Goal: Information Seeking & Learning: Learn about a topic

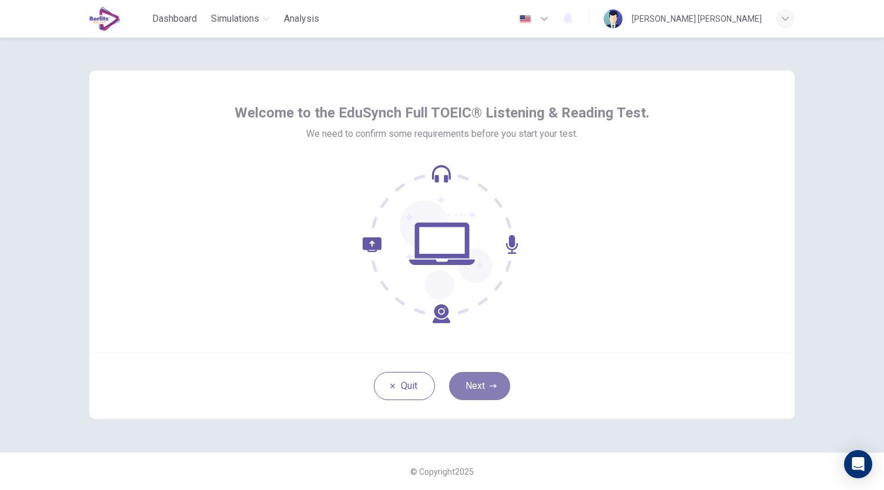
click at [473, 384] on button "Next" at bounding box center [479, 386] width 61 height 28
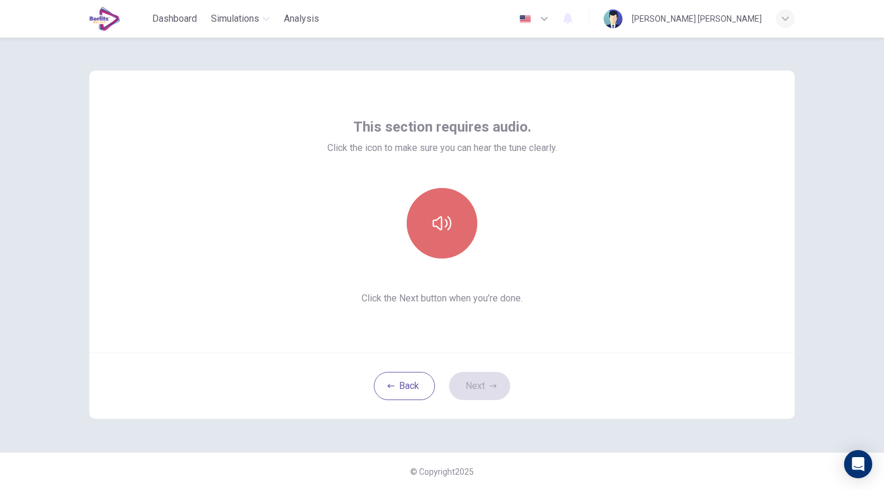
click at [449, 234] on button "button" at bounding box center [442, 223] width 70 height 70
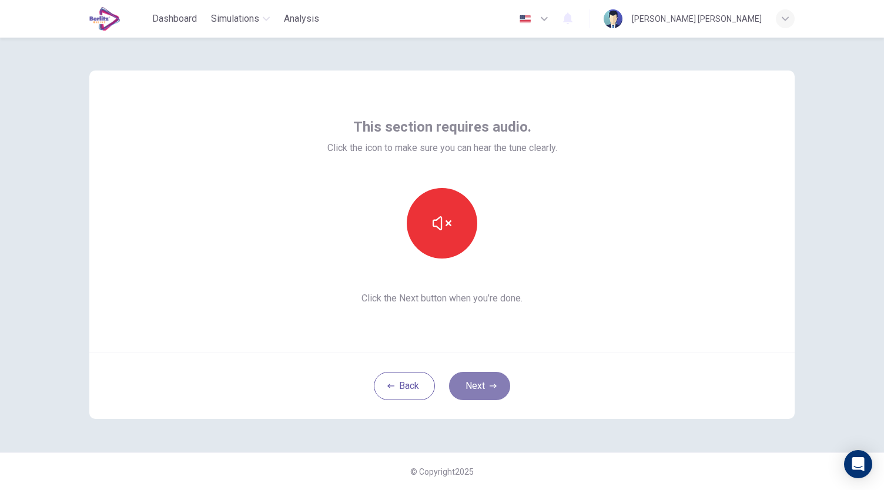
click at [485, 393] on button "Next" at bounding box center [479, 386] width 61 height 28
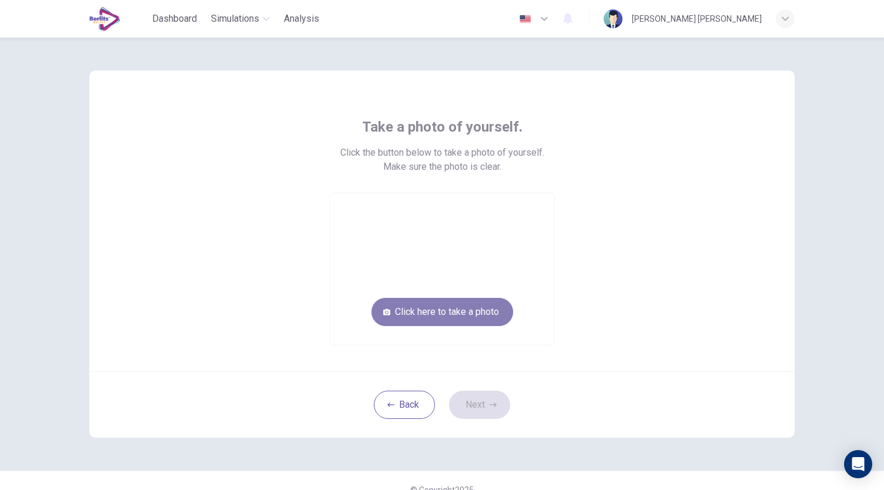
click at [477, 309] on button "Click here to take a photo" at bounding box center [442, 312] width 142 height 28
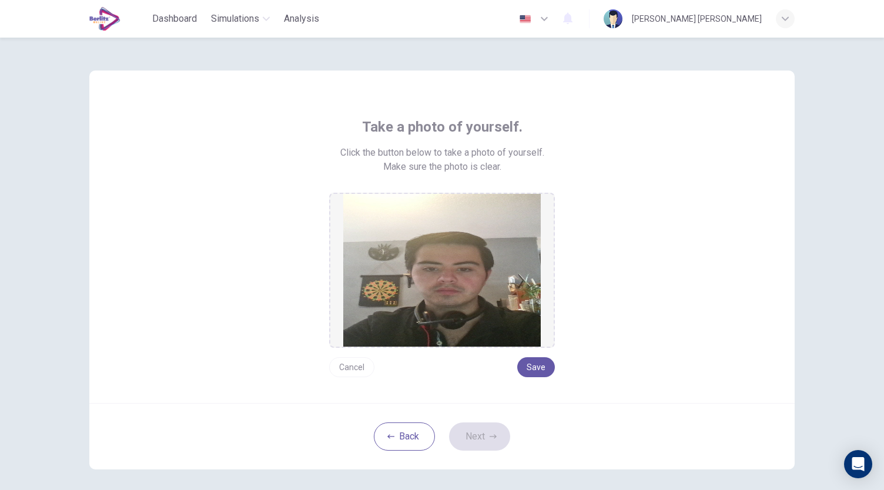
click at [349, 355] on div "Cancel Save" at bounding box center [442, 362] width 226 height 29
click at [348, 367] on button "Cancel" at bounding box center [351, 367] width 45 height 20
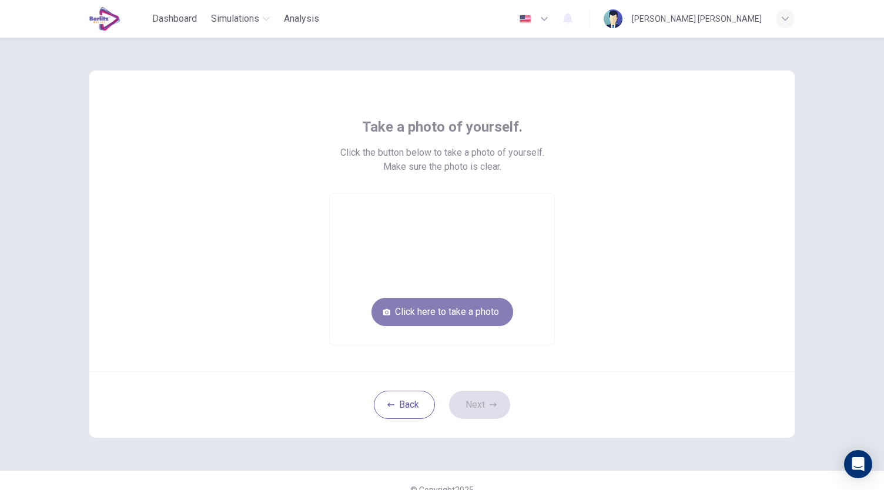
click at [448, 303] on button "Click here to take a photo" at bounding box center [442, 312] width 142 height 28
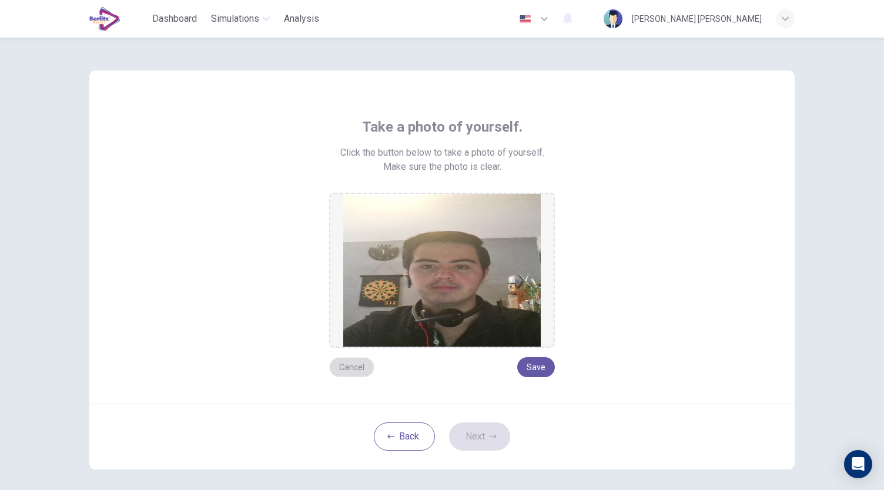
click at [355, 361] on button "Cancel" at bounding box center [351, 367] width 45 height 20
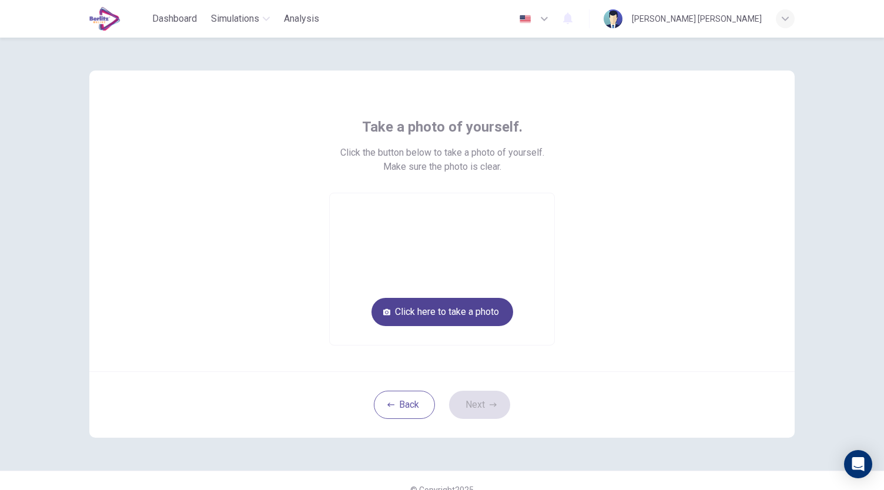
click at [433, 301] on button "Click here to take a photo" at bounding box center [442, 312] width 142 height 28
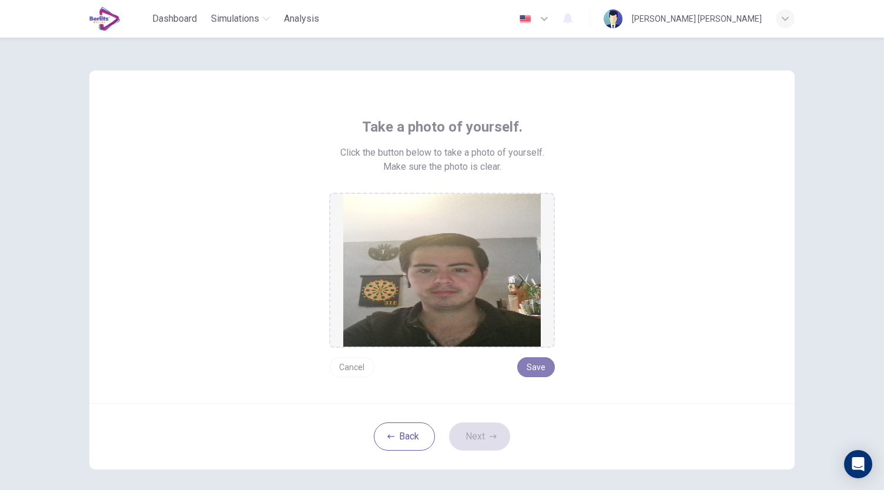
click at [530, 367] on button "Save" at bounding box center [536, 367] width 38 height 20
click at [534, 368] on button "Save" at bounding box center [536, 367] width 38 height 20
click at [489, 435] on icon "button" at bounding box center [492, 436] width 7 height 7
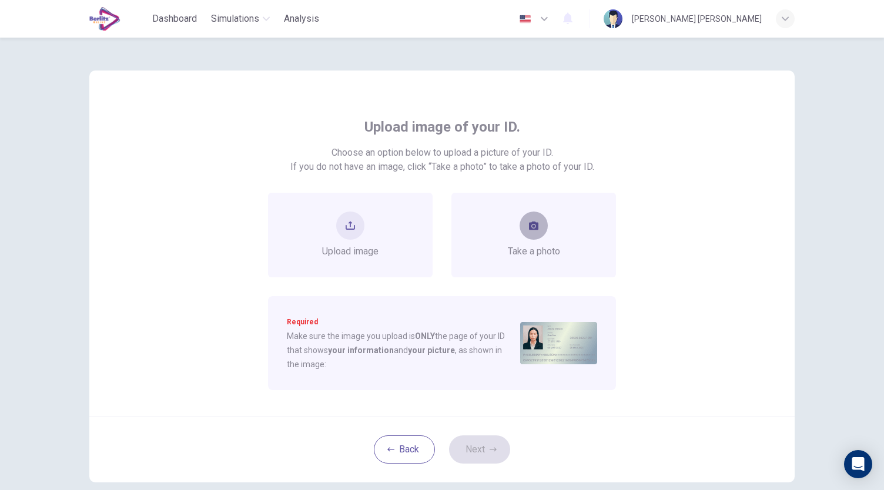
click at [519, 227] on button "take photo" at bounding box center [533, 225] width 28 height 28
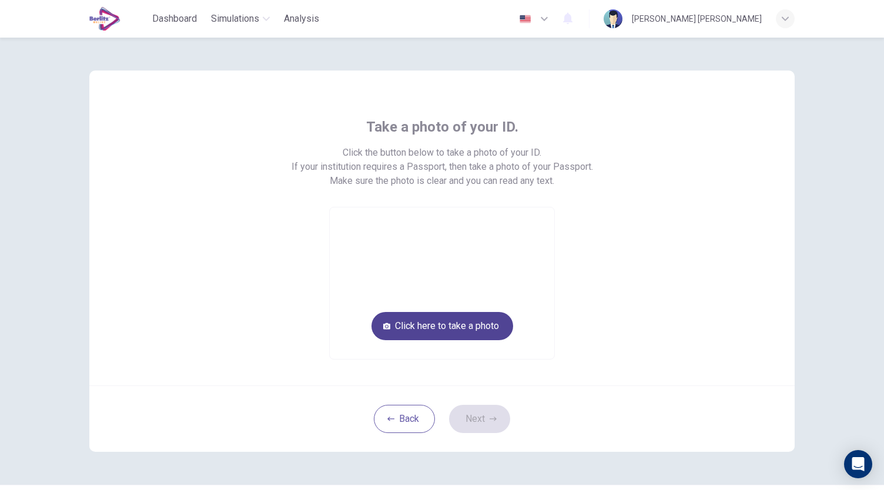
click at [438, 323] on button "Click here to take a photo" at bounding box center [442, 326] width 142 height 28
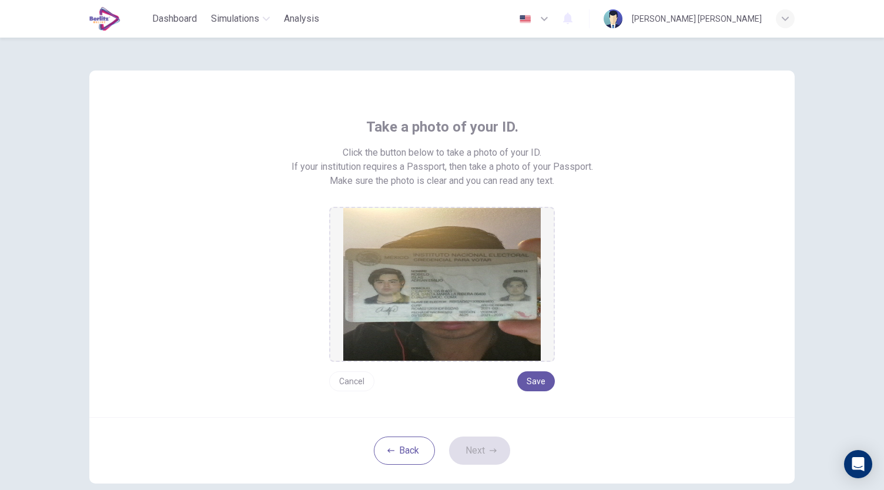
click at [437, 380] on div "Cancel Save" at bounding box center [442, 376] width 226 height 29
click at [530, 378] on button "Save" at bounding box center [536, 381] width 38 height 20
click at [483, 449] on button "Next" at bounding box center [479, 450] width 61 height 28
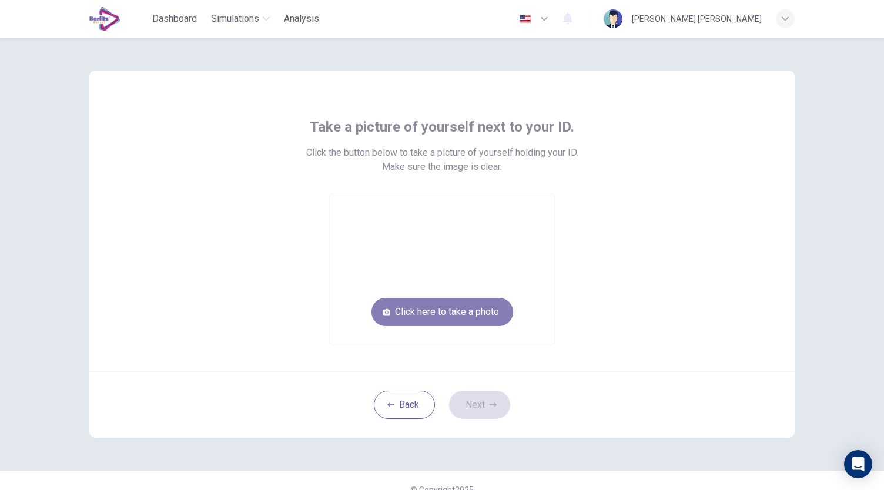
click at [493, 321] on button "Click here to take a photo" at bounding box center [442, 312] width 142 height 28
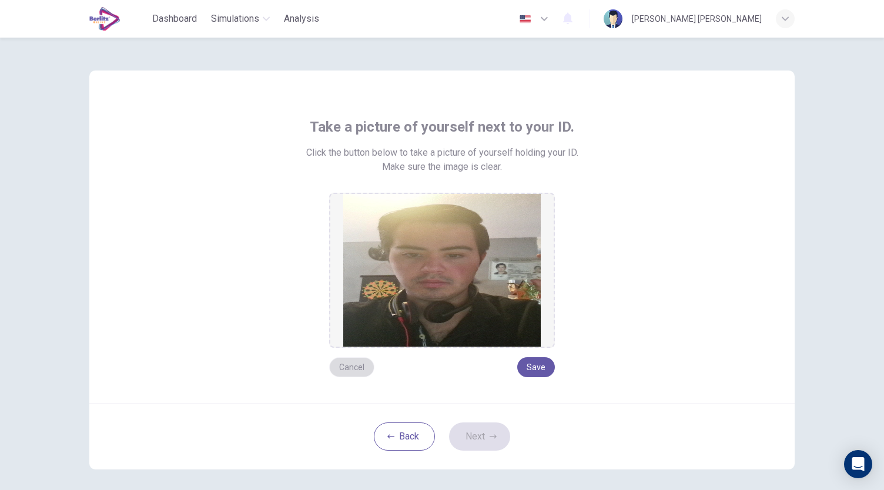
click at [358, 370] on button "Cancel" at bounding box center [351, 367] width 45 height 20
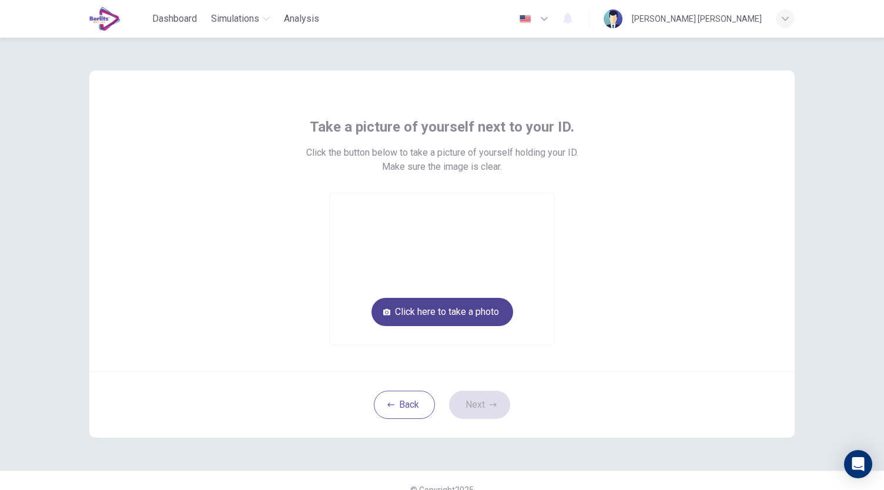
click at [458, 310] on button "Click here to take a photo" at bounding box center [442, 312] width 142 height 28
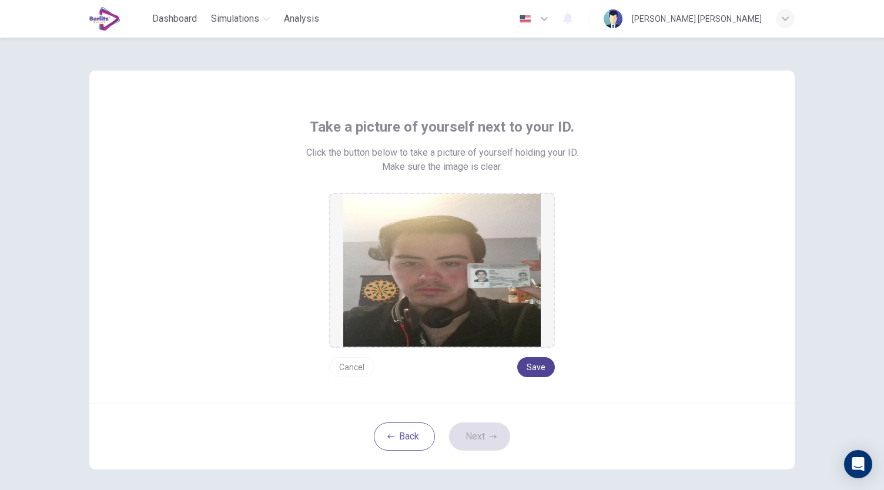
click at [526, 362] on button "Save" at bounding box center [536, 367] width 38 height 20
click at [361, 358] on button "Cancel" at bounding box center [351, 367] width 45 height 20
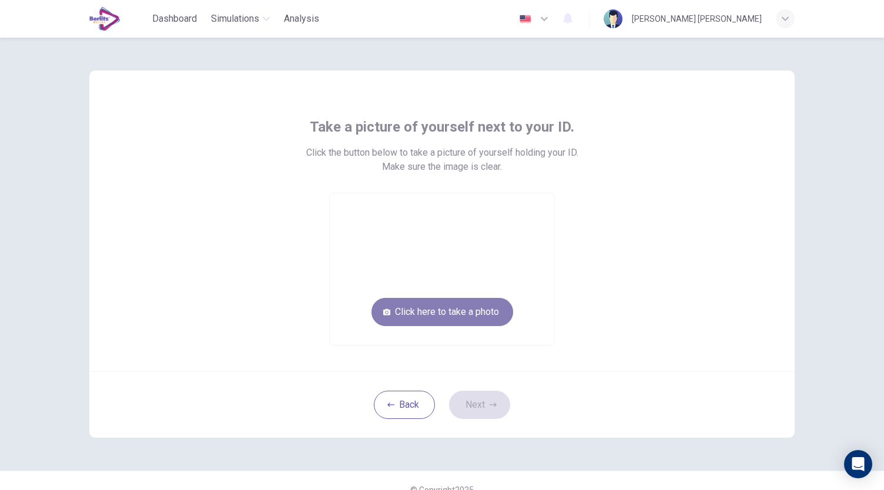
click at [443, 317] on button "Click here to take a photo" at bounding box center [442, 312] width 142 height 28
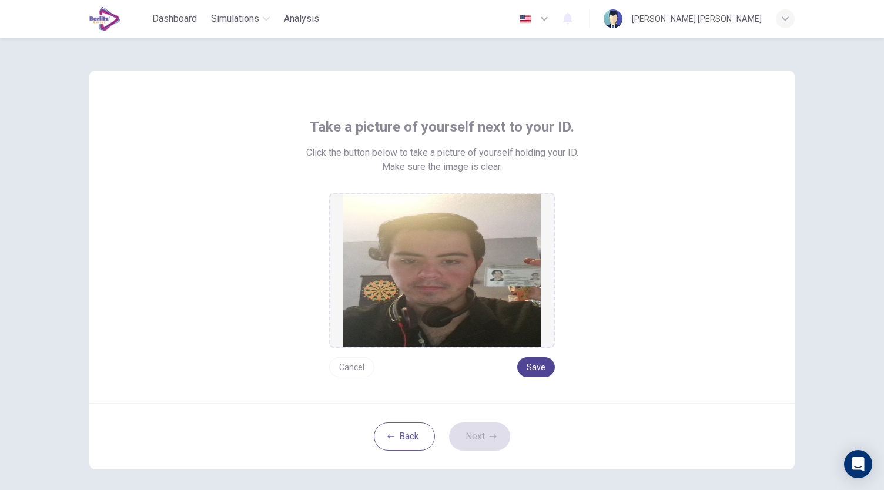
click at [533, 371] on button "Save" at bounding box center [536, 367] width 38 height 20
click at [492, 425] on button "Next" at bounding box center [479, 436] width 61 height 28
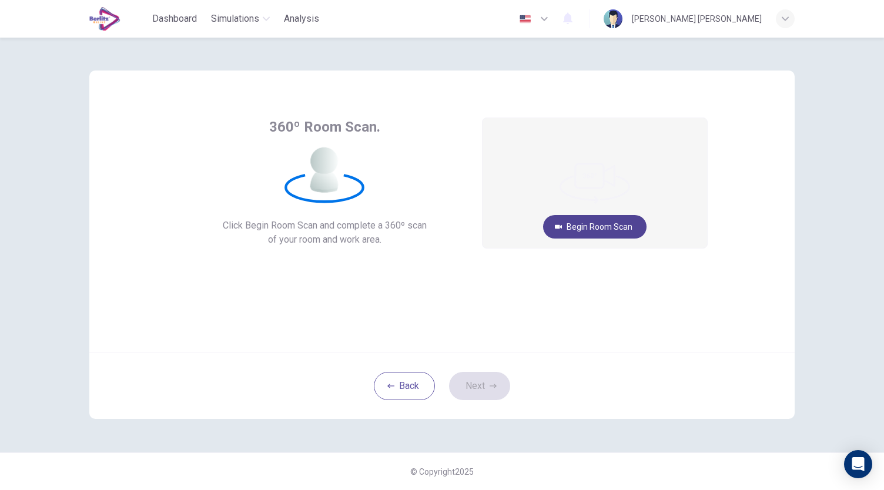
click at [581, 236] on button "Begin Room Scan" at bounding box center [594, 226] width 103 height 23
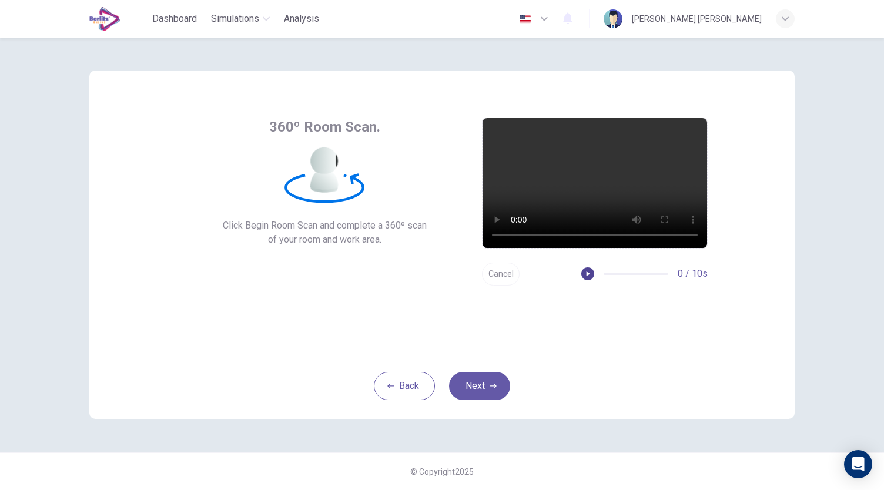
click at [589, 277] on icon "button" at bounding box center [587, 274] width 8 height 8
click at [482, 387] on button "Next" at bounding box center [479, 386] width 61 height 28
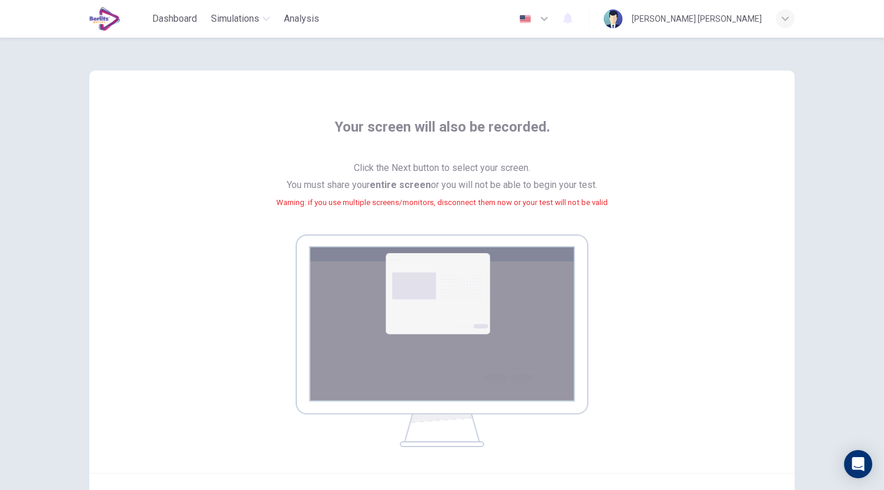
scroll to position [63, 0]
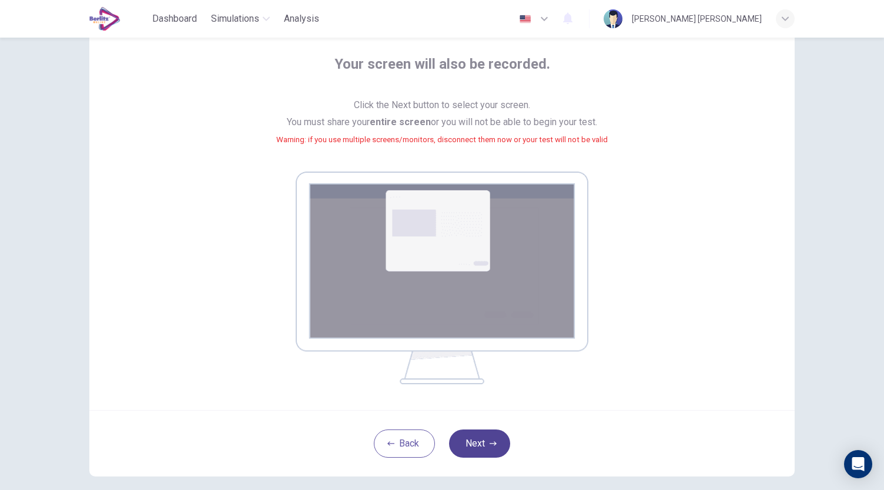
click at [479, 447] on button "Next" at bounding box center [479, 443] width 61 height 28
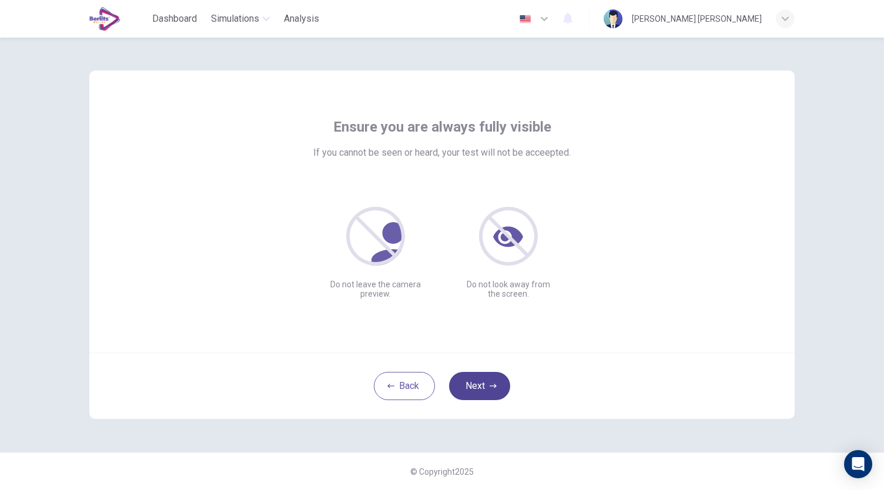
click at [491, 381] on button "Next" at bounding box center [479, 386] width 61 height 28
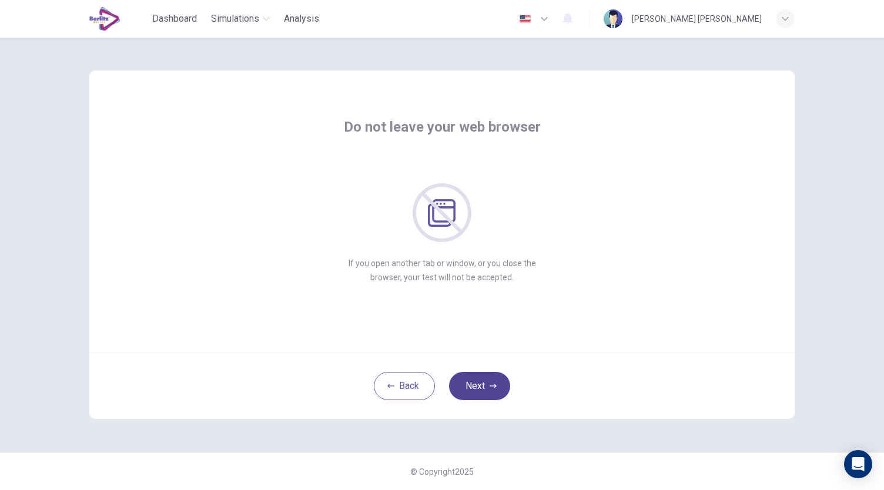
click at [491, 381] on button "Next" at bounding box center [479, 386] width 61 height 28
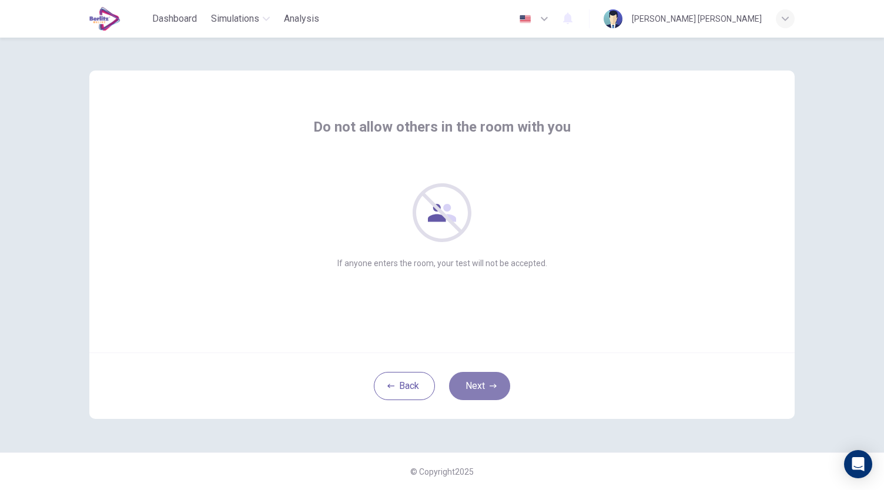
click at [491, 381] on button "Next" at bounding box center [479, 386] width 61 height 28
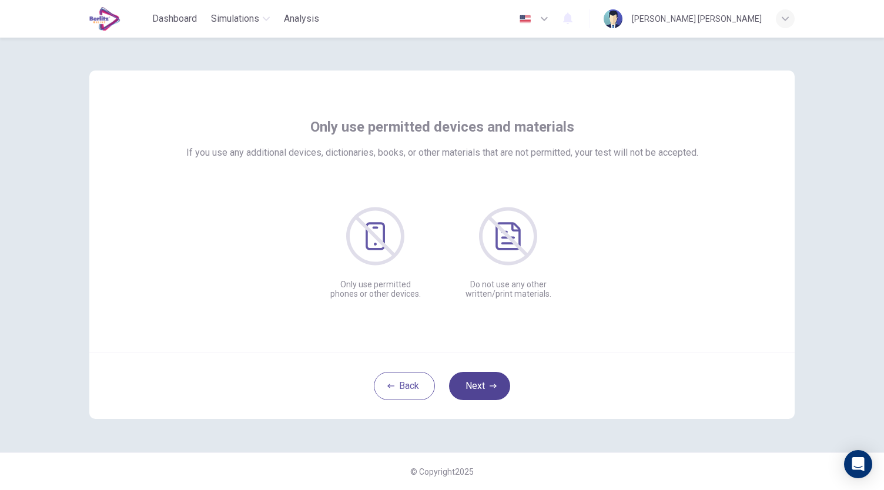
click at [491, 381] on button "Next" at bounding box center [479, 386] width 61 height 28
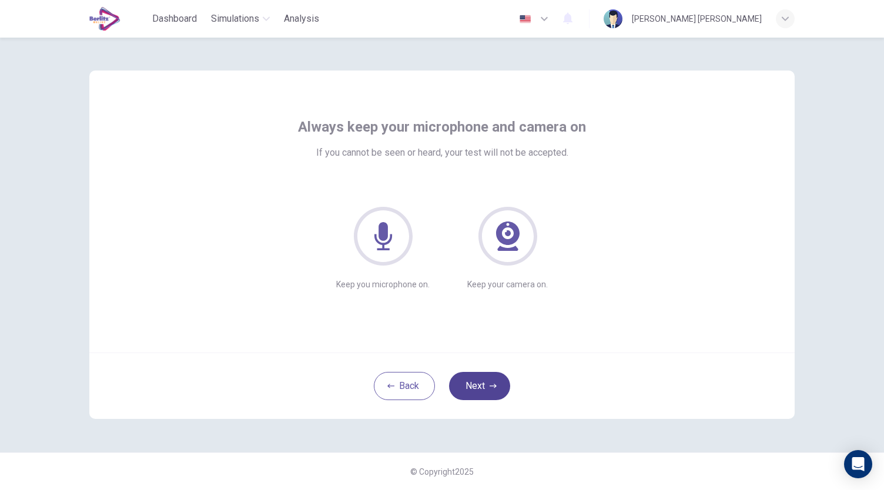
click at [491, 381] on button "Next" at bounding box center [479, 386] width 61 height 28
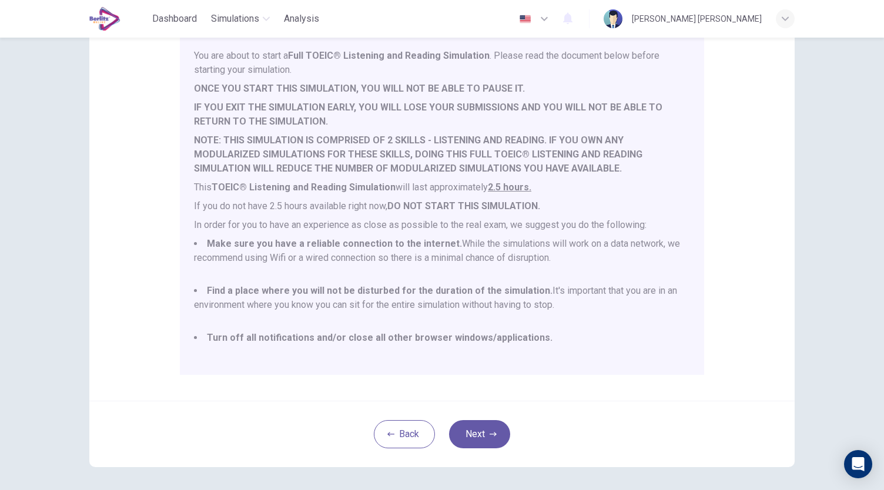
scroll to position [111, 0]
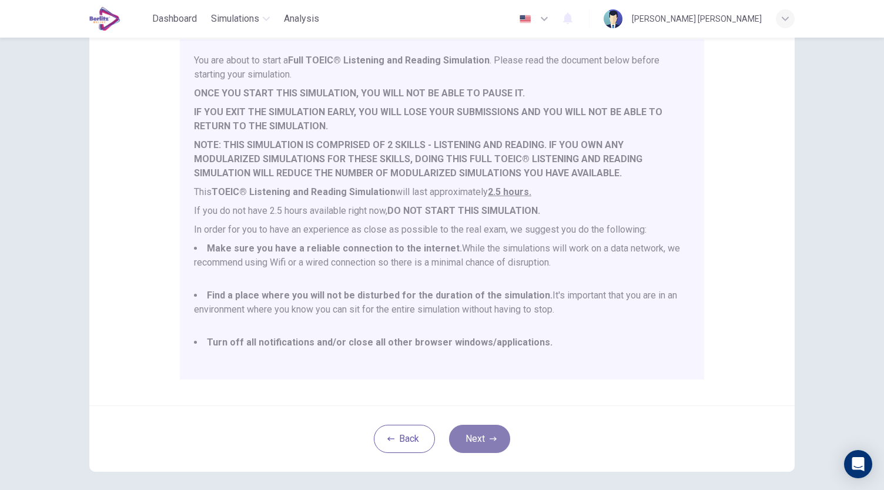
click at [477, 436] on button "Next" at bounding box center [479, 439] width 61 height 28
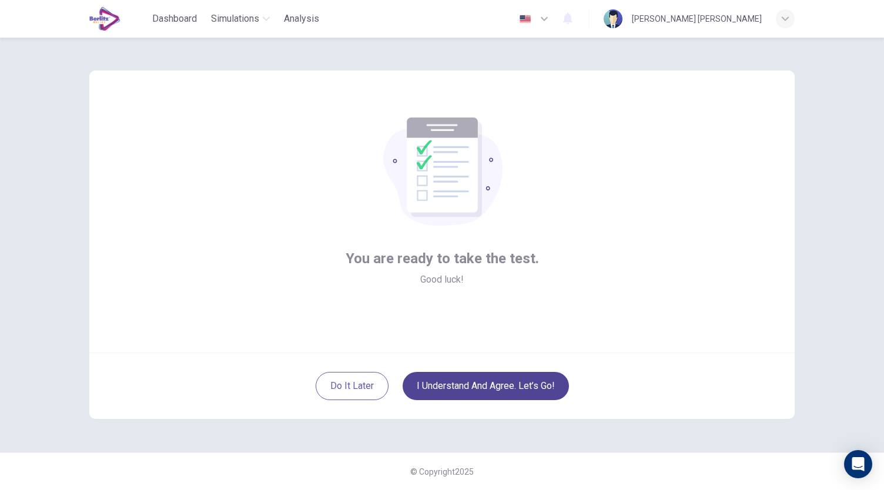
click at [505, 384] on button "I understand and agree. Let’s go!" at bounding box center [485, 386] width 166 height 28
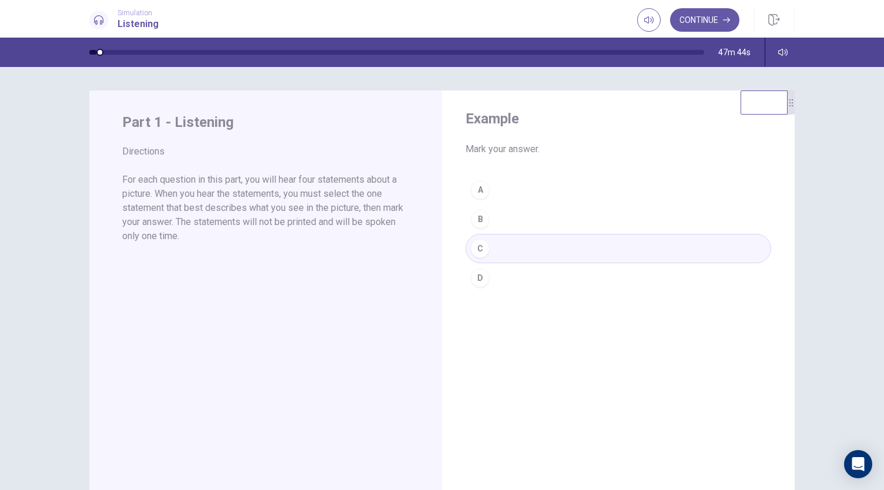
click at [477, 219] on div "A B C D" at bounding box center [617, 233] width 305 height 117
click at [721, 16] on button "Continue" at bounding box center [704, 19] width 69 height 23
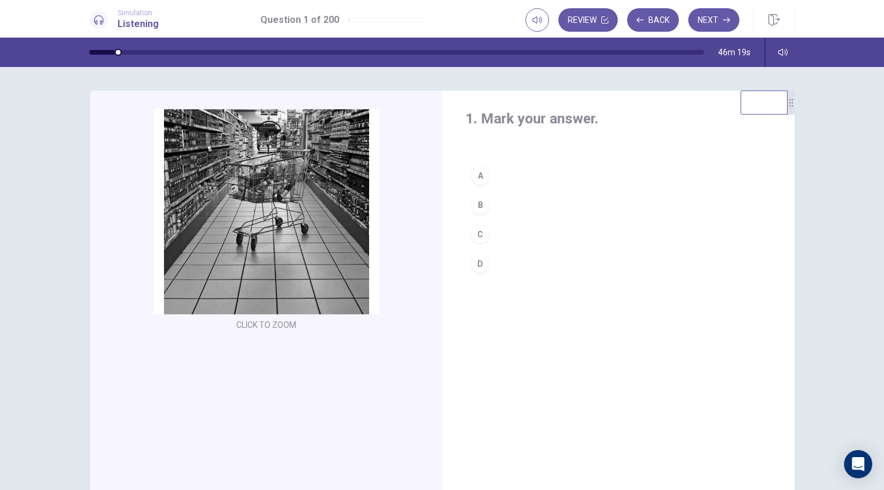
click at [475, 205] on div "B" at bounding box center [480, 205] width 19 height 19
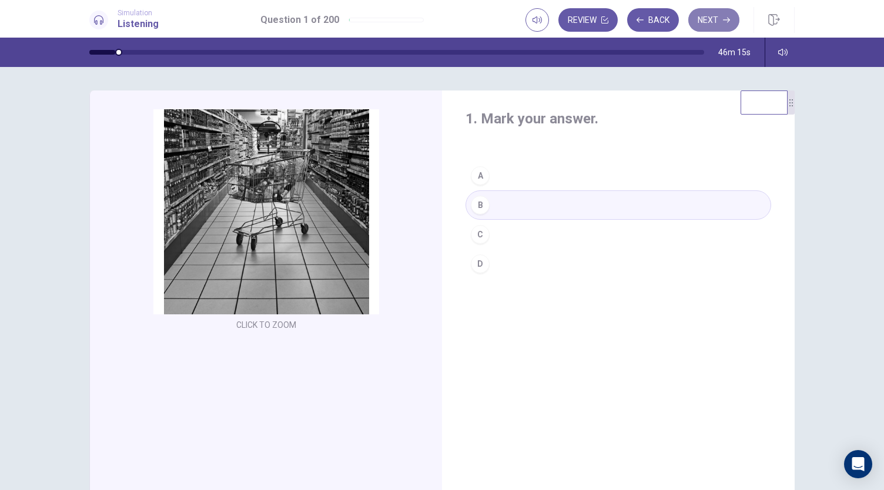
click at [713, 23] on button "Next" at bounding box center [713, 19] width 51 height 23
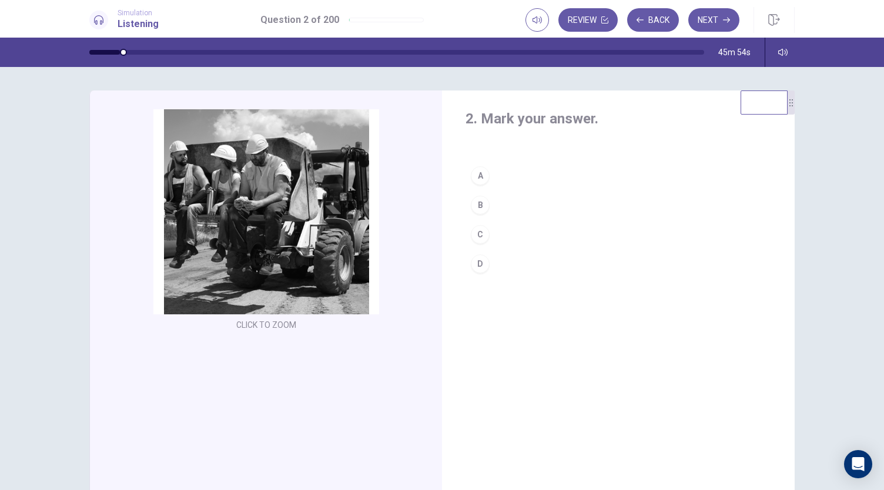
click at [476, 264] on div "D" at bounding box center [480, 263] width 19 height 19
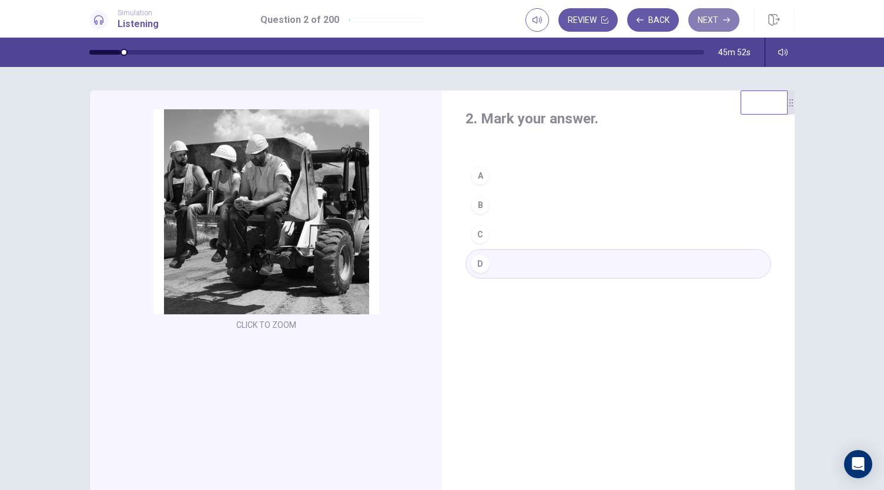
click at [712, 17] on button "Next" at bounding box center [713, 19] width 51 height 23
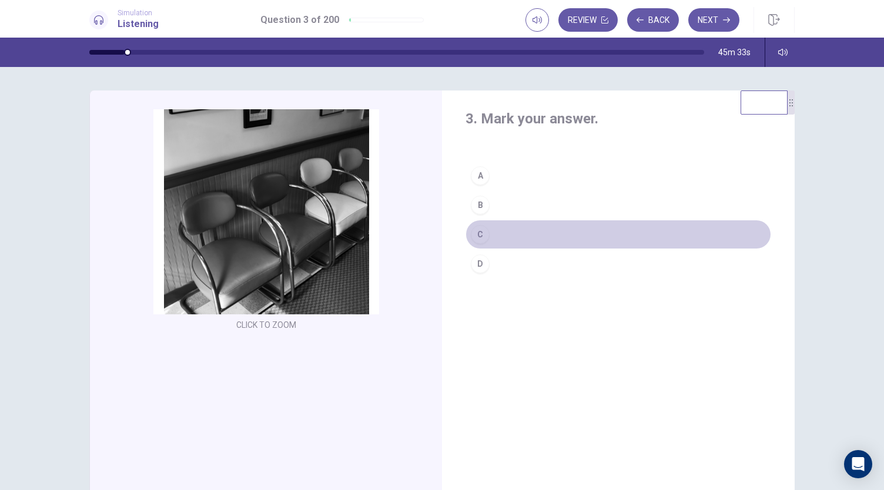
click at [476, 235] on div "C" at bounding box center [480, 234] width 19 height 19
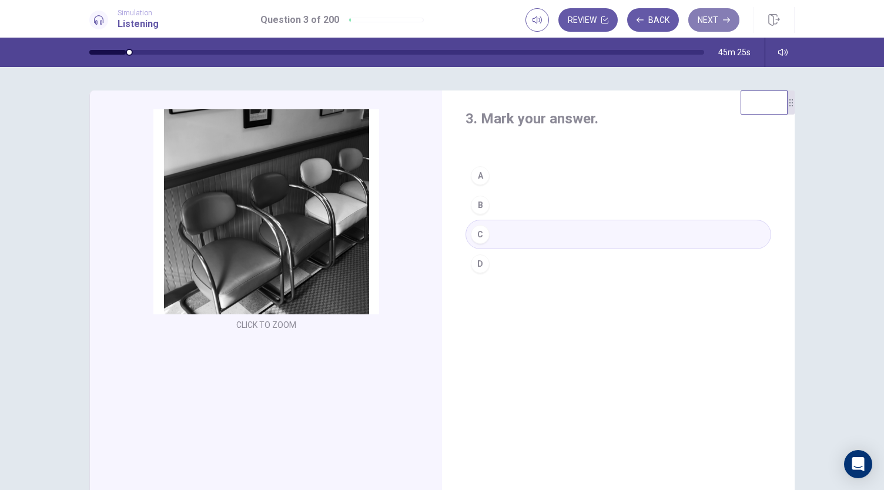
click at [707, 17] on button "Next" at bounding box center [713, 19] width 51 height 23
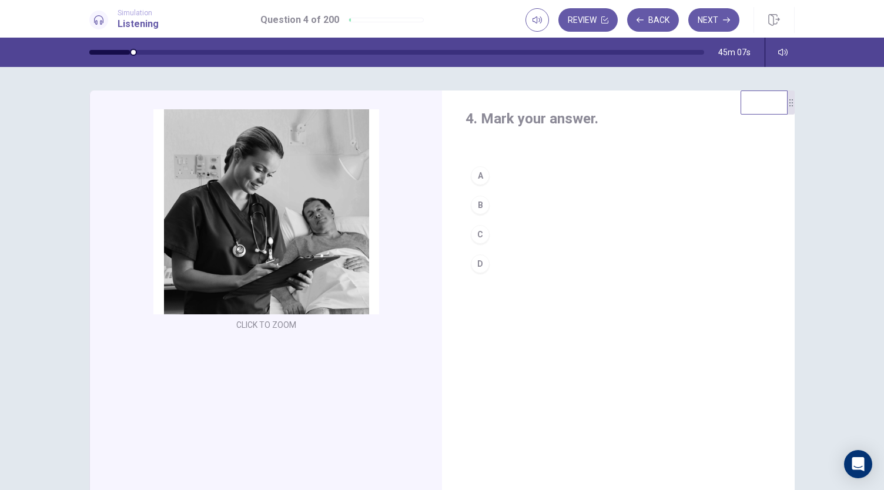
click at [479, 237] on div "C" at bounding box center [480, 234] width 19 height 19
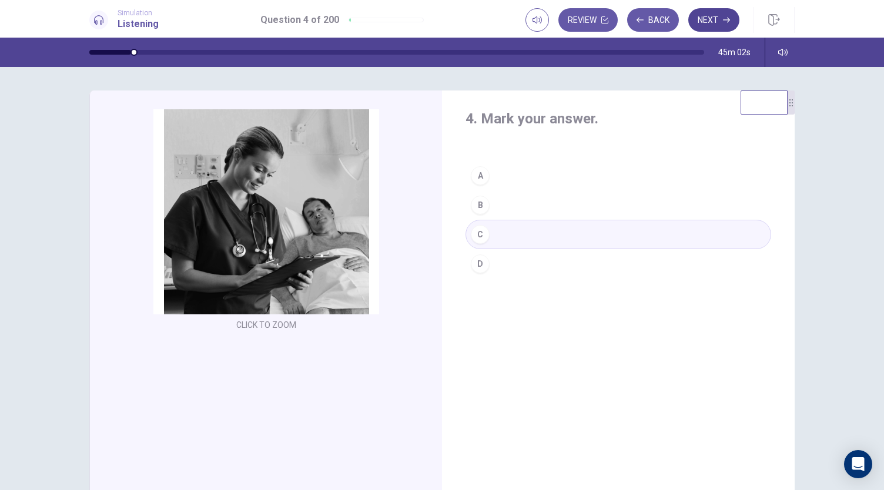
click at [708, 17] on button "Next" at bounding box center [713, 19] width 51 height 23
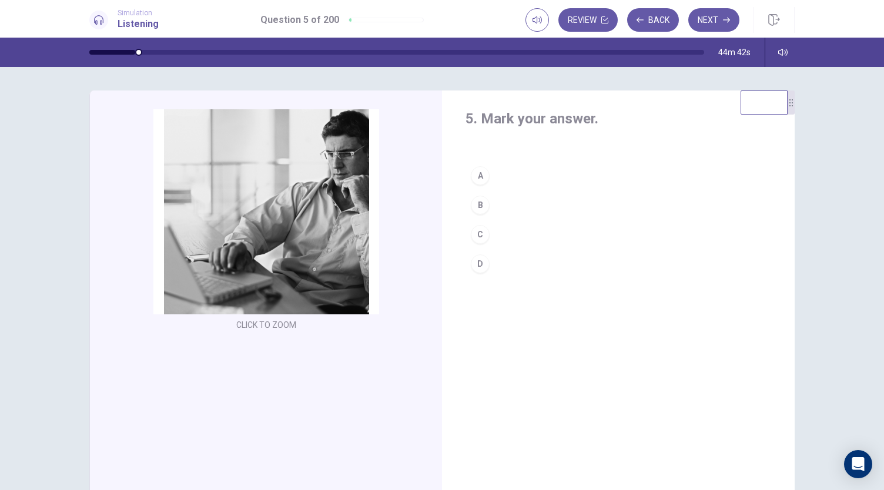
click at [477, 201] on div "B" at bounding box center [480, 205] width 19 height 19
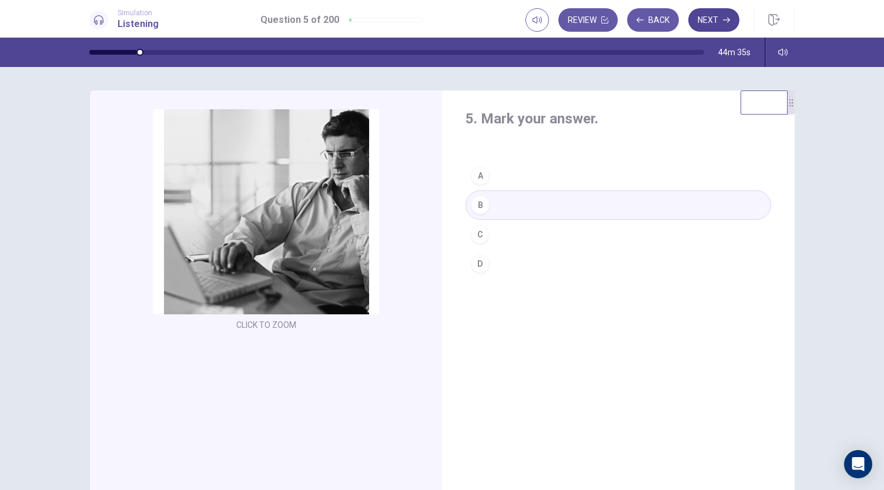
click at [717, 10] on button "Next" at bounding box center [713, 19] width 51 height 23
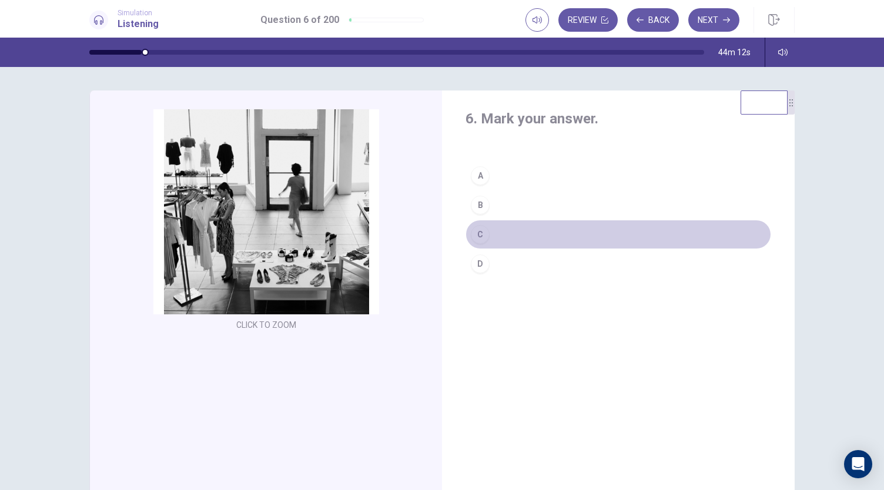
click at [486, 230] on button "C" at bounding box center [617, 234] width 305 height 29
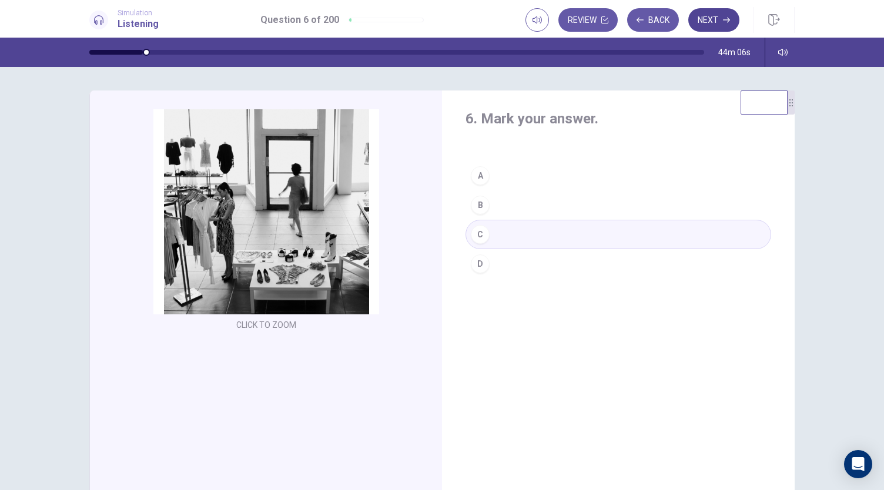
click at [721, 19] on button "Next" at bounding box center [713, 19] width 51 height 23
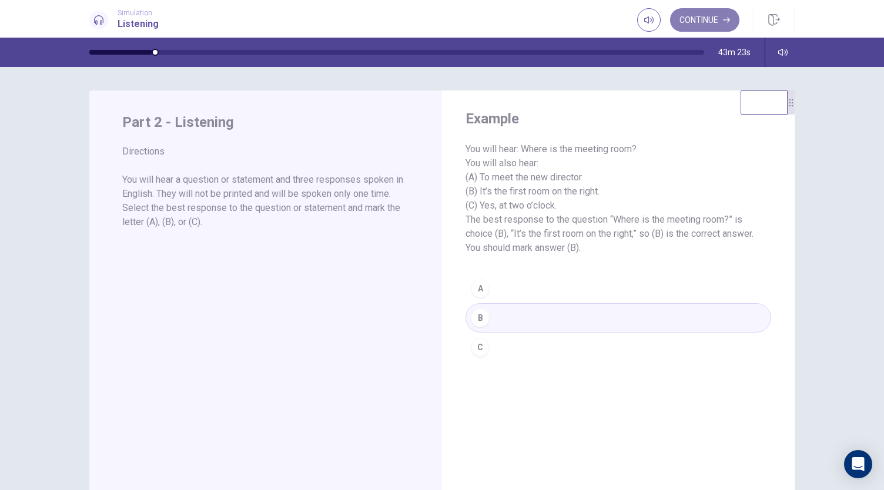
click at [703, 20] on button "Continue" at bounding box center [704, 19] width 69 height 23
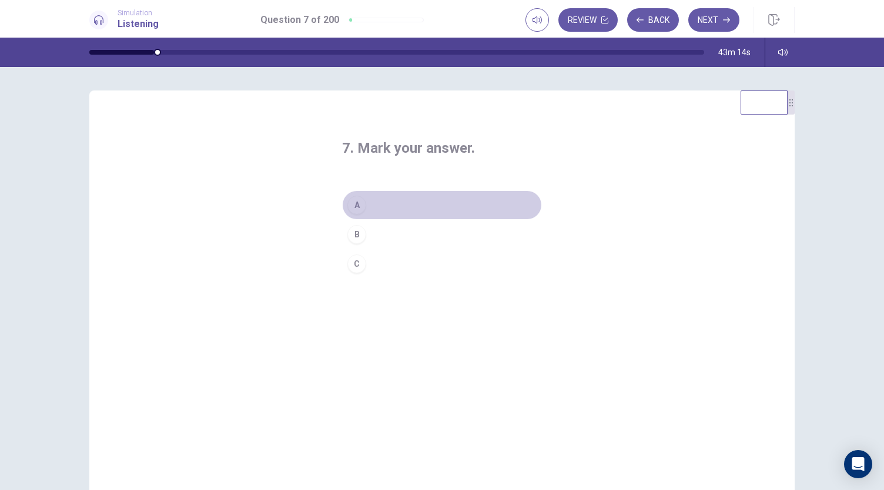
click at [410, 205] on button "A" at bounding box center [442, 204] width 200 height 29
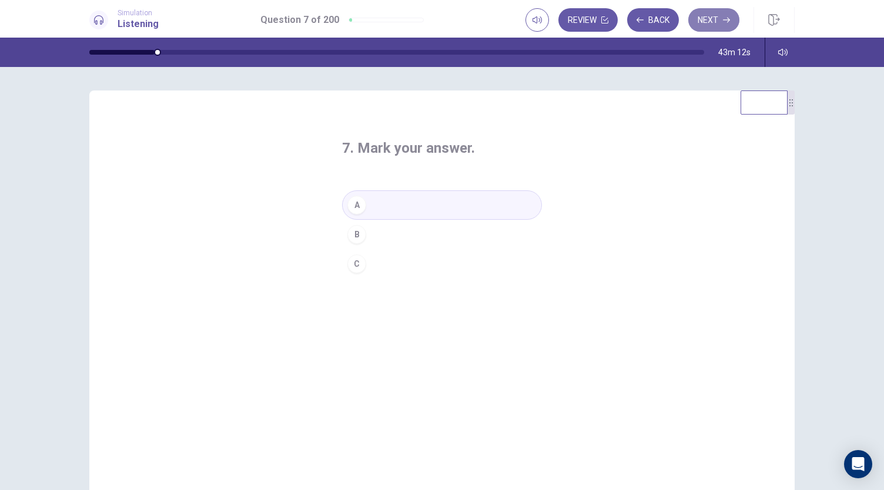
click at [703, 20] on button "Next" at bounding box center [713, 19] width 51 height 23
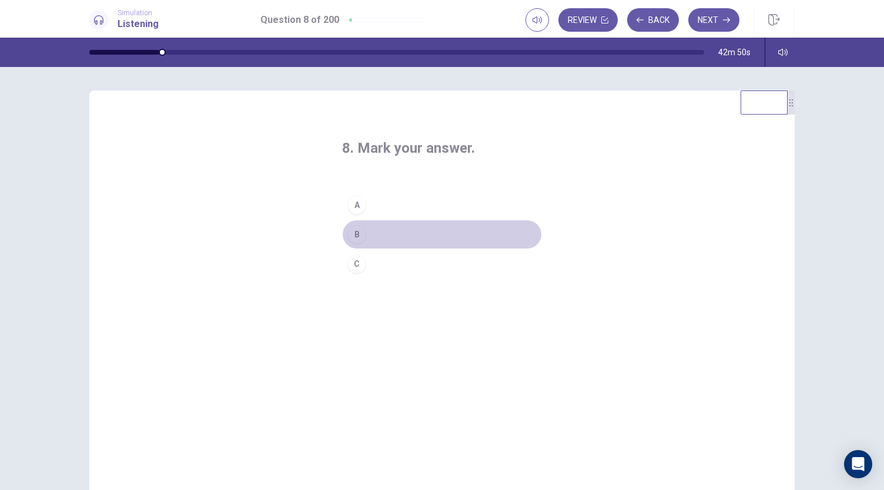
click at [389, 234] on button "B" at bounding box center [442, 234] width 200 height 29
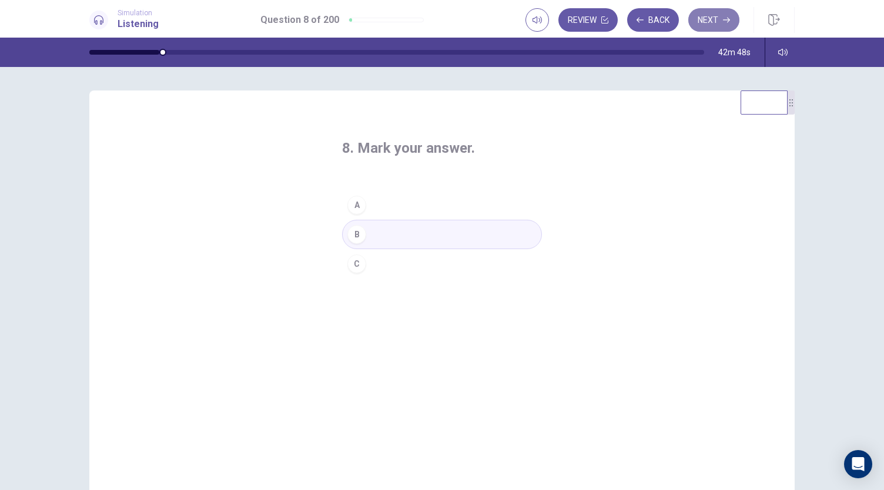
click at [700, 22] on button "Next" at bounding box center [713, 19] width 51 height 23
click at [350, 235] on div "B" at bounding box center [356, 234] width 19 height 19
click at [710, 15] on button "Next" at bounding box center [713, 19] width 51 height 23
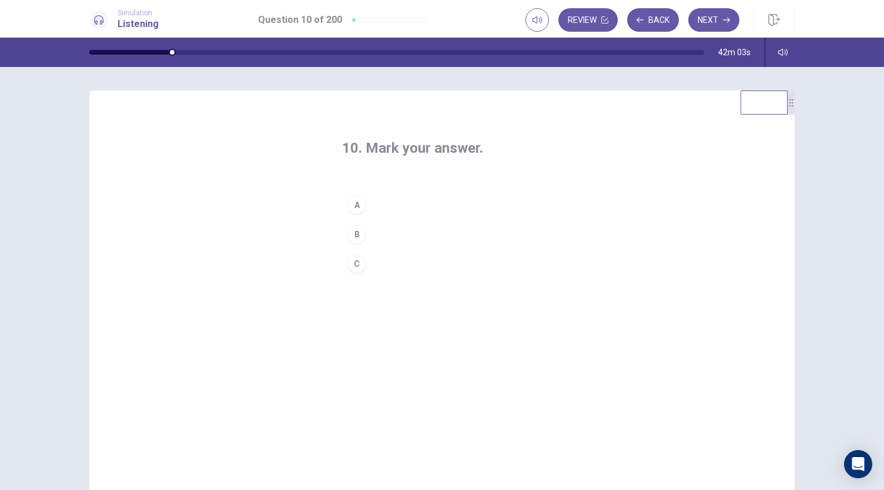
click at [356, 233] on div "B" at bounding box center [356, 234] width 19 height 19
click at [713, 21] on button "Next" at bounding box center [713, 19] width 51 height 23
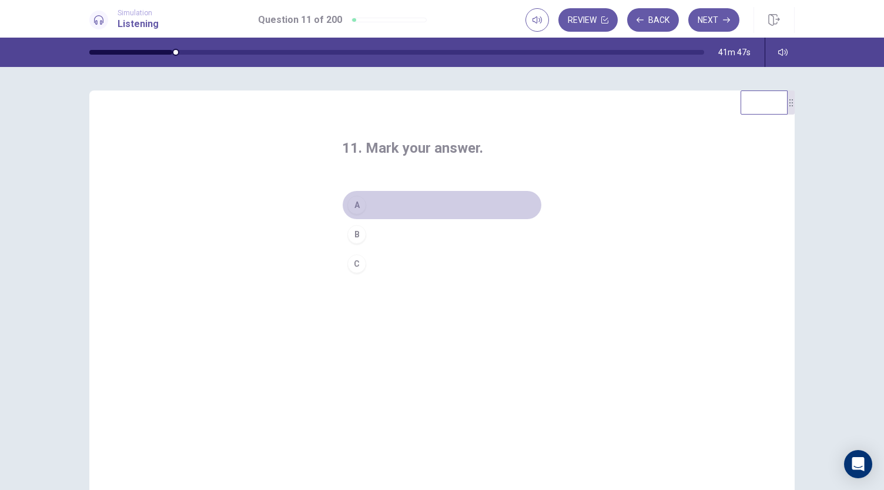
click at [360, 204] on div "A" at bounding box center [356, 205] width 19 height 19
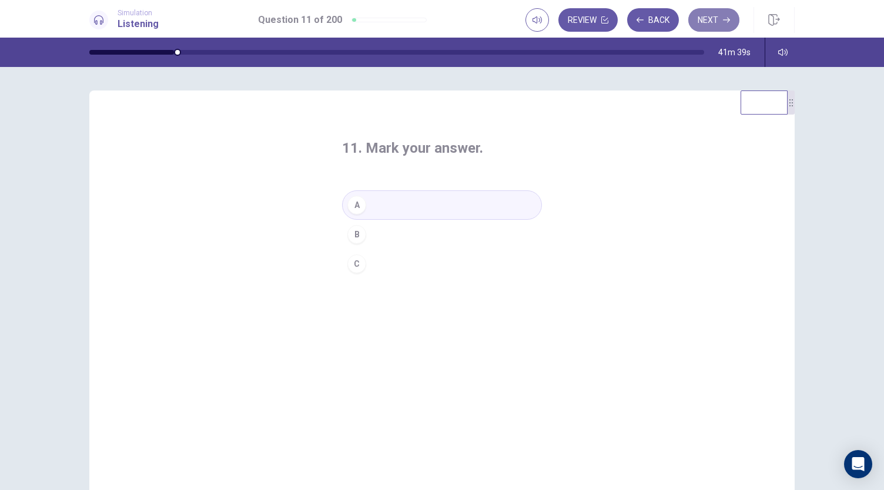
click at [696, 17] on button "Next" at bounding box center [713, 19] width 51 height 23
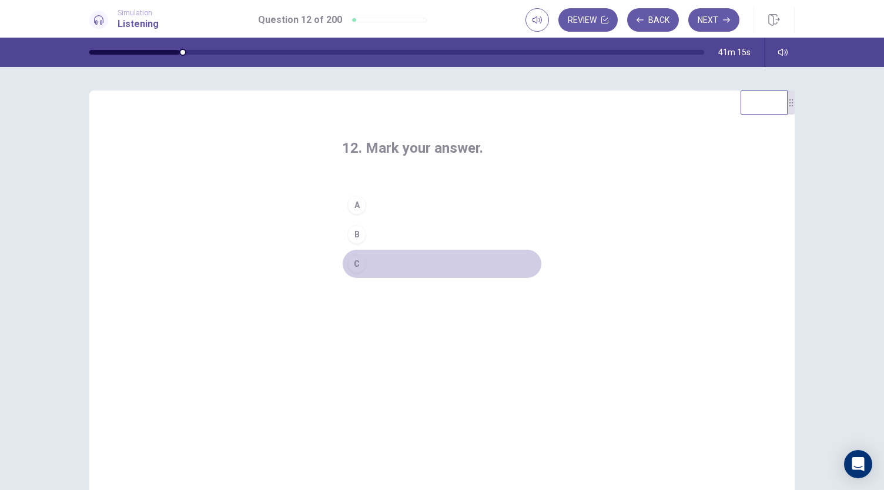
click at [370, 266] on button "C" at bounding box center [442, 263] width 200 height 29
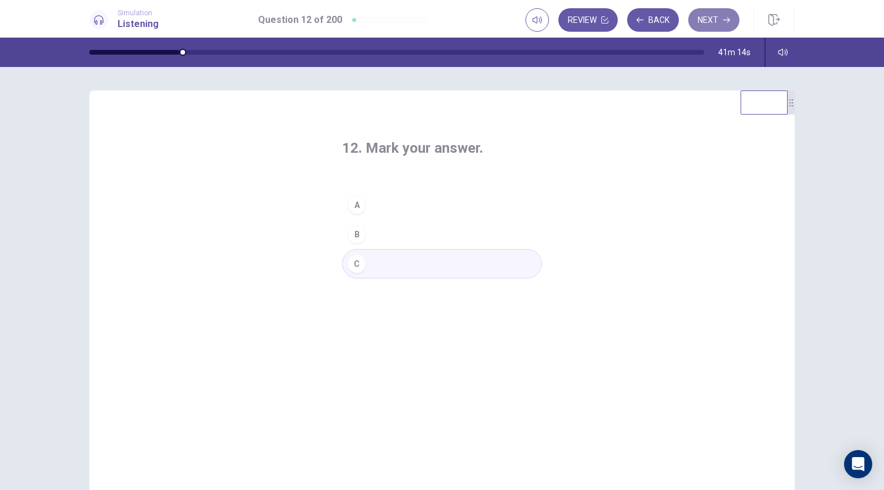
click at [706, 29] on button "Next" at bounding box center [713, 19] width 51 height 23
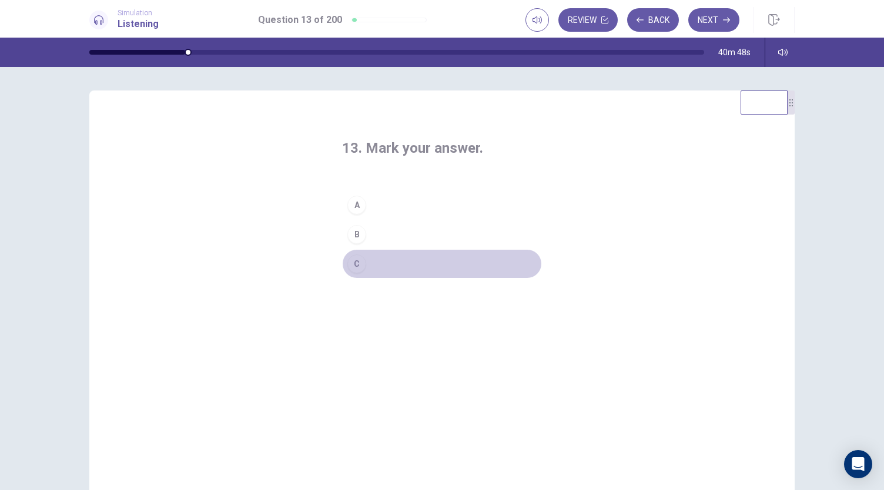
click at [366, 260] on button "C" at bounding box center [442, 263] width 200 height 29
click at [444, 235] on button "B" at bounding box center [442, 234] width 200 height 29
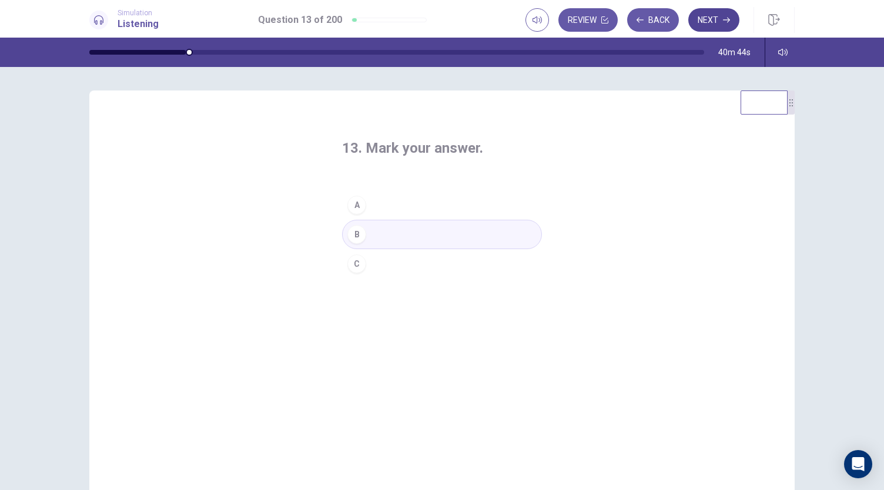
click at [702, 19] on button "Next" at bounding box center [713, 19] width 51 height 23
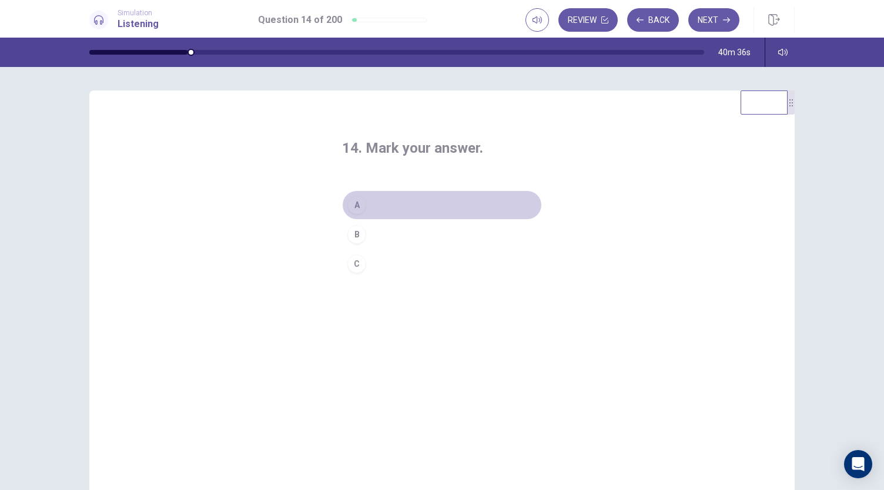
click at [365, 203] on button "A" at bounding box center [442, 204] width 200 height 29
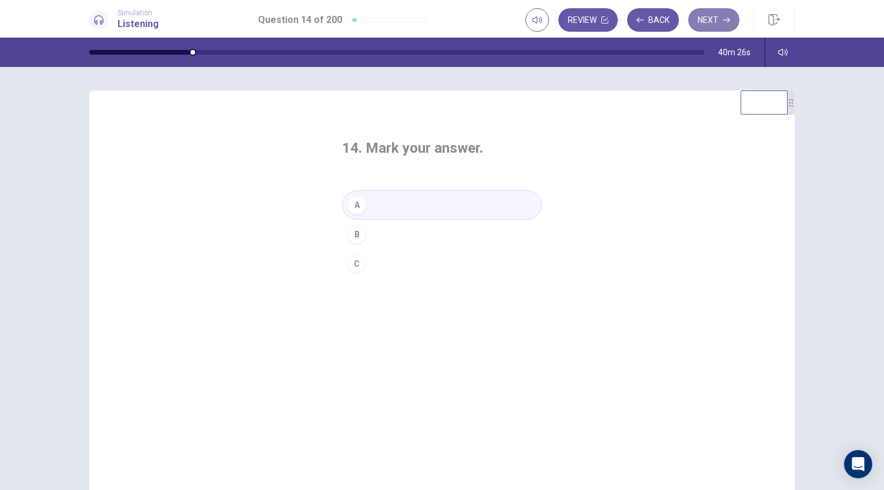
click at [706, 26] on button "Next" at bounding box center [713, 19] width 51 height 23
click at [351, 211] on div "A" at bounding box center [356, 205] width 19 height 19
click at [717, 15] on button "Next" at bounding box center [713, 19] width 51 height 23
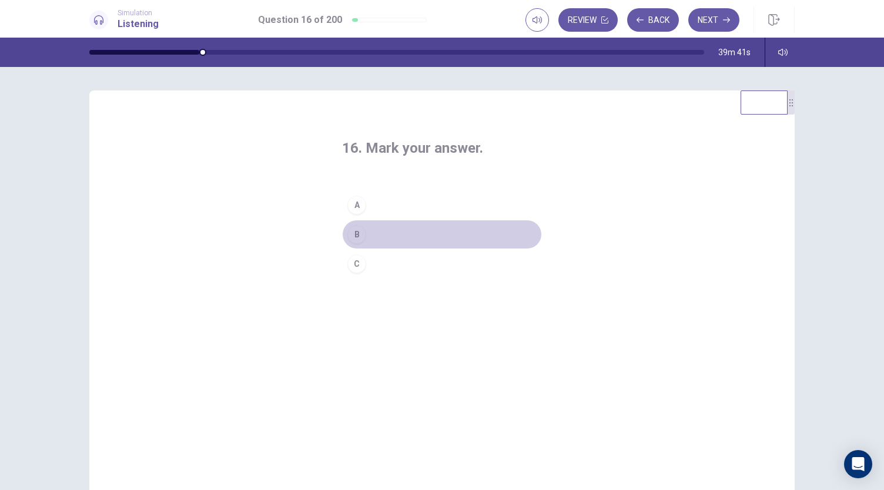
click at [365, 227] on button "B" at bounding box center [442, 234] width 200 height 29
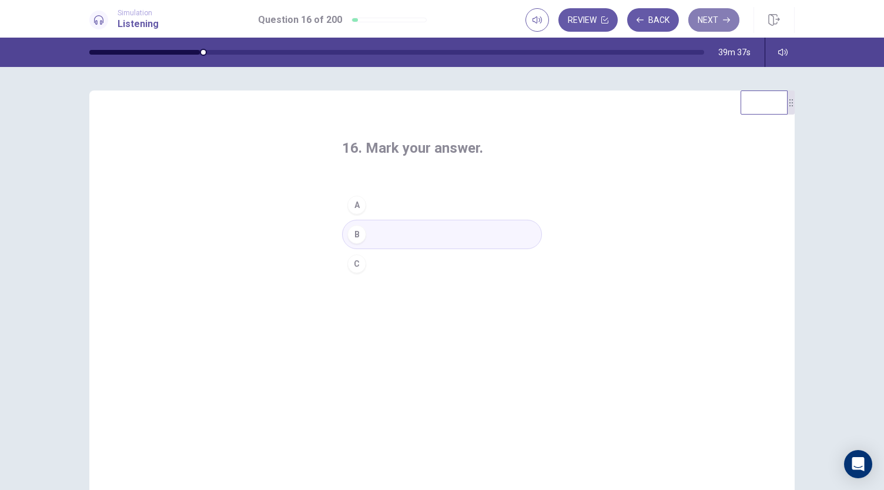
click at [720, 16] on button "Next" at bounding box center [713, 19] width 51 height 23
click at [379, 270] on button "C" at bounding box center [442, 263] width 200 height 29
click at [727, 24] on button "Next" at bounding box center [713, 19] width 51 height 23
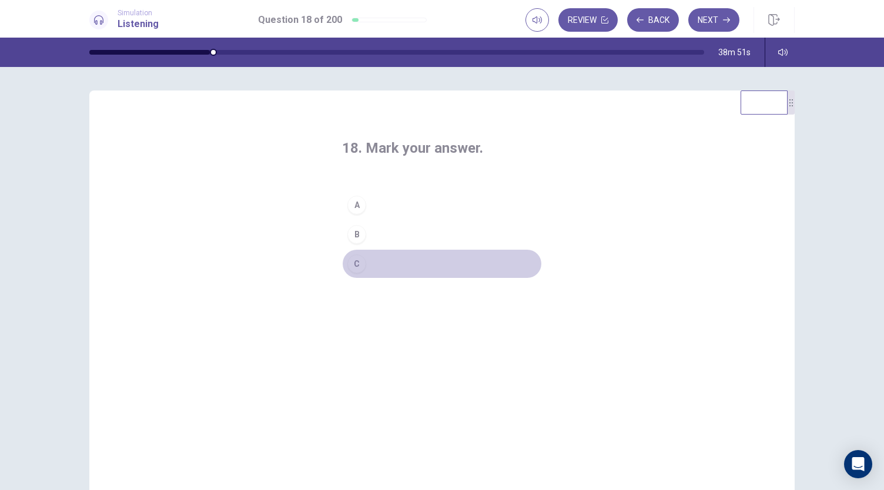
click at [358, 258] on div "C" at bounding box center [356, 263] width 19 height 19
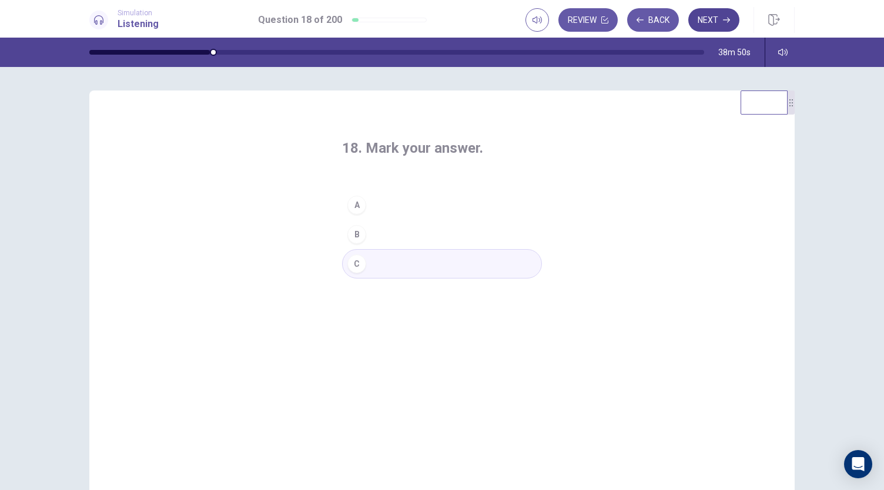
click at [717, 18] on button "Next" at bounding box center [713, 19] width 51 height 23
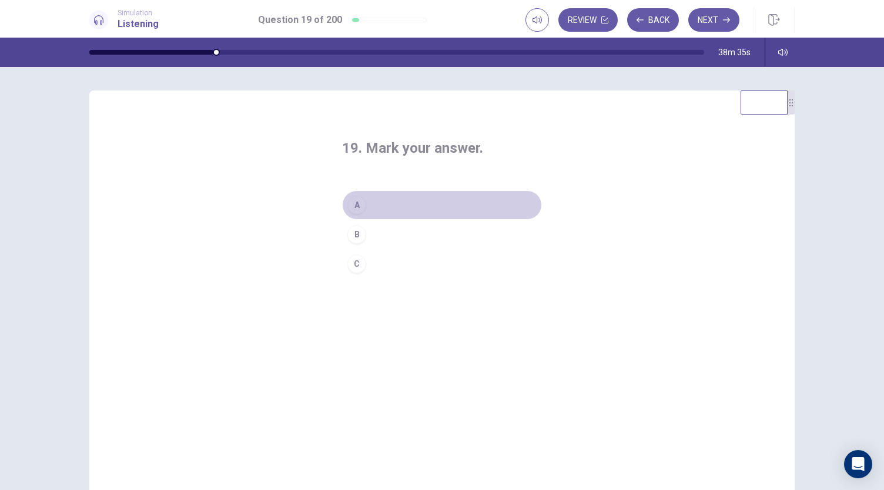
click at [361, 208] on div "A" at bounding box center [356, 205] width 19 height 19
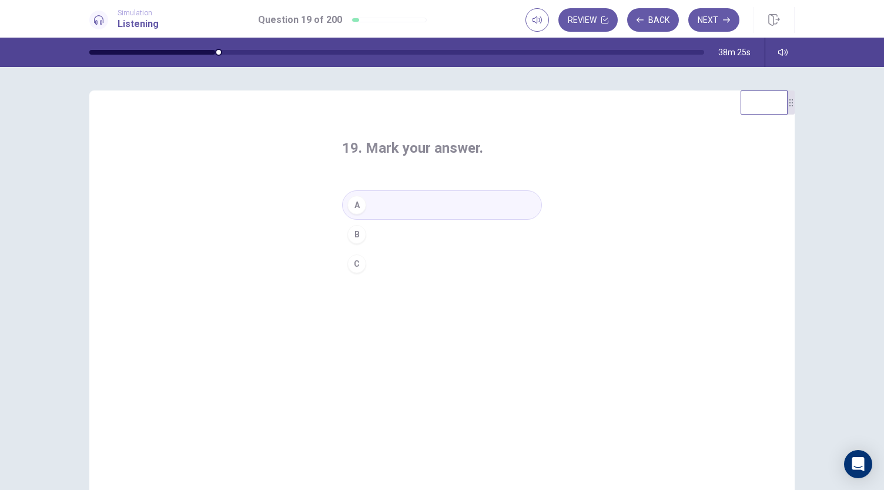
click at [360, 266] on div "C" at bounding box center [356, 263] width 19 height 19
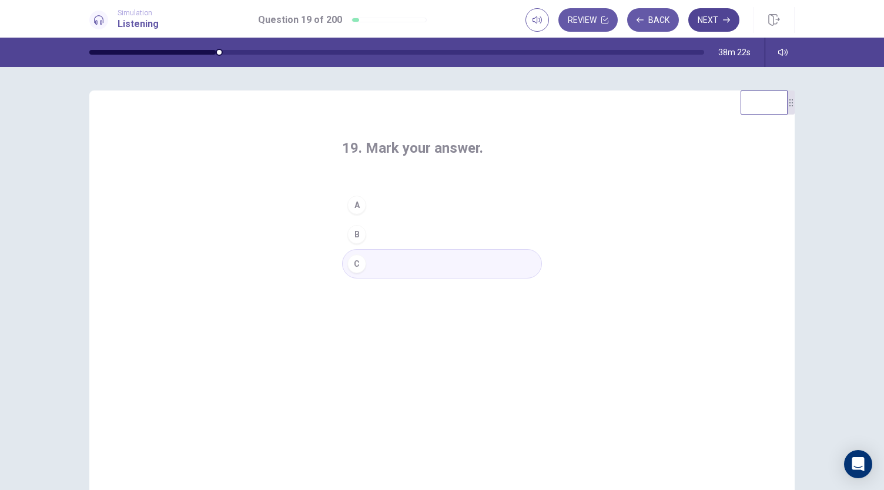
click at [718, 18] on button "Next" at bounding box center [713, 19] width 51 height 23
click at [352, 263] on div "C" at bounding box center [356, 263] width 19 height 19
click at [703, 19] on button "Next" at bounding box center [713, 19] width 51 height 23
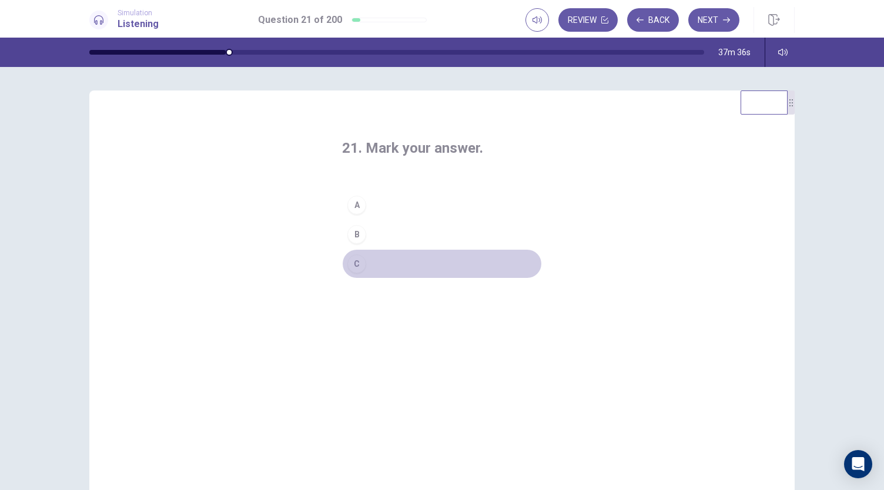
click at [348, 258] on div "C" at bounding box center [356, 263] width 19 height 19
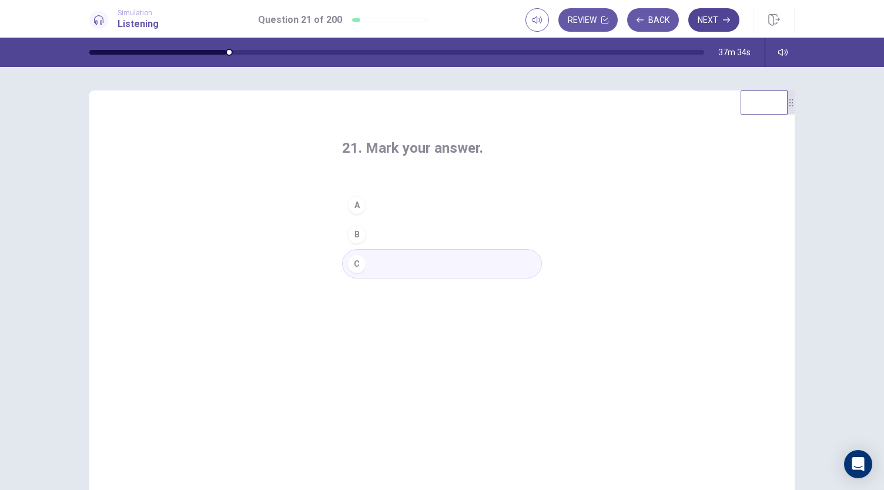
click at [711, 24] on button "Next" at bounding box center [713, 19] width 51 height 23
click at [350, 237] on div "B" at bounding box center [356, 234] width 19 height 19
click at [698, 27] on button "Next" at bounding box center [713, 19] width 51 height 23
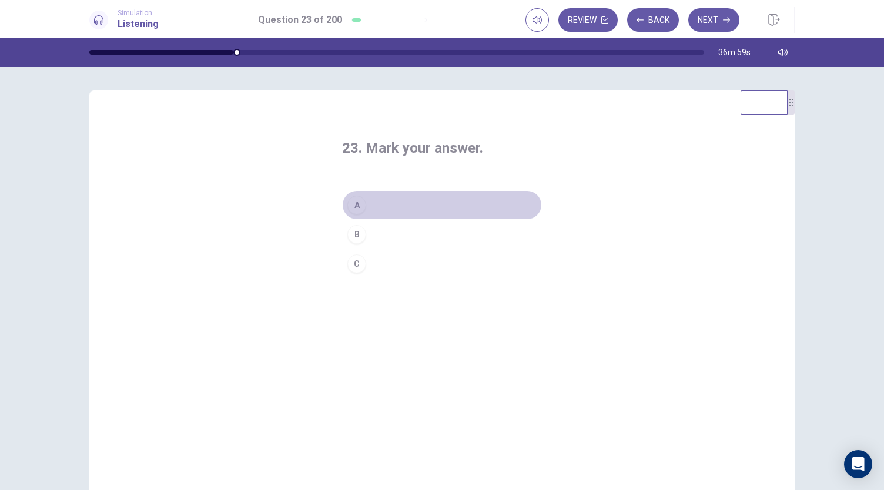
click at [378, 203] on button "A" at bounding box center [442, 204] width 200 height 29
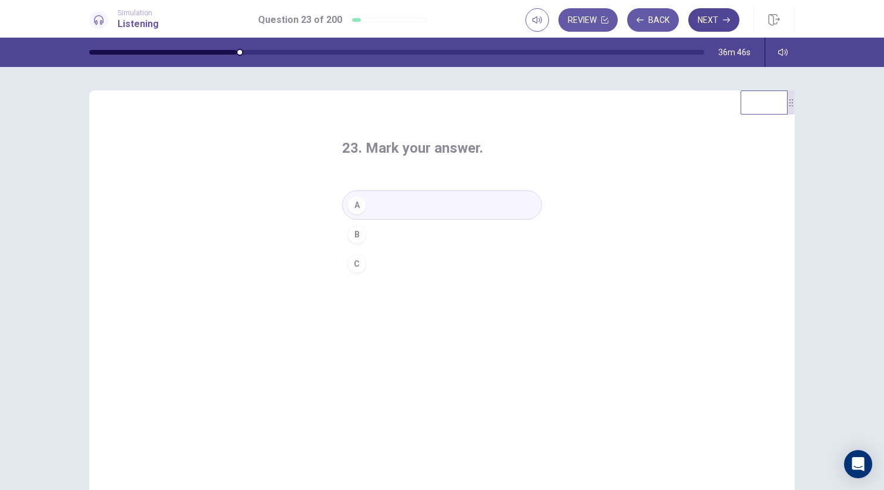
click at [720, 23] on button "Next" at bounding box center [713, 19] width 51 height 23
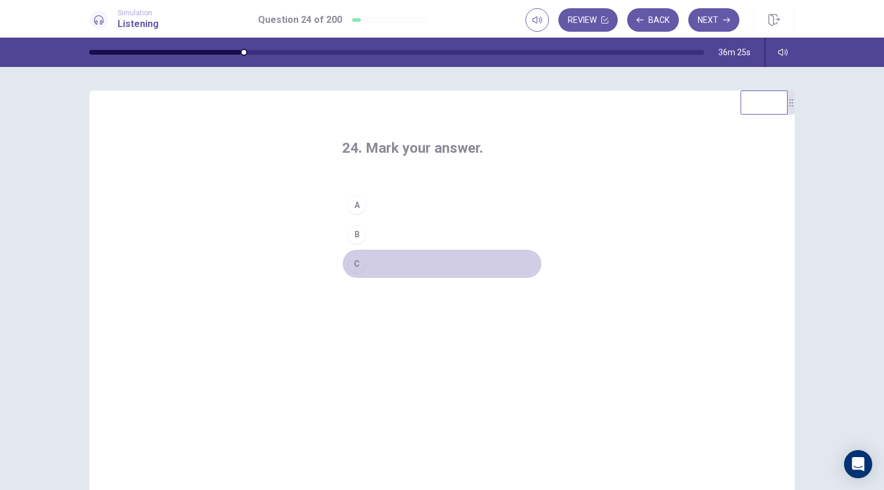
click at [357, 263] on div "C" at bounding box center [356, 263] width 19 height 19
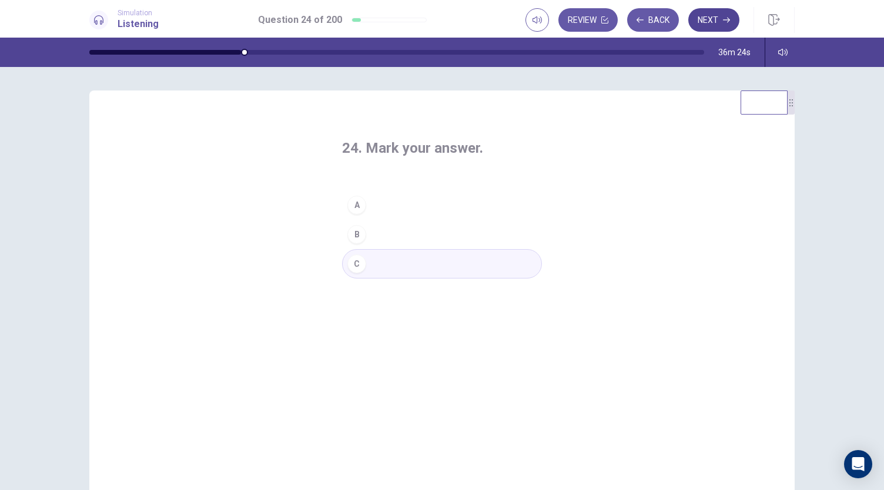
click at [706, 16] on button "Next" at bounding box center [713, 19] width 51 height 23
click at [355, 202] on div "A" at bounding box center [356, 205] width 19 height 19
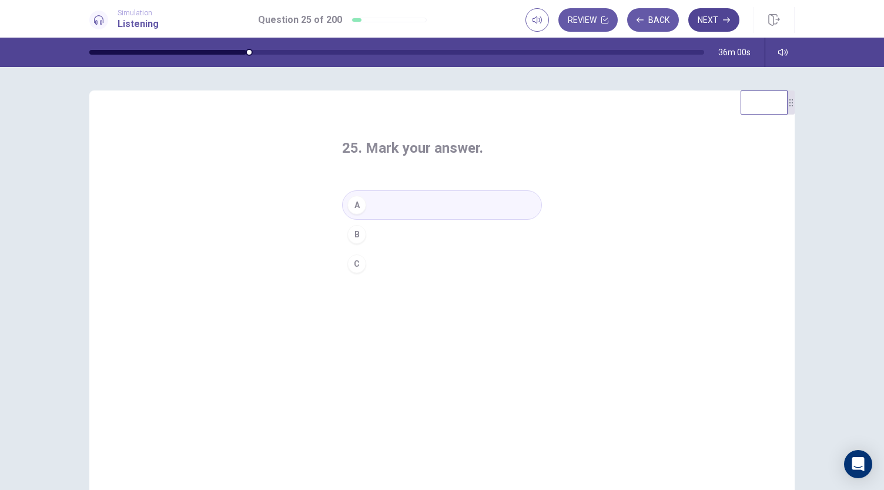
click at [721, 20] on button "Next" at bounding box center [713, 19] width 51 height 23
click at [354, 229] on div "B" at bounding box center [356, 234] width 19 height 19
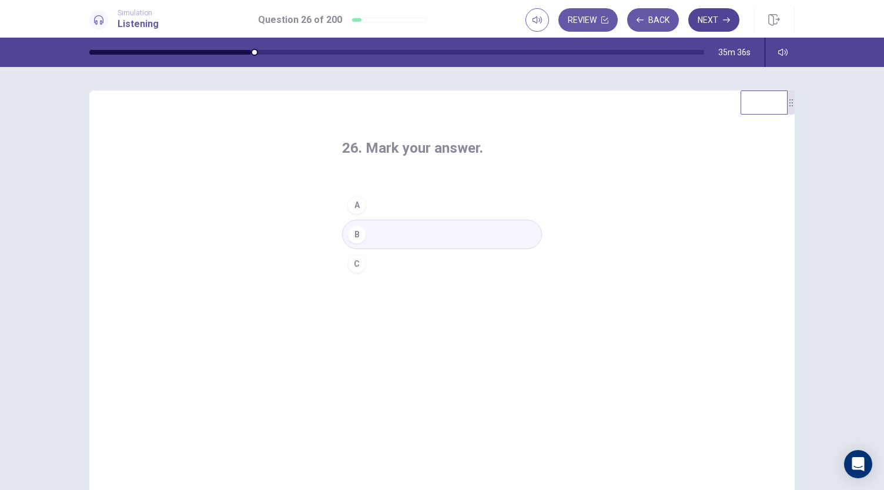
click at [724, 15] on button "Next" at bounding box center [713, 19] width 51 height 23
drag, startPoint x: 348, startPoint y: 169, endPoint x: 383, endPoint y: 169, distance: 34.7
click at [383, 169] on div "27. Mark your answer." at bounding box center [442, 155] width 200 height 33
click at [357, 266] on div "C" at bounding box center [356, 263] width 19 height 19
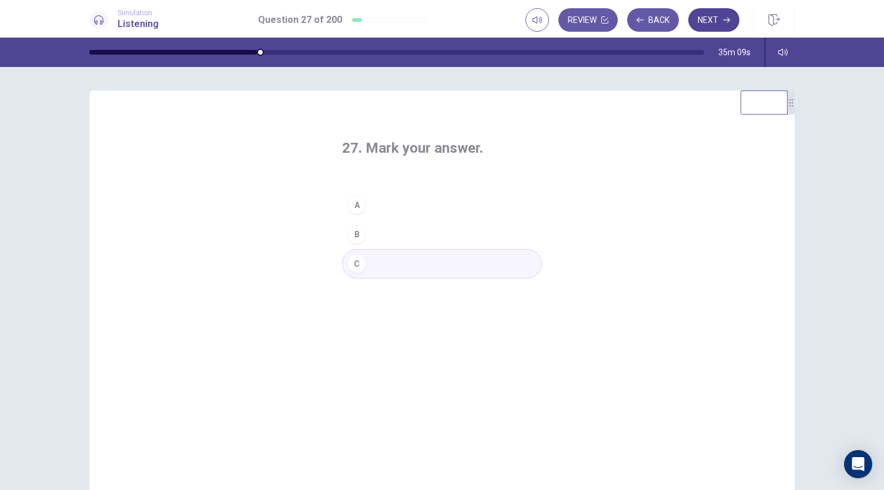
click at [726, 22] on icon "button" at bounding box center [726, 19] width 7 height 7
click at [355, 233] on div "B" at bounding box center [356, 234] width 19 height 19
click at [716, 24] on button "Next" at bounding box center [713, 19] width 51 height 23
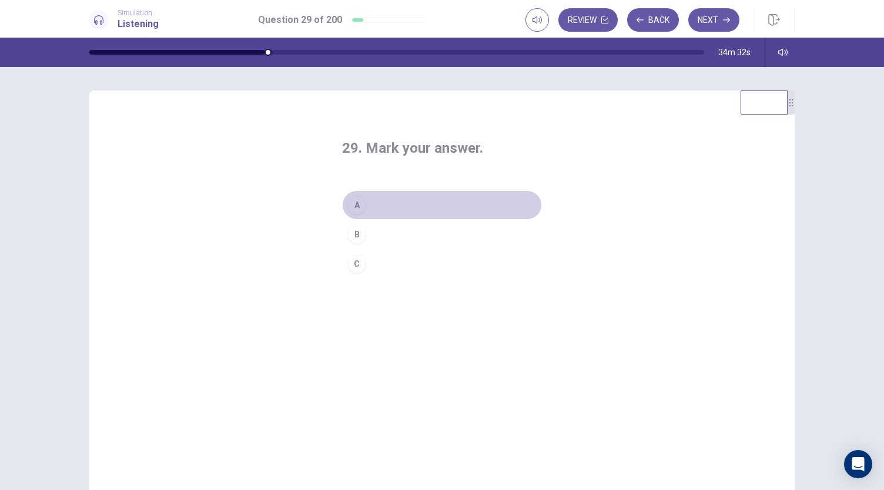
click at [360, 206] on div "A" at bounding box center [356, 205] width 19 height 19
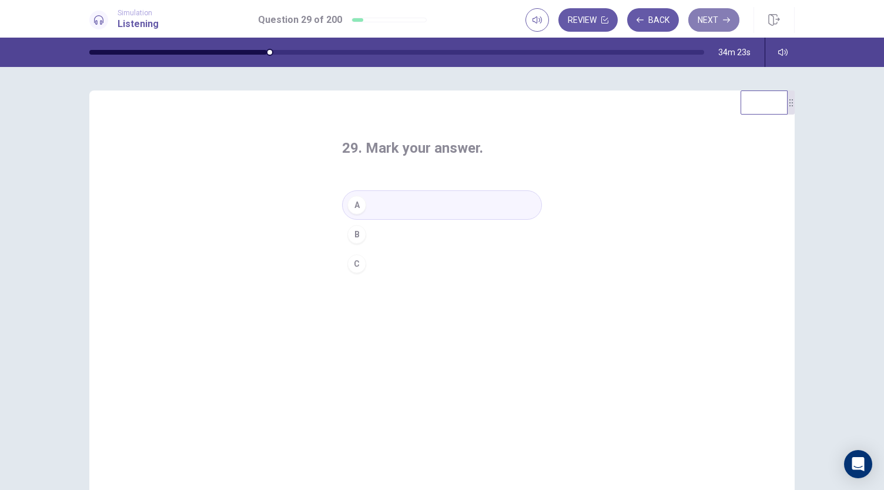
click at [724, 12] on button "Next" at bounding box center [713, 19] width 51 height 23
click at [350, 234] on div "B" at bounding box center [356, 234] width 19 height 19
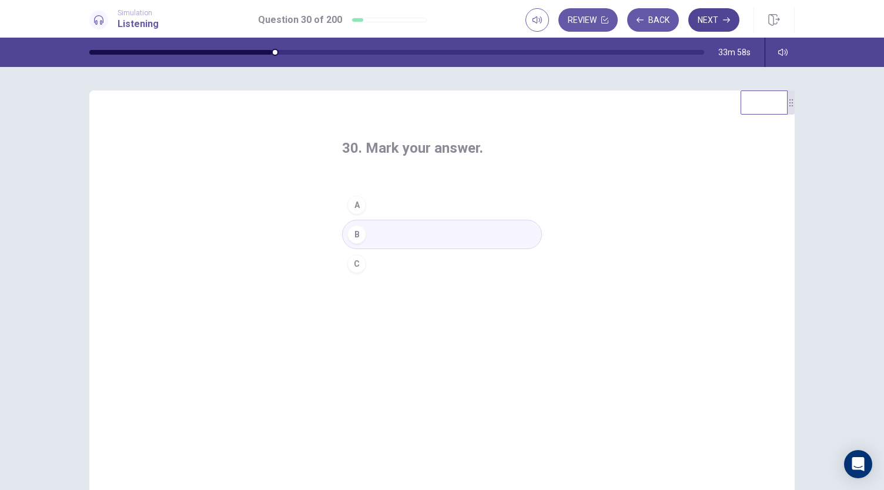
click at [723, 24] on button "Next" at bounding box center [713, 19] width 51 height 23
click at [367, 208] on button "A" at bounding box center [442, 204] width 200 height 29
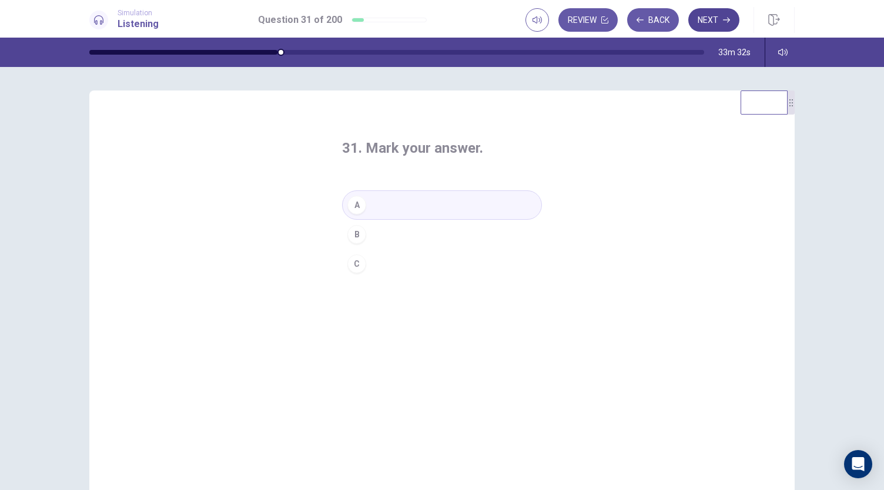
click at [701, 18] on button "Next" at bounding box center [713, 19] width 51 height 23
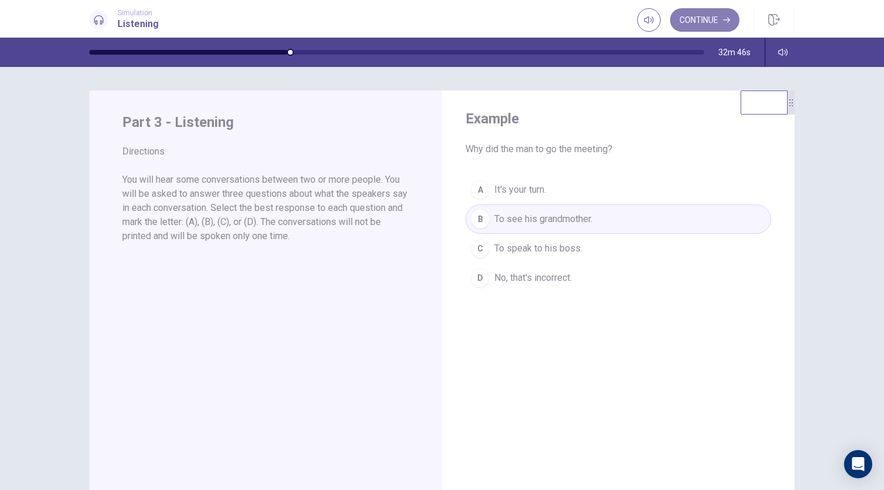
click at [708, 26] on button "Continue" at bounding box center [704, 19] width 69 height 23
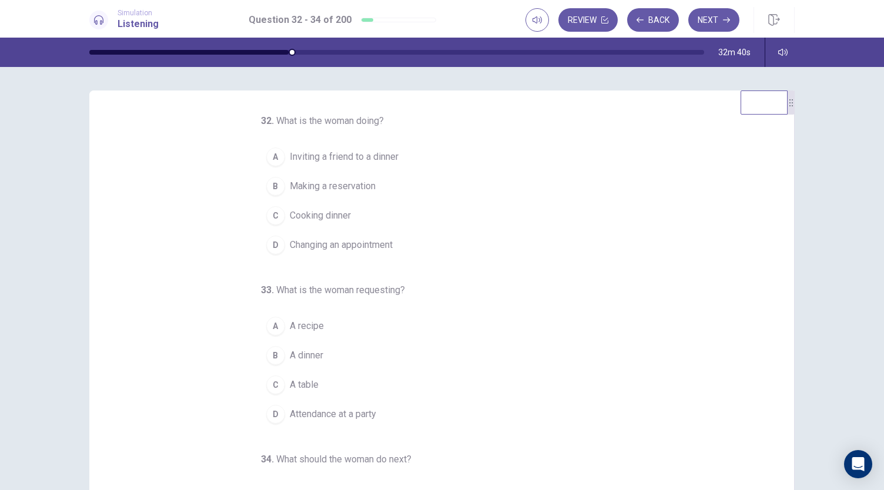
click at [367, 184] on span "Making a reservation" at bounding box center [333, 186] width 86 height 14
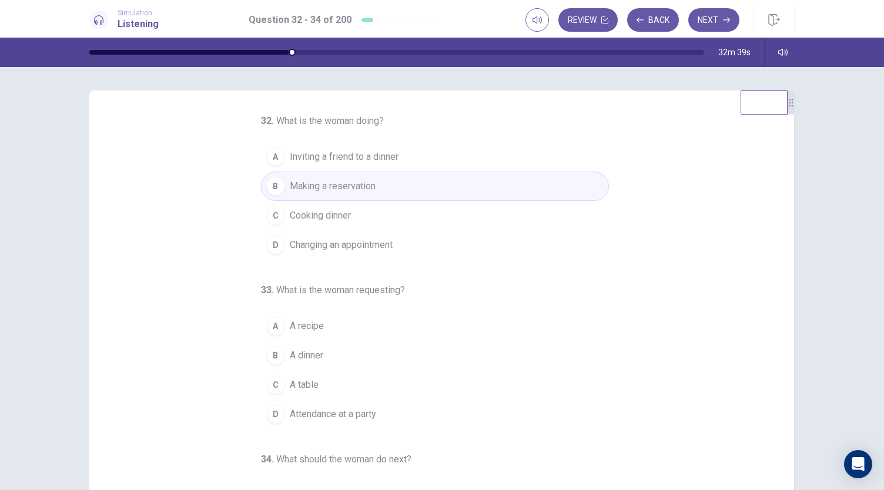
scroll to position [111, 0]
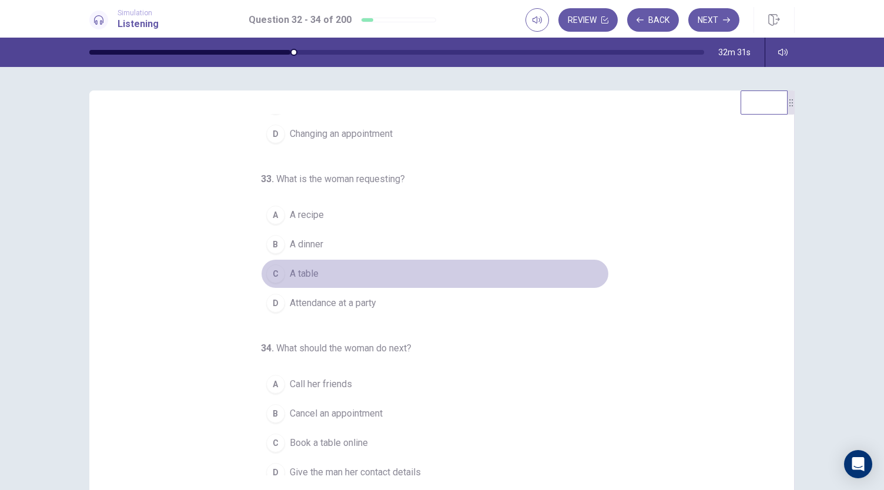
click at [302, 267] on span "A table" at bounding box center [304, 274] width 29 height 14
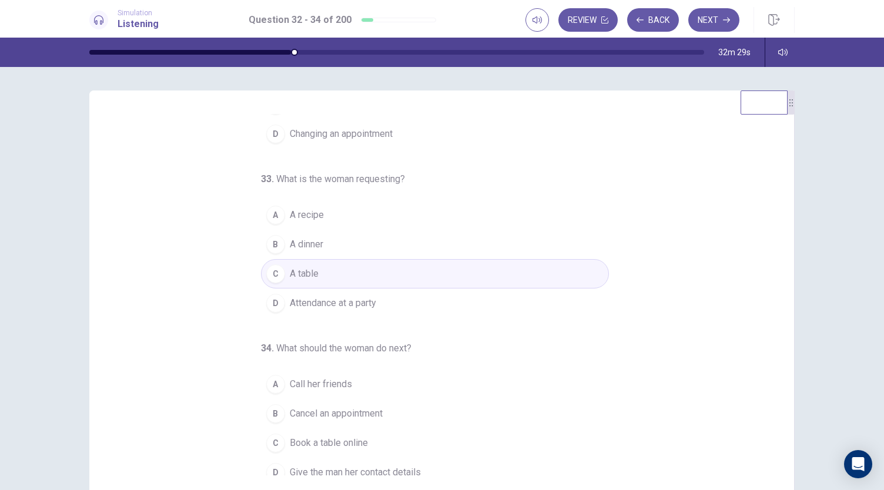
scroll to position [117, 0]
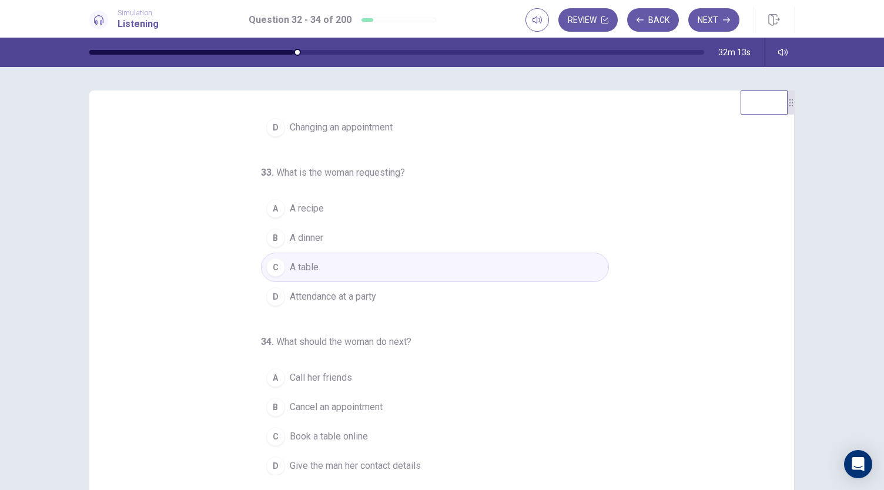
click at [290, 459] on span "Give the man her contact details" at bounding box center [355, 466] width 131 height 14
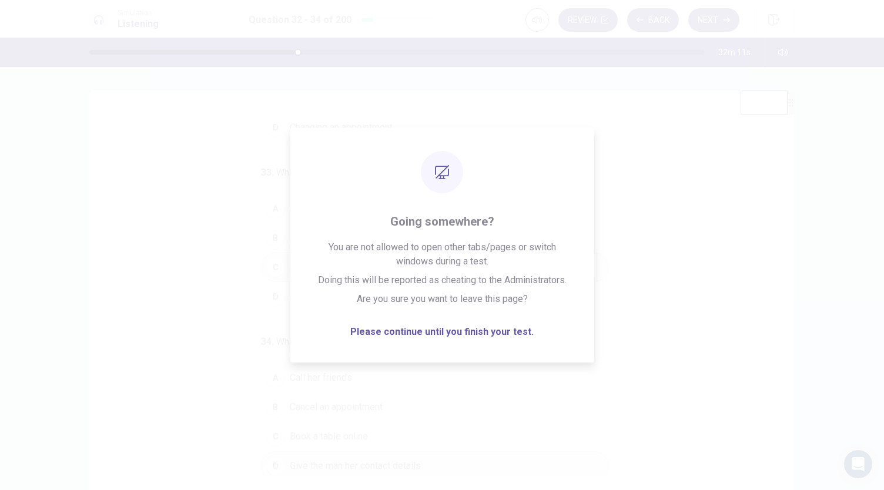
click at [322, 414] on button "B Cancel an appointment" at bounding box center [435, 406] width 348 height 29
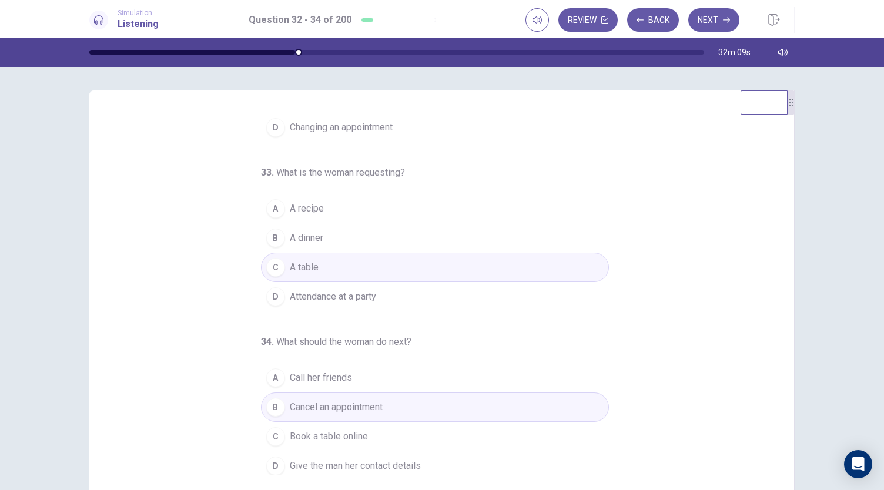
click at [301, 459] on span "Give the man her contact details" at bounding box center [355, 466] width 131 height 14
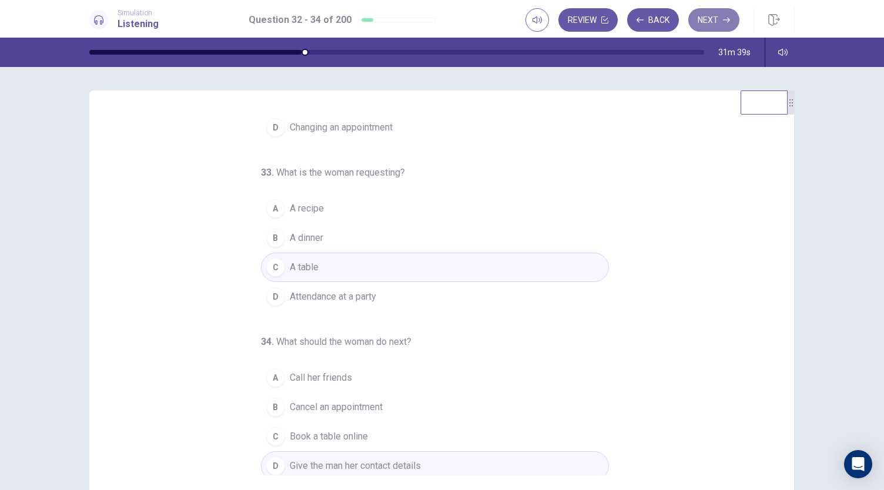
click at [717, 22] on button "Next" at bounding box center [713, 19] width 51 height 23
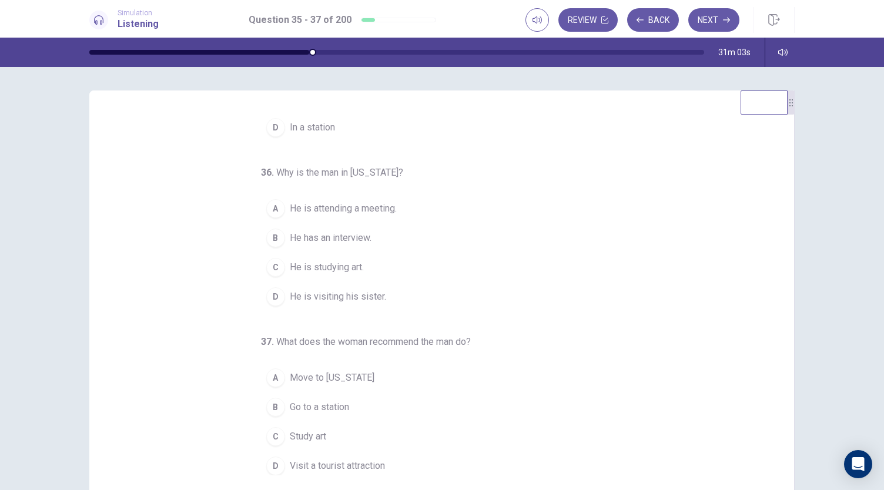
click at [368, 295] on span "He is visiting his sister." at bounding box center [338, 297] width 96 height 14
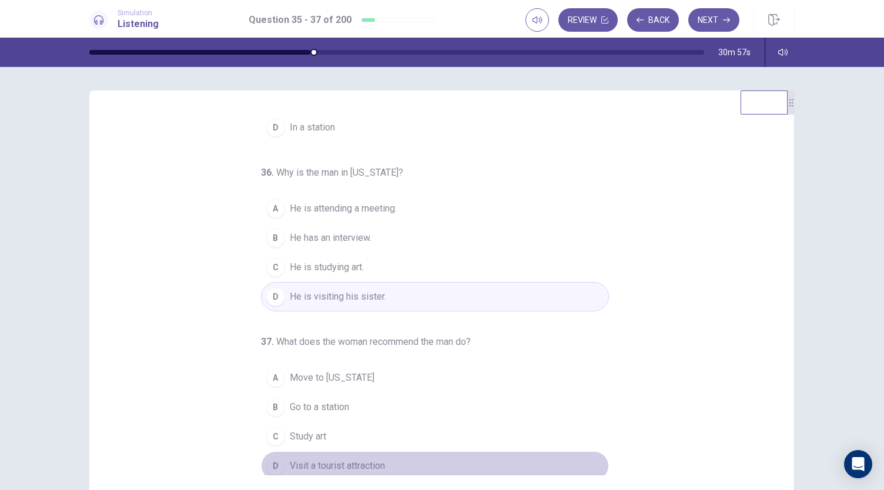
click at [323, 464] on span "Visit a tourist attraction" at bounding box center [337, 466] width 95 height 14
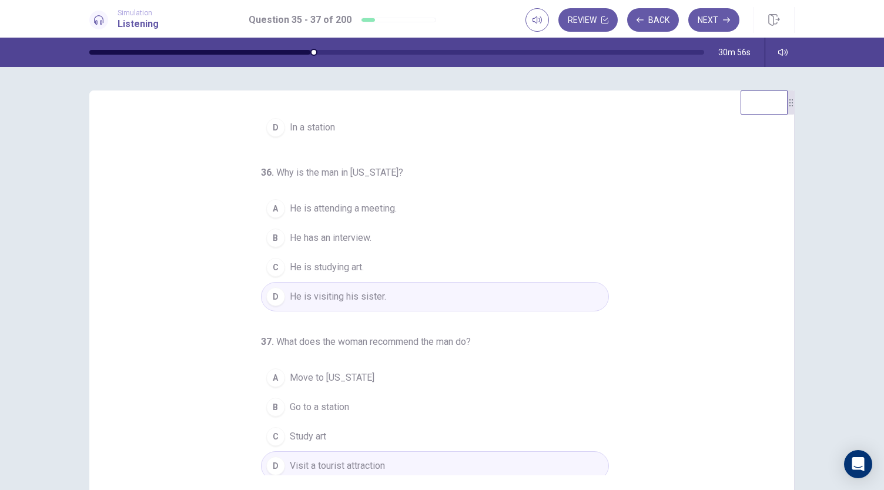
scroll to position [0, 0]
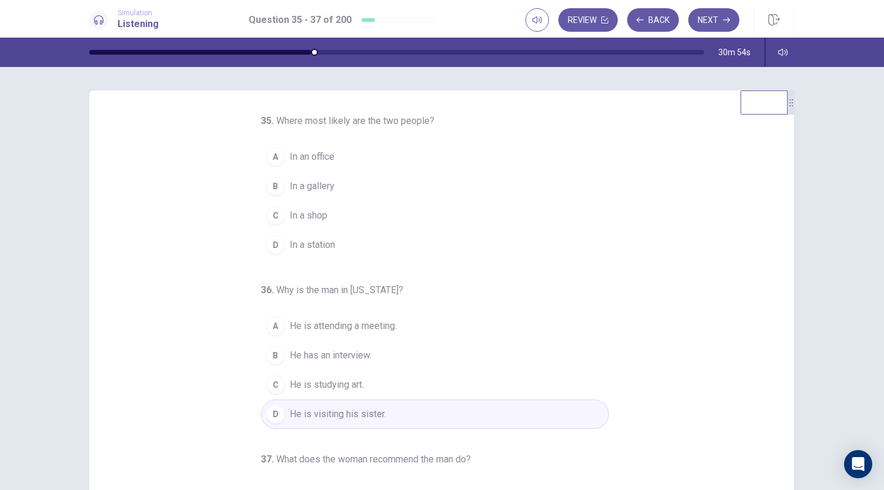
click at [325, 192] on span "In a gallery" at bounding box center [312, 186] width 45 height 14
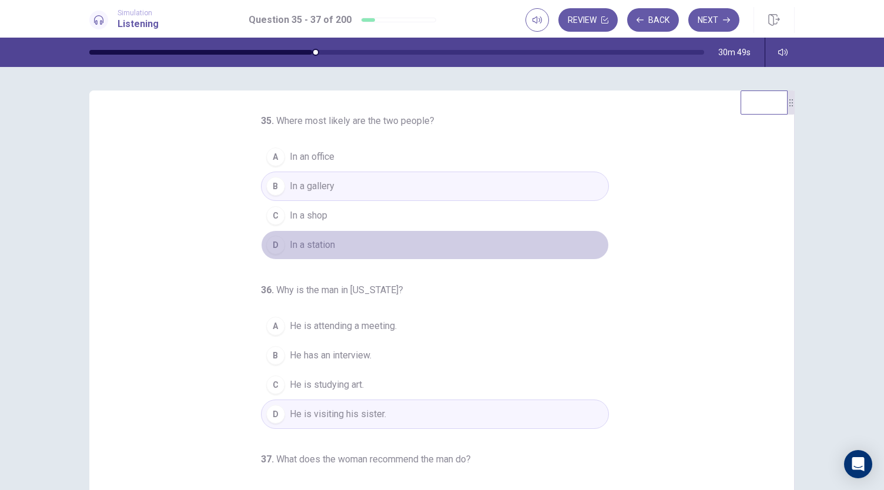
click at [349, 239] on button "D In a station" at bounding box center [435, 244] width 348 height 29
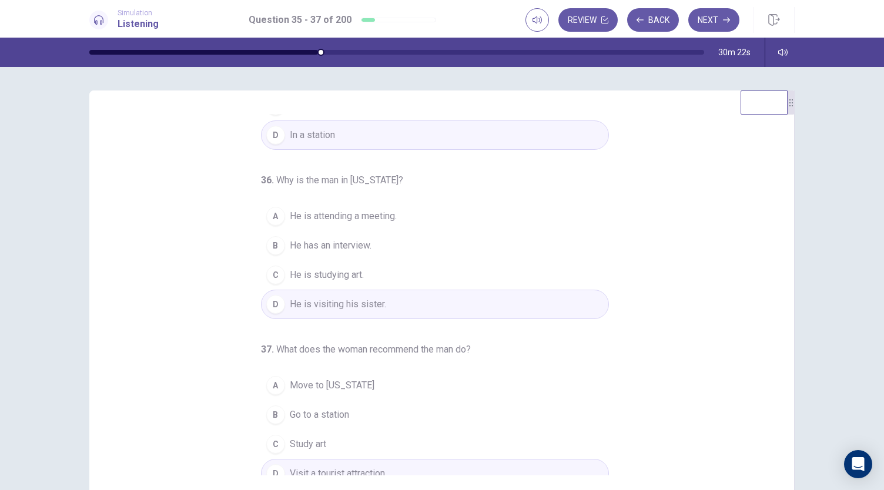
scroll to position [117, 0]
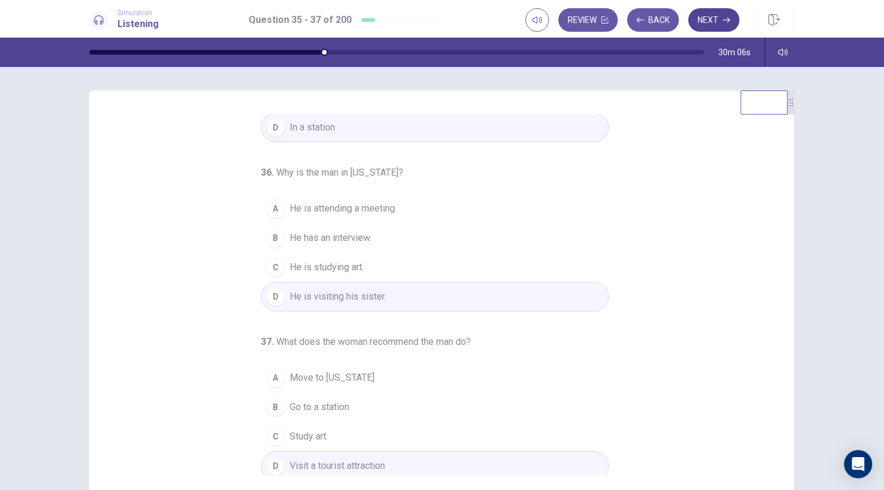
click at [712, 19] on button "Next" at bounding box center [713, 19] width 51 height 23
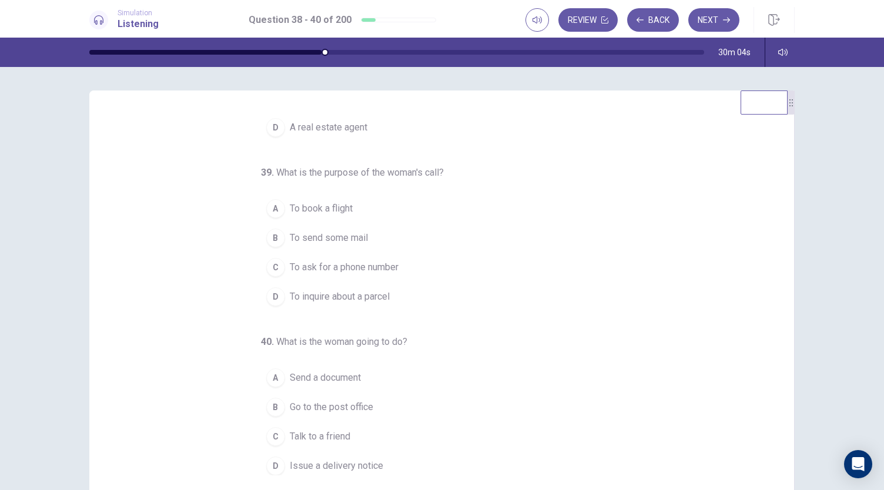
scroll to position [0, 0]
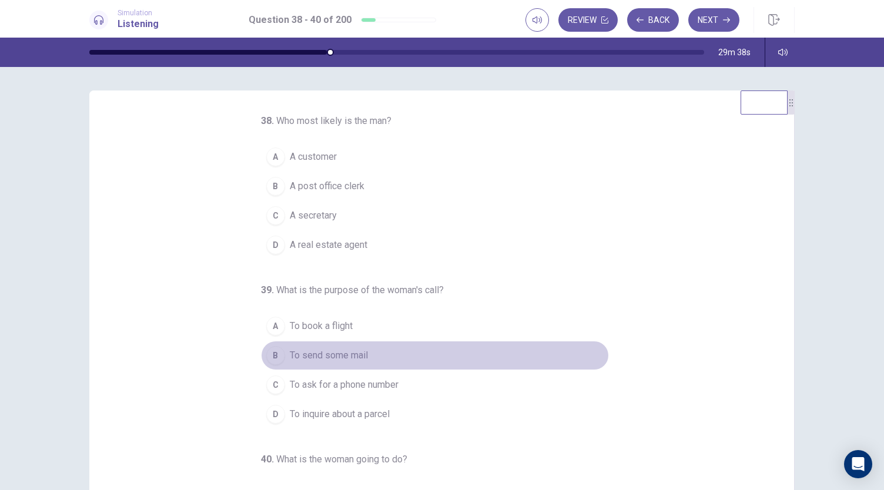
click at [325, 360] on span "To send some mail" at bounding box center [329, 355] width 78 height 14
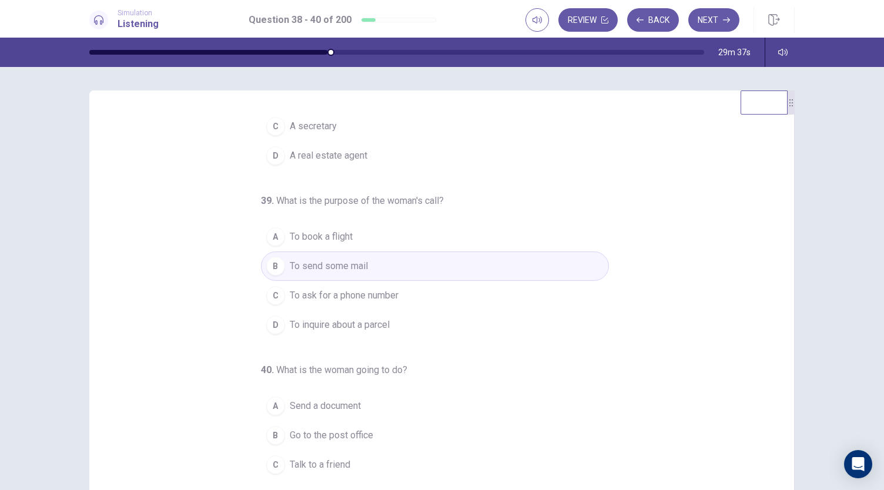
scroll to position [117, 0]
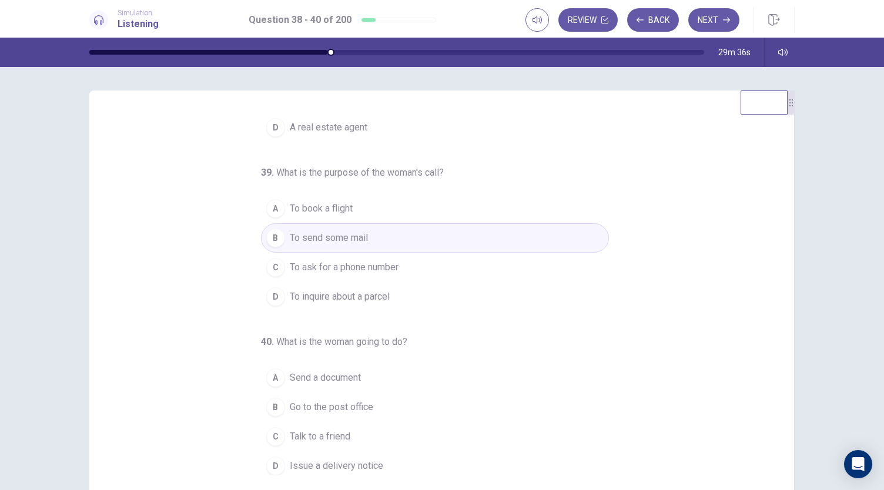
click at [354, 212] on button "A To book a flight" at bounding box center [435, 208] width 348 height 29
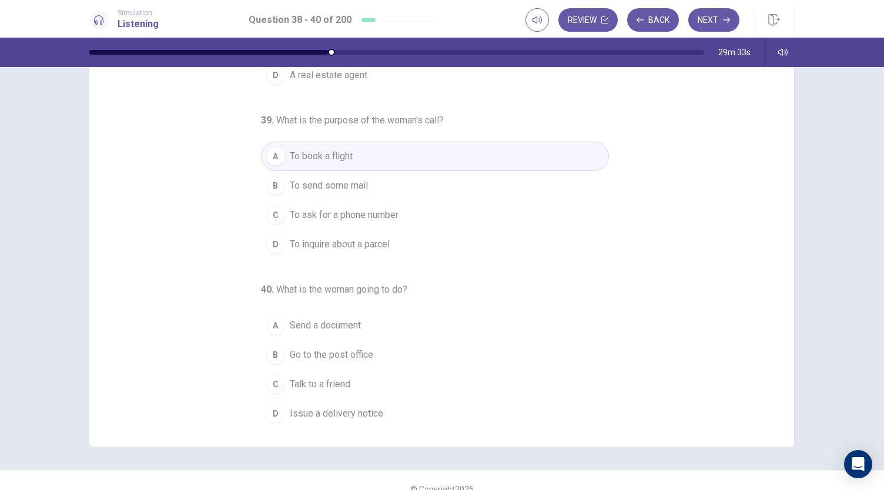
scroll to position [53, 0]
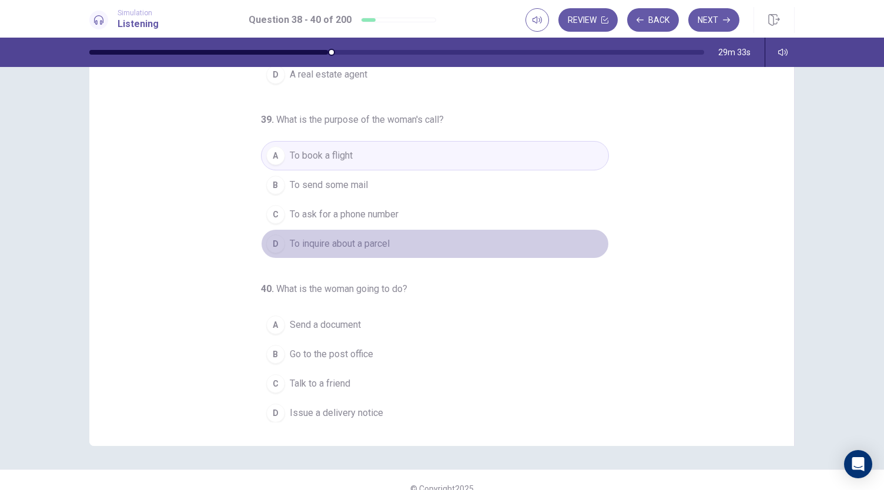
click at [365, 241] on span "To inquire about a parcel" at bounding box center [340, 244] width 100 height 14
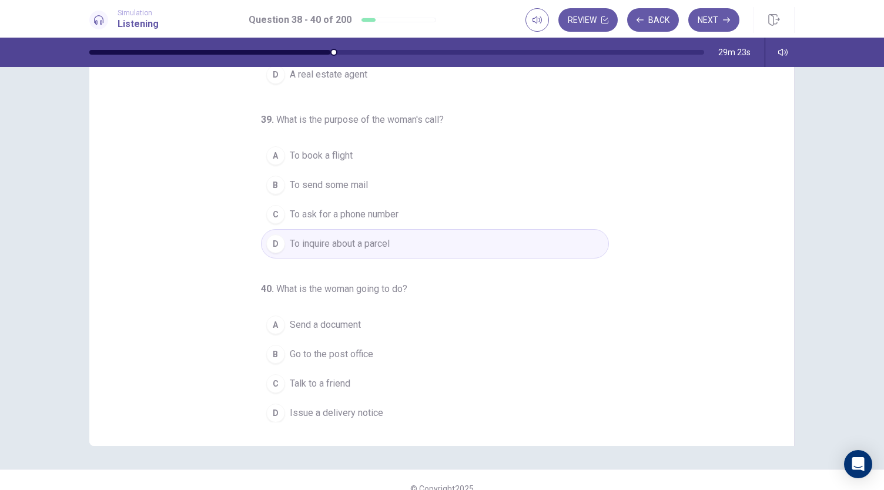
click at [335, 379] on span "Talk to a friend" at bounding box center [320, 384] width 61 height 14
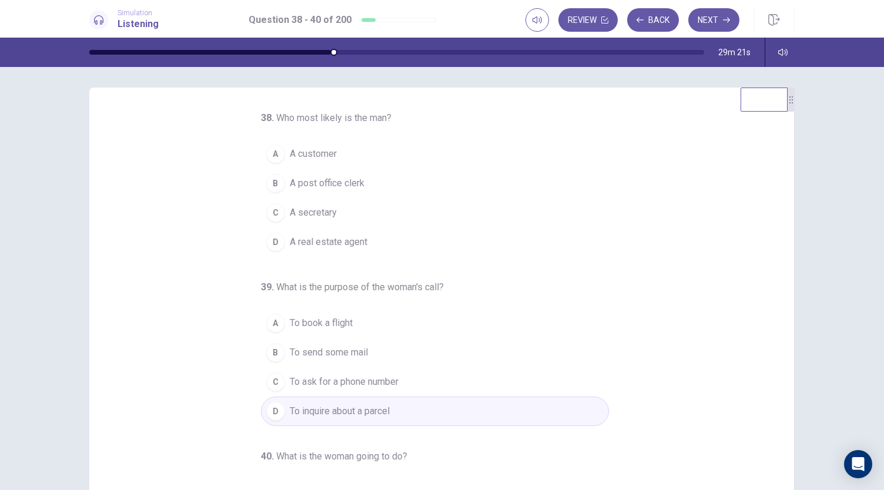
scroll to position [0, 0]
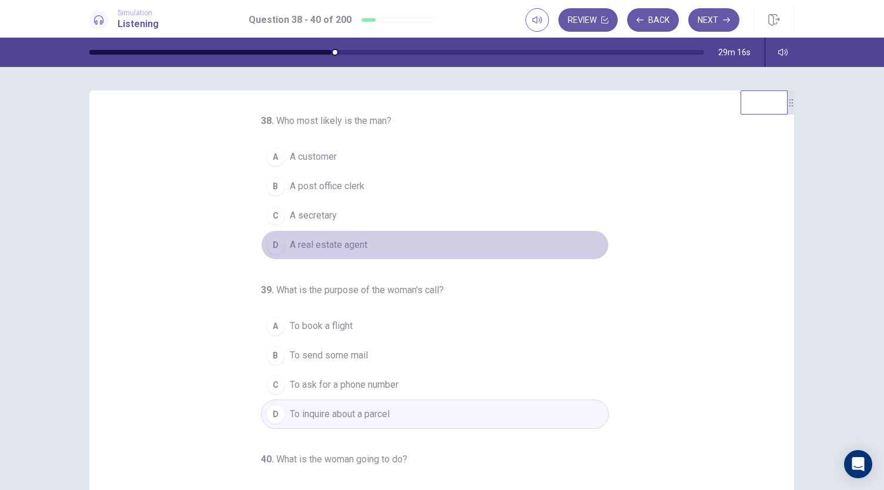
click at [296, 236] on button "D A real estate agent" at bounding box center [435, 244] width 348 height 29
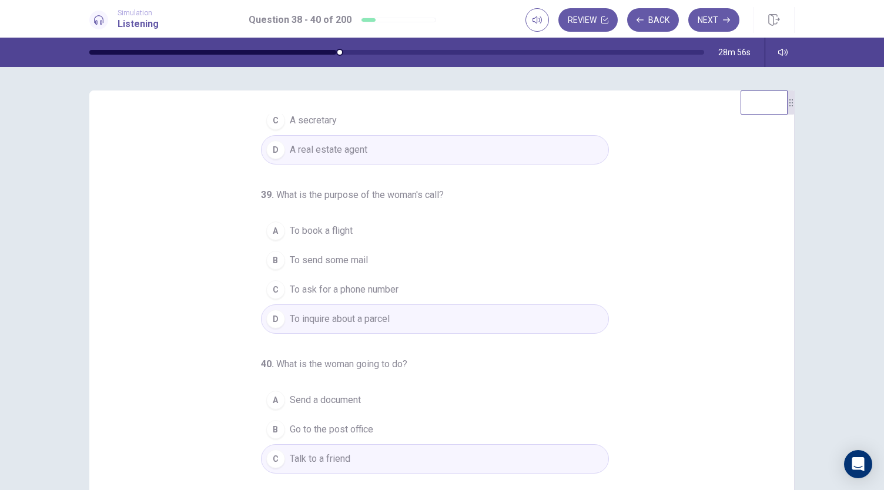
scroll to position [117, 0]
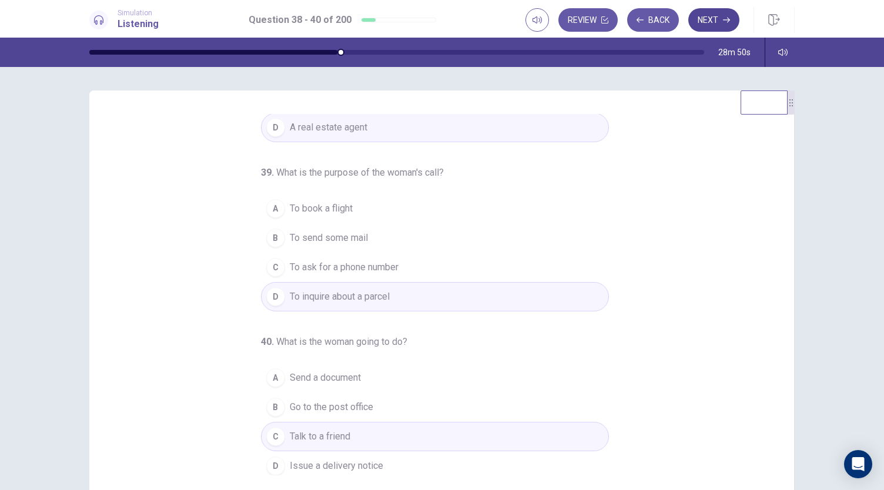
click at [711, 11] on button "Next" at bounding box center [713, 19] width 51 height 23
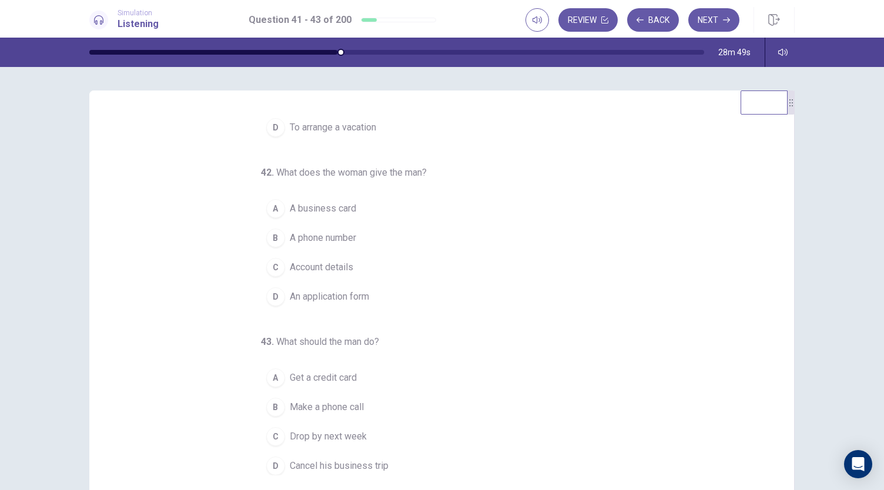
scroll to position [0, 0]
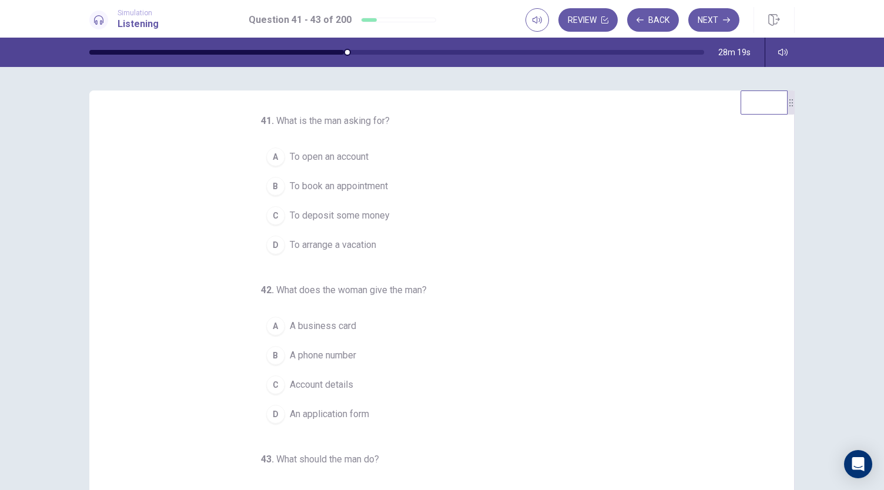
click at [296, 401] on button "D An application form" at bounding box center [435, 413] width 348 height 29
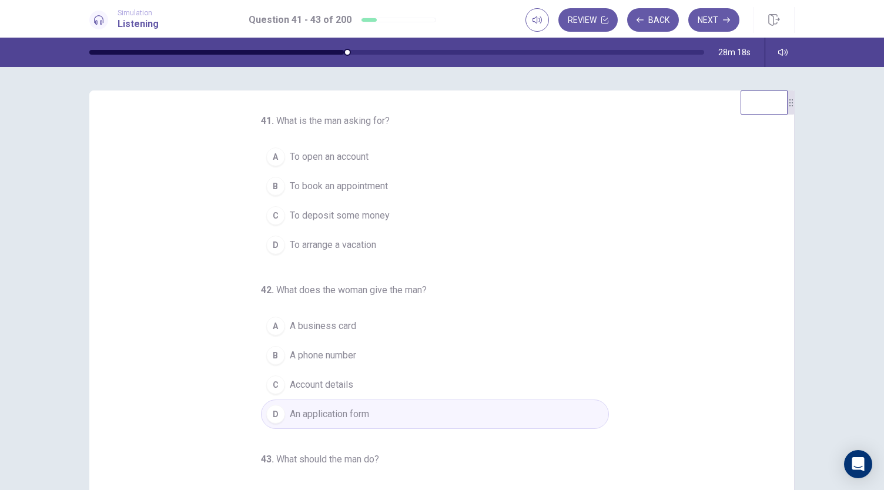
scroll to position [117, 0]
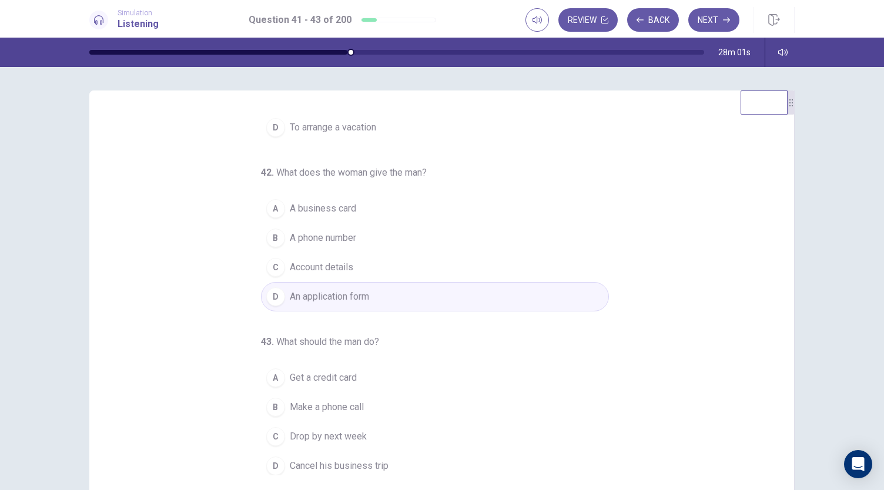
click at [321, 423] on button "C Drop by next week" at bounding box center [435, 436] width 348 height 29
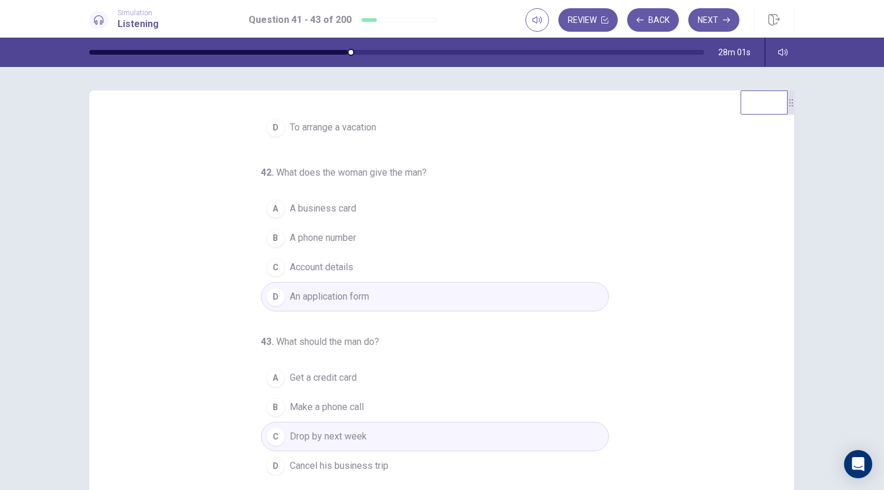
scroll to position [0, 0]
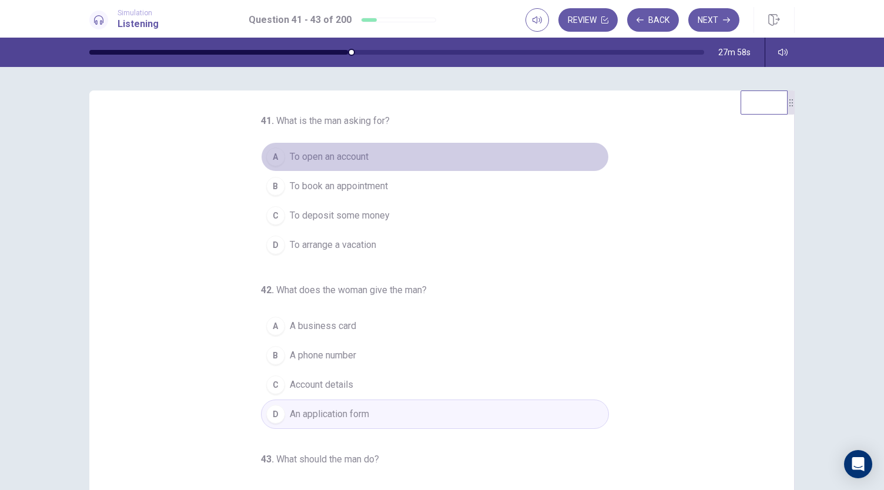
click at [321, 150] on span "To open an account" at bounding box center [329, 157] width 79 height 14
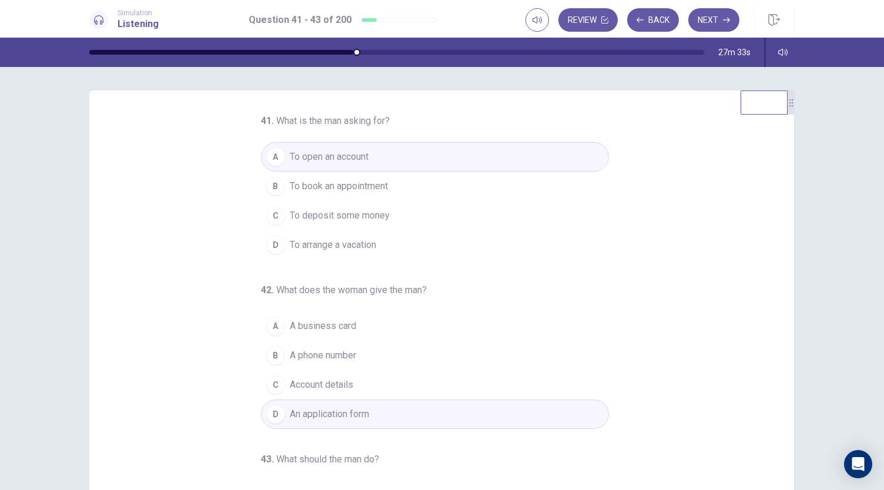
scroll to position [117, 0]
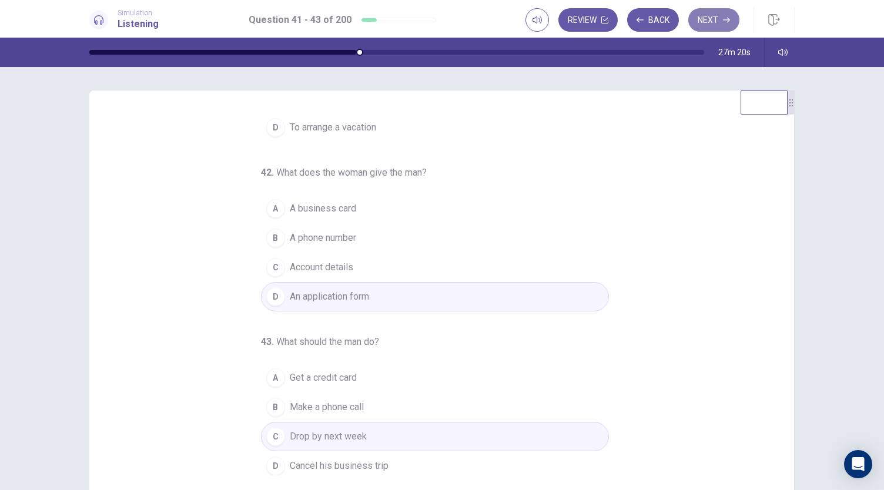
click at [720, 16] on button "Next" at bounding box center [713, 19] width 51 height 23
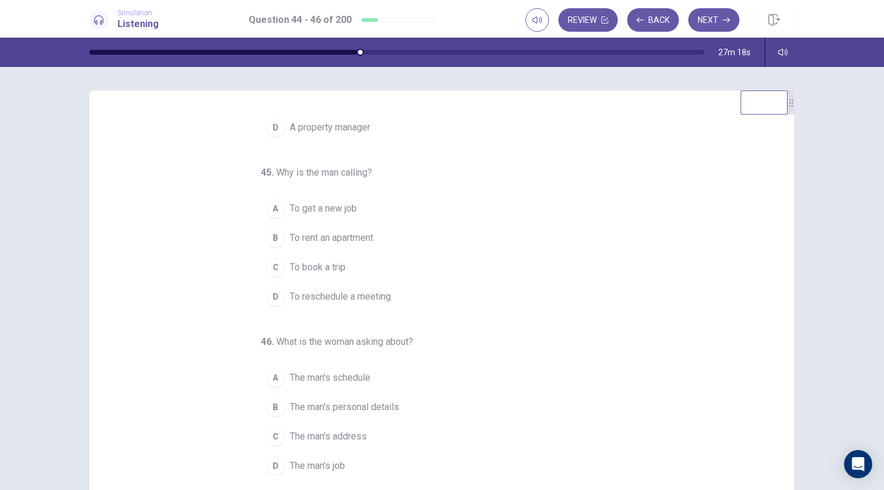
scroll to position [0, 0]
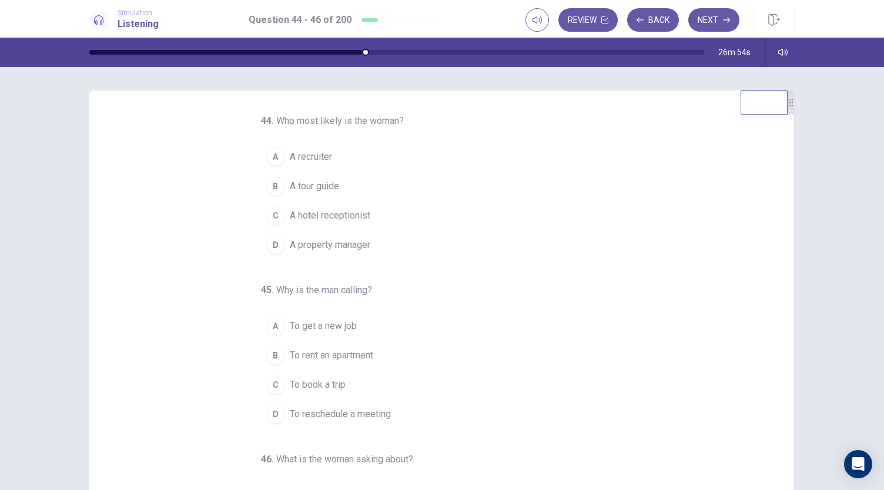
click at [338, 234] on button "D A property manager" at bounding box center [435, 244] width 348 height 29
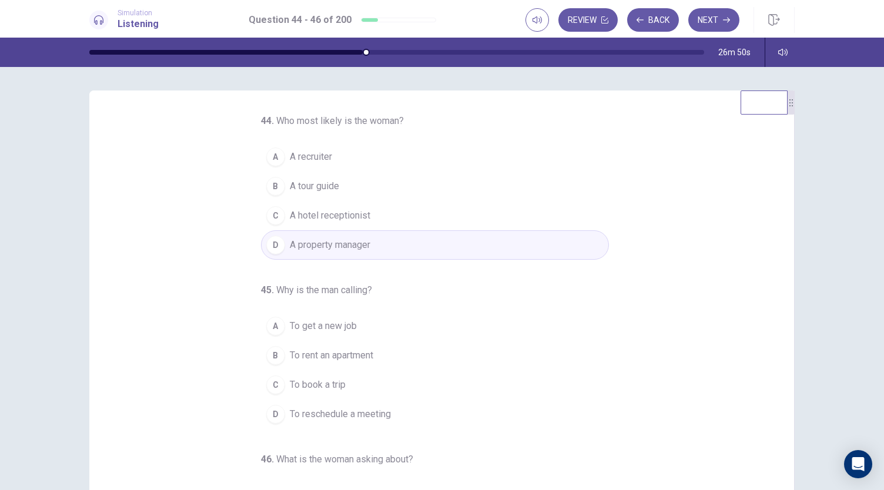
click at [321, 351] on span "To rent an apartment" at bounding box center [331, 355] width 83 height 14
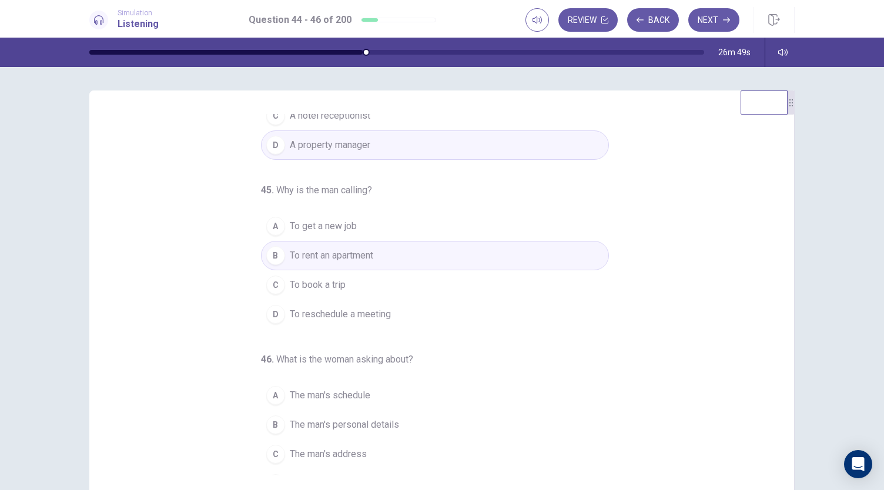
scroll to position [117, 0]
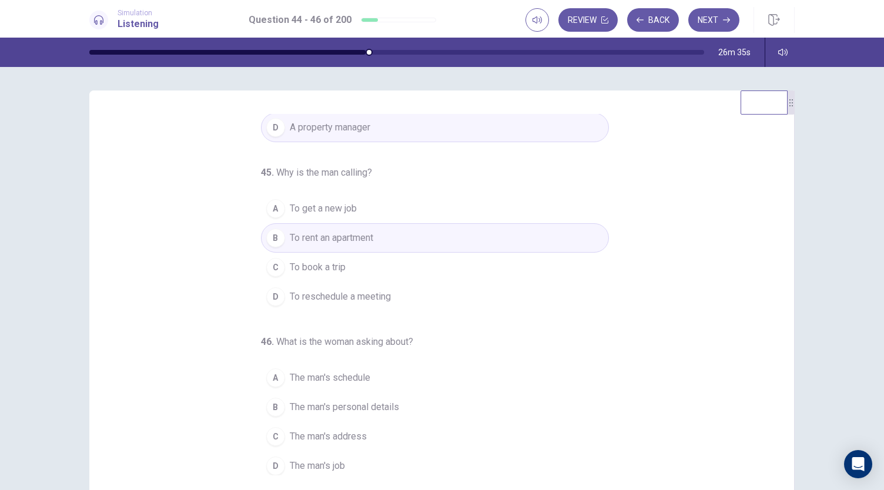
click at [324, 379] on span "The man's schedule" at bounding box center [330, 378] width 80 height 14
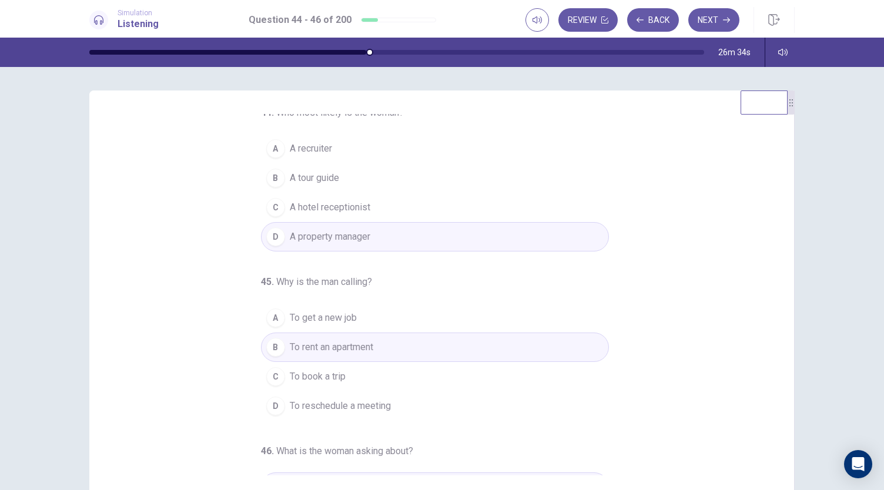
scroll to position [0, 0]
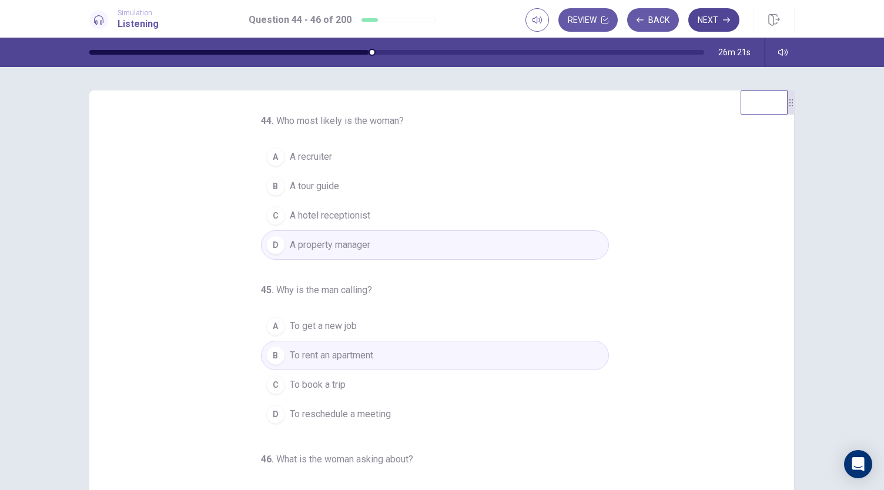
click at [717, 24] on button "Next" at bounding box center [713, 19] width 51 height 23
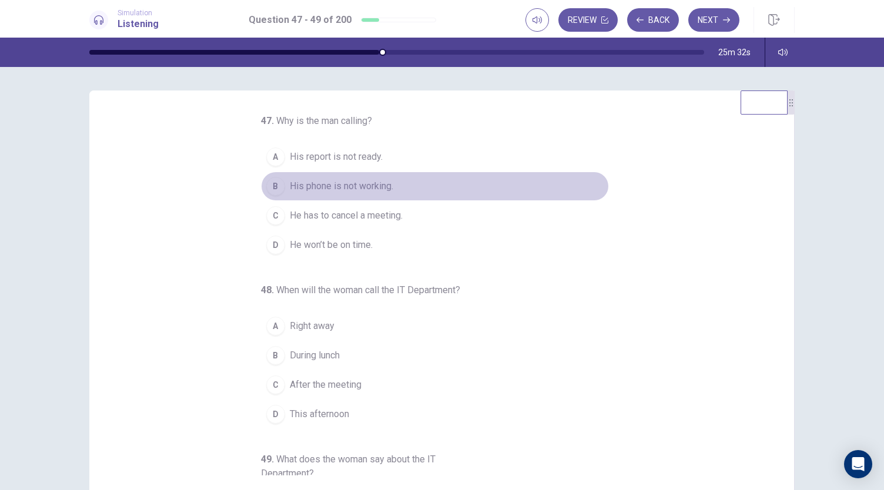
click at [290, 186] on span "His phone is not working." at bounding box center [341, 186] width 103 height 14
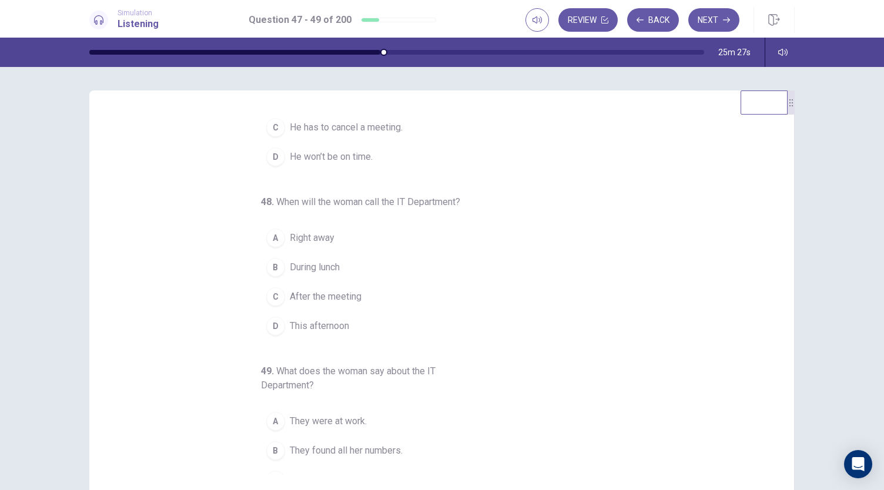
scroll to position [132, 0]
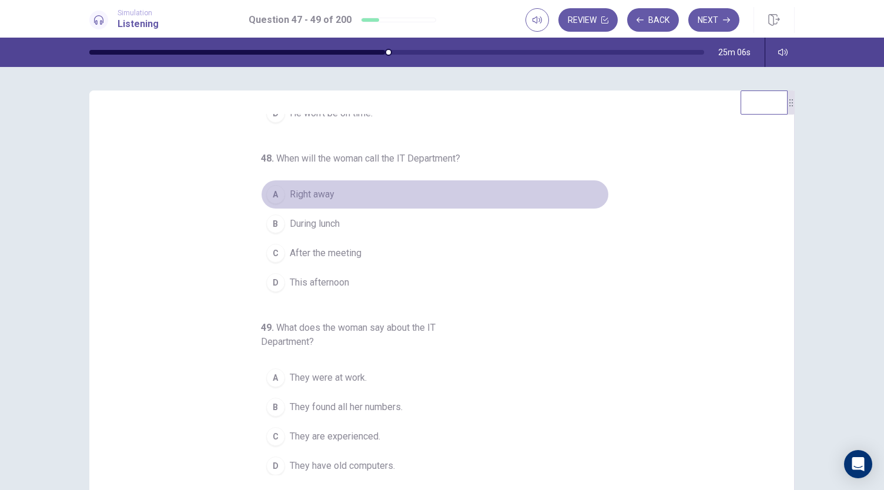
click at [329, 196] on button "A Right away" at bounding box center [435, 194] width 348 height 29
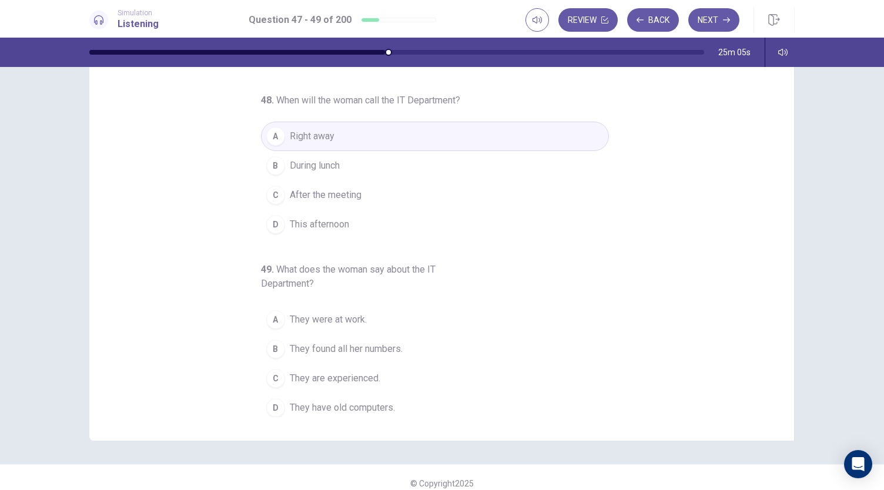
scroll to position [70, 0]
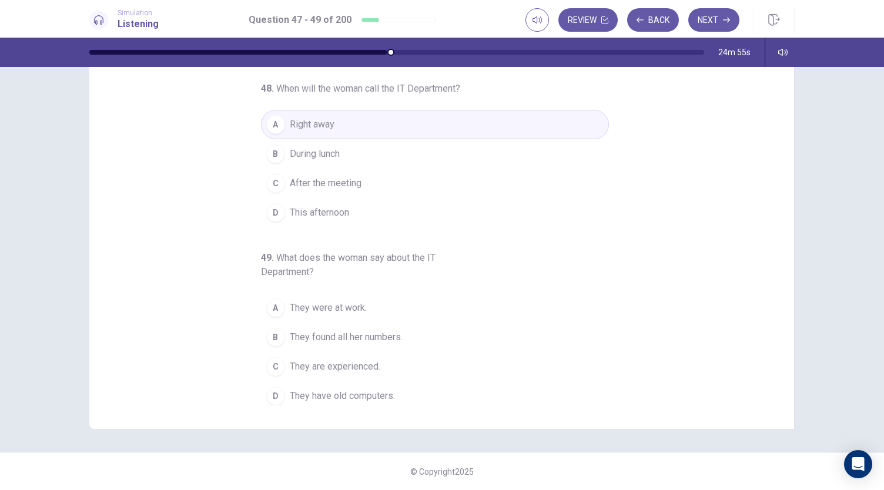
click at [381, 332] on span "They found all her numbers." at bounding box center [346, 337] width 113 height 14
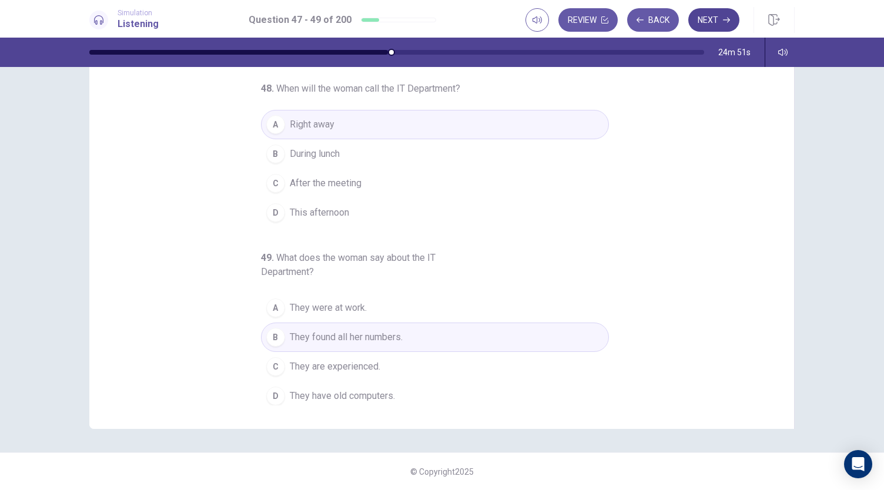
click at [708, 15] on button "Next" at bounding box center [713, 19] width 51 height 23
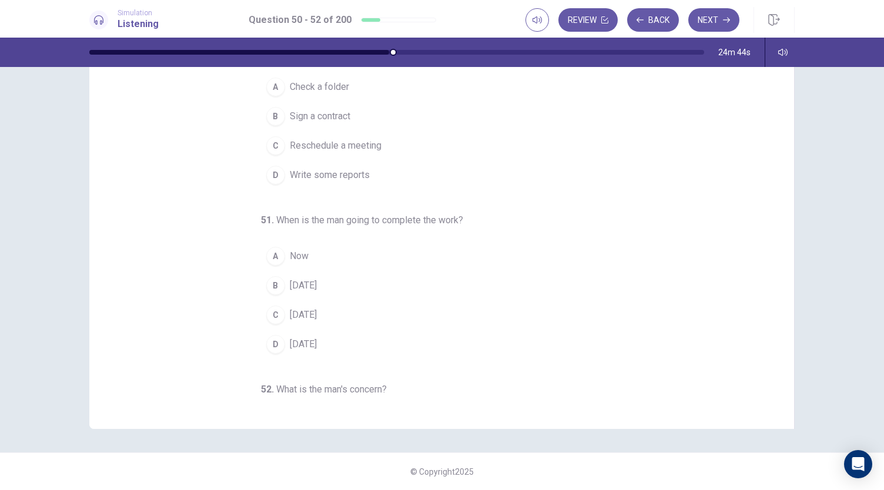
scroll to position [0, 0]
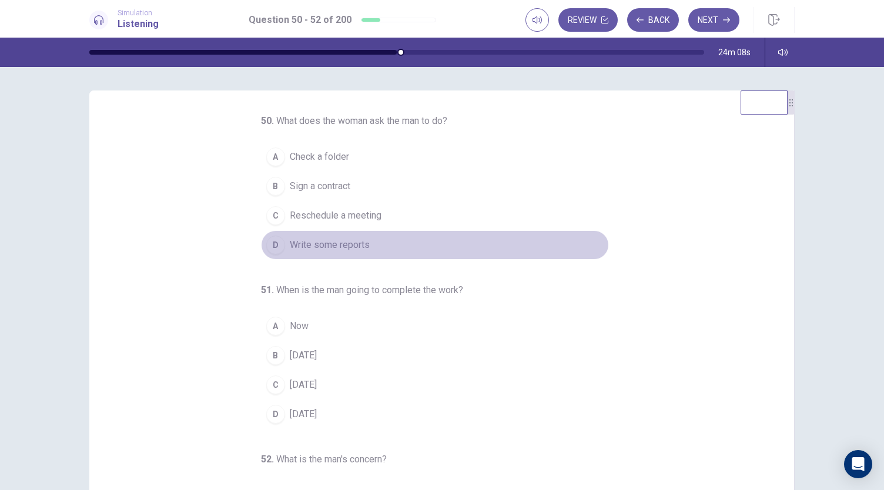
click at [354, 246] on span "Write some reports" at bounding box center [330, 245] width 80 height 14
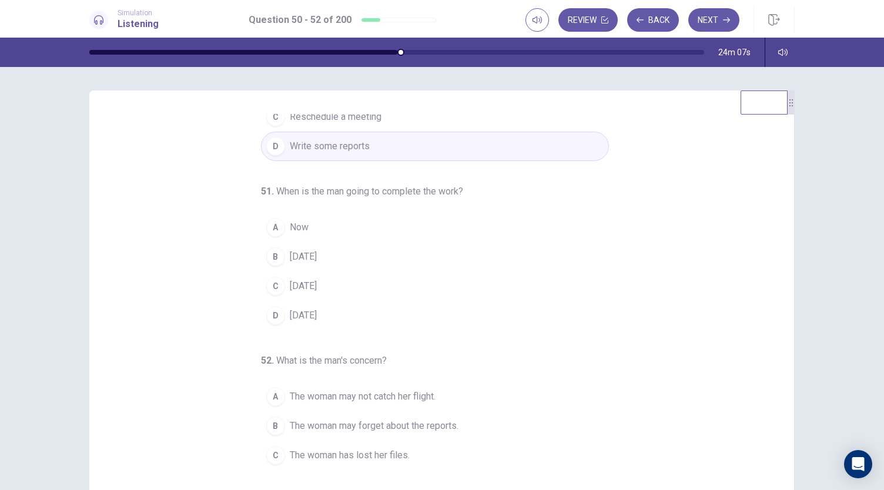
scroll to position [102, 0]
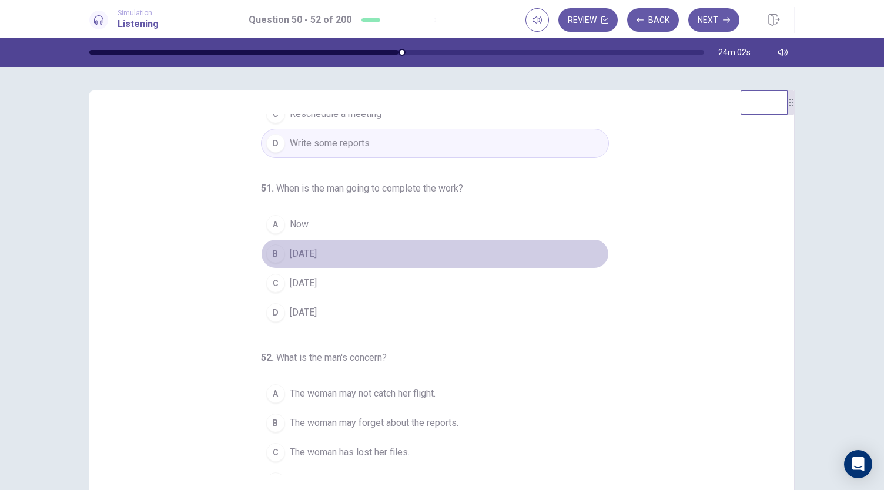
click at [312, 255] on span "[DATE]" at bounding box center [303, 254] width 27 height 14
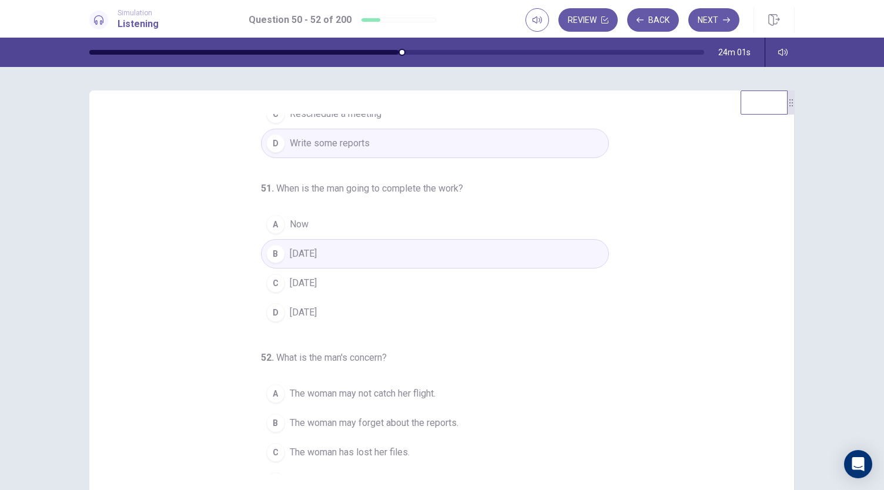
scroll to position [117, 0]
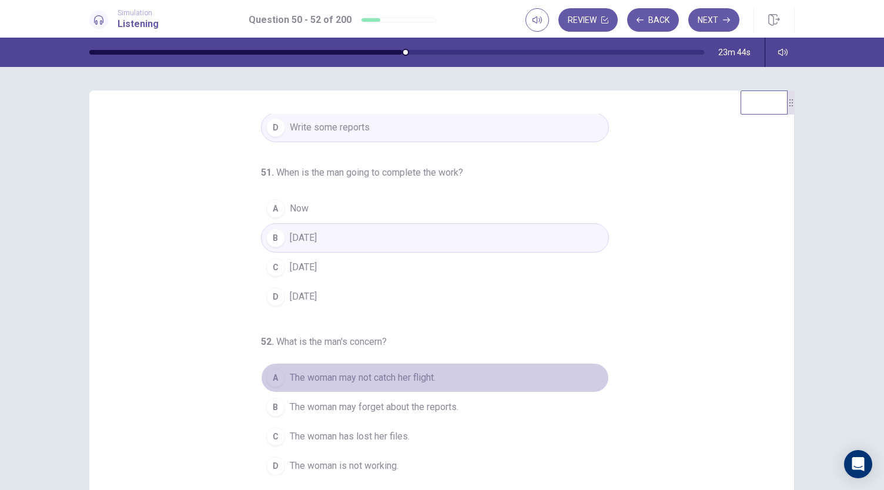
click at [413, 371] on span "The woman may not catch her flight." at bounding box center [363, 378] width 146 height 14
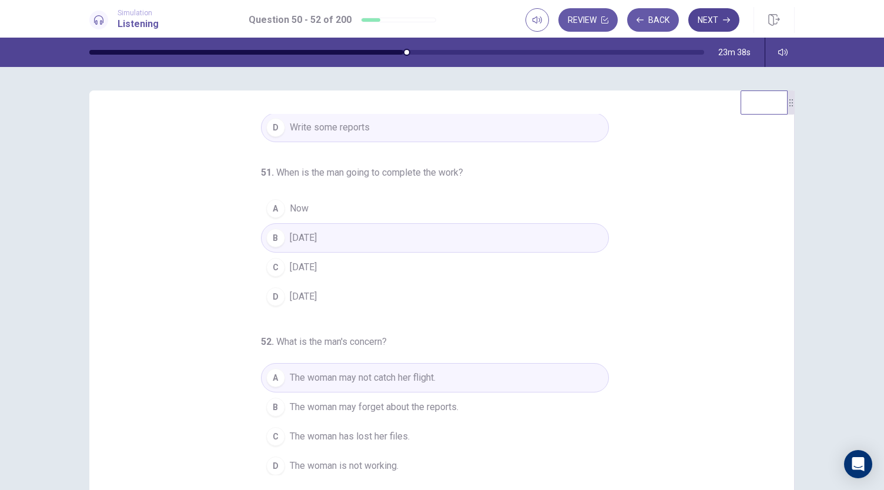
click at [723, 20] on icon "button" at bounding box center [726, 20] width 7 height 5
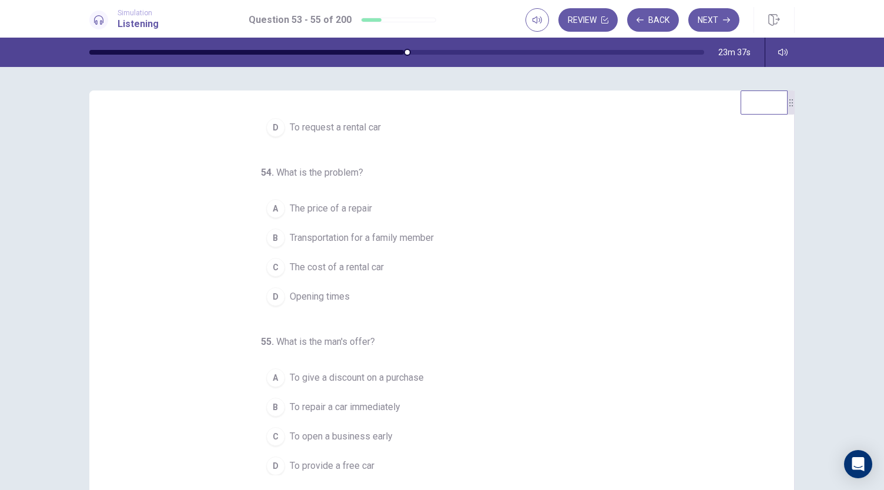
scroll to position [0, 0]
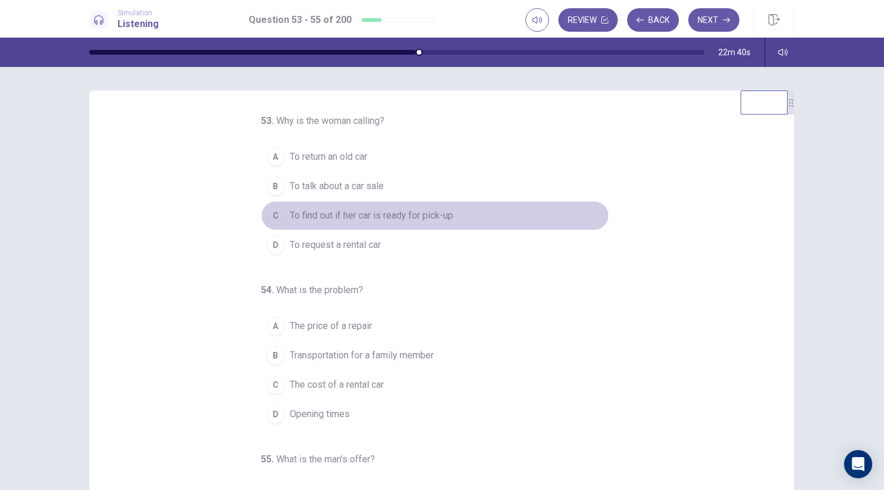
click at [445, 217] on span "To find out if her car is ready for pick-up" at bounding box center [371, 216] width 163 height 14
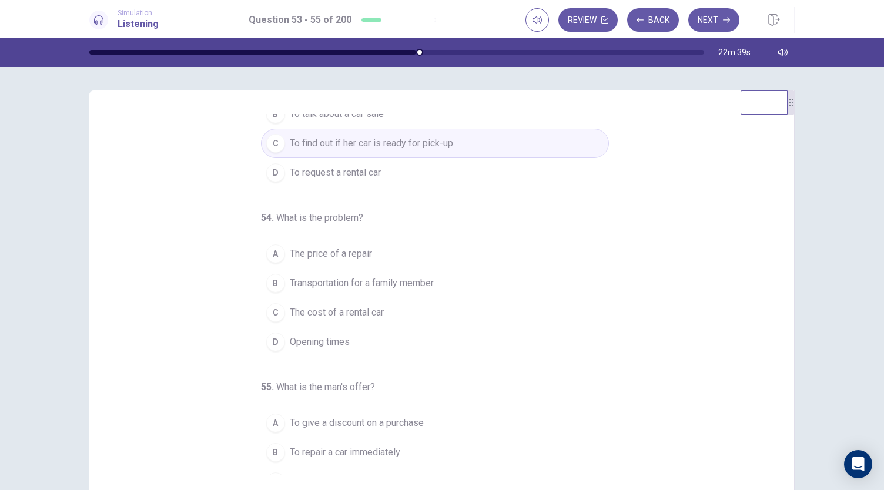
scroll to position [73, 0]
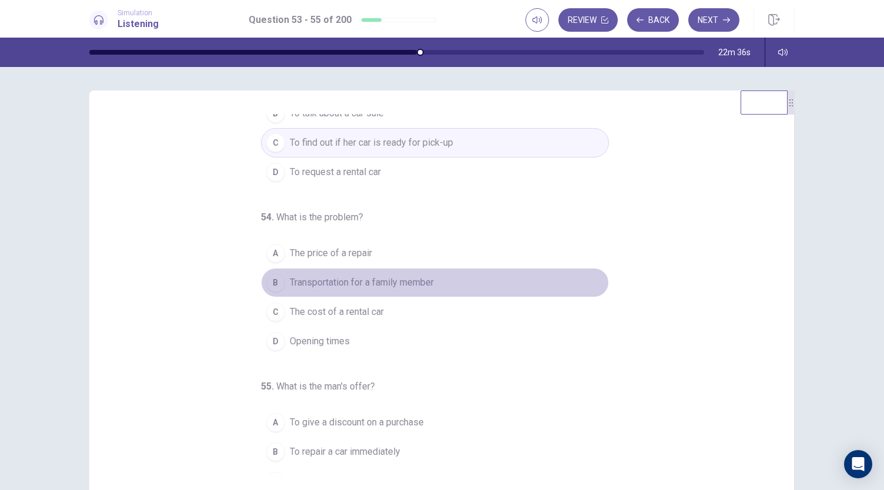
click at [404, 283] on span "Transportation for a family member" at bounding box center [362, 283] width 144 height 14
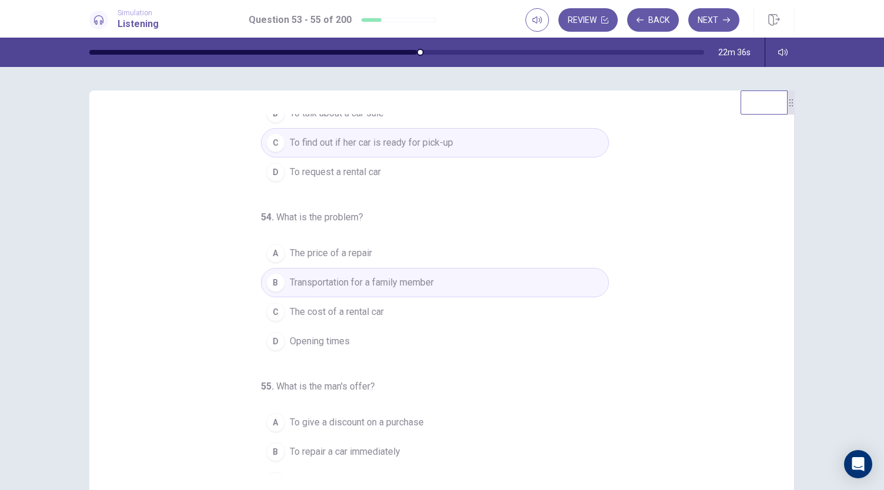
scroll to position [117, 0]
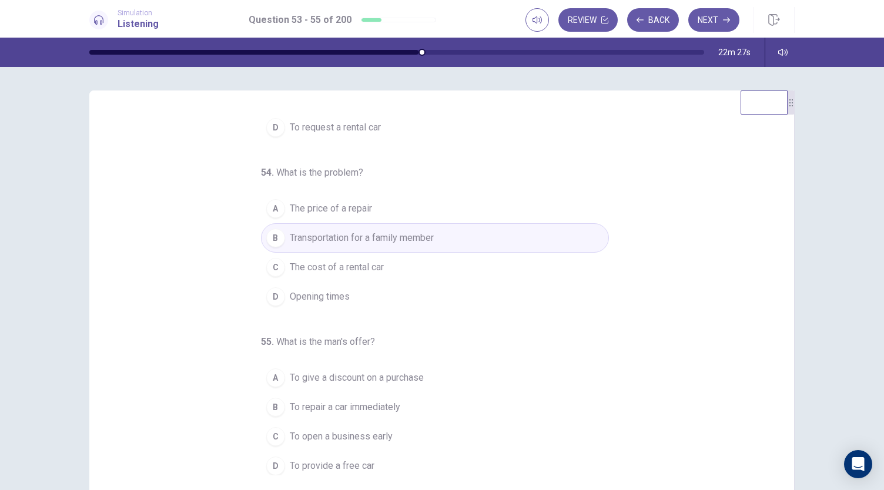
click at [315, 468] on span "To provide a free car" at bounding box center [332, 466] width 85 height 14
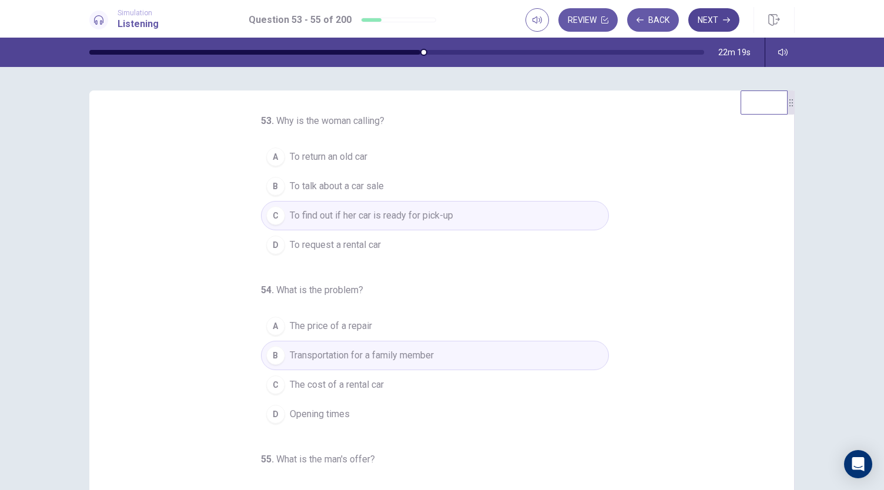
click at [707, 28] on button "Next" at bounding box center [713, 19] width 51 height 23
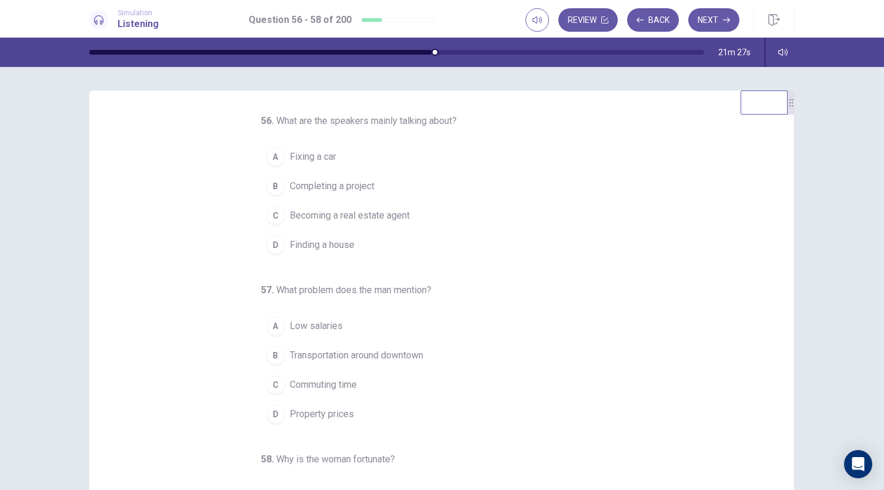
click at [318, 248] on span "Finding a house" at bounding box center [322, 245] width 65 height 14
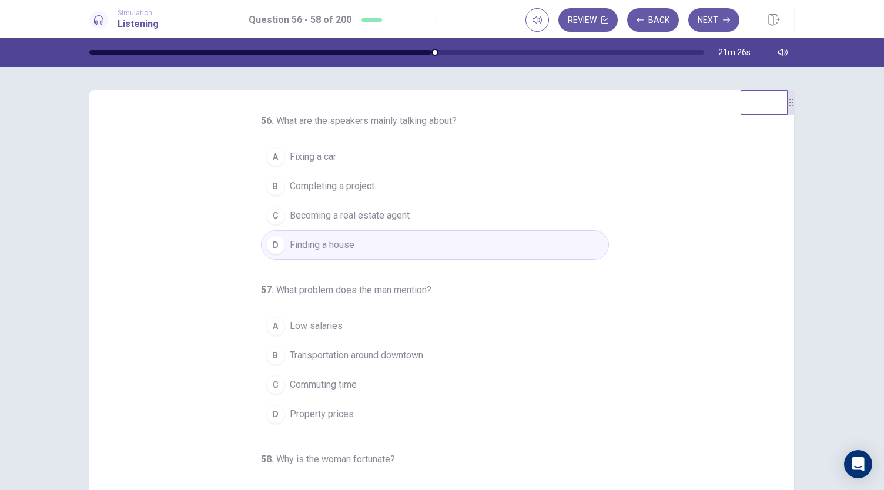
scroll to position [117, 0]
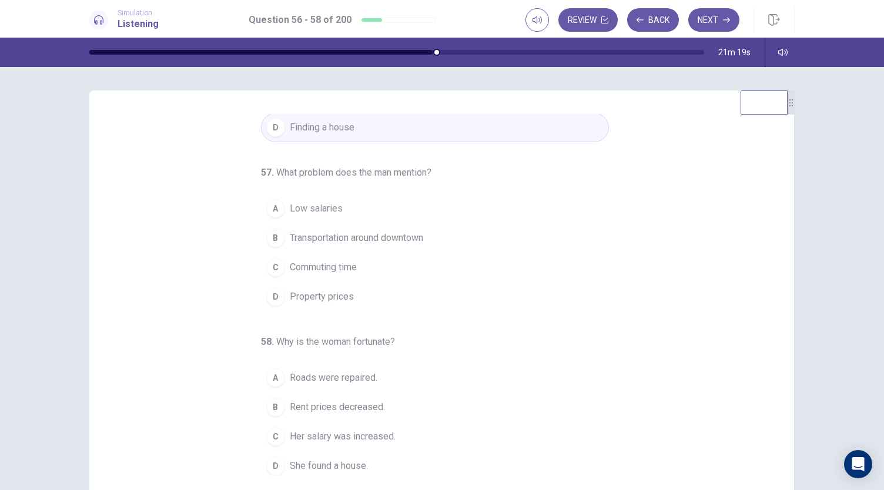
click at [358, 295] on button "D Property prices" at bounding box center [435, 296] width 348 height 29
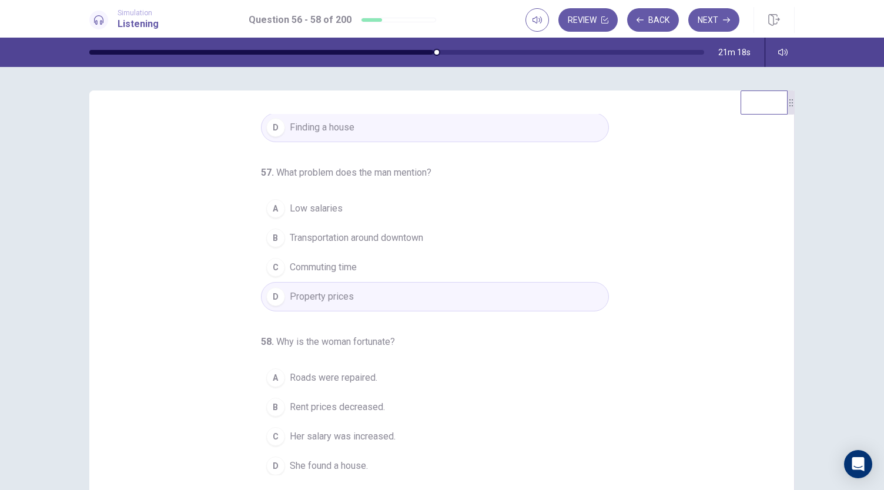
scroll to position [70, 0]
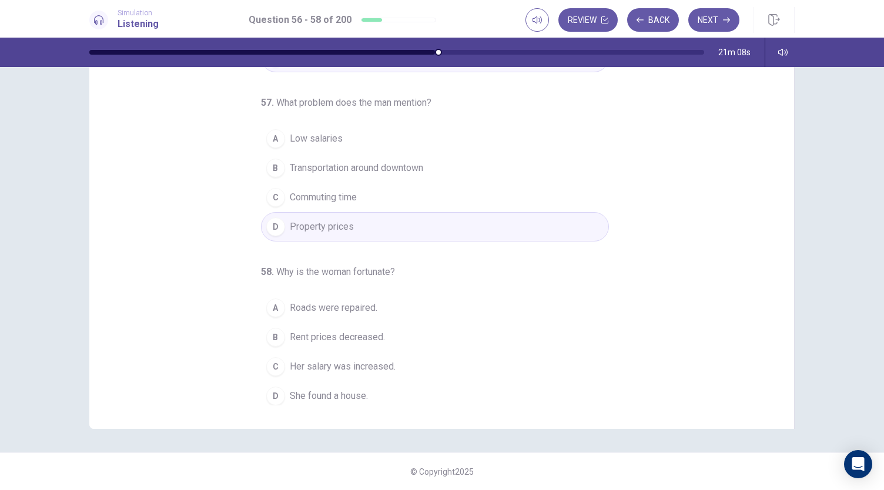
click at [384, 364] on span "Her salary was increased." at bounding box center [343, 367] width 106 height 14
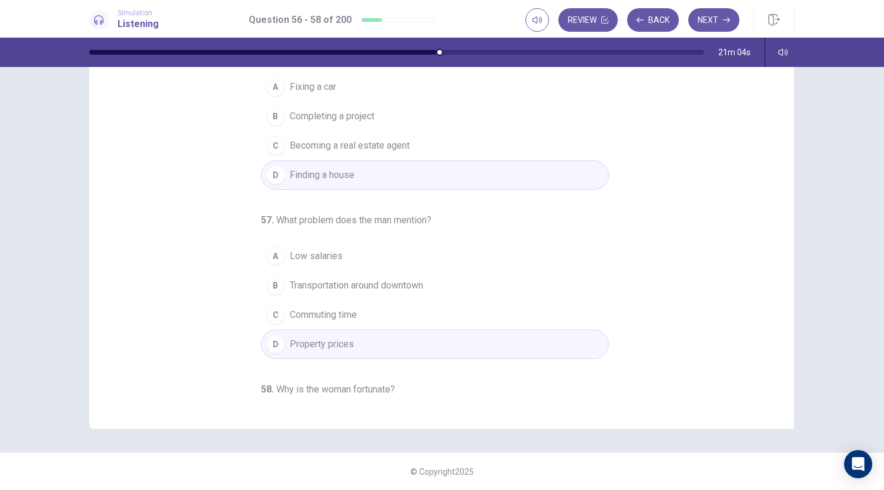
scroll to position [0, 0]
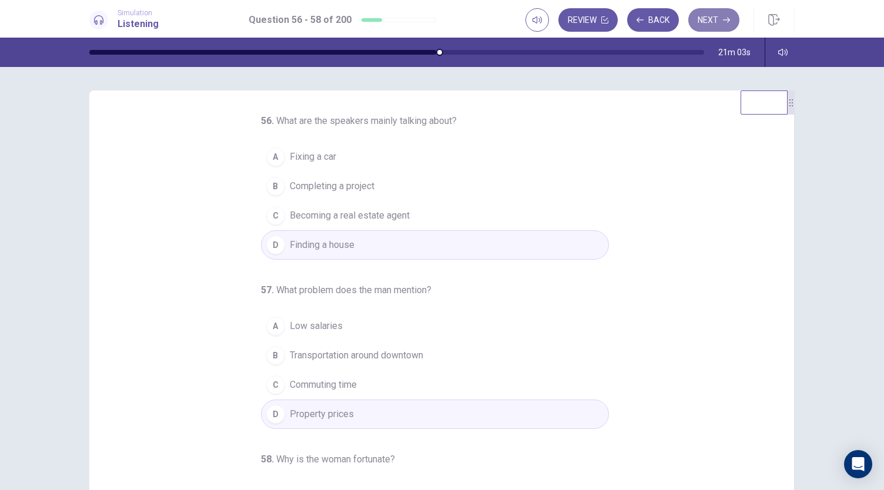
click at [712, 19] on button "Next" at bounding box center [713, 19] width 51 height 23
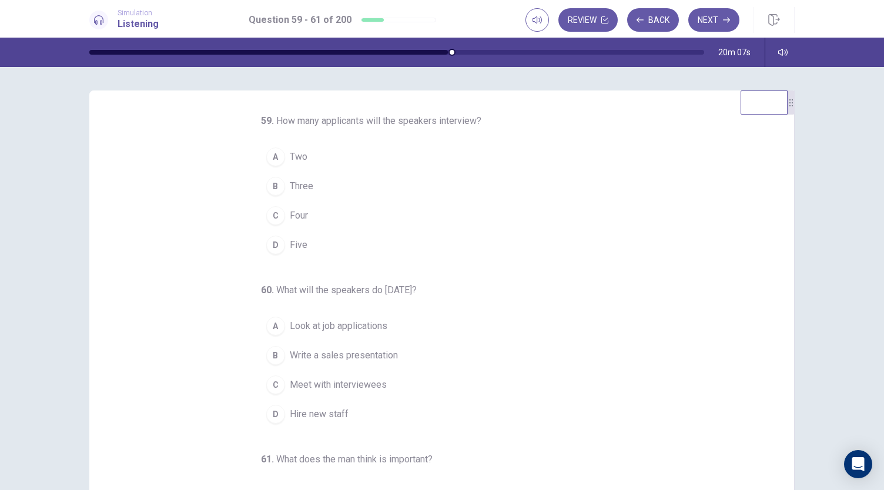
click at [276, 246] on div "D" at bounding box center [275, 245] width 19 height 19
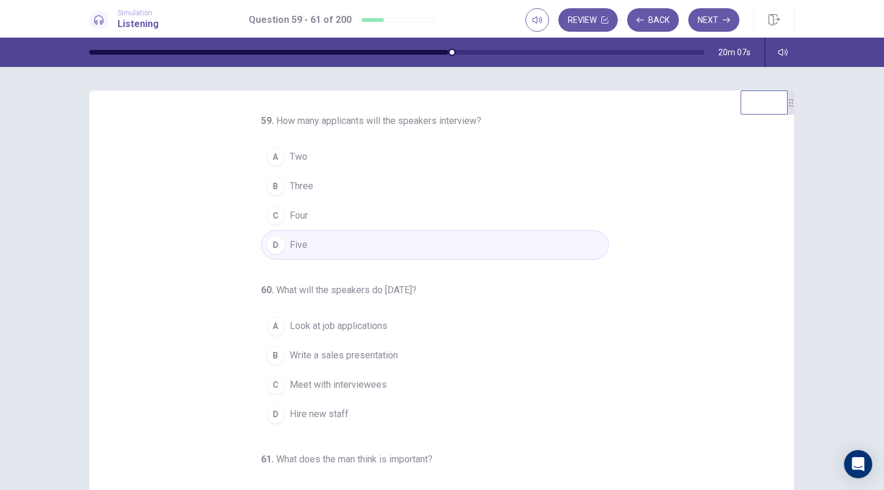
scroll to position [117, 0]
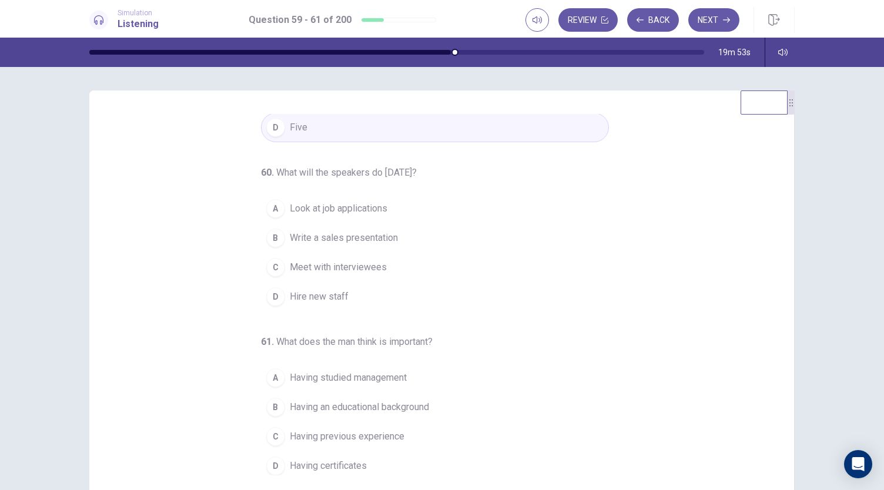
click at [379, 205] on span "Look at job applications" at bounding box center [339, 208] width 98 height 14
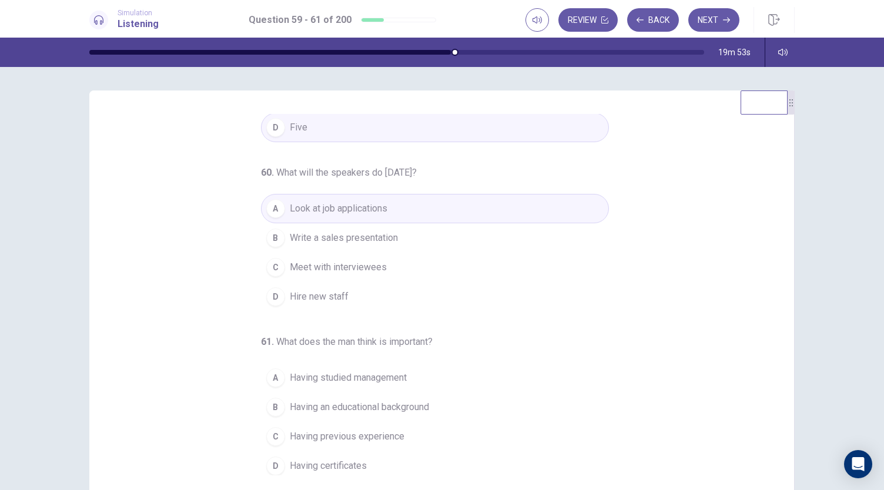
scroll to position [70, 0]
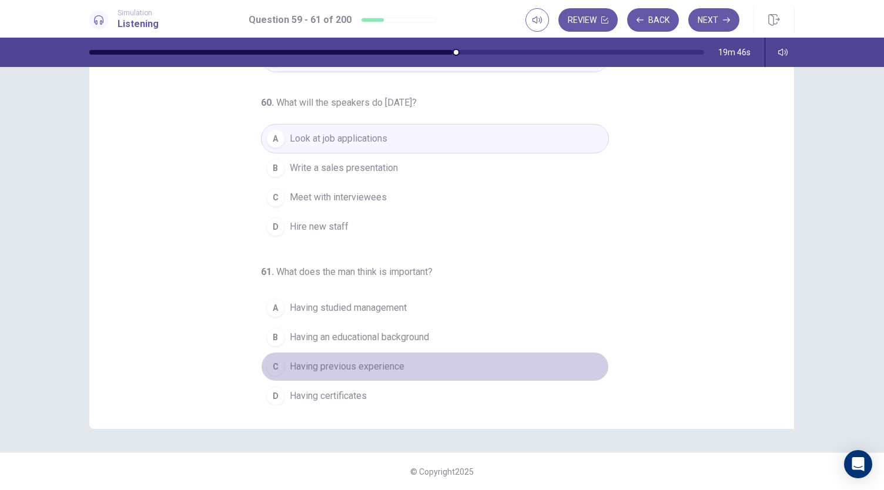
click at [351, 361] on span "Having previous experience" at bounding box center [347, 367] width 115 height 14
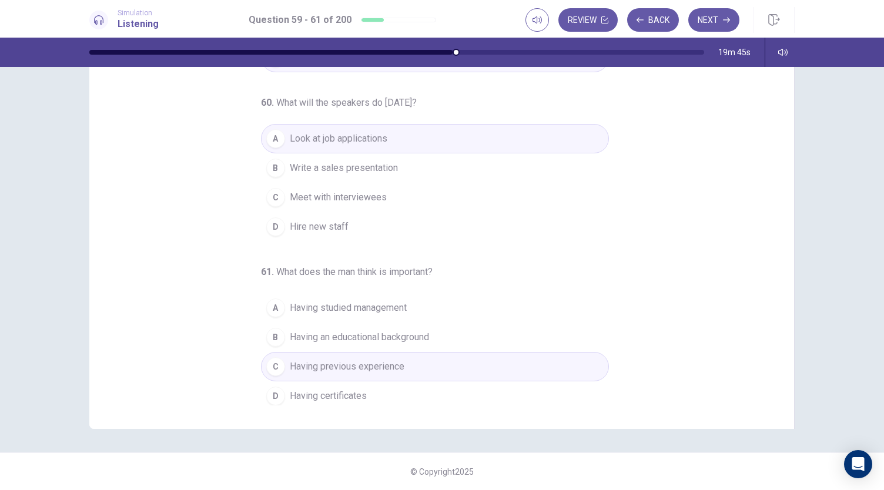
scroll to position [0, 0]
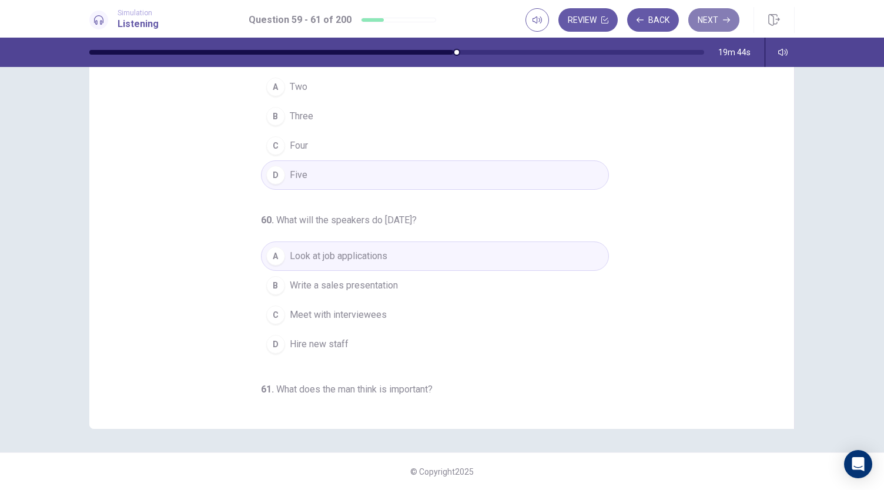
click at [717, 11] on button "Next" at bounding box center [713, 19] width 51 height 23
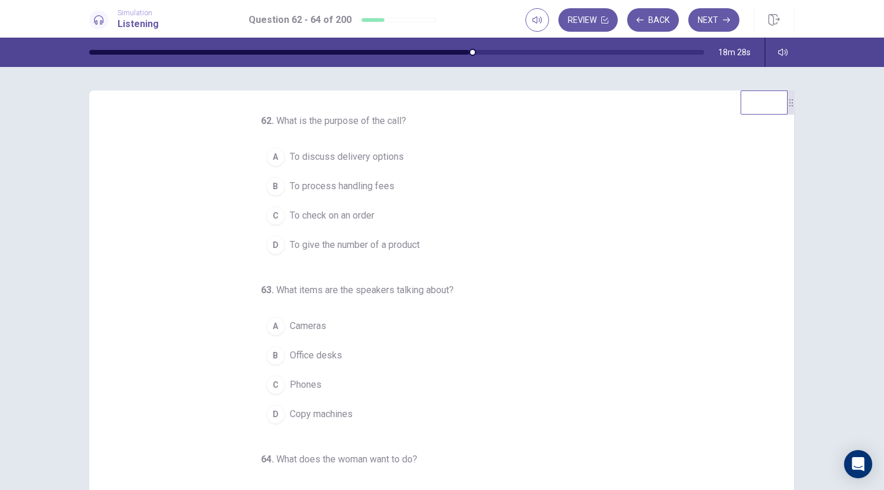
scroll to position [53, 0]
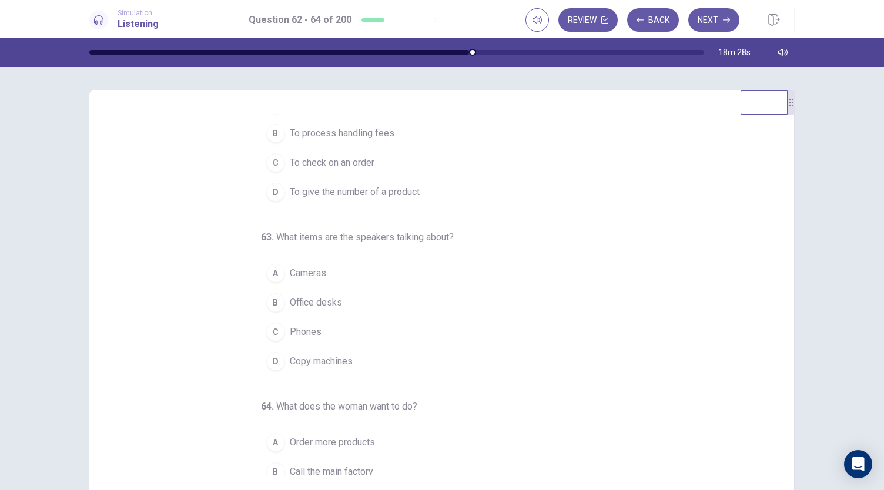
click at [332, 355] on span "Copy machines" at bounding box center [321, 361] width 63 height 14
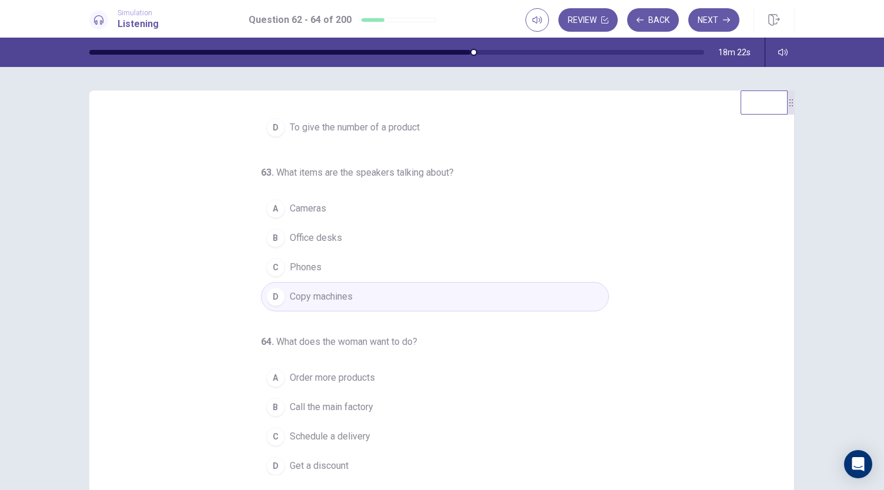
click at [329, 381] on span "Order more products" at bounding box center [332, 378] width 85 height 14
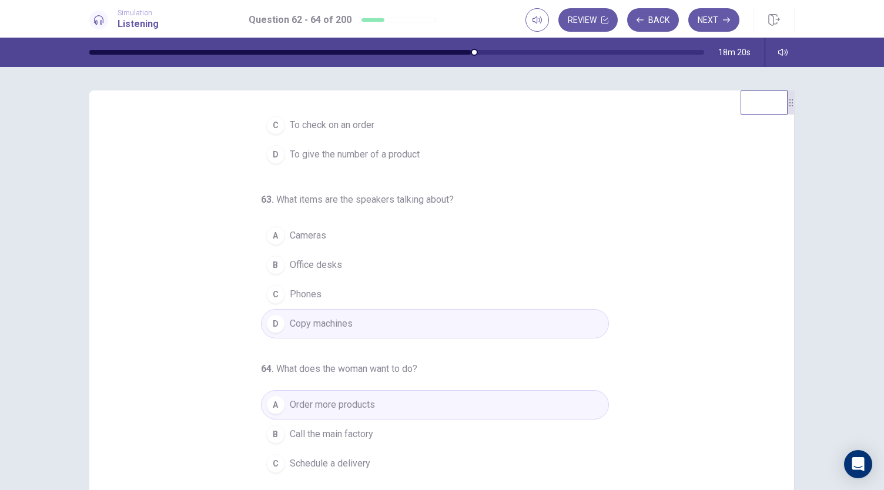
scroll to position [0, 0]
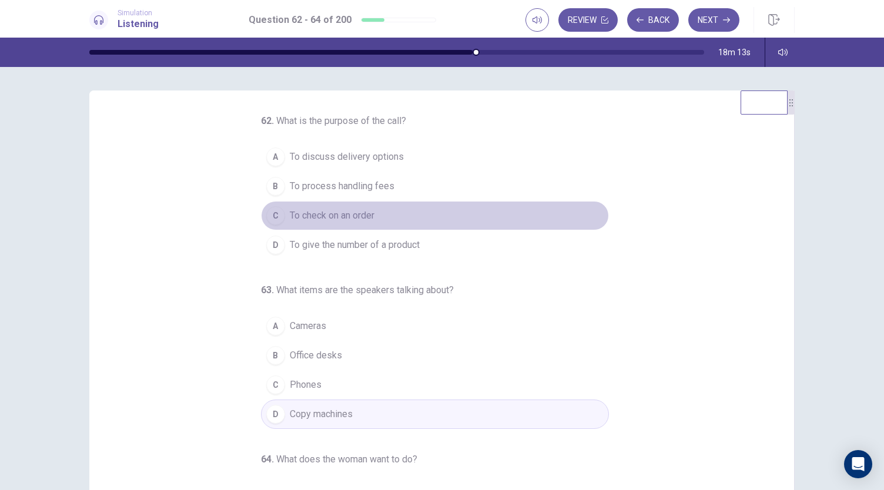
click at [371, 217] on button "C To check on an order" at bounding box center [435, 215] width 348 height 29
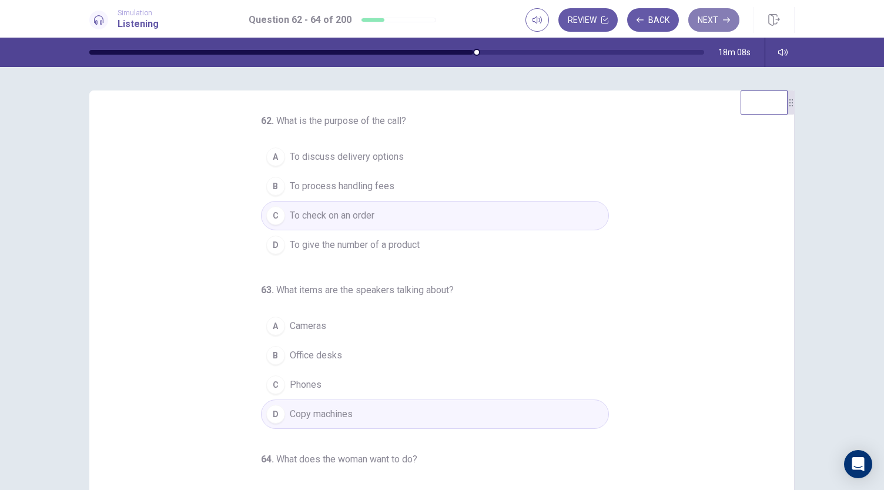
click at [697, 26] on button "Next" at bounding box center [713, 19] width 51 height 23
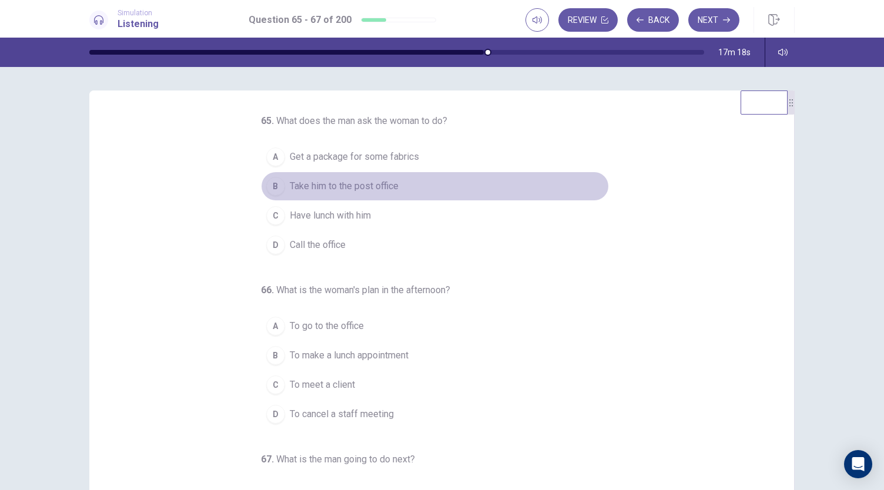
click at [347, 180] on span "Take him to the post office" at bounding box center [344, 186] width 109 height 14
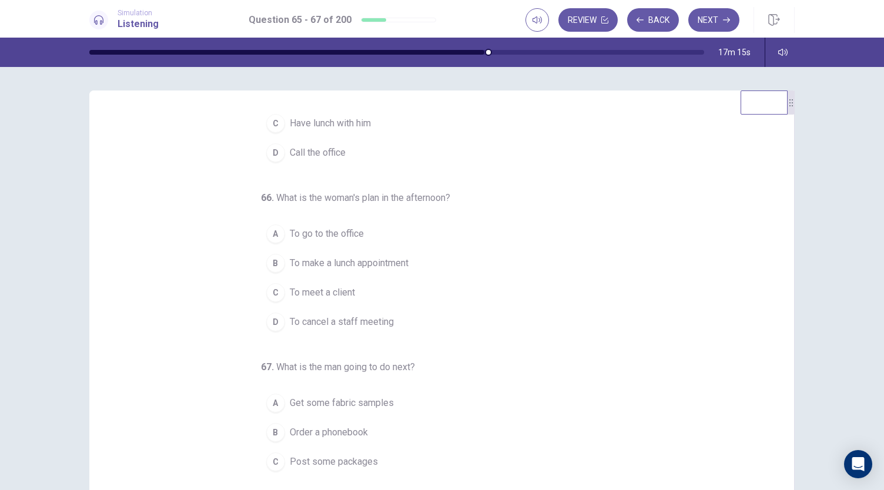
scroll to position [93, 0]
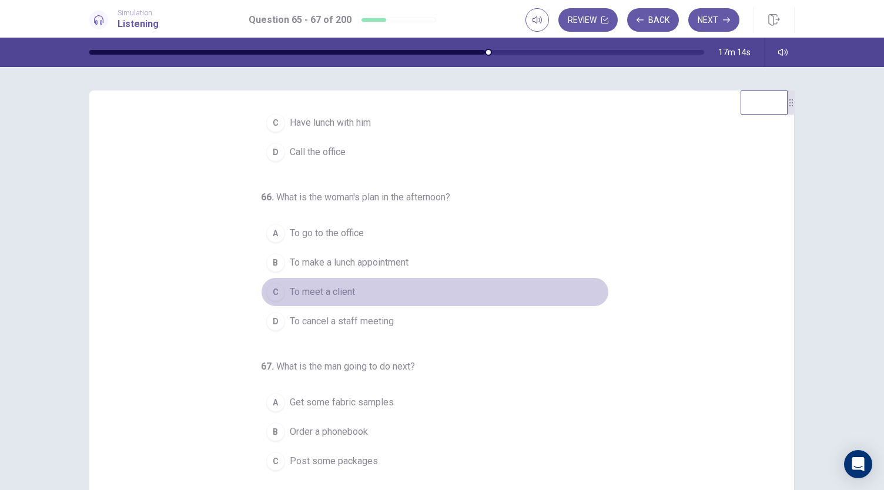
click at [328, 300] on button "C To meet a client" at bounding box center [435, 291] width 348 height 29
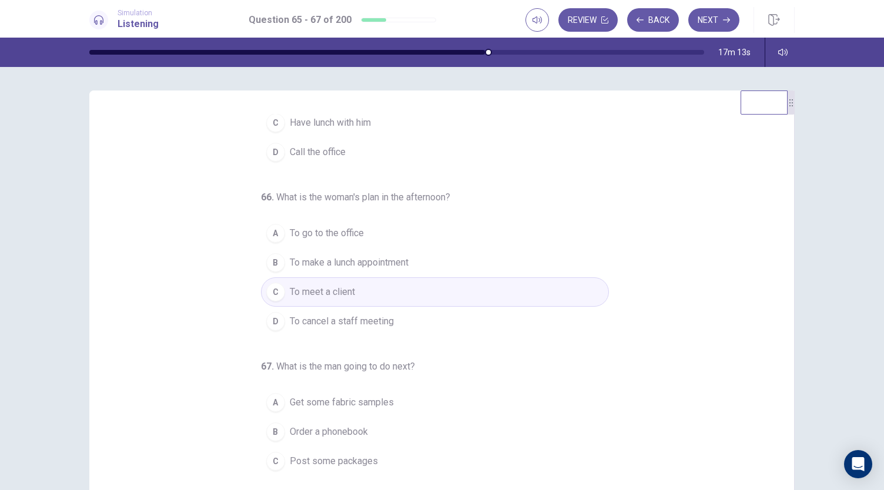
scroll to position [117, 0]
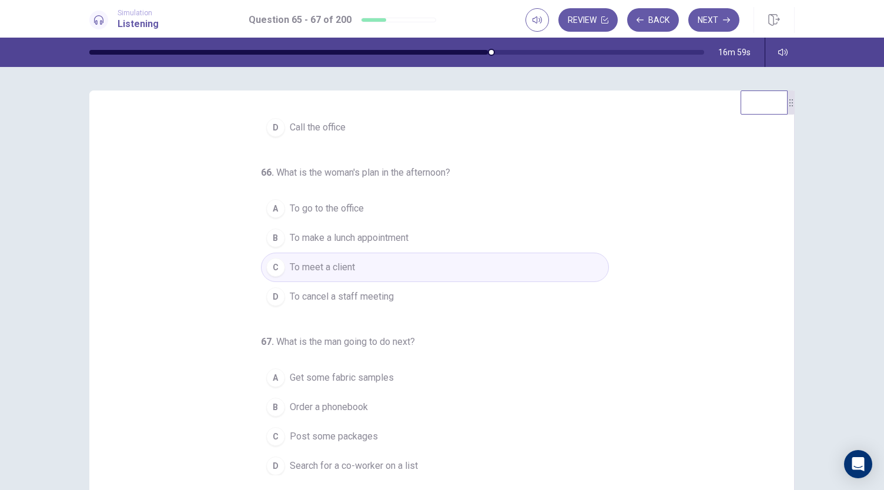
click at [357, 462] on span "Search for a co-worker on a list" at bounding box center [354, 466] width 128 height 14
click at [714, 29] on button "Next" at bounding box center [713, 19] width 51 height 23
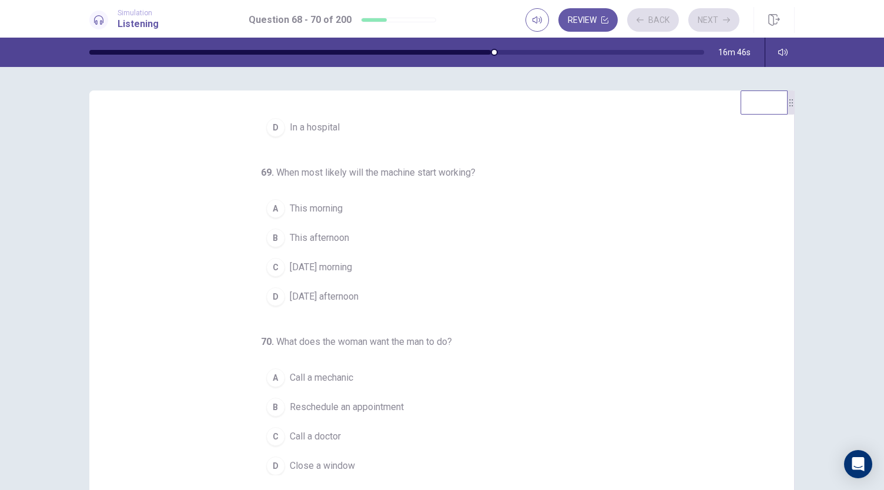
scroll to position [0, 0]
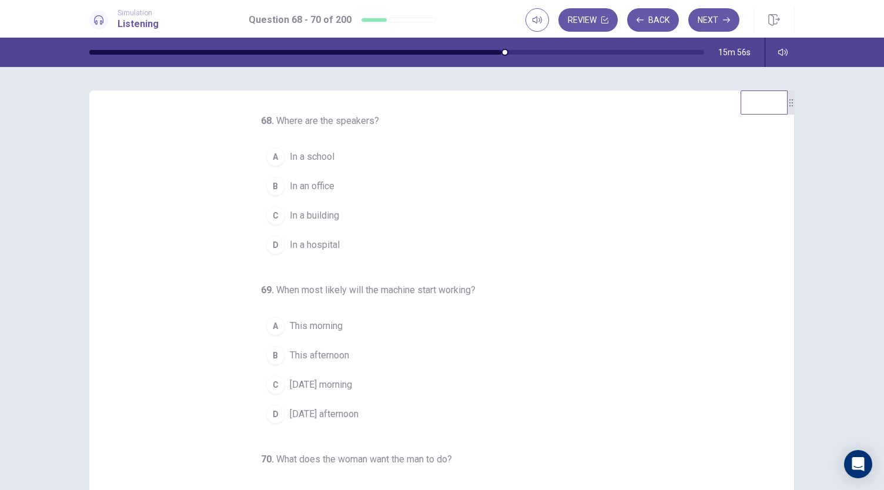
click at [311, 195] on button "B In an office" at bounding box center [435, 186] width 348 height 29
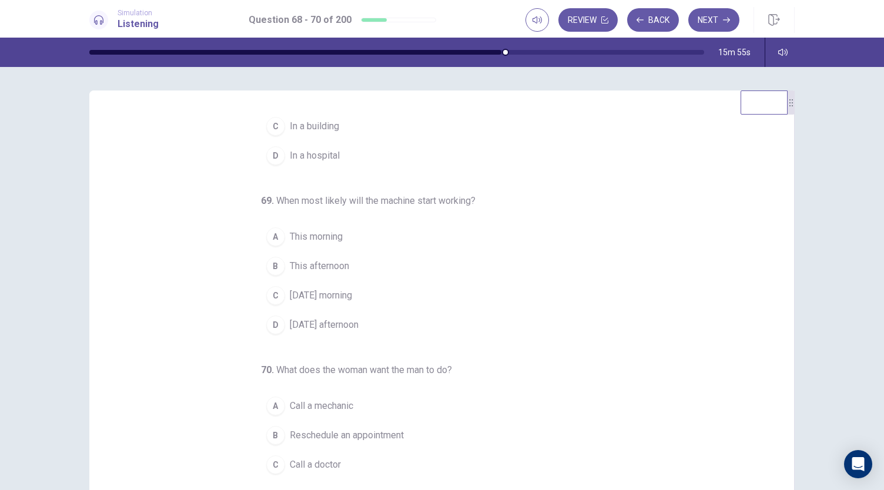
scroll to position [90, 0]
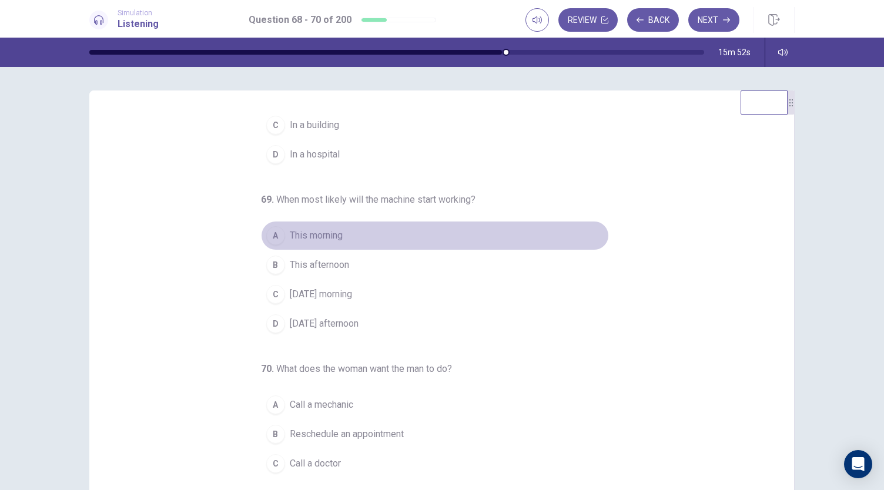
click at [327, 244] on button "A This morning" at bounding box center [435, 235] width 348 height 29
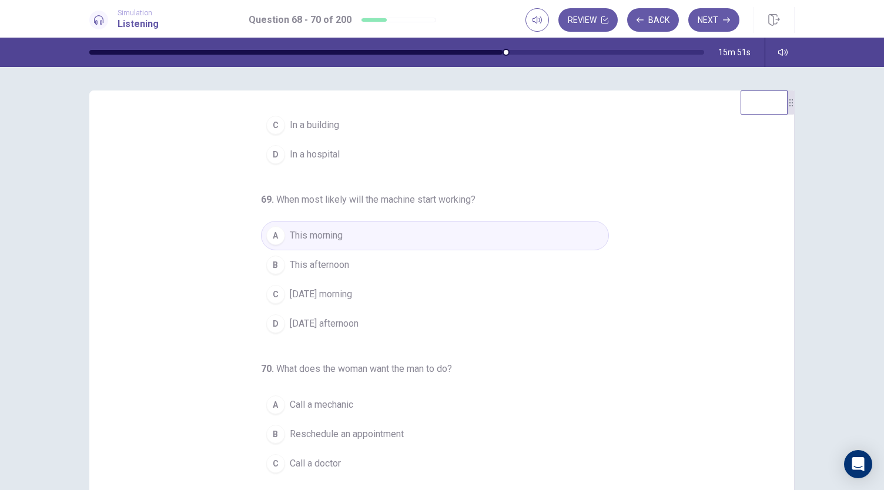
click at [325, 288] on span "[DATE] morning" at bounding box center [321, 294] width 62 height 14
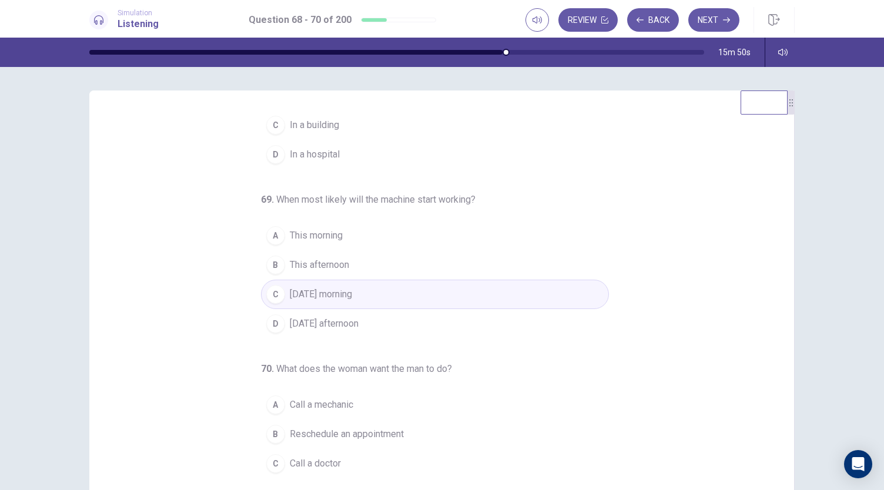
scroll to position [117, 0]
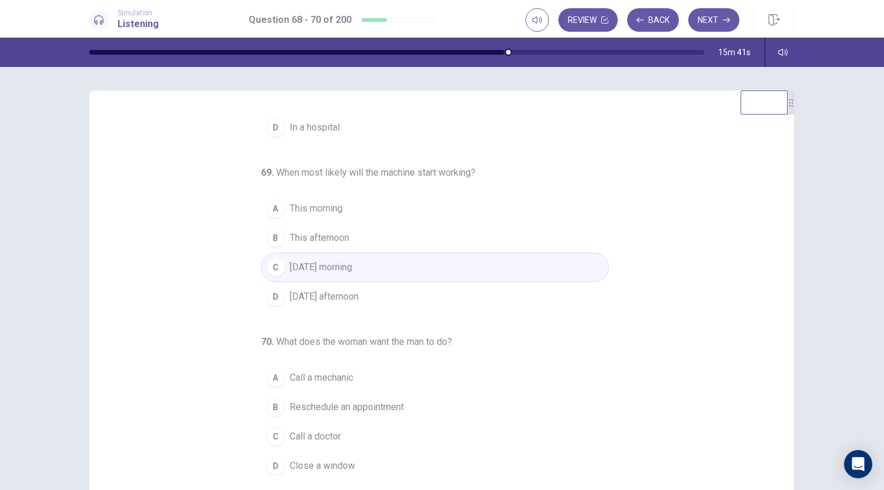
click at [317, 459] on span "Close a window" at bounding box center [322, 466] width 65 height 14
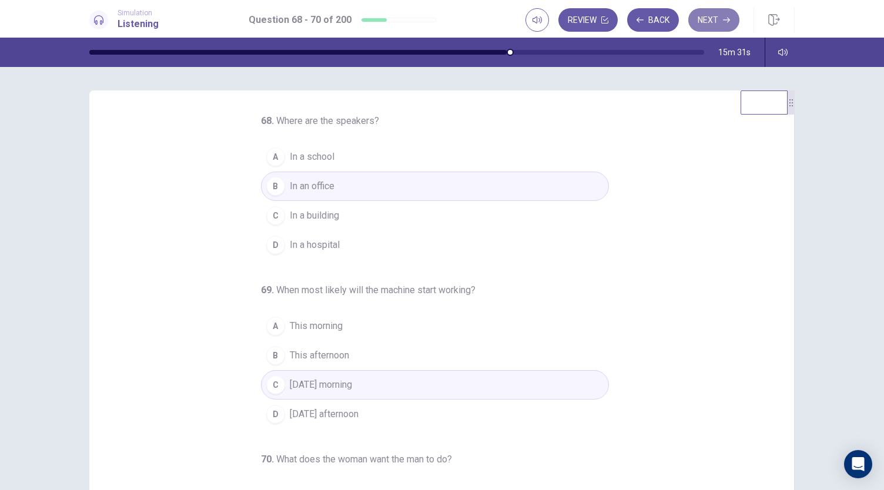
click at [703, 18] on button "Next" at bounding box center [713, 19] width 51 height 23
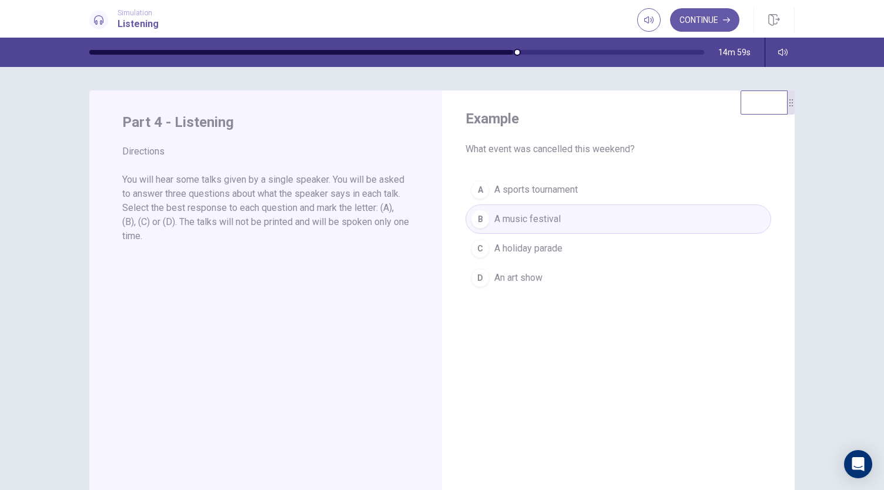
click at [544, 189] on div "A A sports tournament B A music festival C A holiday parade D An art show" at bounding box center [617, 233] width 305 height 117
click at [724, 24] on button "Continue" at bounding box center [704, 19] width 69 height 23
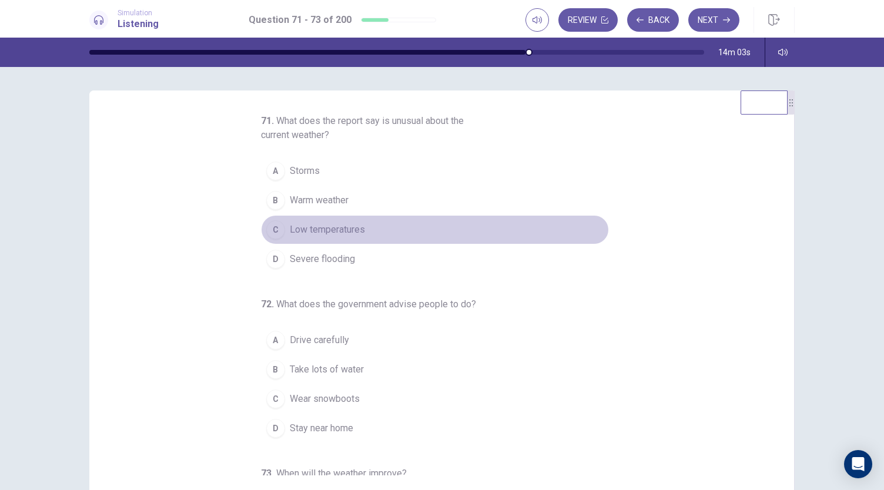
click at [339, 226] on span "Low temperatures" at bounding box center [327, 230] width 75 height 14
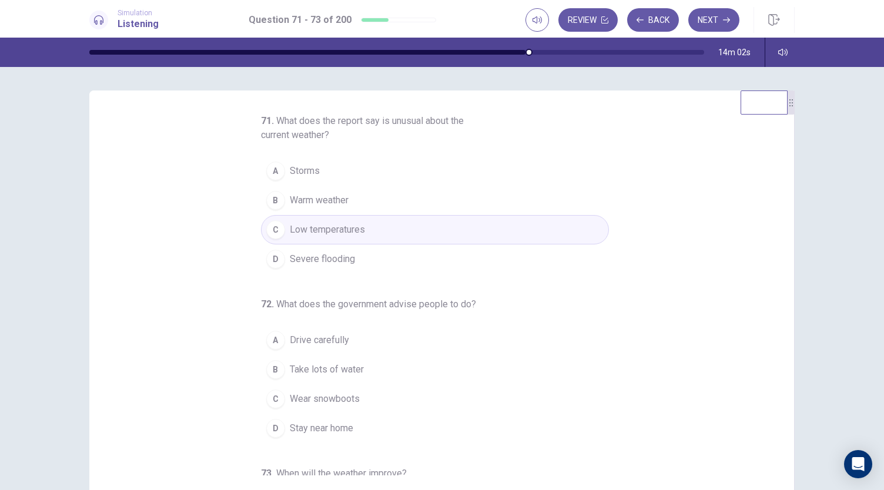
scroll to position [132, 0]
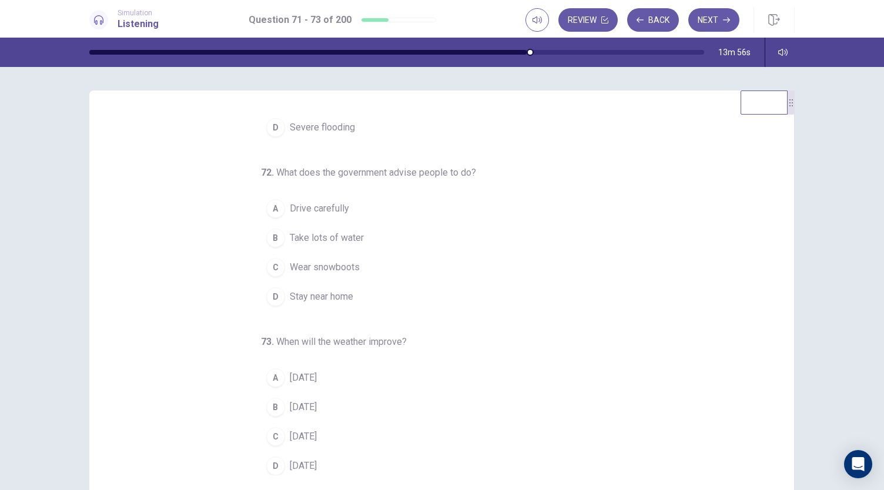
click at [320, 294] on span "Stay near home" at bounding box center [321, 297] width 63 height 14
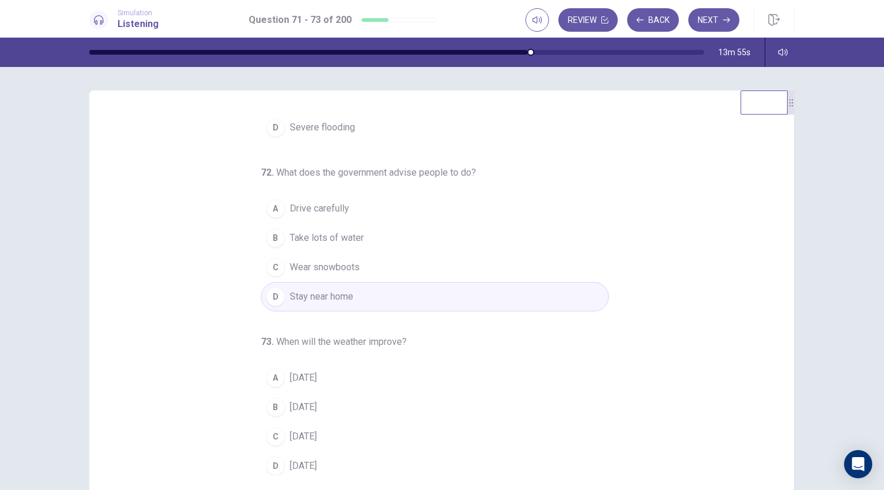
scroll to position [70, 0]
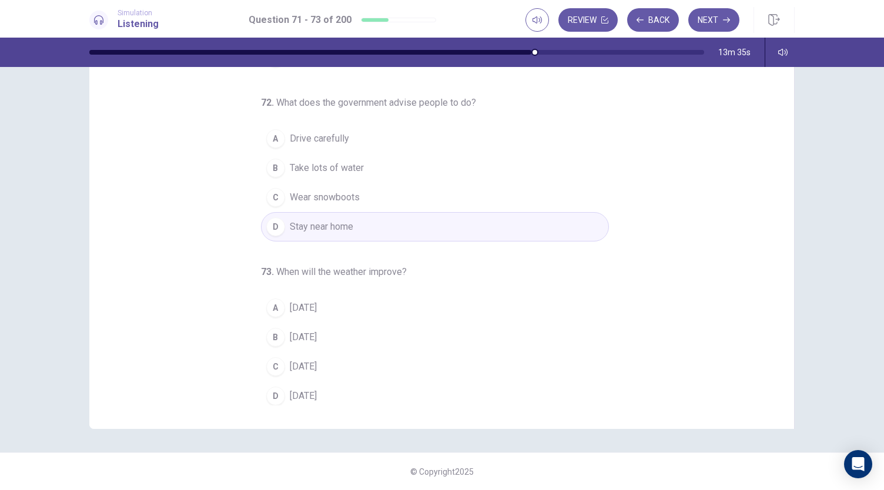
click at [317, 361] on span "[DATE]" at bounding box center [303, 367] width 27 height 14
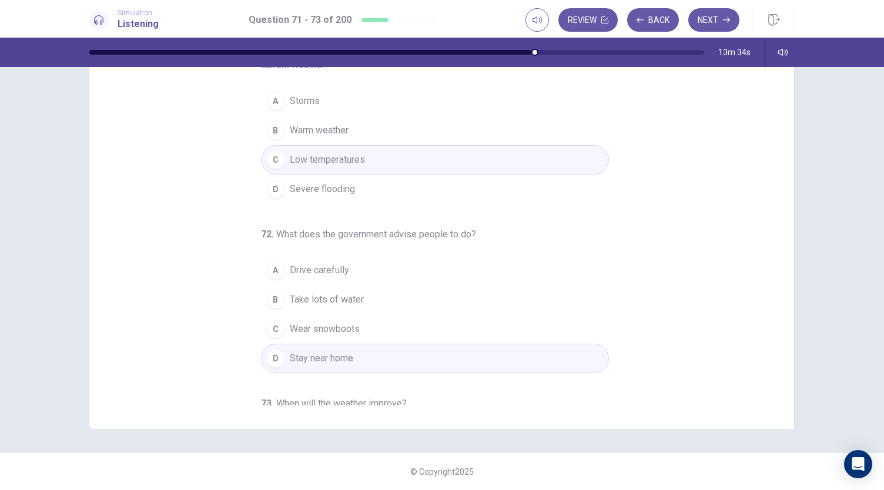
scroll to position [0, 0]
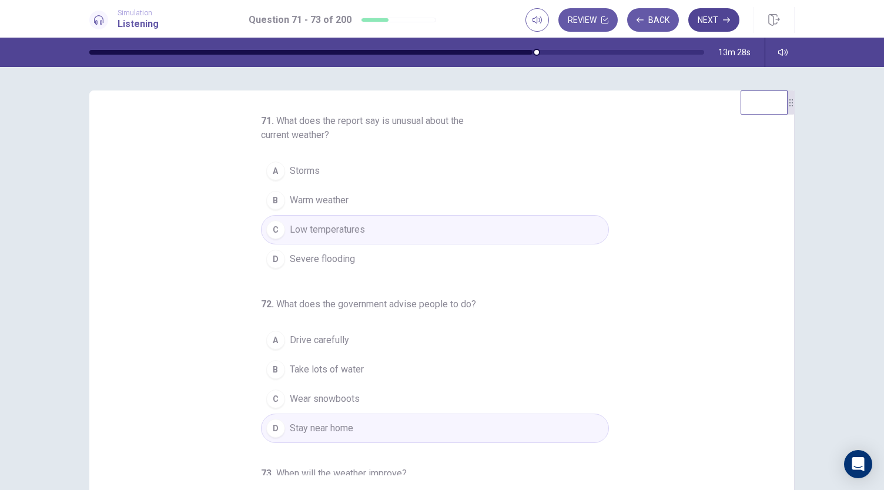
click at [714, 21] on button "Next" at bounding box center [713, 19] width 51 height 23
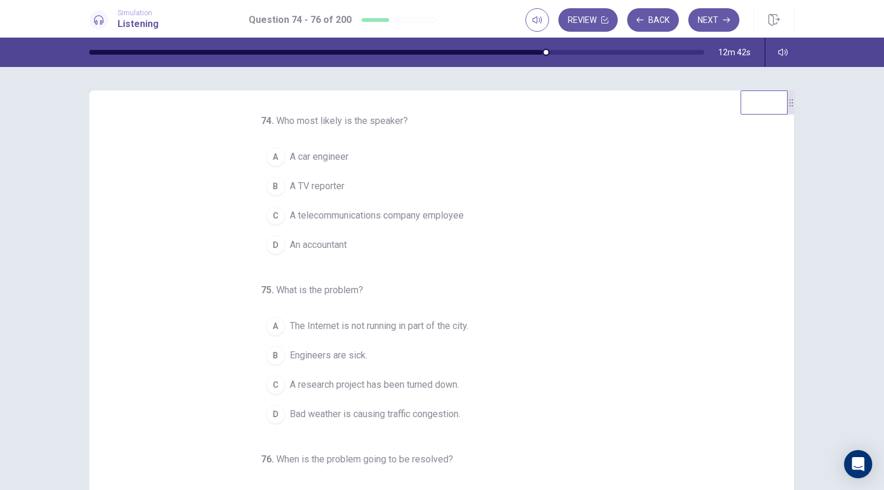
click at [440, 217] on span "A telecommunications company employee" at bounding box center [377, 216] width 174 height 14
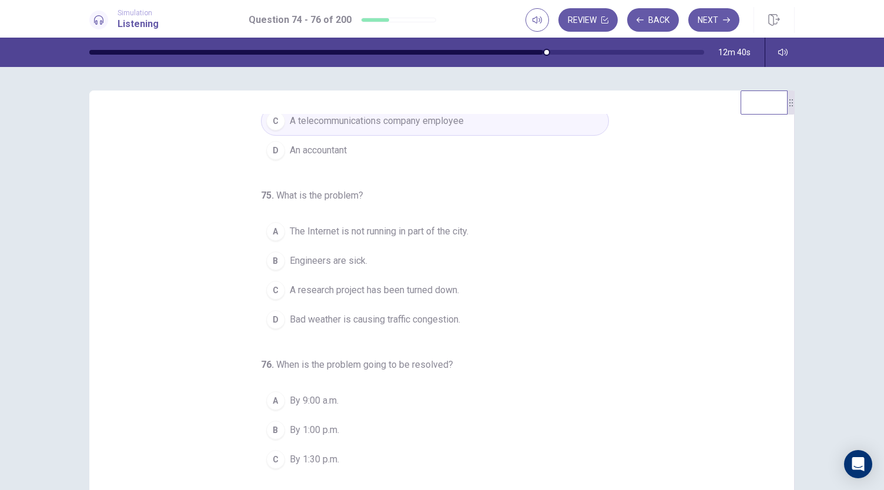
scroll to position [99, 0]
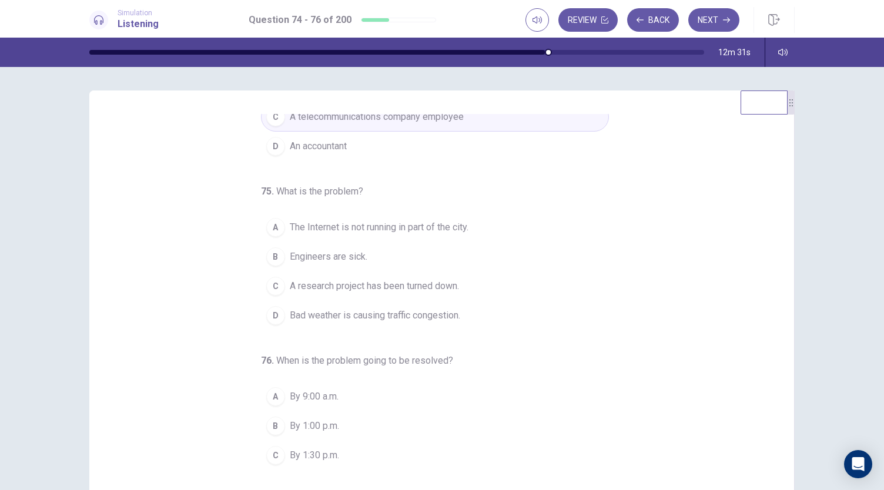
click at [386, 231] on span "The Internet is not running in part of the city." at bounding box center [379, 227] width 179 height 14
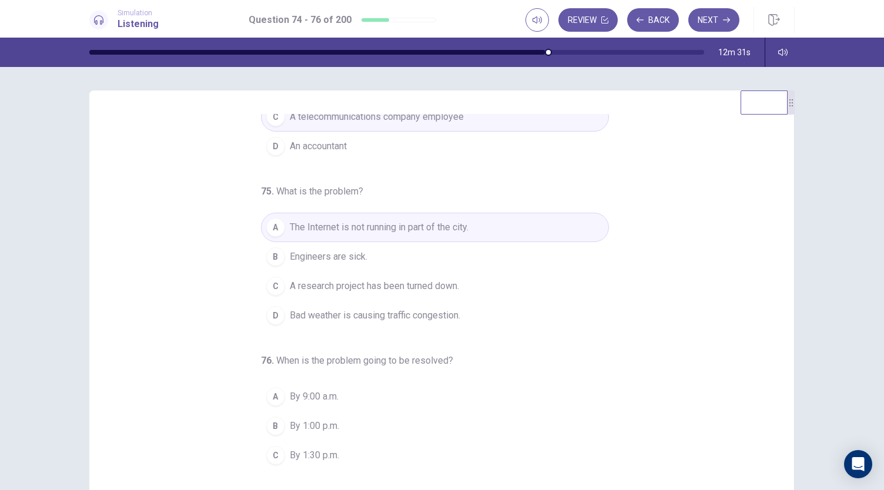
scroll to position [117, 0]
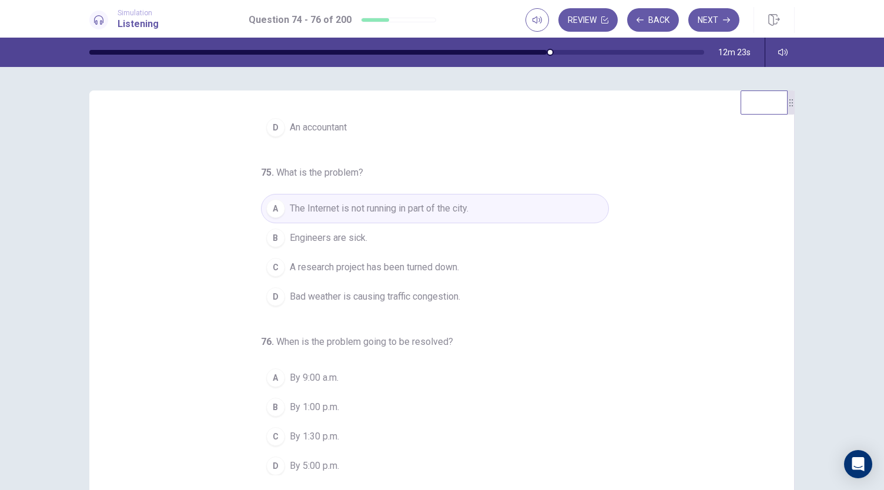
click at [310, 401] on span "By 1:00 p.m." at bounding box center [314, 407] width 49 height 14
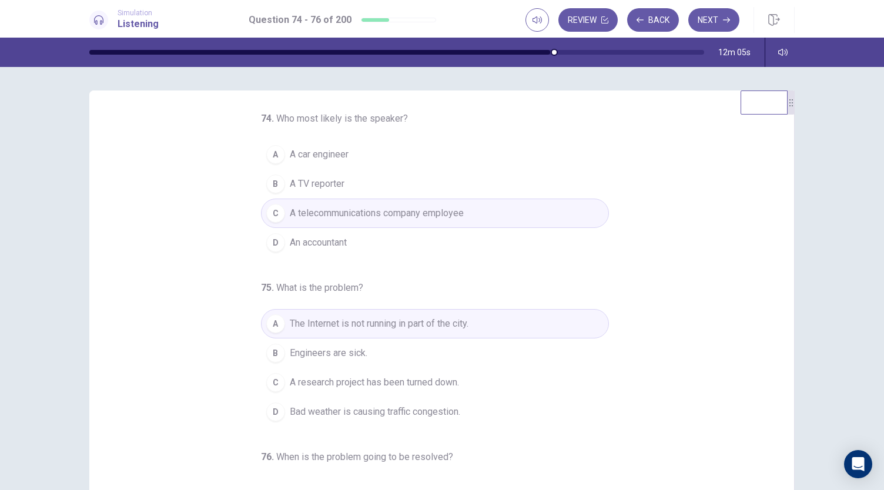
scroll to position [0, 0]
click at [714, 24] on button "Next" at bounding box center [713, 19] width 51 height 23
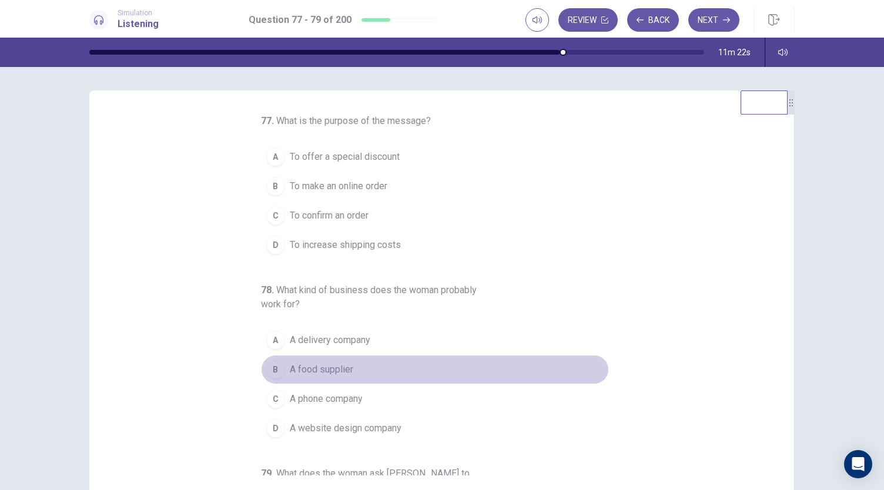
click at [321, 370] on span "A food supplier" at bounding box center [321, 369] width 63 height 14
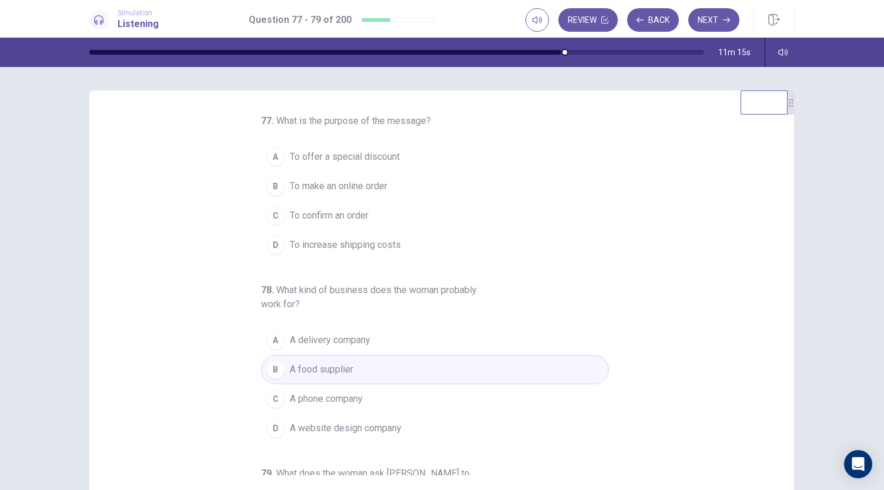
click at [352, 212] on span "To confirm an order" at bounding box center [329, 216] width 79 height 14
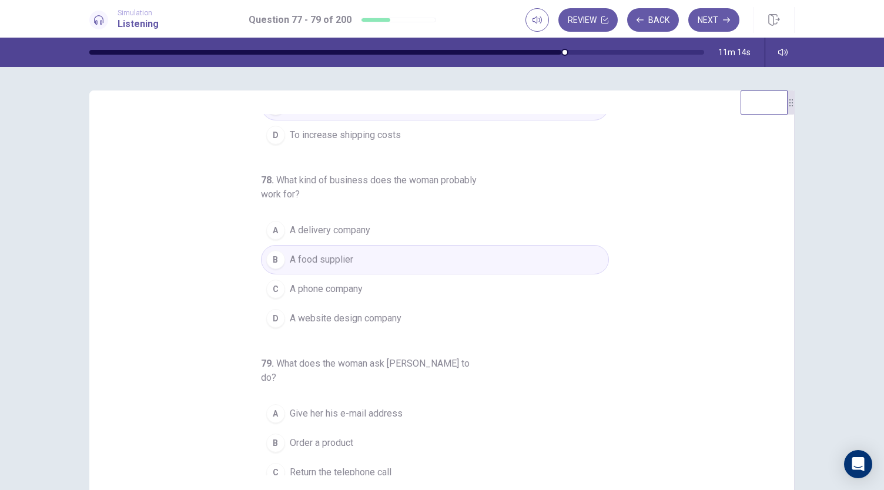
scroll to position [132, 0]
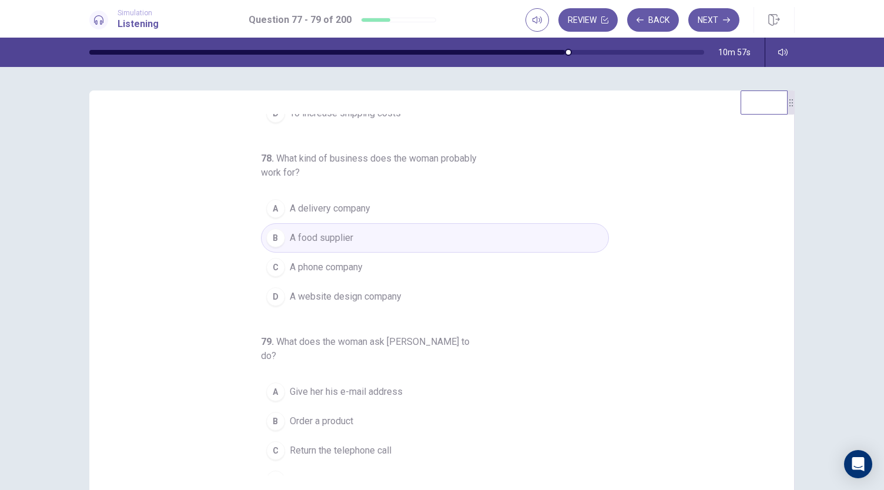
click at [346, 444] on span "Return the telephone call" at bounding box center [341, 451] width 102 height 14
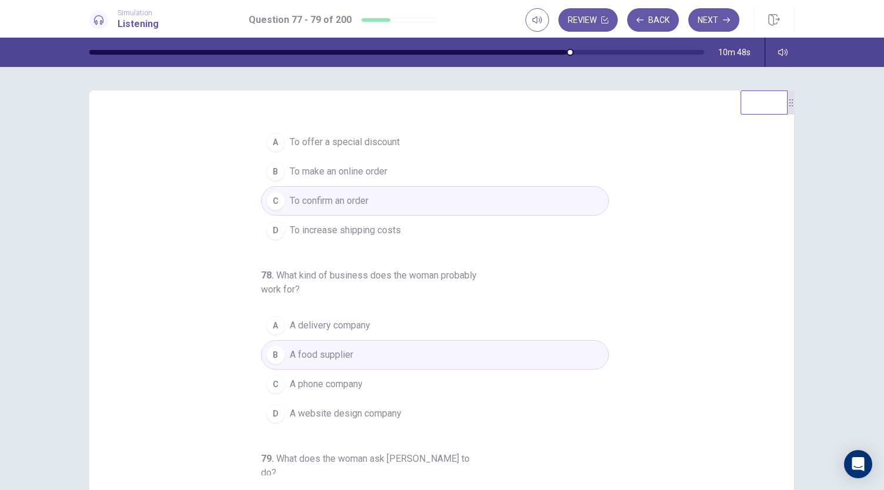
scroll to position [33, 0]
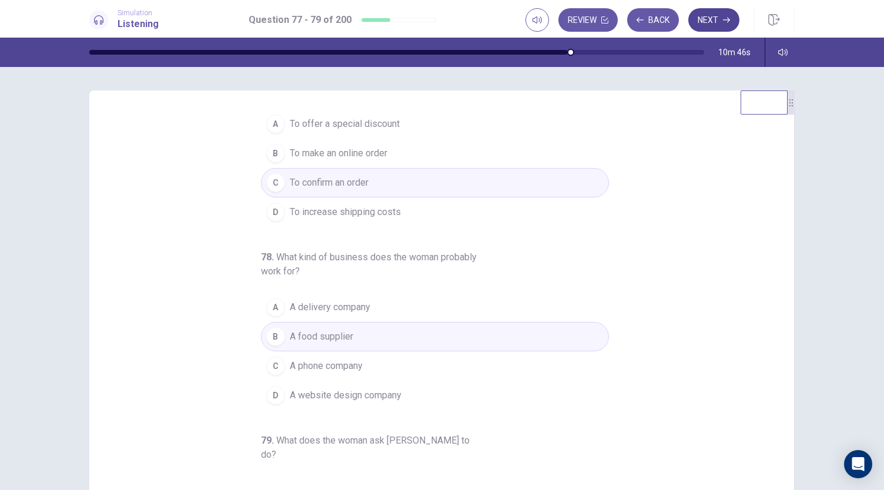
click at [712, 22] on button "Next" at bounding box center [713, 19] width 51 height 23
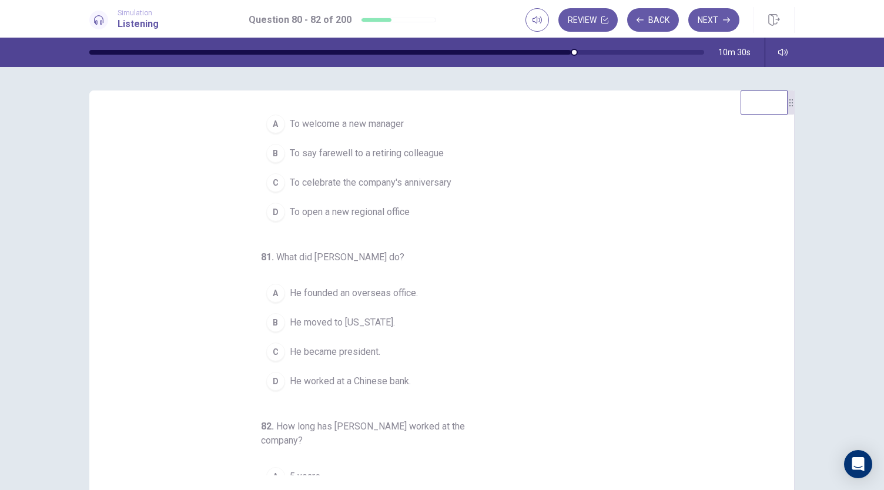
scroll to position [0, 0]
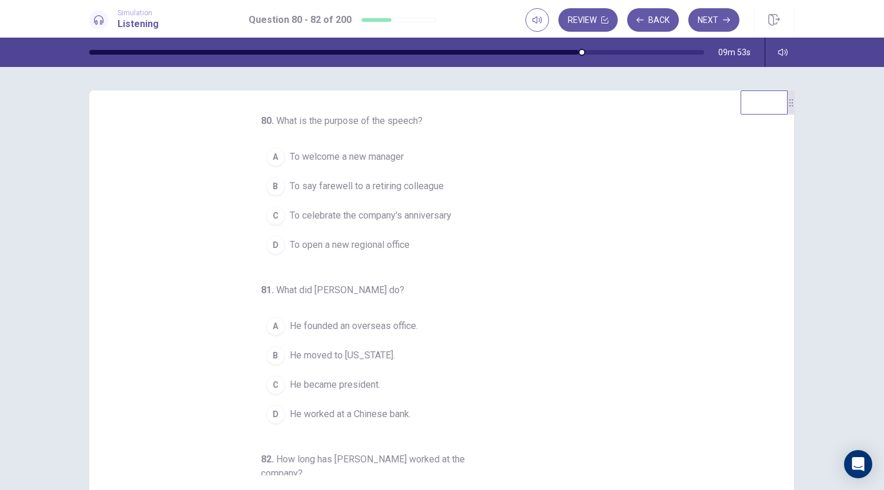
click at [371, 159] on span "To welcome a new manager" at bounding box center [347, 157] width 114 height 14
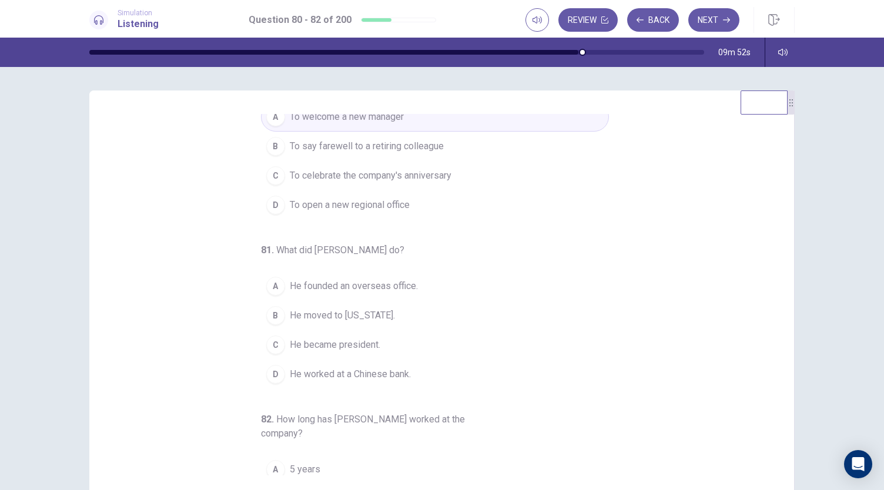
scroll to position [39, 0]
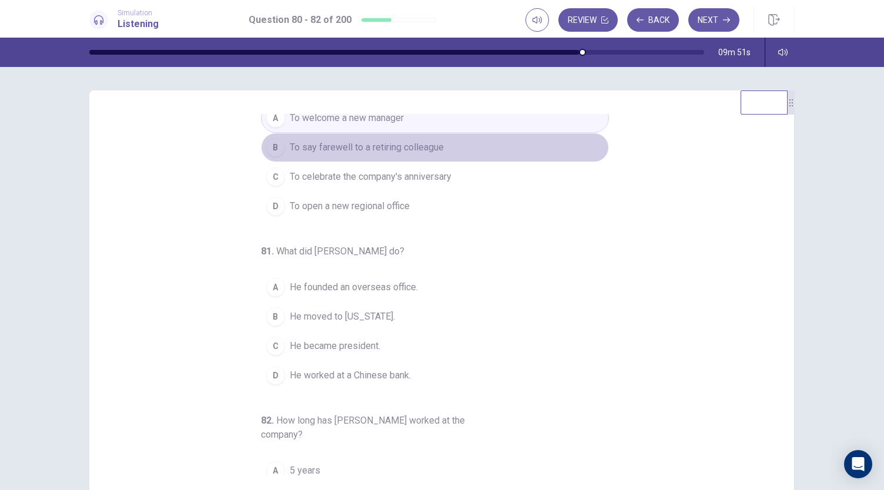
click at [371, 159] on button "B To say farewell to a retiring colleague" at bounding box center [435, 147] width 348 height 29
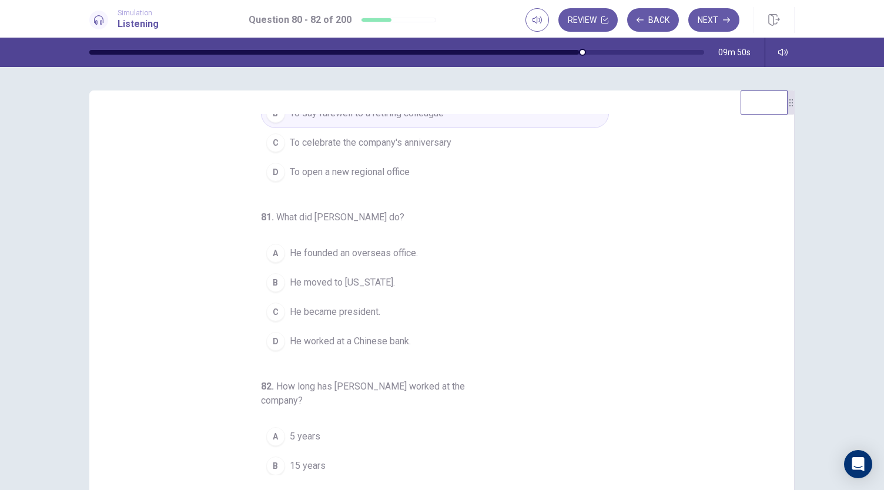
scroll to position [74, 0]
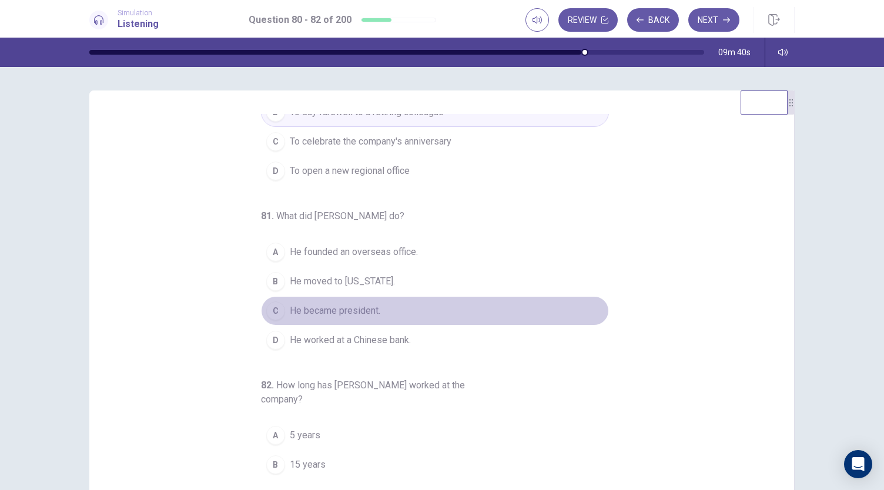
click at [338, 310] on span "He became president." at bounding box center [335, 311] width 90 height 14
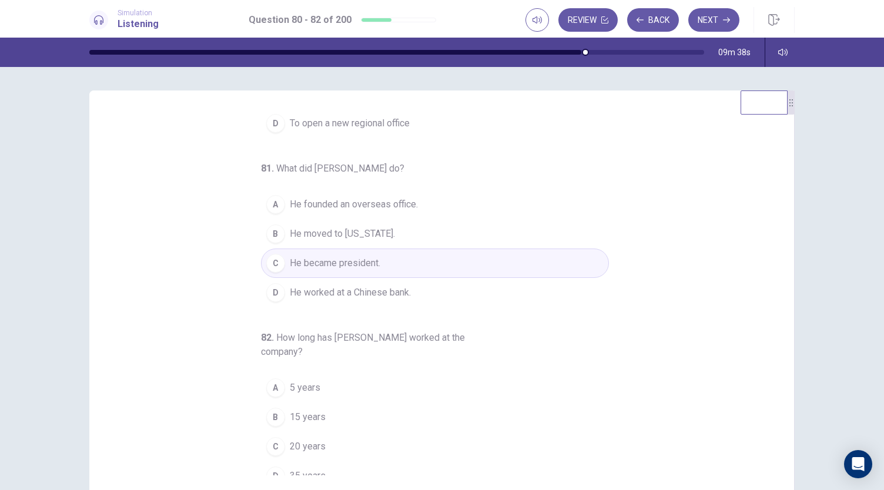
scroll to position [132, 0]
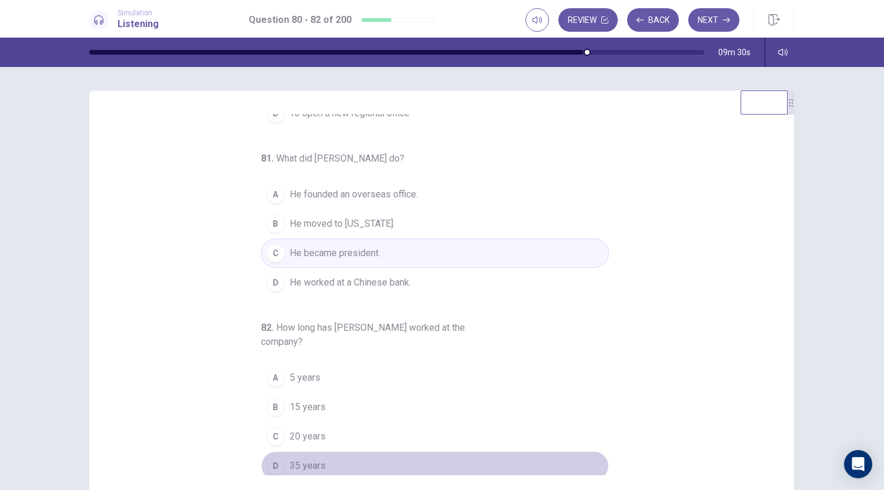
click at [305, 460] on span "35 years" at bounding box center [308, 466] width 36 height 14
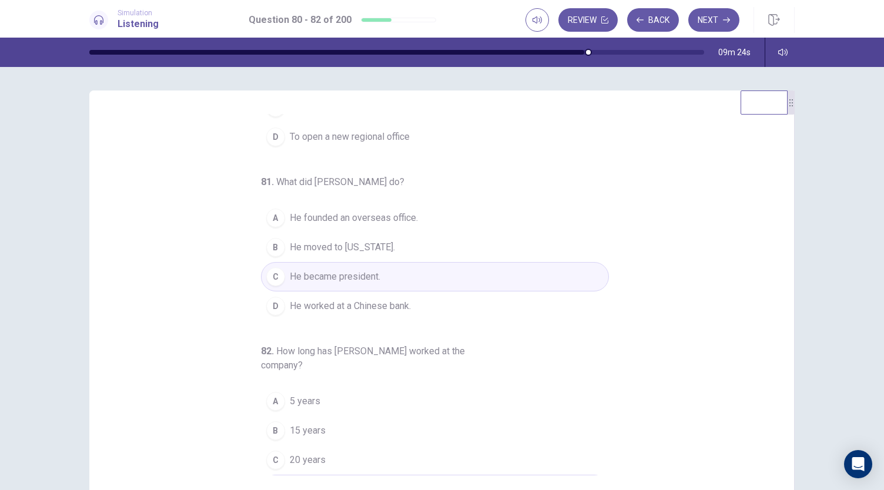
scroll to position [107, 0]
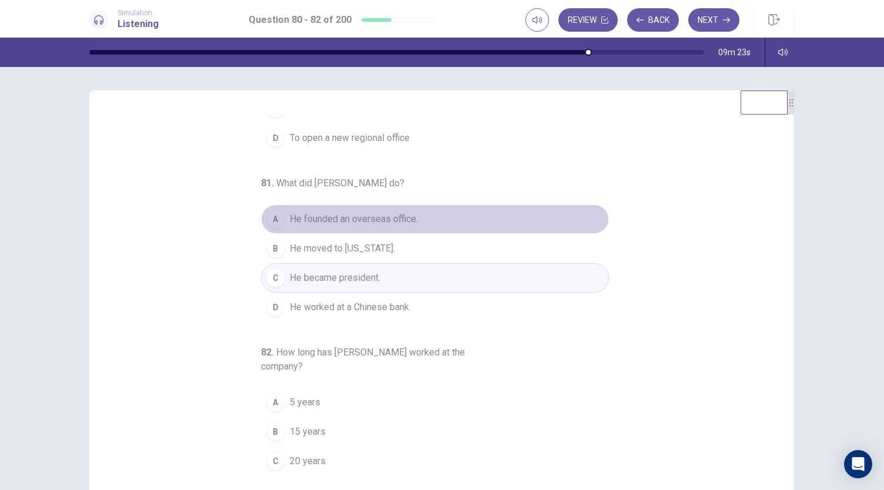
click at [413, 222] on button "A He founded an overseas office." at bounding box center [435, 218] width 348 height 29
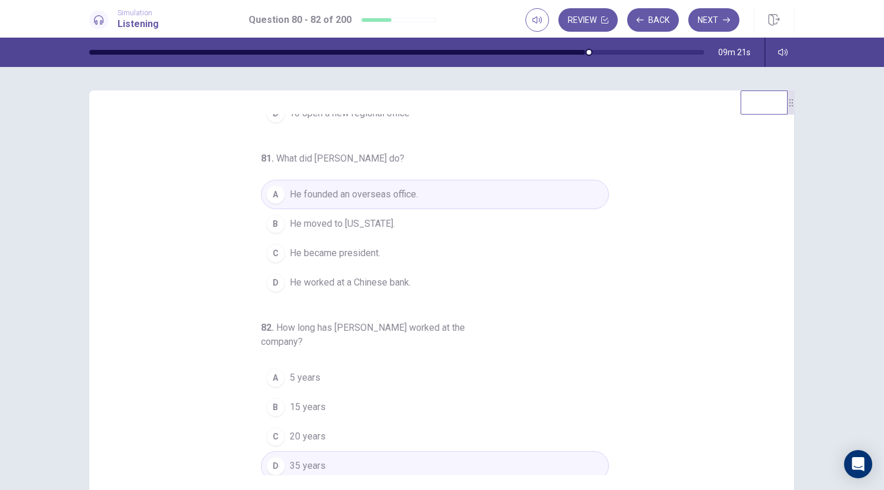
scroll to position [0, 0]
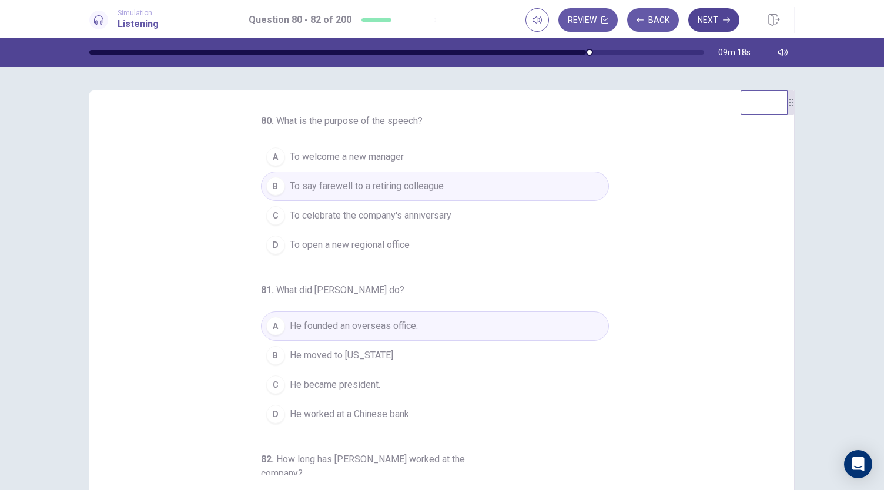
click at [709, 16] on button "Next" at bounding box center [713, 19] width 51 height 23
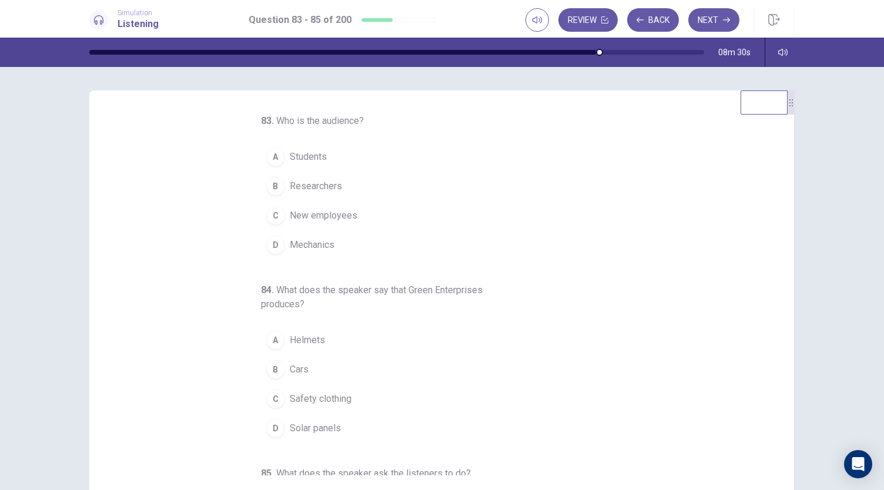
click at [367, 219] on button "C New employees" at bounding box center [435, 215] width 348 height 29
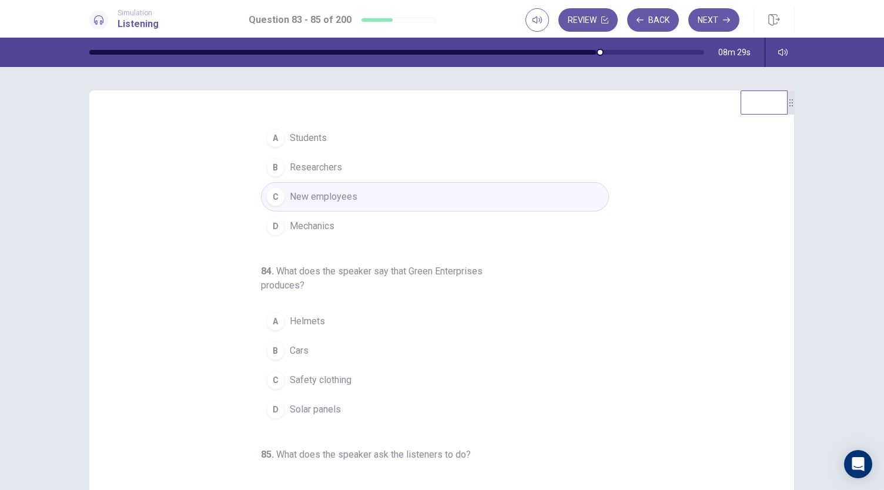
scroll to position [19, 0]
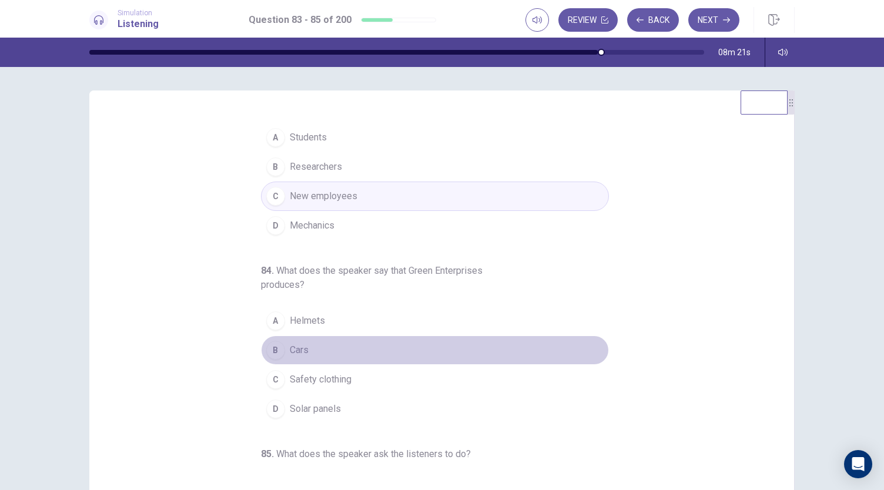
click at [300, 357] on button "B Cars" at bounding box center [435, 349] width 348 height 29
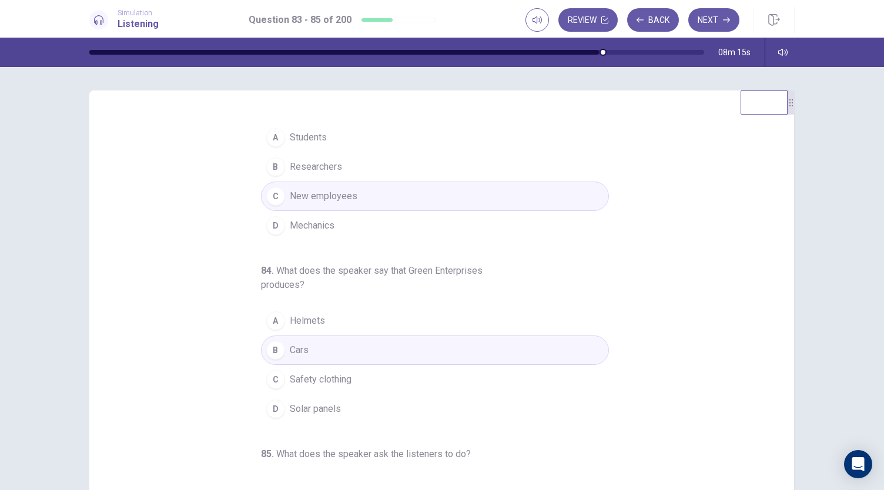
click at [328, 409] on span "Solar panels" at bounding box center [315, 409] width 51 height 14
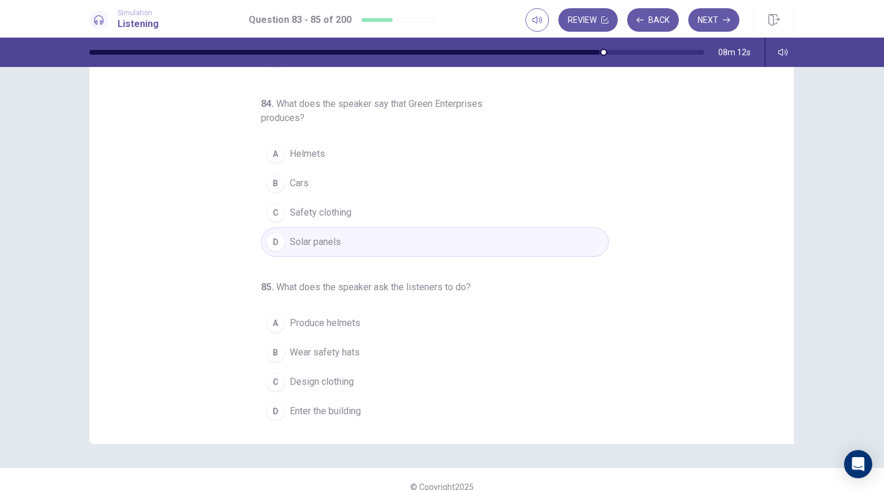
scroll to position [61, 0]
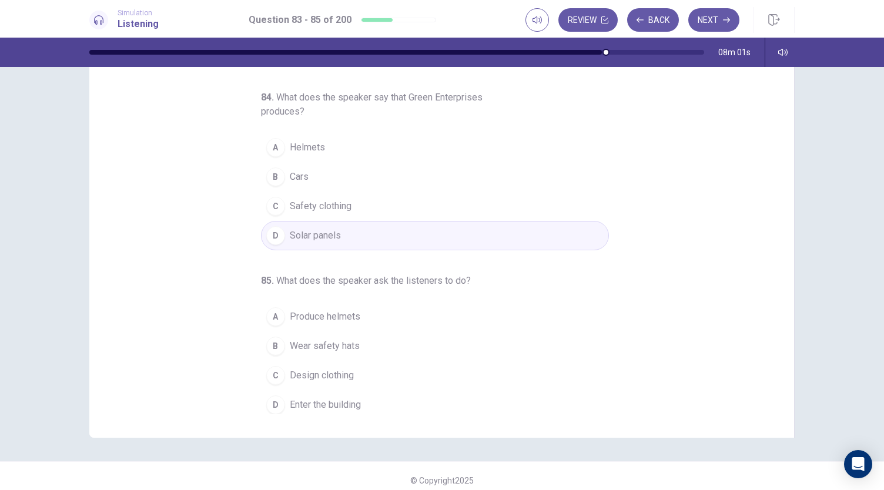
click at [335, 340] on span "Wear safety hats" at bounding box center [325, 346] width 70 height 14
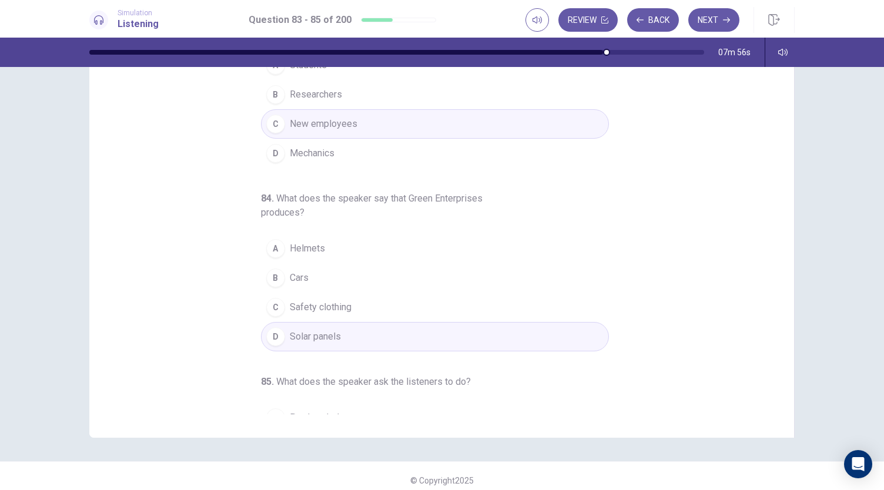
scroll to position [0, 0]
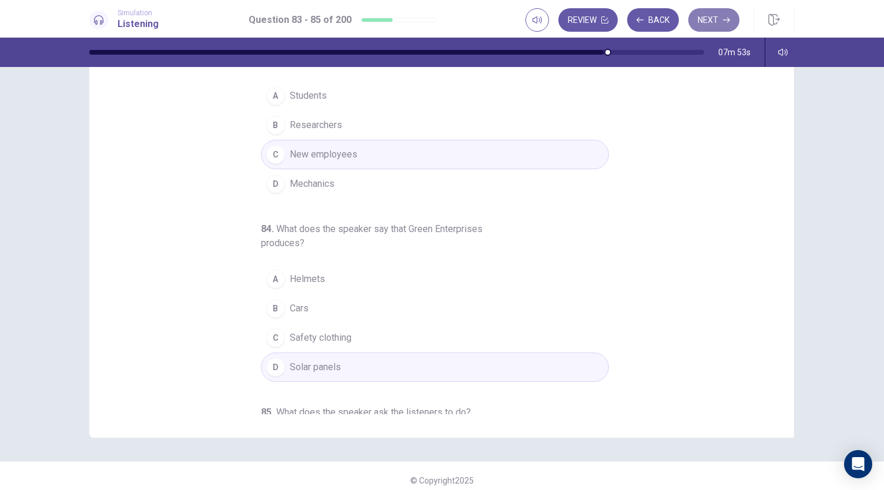
click at [698, 27] on button "Next" at bounding box center [713, 19] width 51 height 23
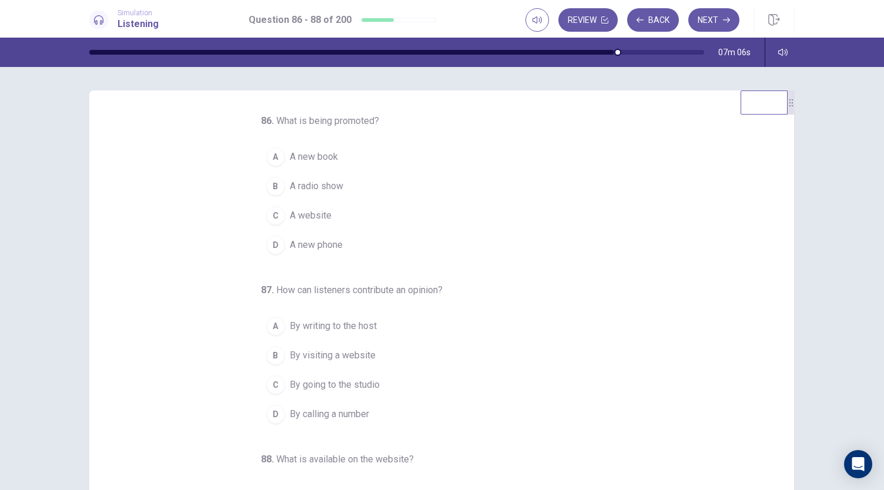
click at [335, 159] on button "A A new book" at bounding box center [435, 156] width 348 height 29
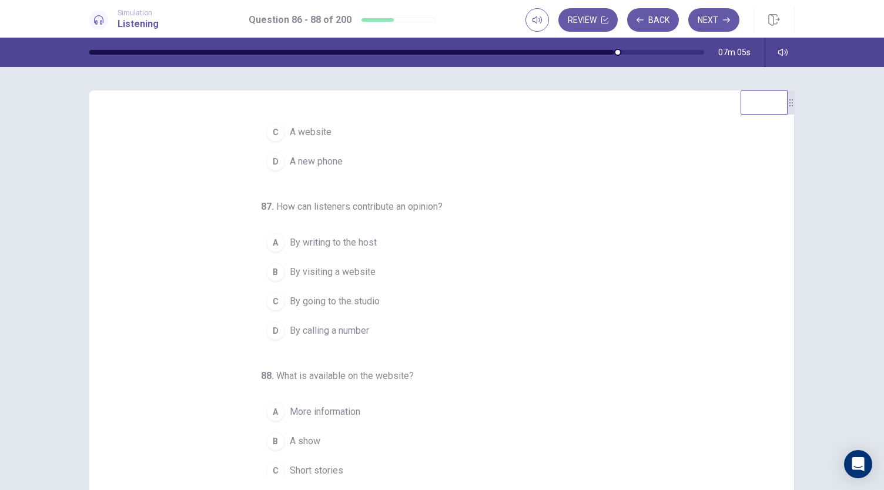
scroll to position [85, 0]
click at [331, 327] on span "By calling a number" at bounding box center [329, 329] width 79 height 14
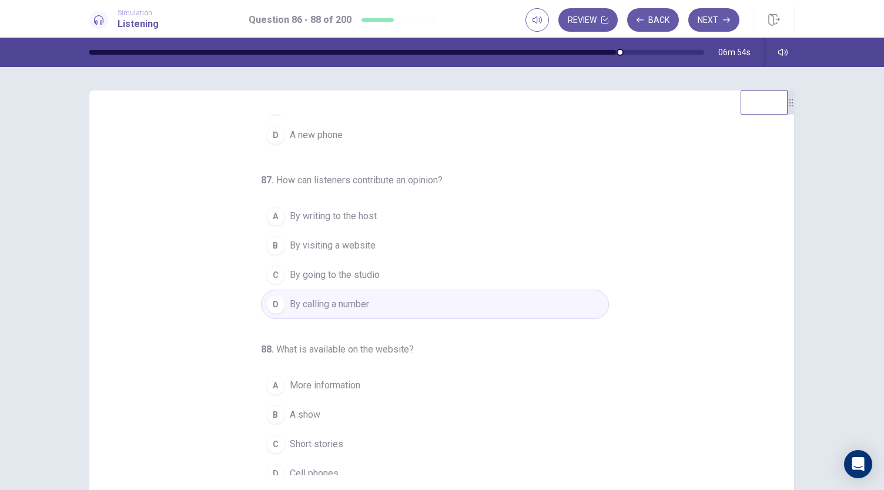
scroll to position [117, 0]
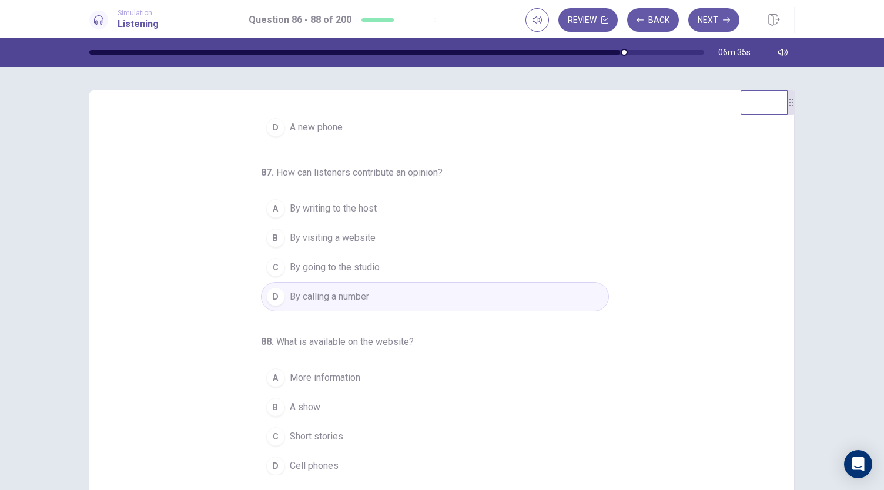
click at [327, 379] on span "More information" at bounding box center [325, 378] width 70 height 14
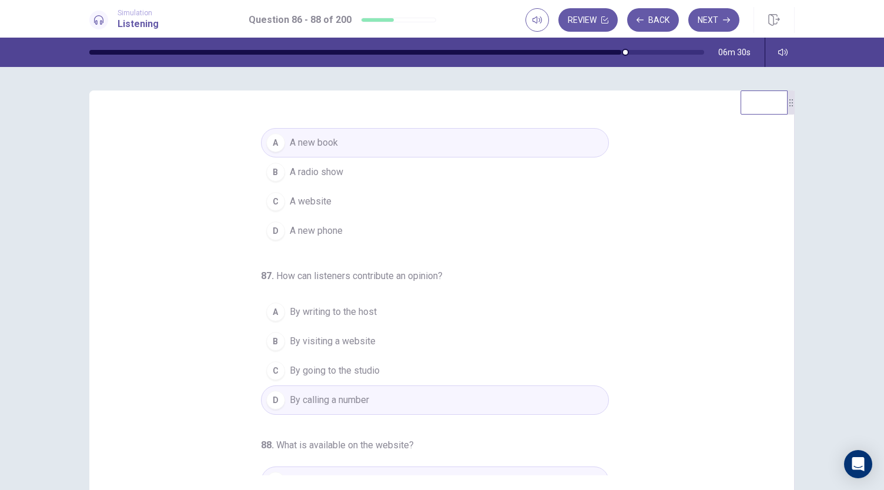
scroll to position [0, 0]
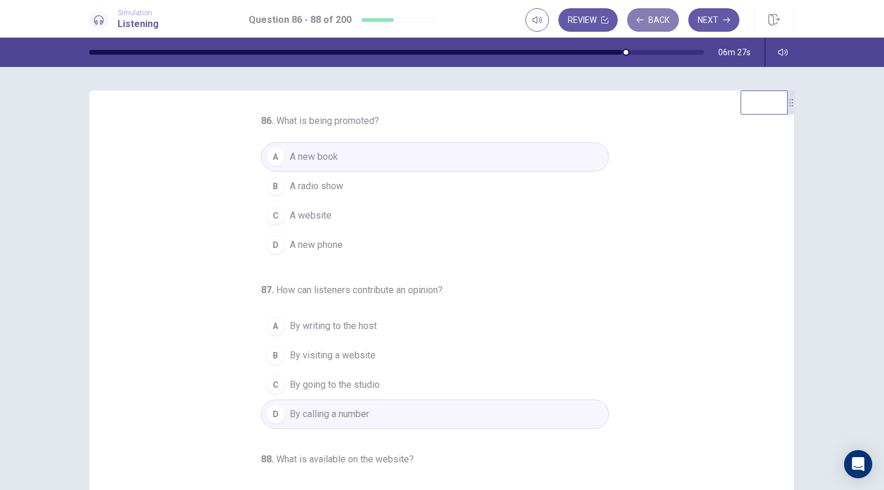
click at [661, 21] on button "Back" at bounding box center [653, 19] width 52 height 23
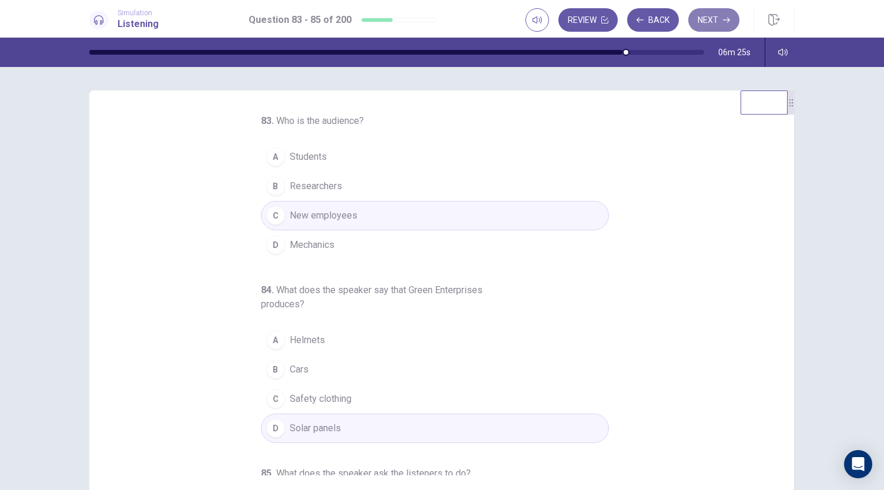
click at [704, 21] on button "Next" at bounding box center [713, 19] width 51 height 23
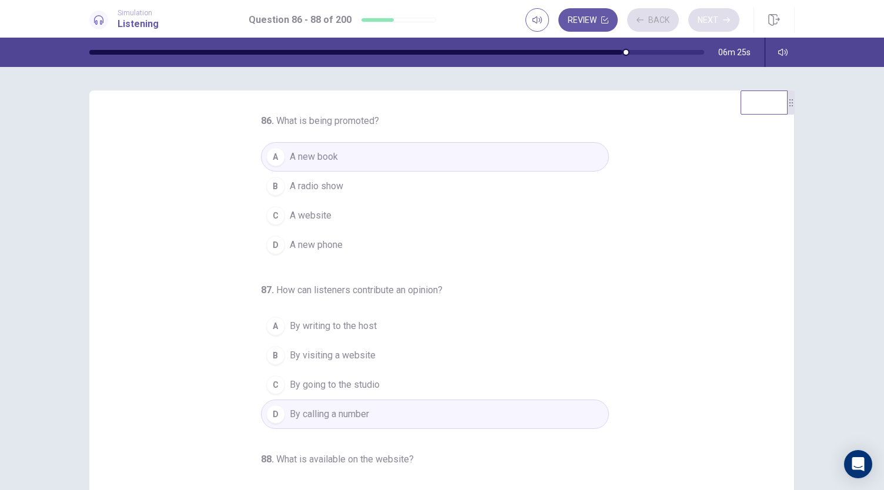
click at [704, 21] on div "Review Back Next" at bounding box center [632, 19] width 214 height 23
click at [663, 20] on button "Back" at bounding box center [653, 19] width 52 height 23
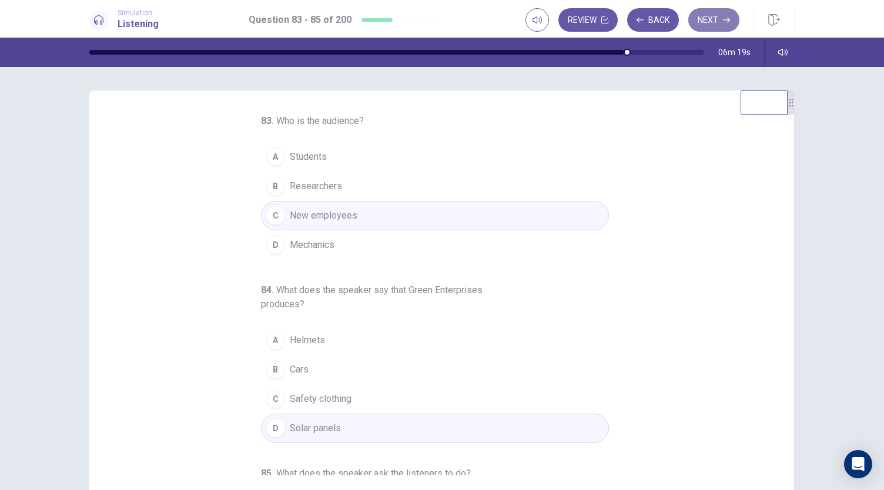
click at [707, 18] on button "Next" at bounding box center [713, 19] width 51 height 23
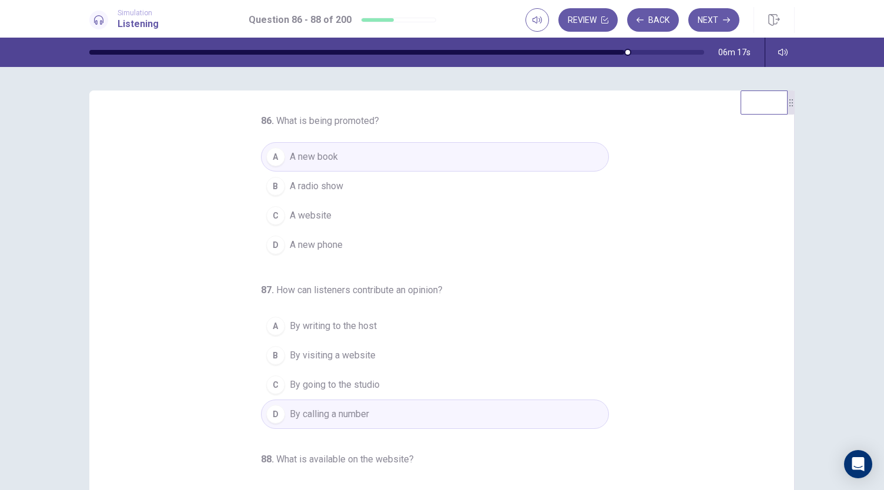
scroll to position [117, 0]
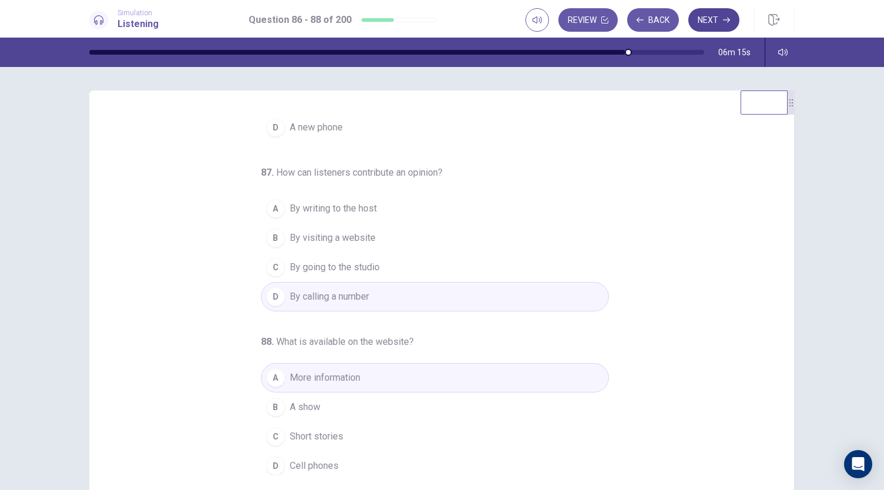
click at [711, 23] on button "Next" at bounding box center [713, 19] width 51 height 23
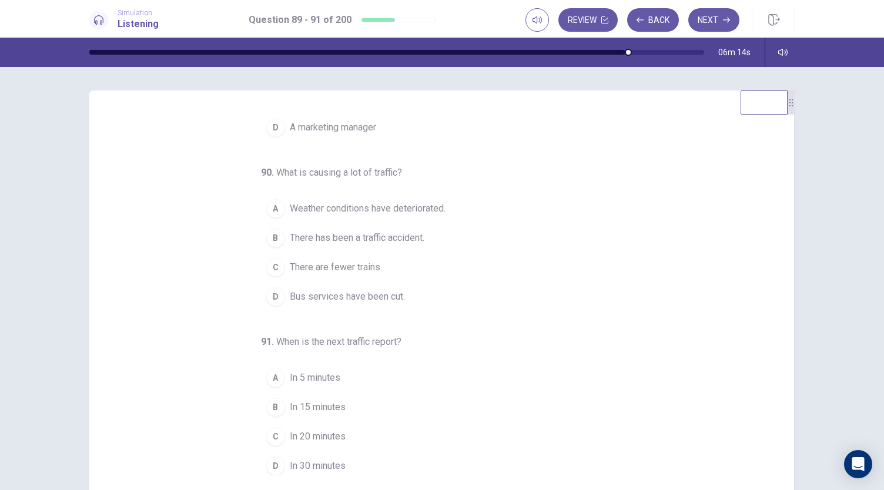
scroll to position [0, 0]
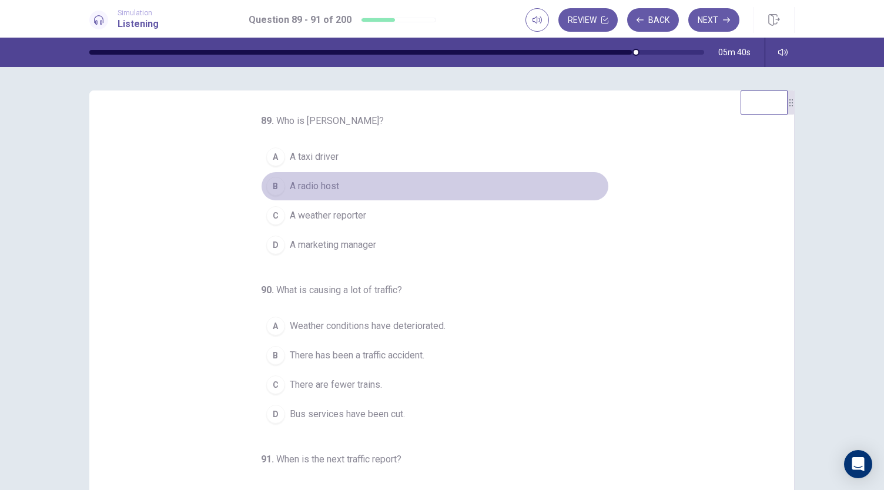
click at [325, 186] on span "A radio host" at bounding box center [314, 186] width 49 height 14
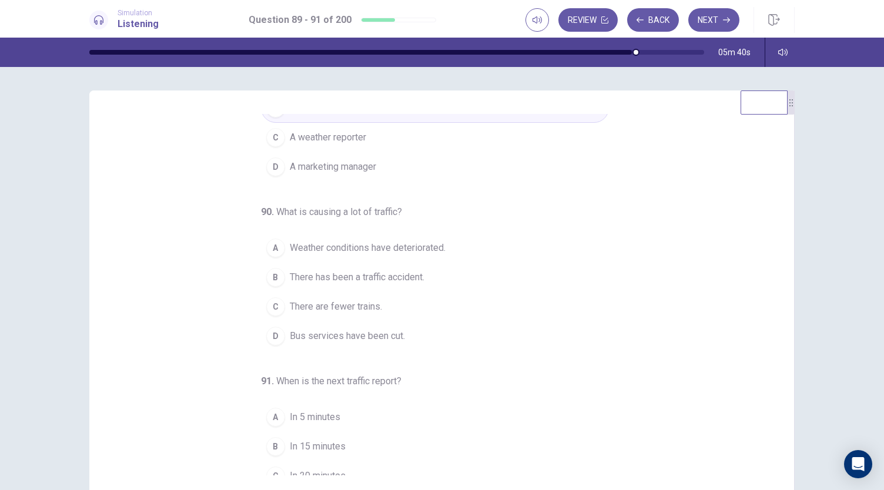
scroll to position [92, 0]
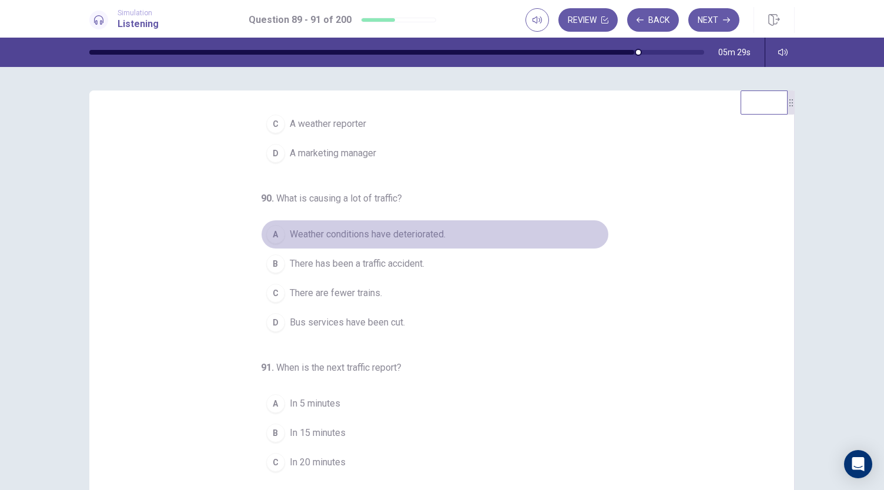
click at [337, 227] on span "Weather conditions have deteriorated." at bounding box center [368, 234] width 156 height 14
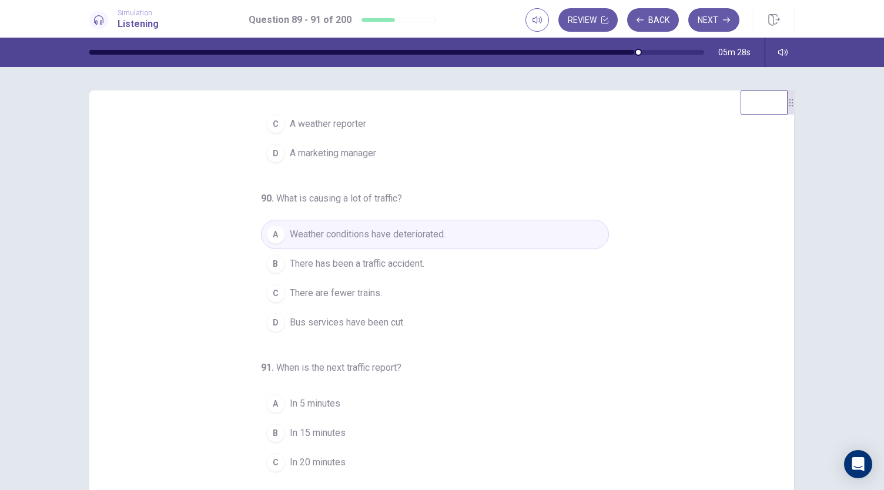
scroll to position [117, 0]
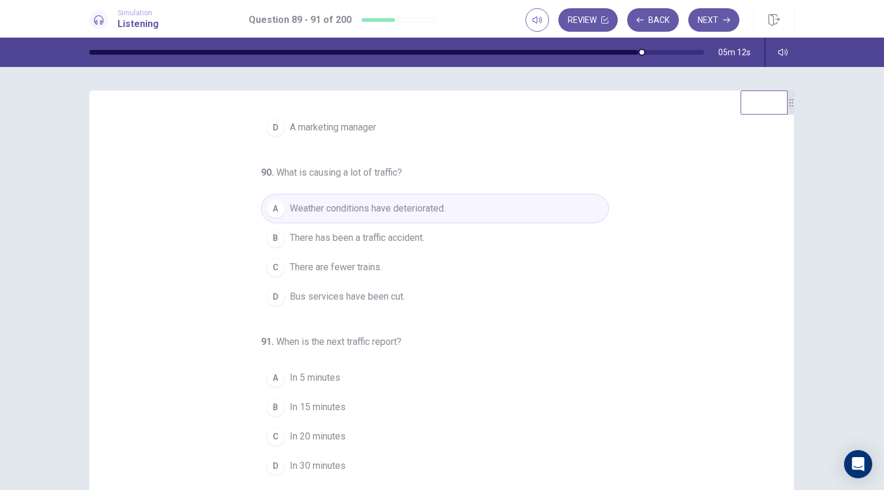
click at [301, 409] on span "In 15 minutes" at bounding box center [318, 407] width 56 height 14
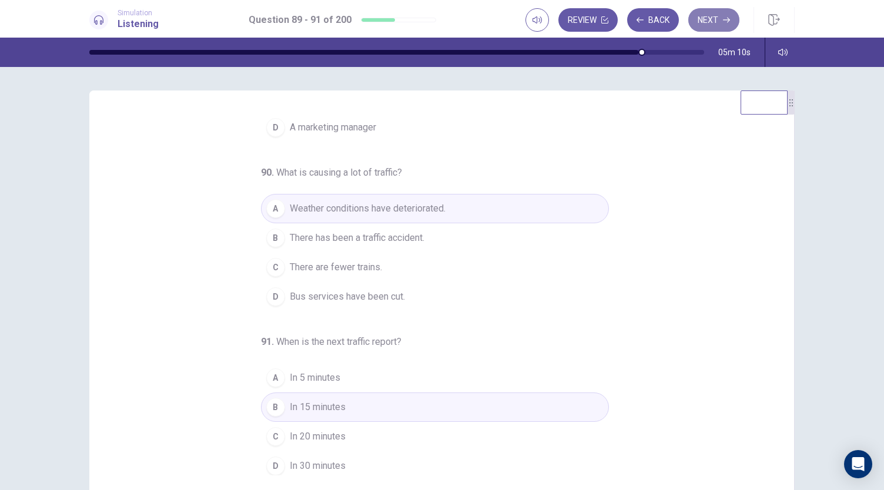
click at [700, 31] on button "Next" at bounding box center [713, 19] width 51 height 23
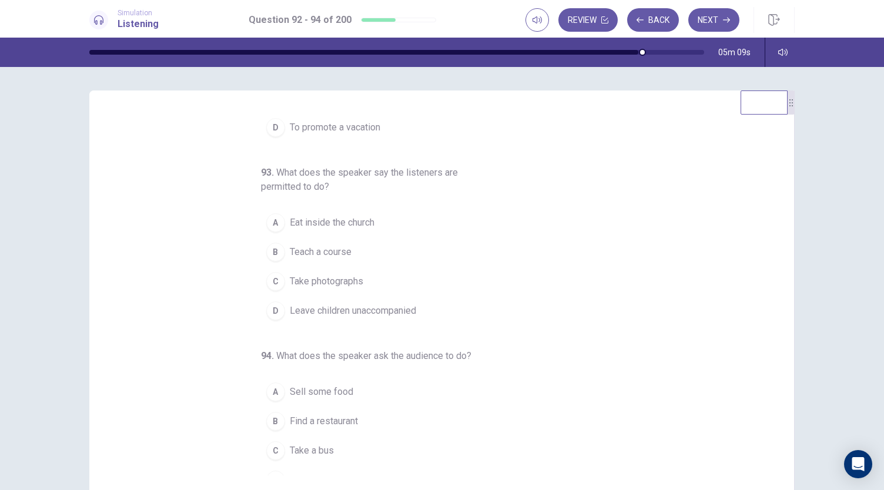
scroll to position [0, 0]
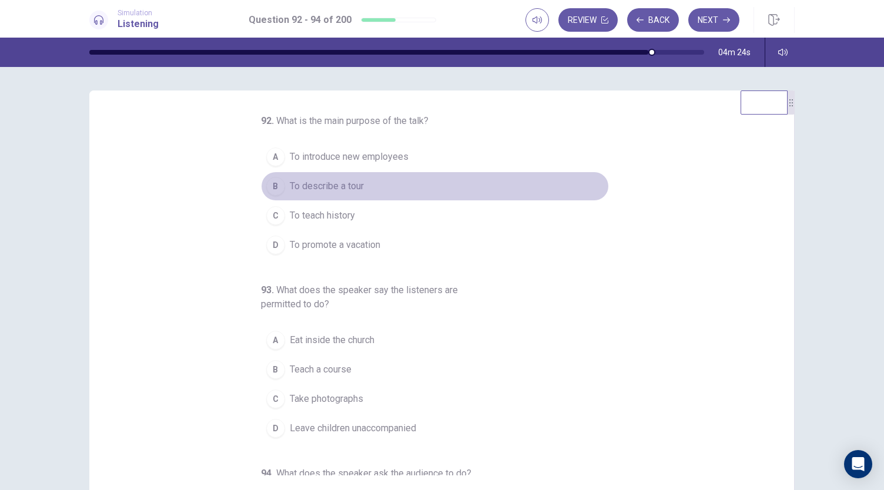
click at [361, 182] on button "B To describe a tour" at bounding box center [435, 186] width 348 height 29
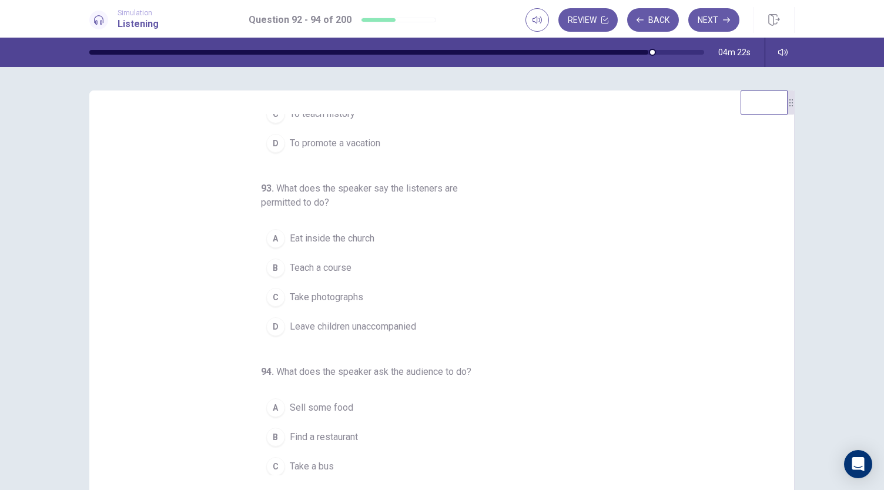
scroll to position [102, 0]
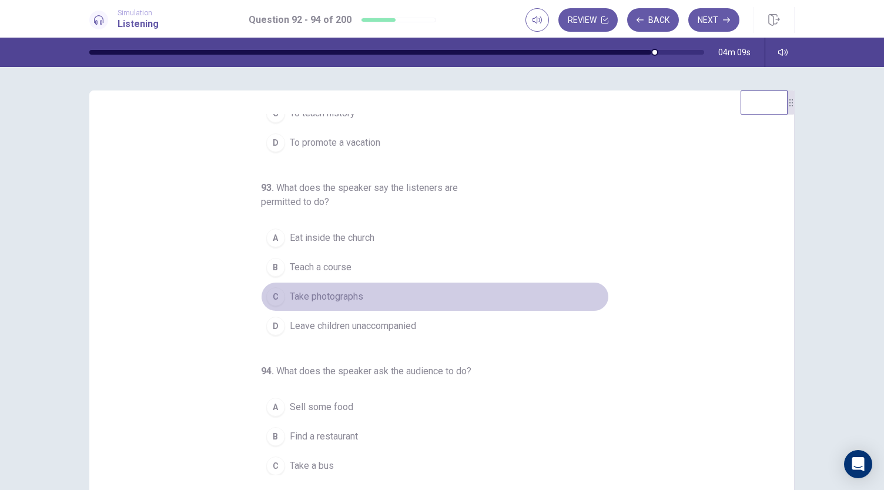
click at [350, 302] on button "C Take photographs" at bounding box center [435, 296] width 348 height 29
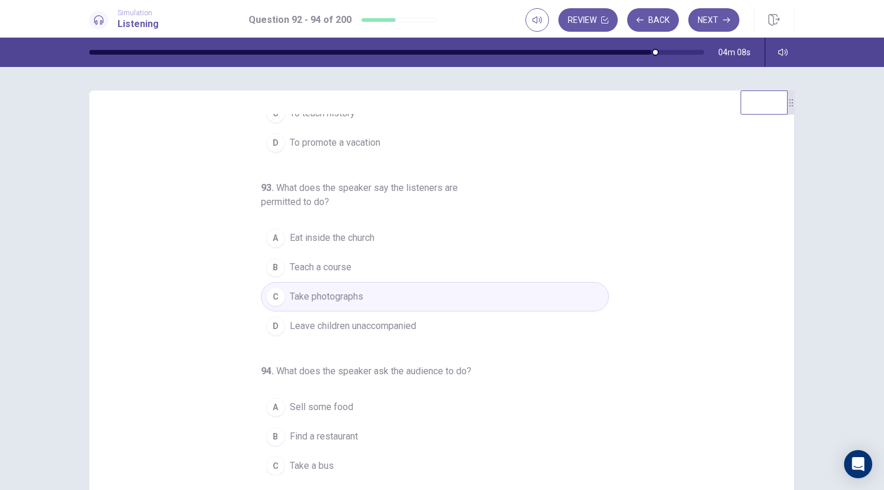
scroll to position [132, 0]
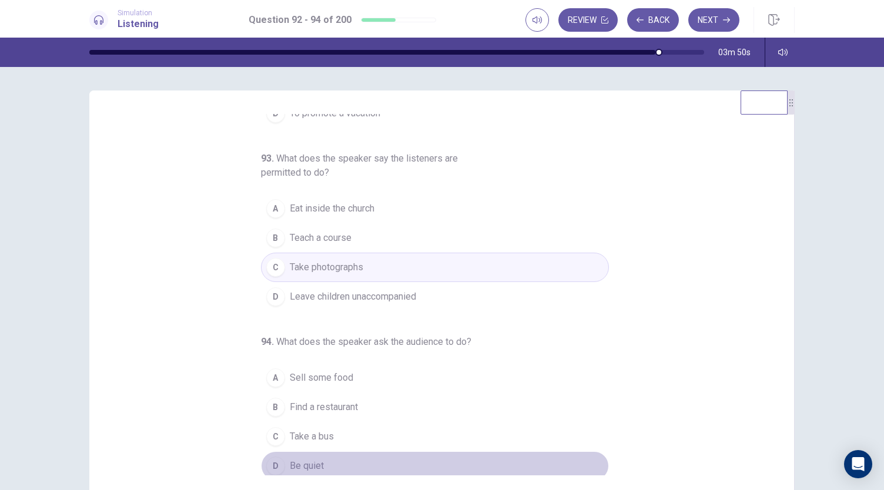
click at [289, 473] on button "D Be quiet" at bounding box center [435, 465] width 348 height 29
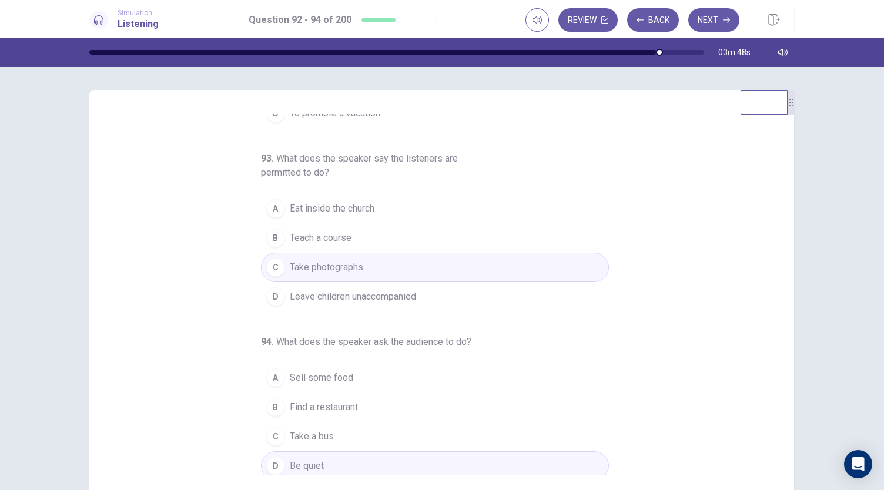
scroll to position [0, 0]
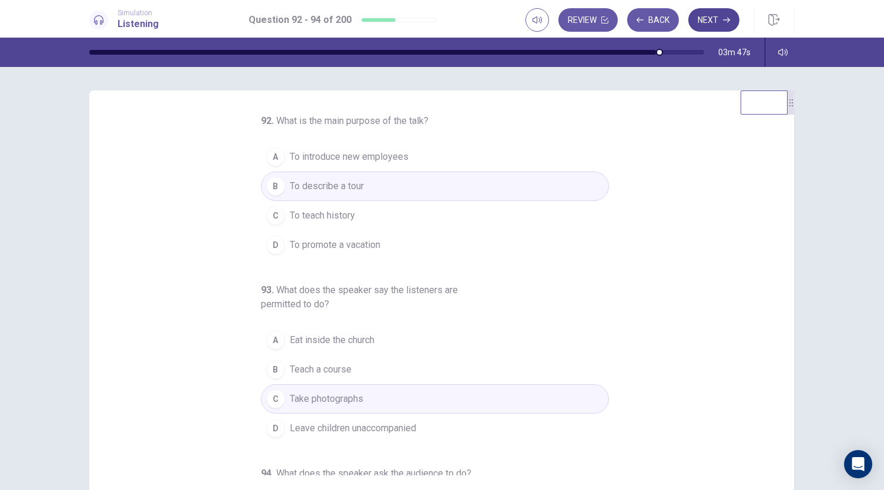
click at [723, 25] on button "Next" at bounding box center [713, 19] width 51 height 23
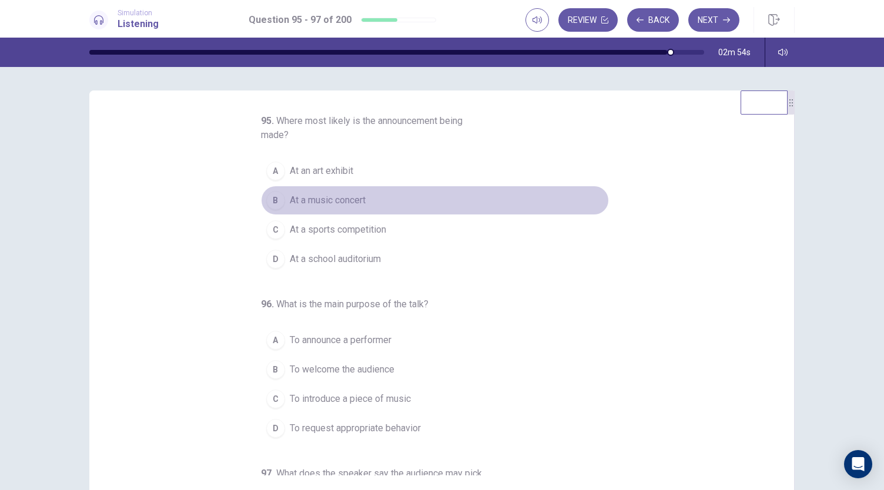
click at [364, 207] on button "B At a music concert" at bounding box center [435, 200] width 348 height 29
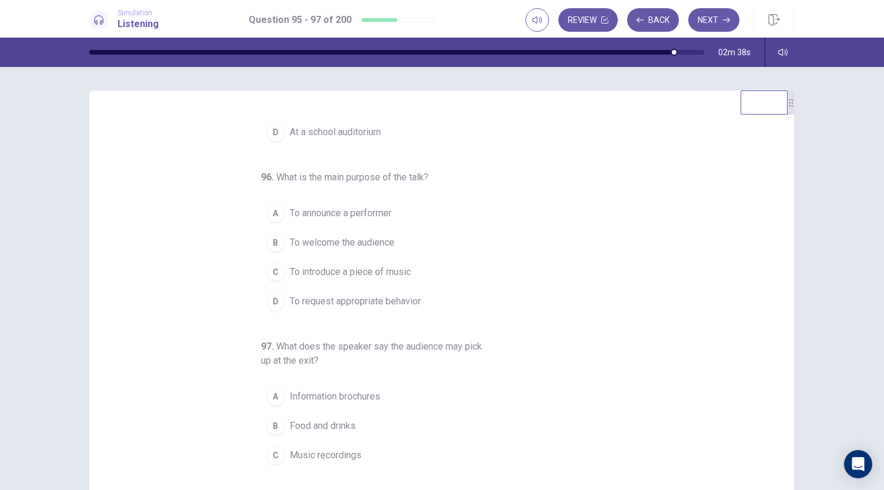
scroll to position [146, 0]
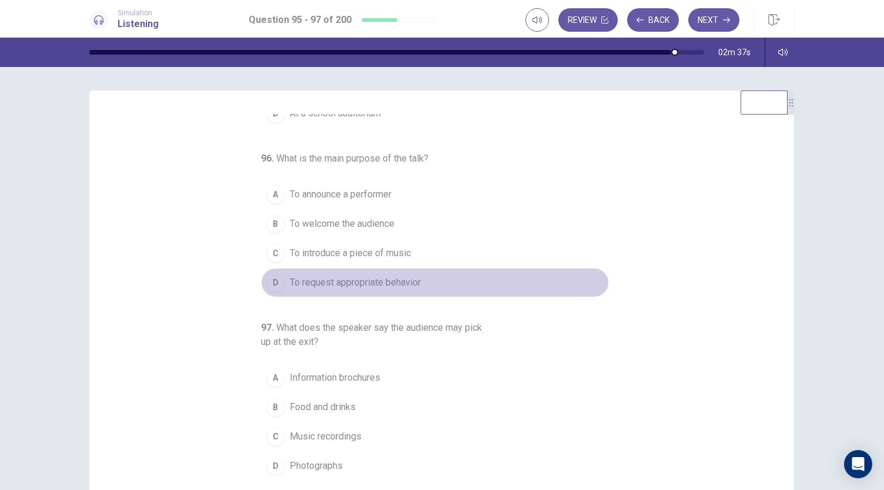
click at [398, 281] on span "To request appropriate behavior" at bounding box center [355, 283] width 131 height 14
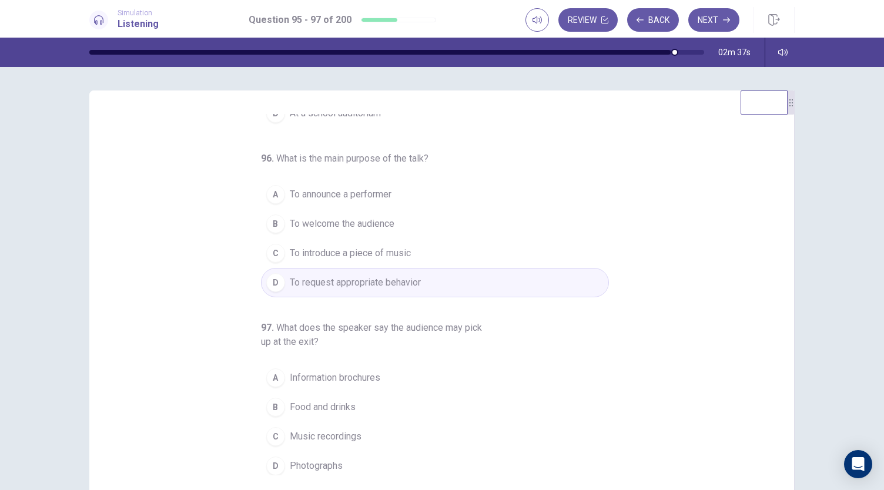
scroll to position [70, 0]
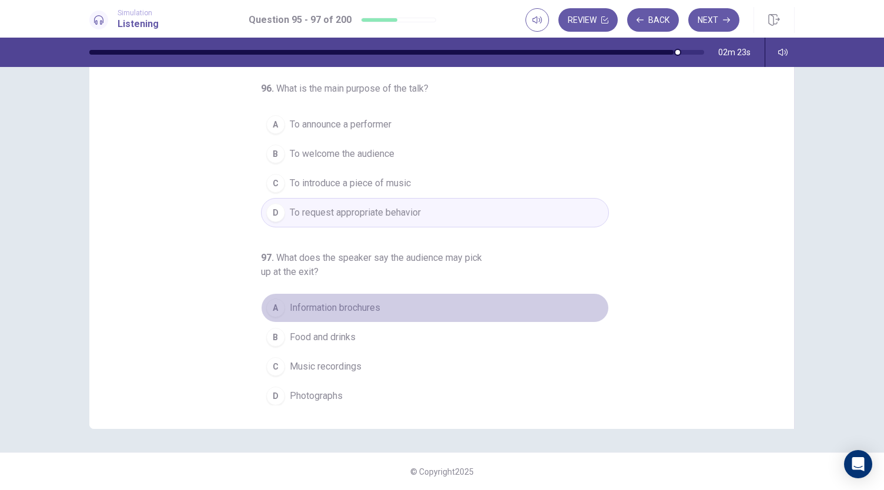
click at [374, 301] on span "Information brochures" at bounding box center [335, 308] width 90 height 14
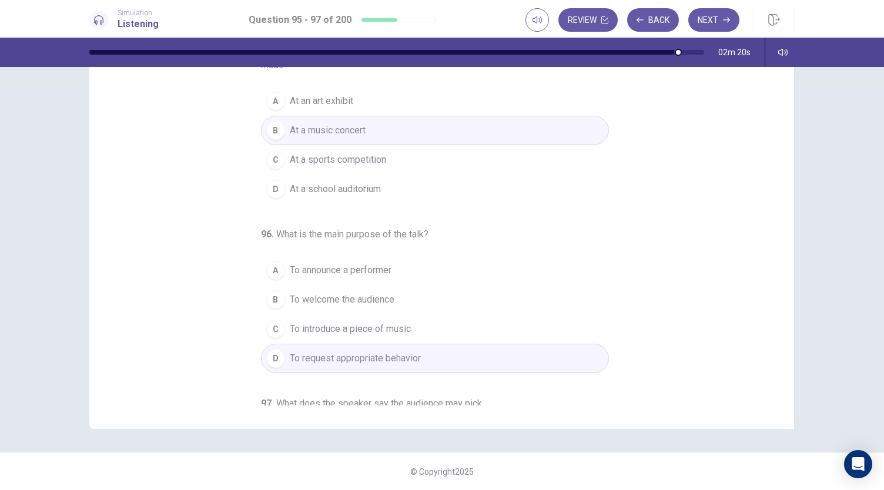
scroll to position [0, 0]
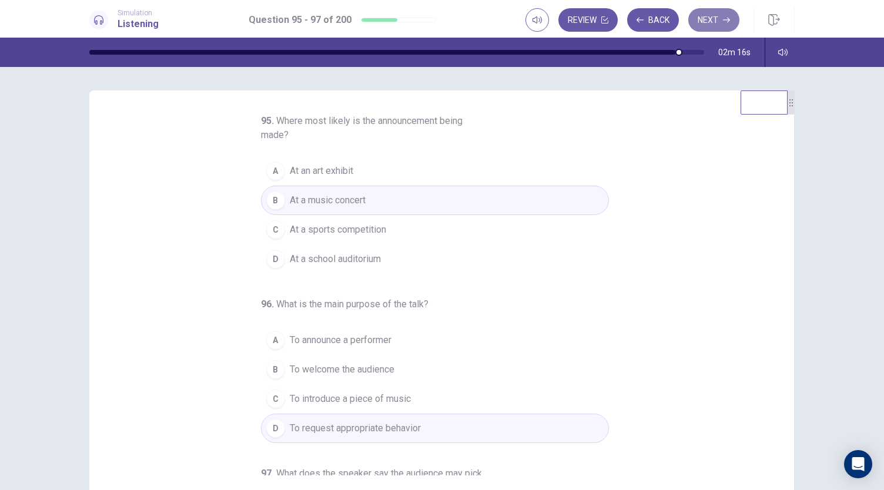
click at [707, 26] on button "Next" at bounding box center [713, 19] width 51 height 23
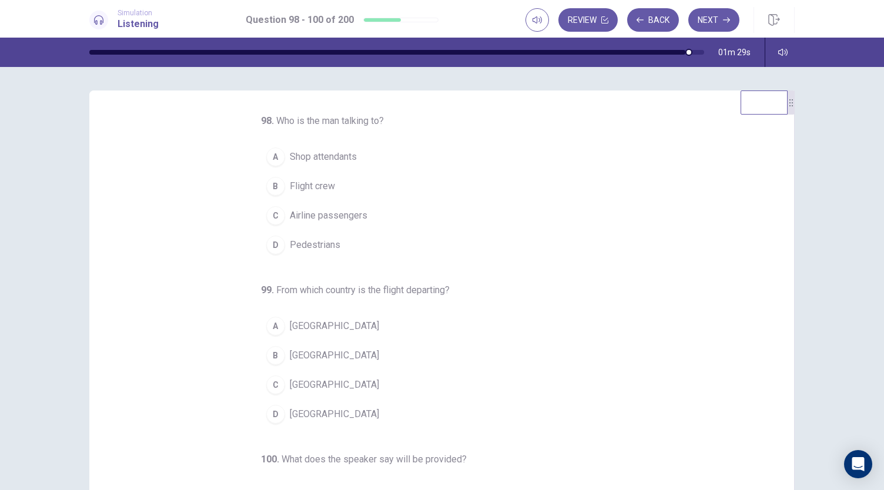
click at [335, 218] on span "Airline passengers" at bounding box center [329, 216] width 78 height 14
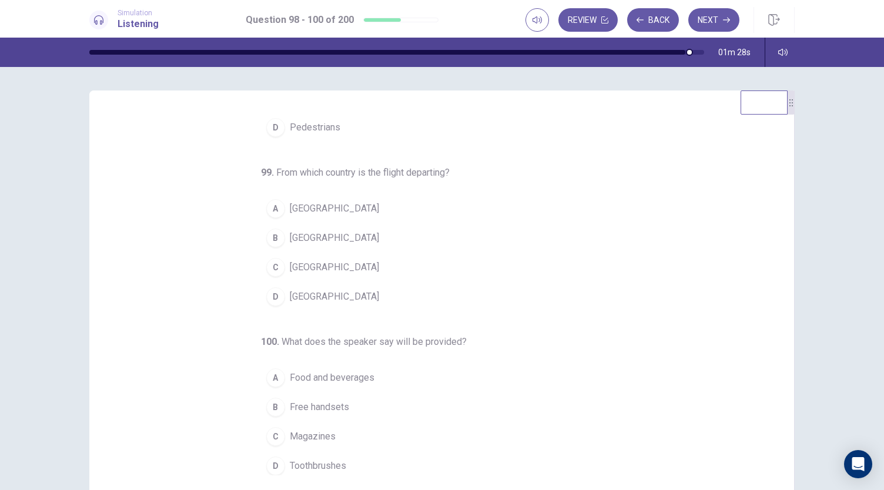
scroll to position [116, 0]
click at [298, 271] on span "[GEOGRAPHIC_DATA]" at bounding box center [334, 268] width 89 height 14
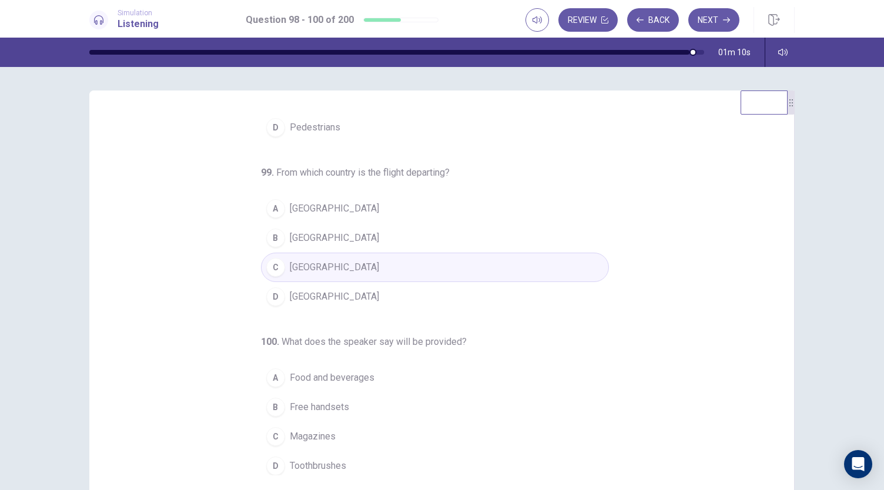
click at [344, 372] on span "Food and beverages" at bounding box center [332, 378] width 85 height 14
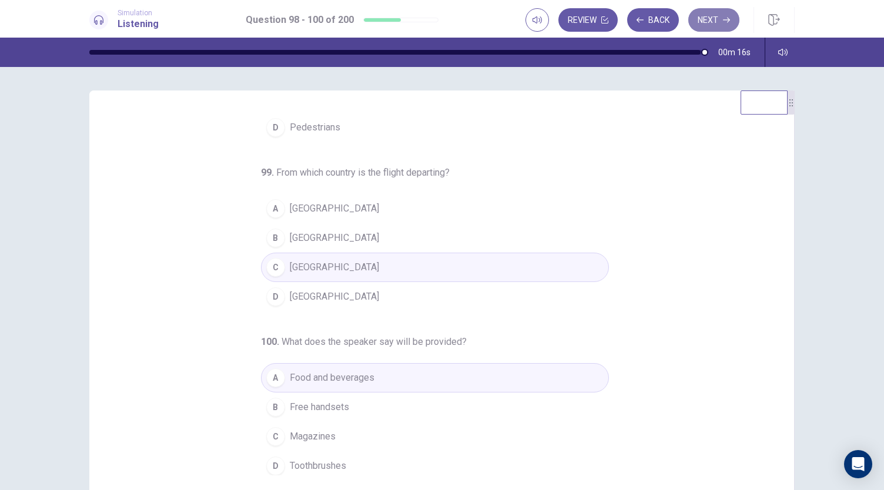
click at [733, 25] on button "Next" at bounding box center [713, 19] width 51 height 23
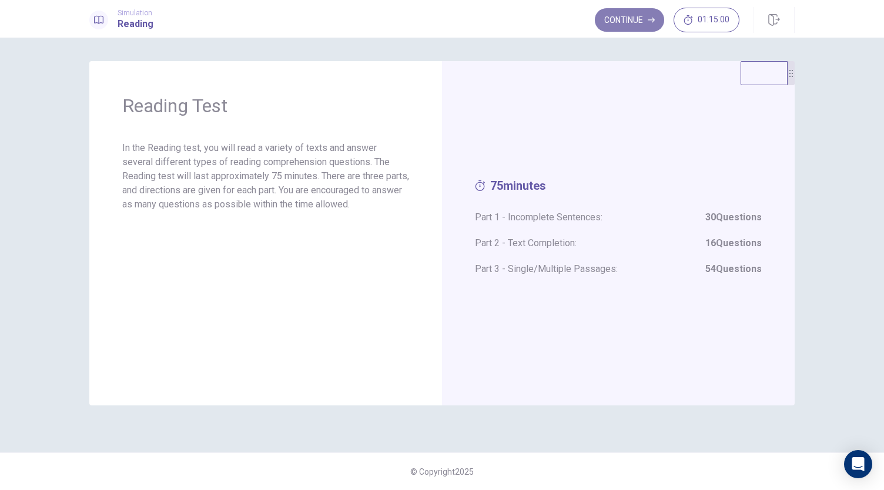
click at [631, 26] on button "Continue" at bounding box center [629, 19] width 69 height 23
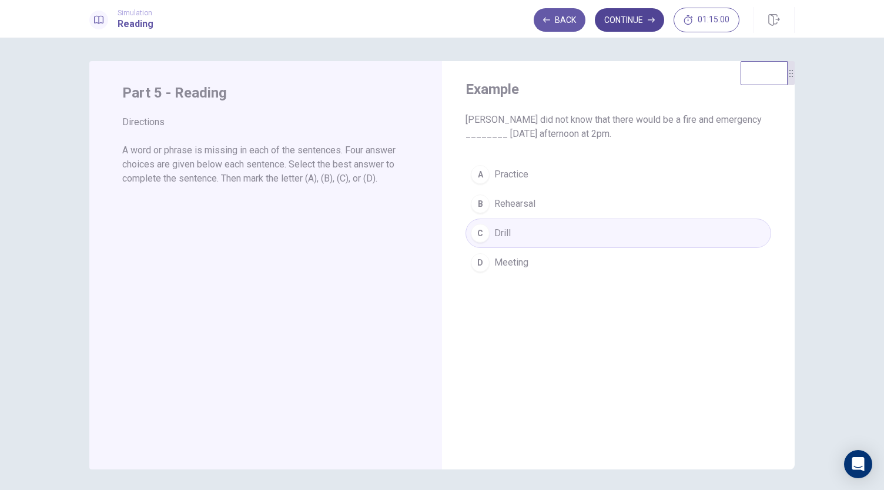
click at [628, 27] on button "Continue" at bounding box center [629, 19] width 69 height 23
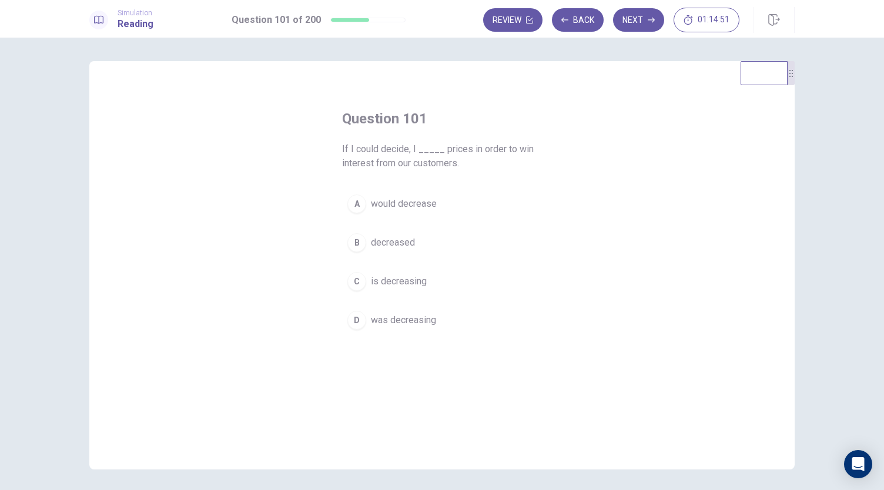
click at [422, 204] on span "would decrease" at bounding box center [404, 204] width 66 height 14
click at [641, 24] on button "Next" at bounding box center [638, 19] width 51 height 23
click at [390, 314] on span "expires" at bounding box center [386, 320] width 31 height 14
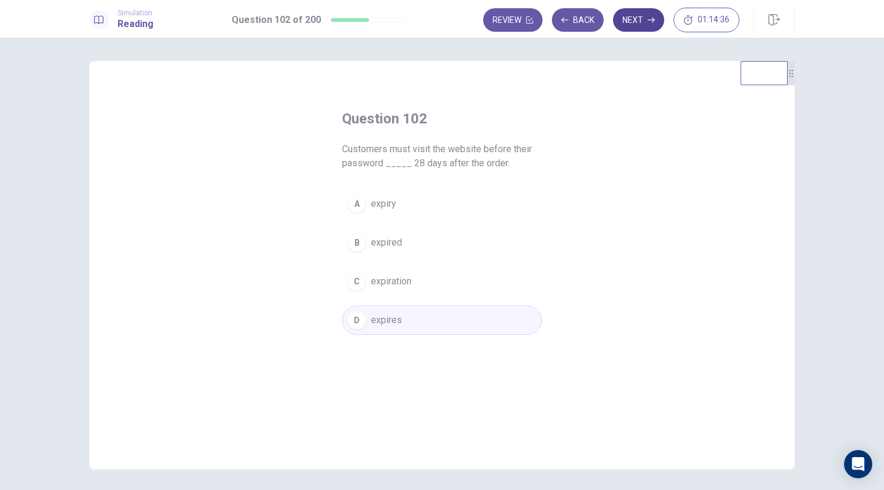
click at [650, 26] on button "Next" at bounding box center [638, 19] width 51 height 23
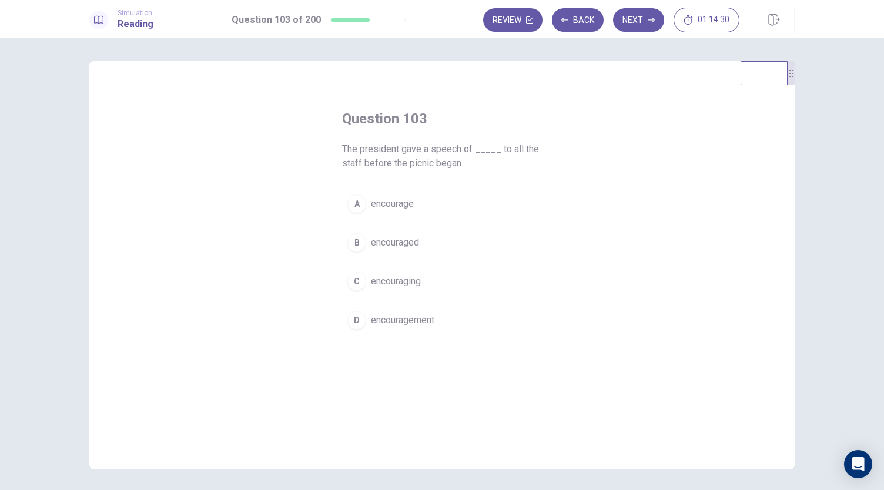
click at [409, 211] on button "A encourage" at bounding box center [442, 203] width 200 height 29
click at [650, 23] on icon "button" at bounding box center [650, 19] width 7 height 7
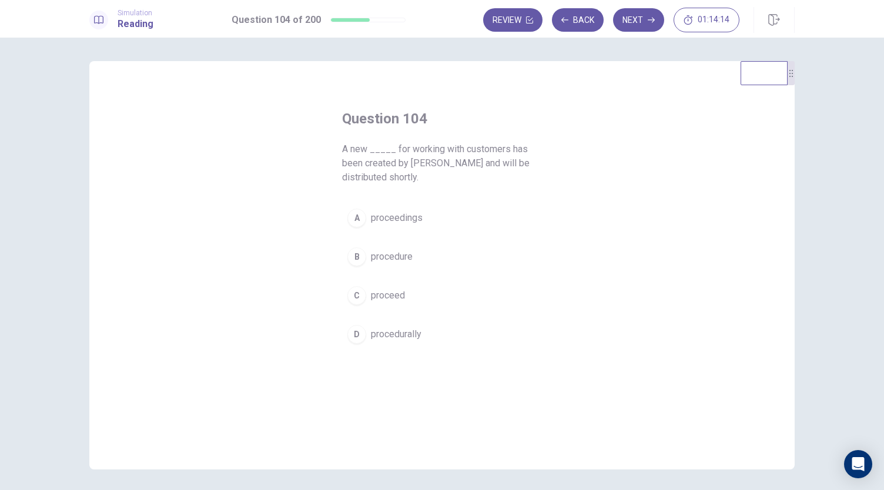
click at [407, 251] on span "procedure" at bounding box center [392, 257] width 42 height 14
click at [647, 17] on button "Next" at bounding box center [638, 19] width 51 height 23
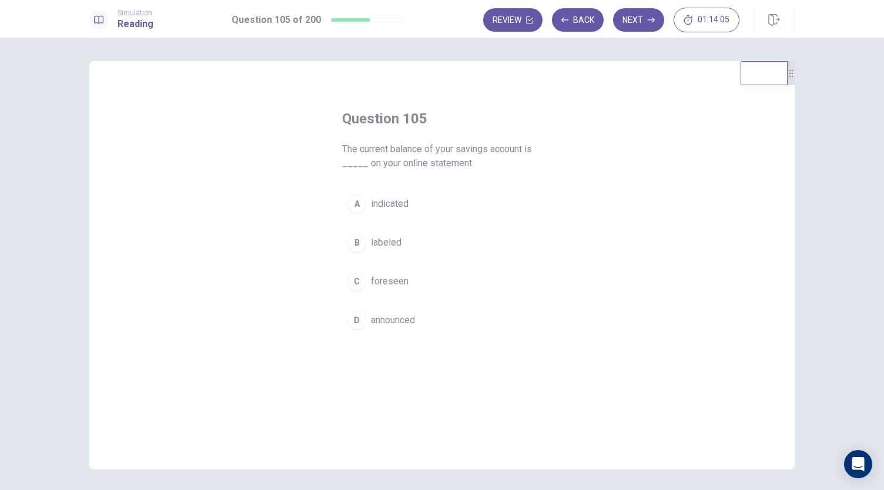
click at [401, 199] on span "indicated" at bounding box center [390, 204] width 38 height 14
click at [639, 21] on button "Next" at bounding box center [638, 19] width 51 height 23
click at [409, 214] on button "A close" at bounding box center [442, 217] width 200 height 29
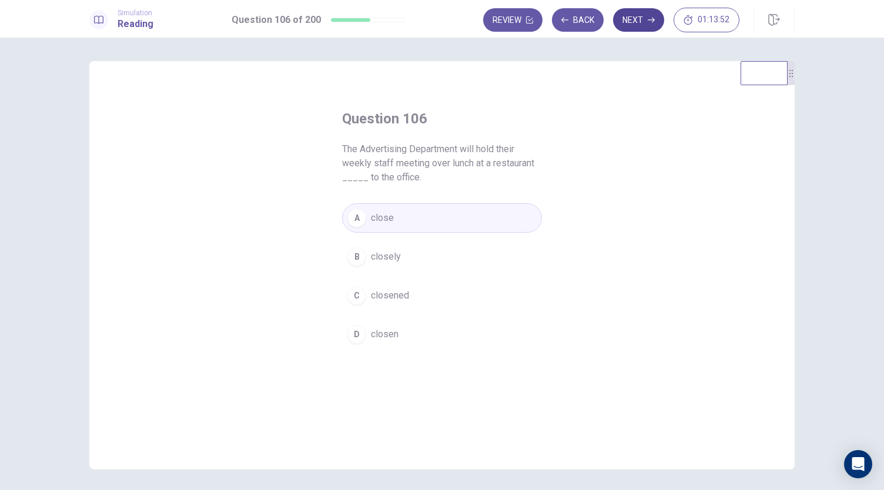
click at [640, 18] on button "Next" at bounding box center [638, 19] width 51 height 23
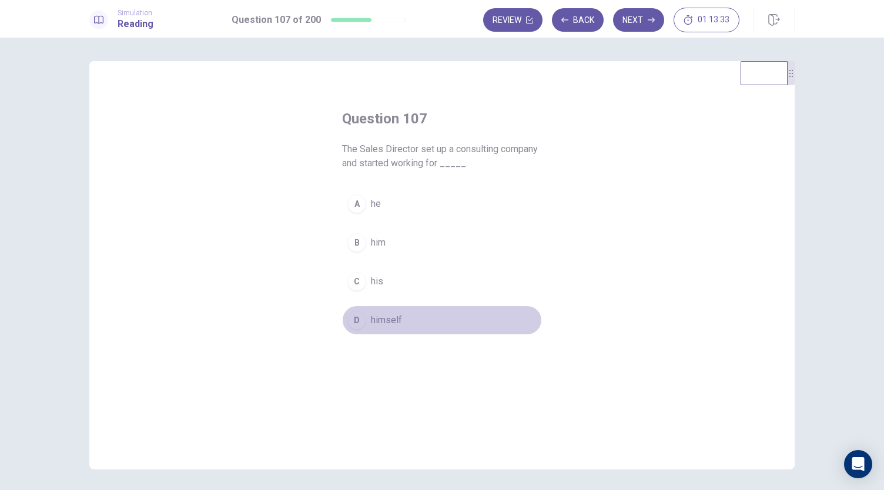
click at [364, 321] on button "D himself" at bounding box center [442, 319] width 200 height 29
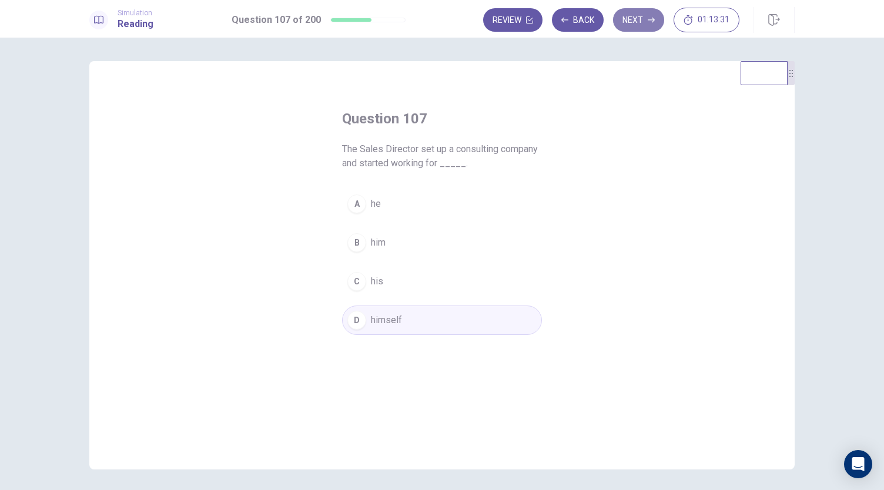
click at [634, 28] on button "Next" at bounding box center [638, 19] width 51 height 23
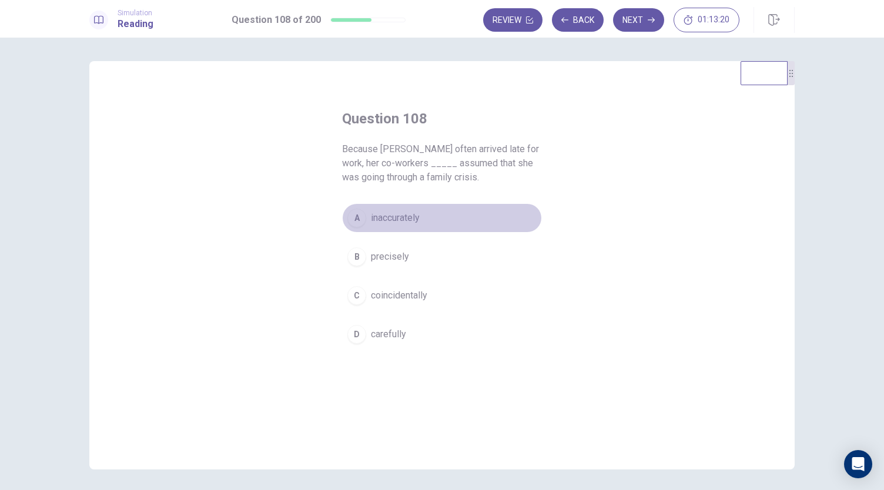
click at [398, 217] on span "inaccurately" at bounding box center [395, 218] width 49 height 14
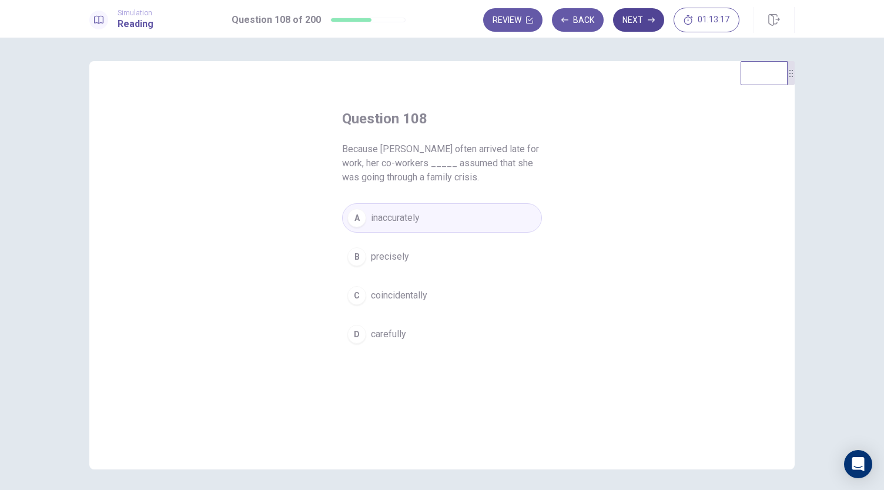
click at [640, 18] on button "Next" at bounding box center [638, 19] width 51 height 23
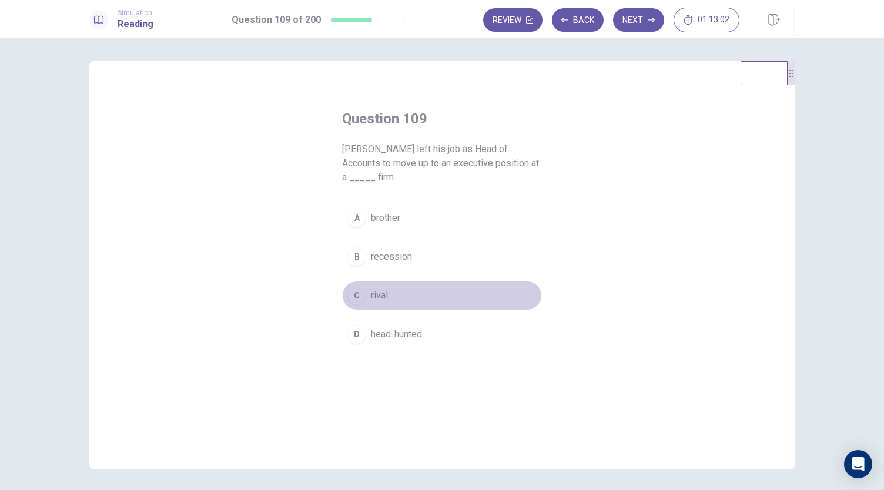
click at [378, 294] on span "rival" at bounding box center [379, 295] width 17 height 14
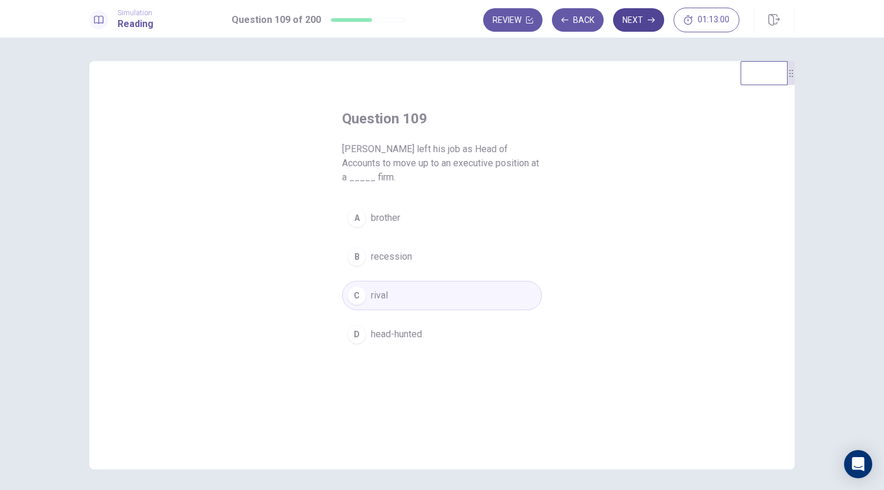
click at [636, 20] on button "Next" at bounding box center [638, 19] width 51 height 23
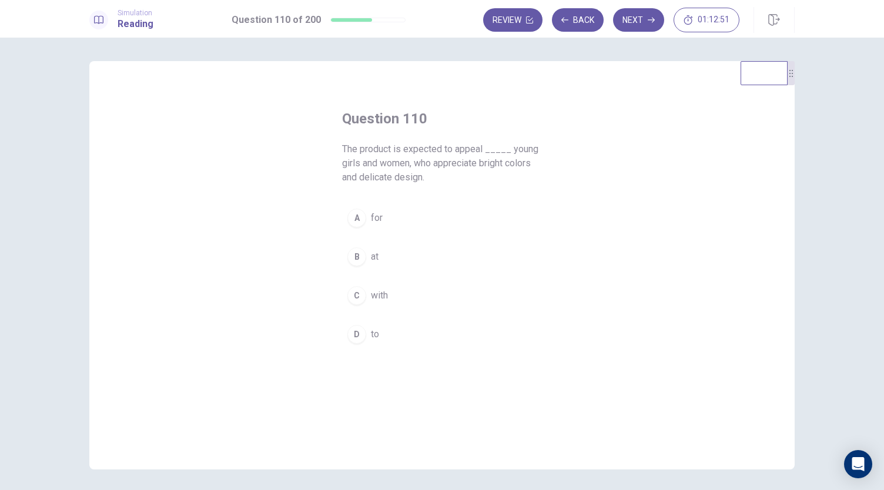
click at [378, 220] on span "for" at bounding box center [377, 218] width 12 height 14
click at [434, 258] on button "B at" at bounding box center [442, 256] width 200 height 29
click at [408, 332] on button "D to" at bounding box center [442, 334] width 200 height 29
click at [637, 18] on button "Next" at bounding box center [638, 19] width 51 height 23
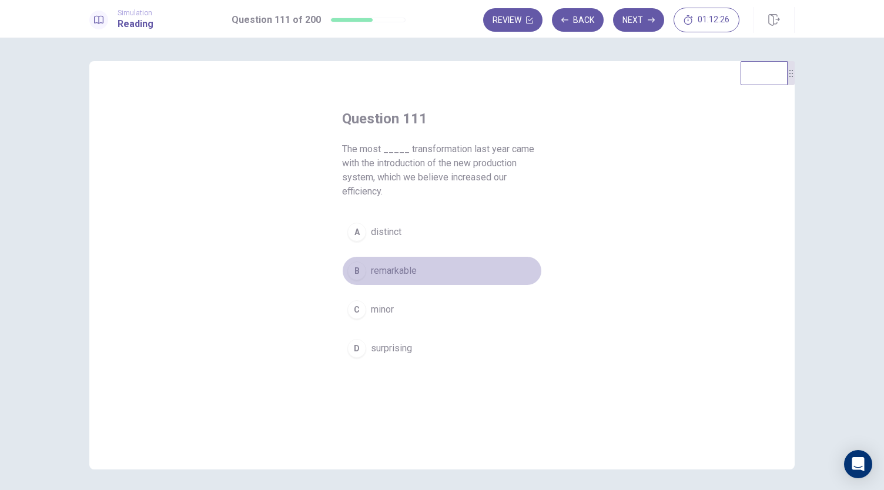
click at [411, 266] on span "remarkable" at bounding box center [394, 271] width 46 height 14
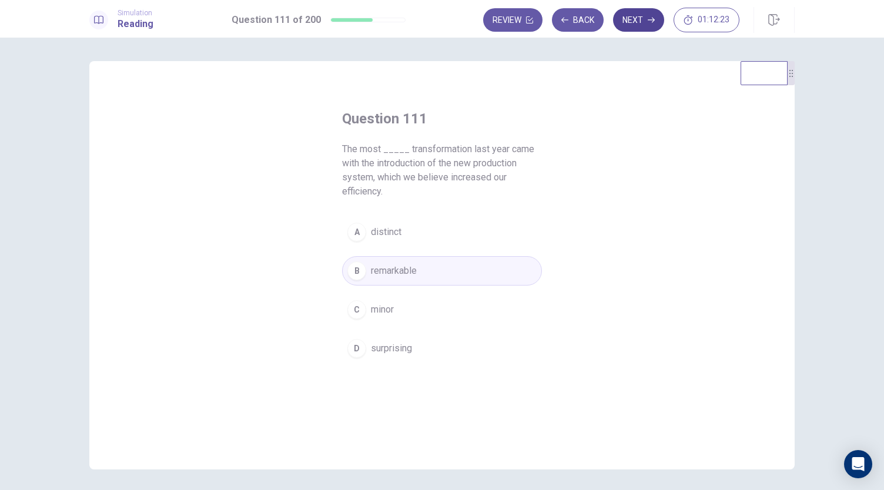
click at [647, 19] on button "Next" at bounding box center [638, 19] width 51 height 23
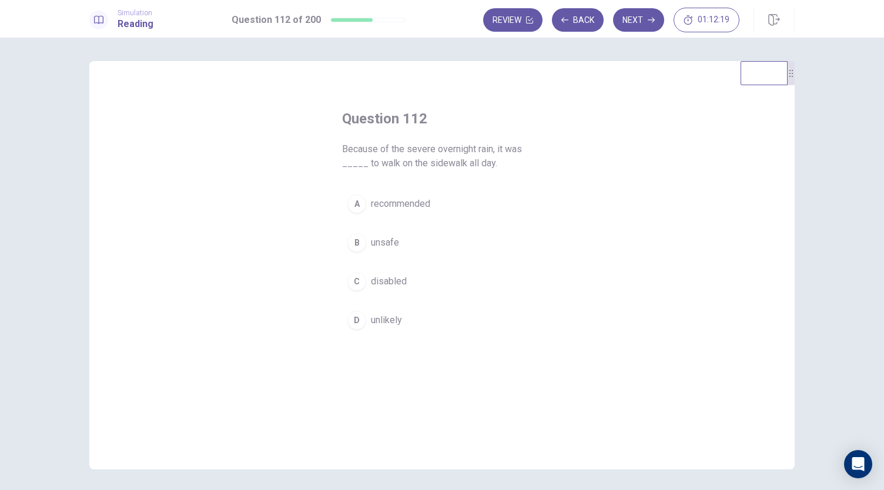
click at [445, 192] on button "A recommended" at bounding box center [442, 203] width 200 height 29
click at [647, 21] on button "Next" at bounding box center [638, 19] width 51 height 23
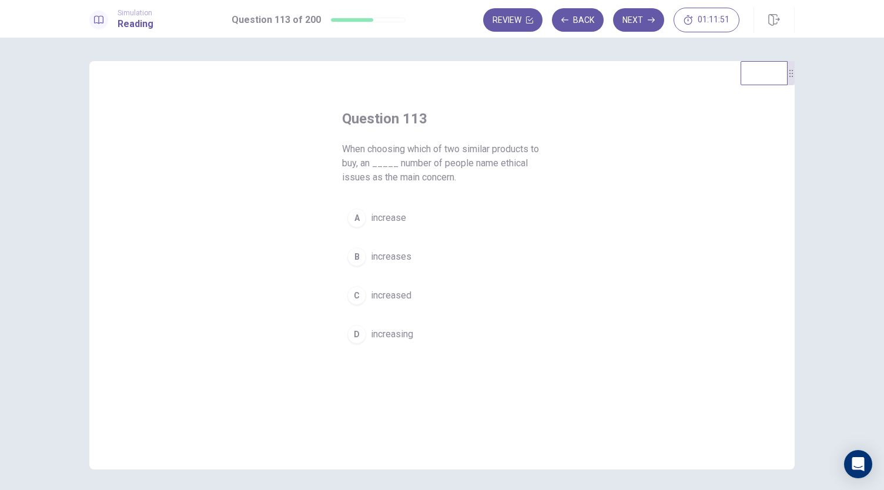
click at [342, 217] on button "A increase" at bounding box center [442, 217] width 200 height 29
click at [653, 22] on icon "button" at bounding box center [650, 20] width 7 height 5
click at [401, 294] on button "C about" at bounding box center [442, 295] width 200 height 29
click at [644, 21] on button "Next" at bounding box center [638, 19] width 51 height 23
click at [440, 207] on button "A with" at bounding box center [442, 203] width 200 height 29
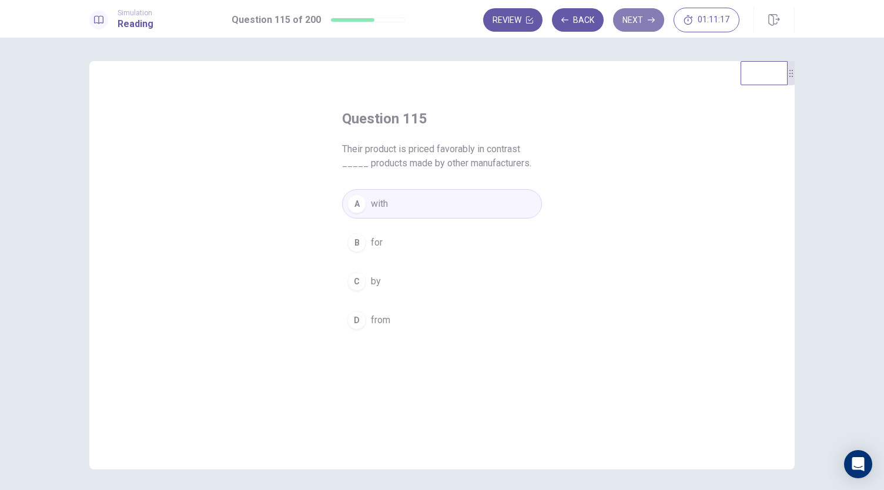
click at [647, 12] on button "Next" at bounding box center [638, 19] width 51 height 23
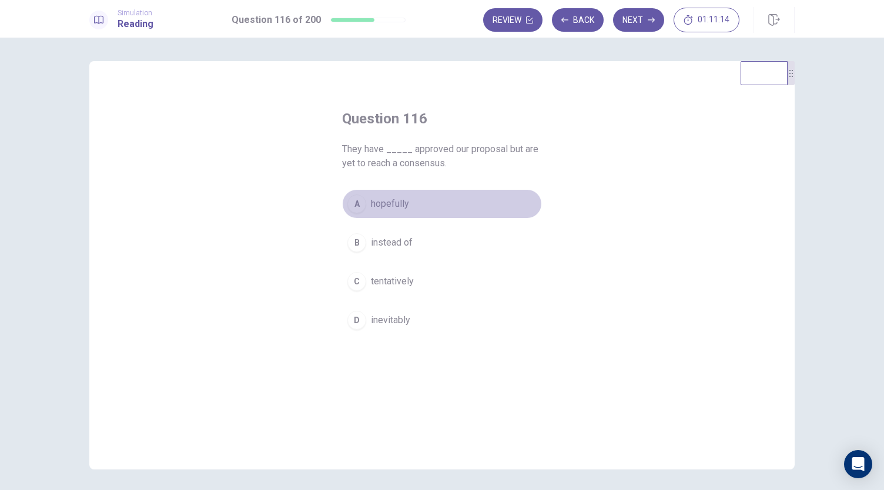
click at [416, 204] on button "A hopefully" at bounding box center [442, 203] width 200 height 29
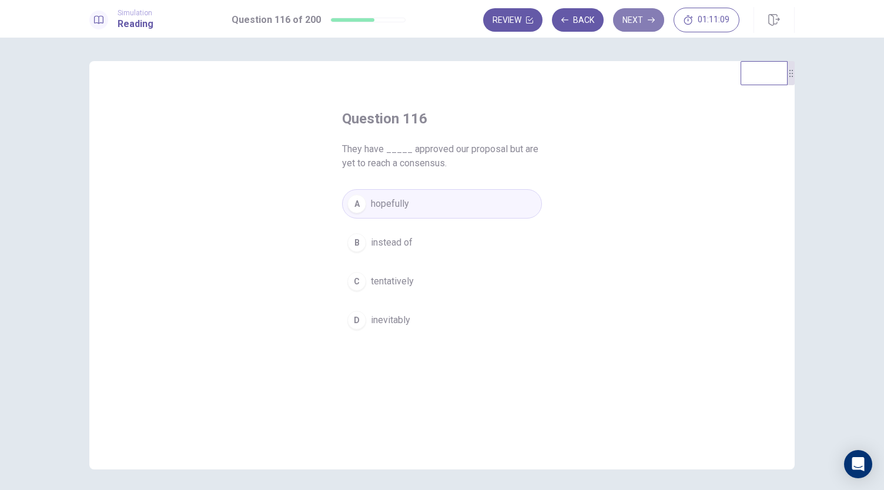
click at [632, 23] on button "Next" at bounding box center [638, 19] width 51 height 23
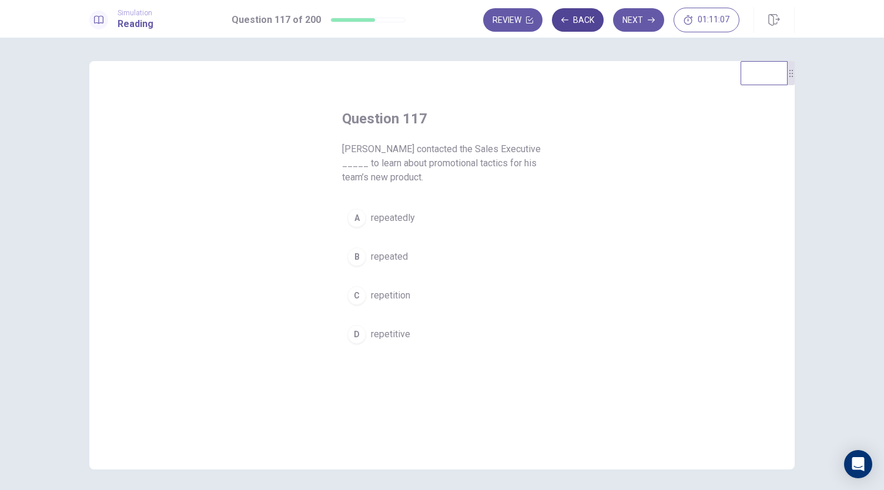
click at [592, 19] on button "Back" at bounding box center [578, 19] width 52 height 23
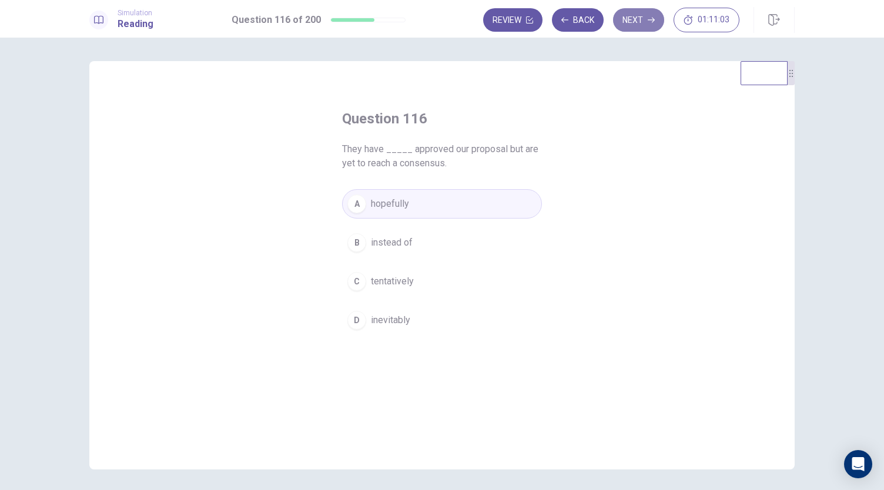
click at [632, 19] on button "Next" at bounding box center [638, 19] width 51 height 23
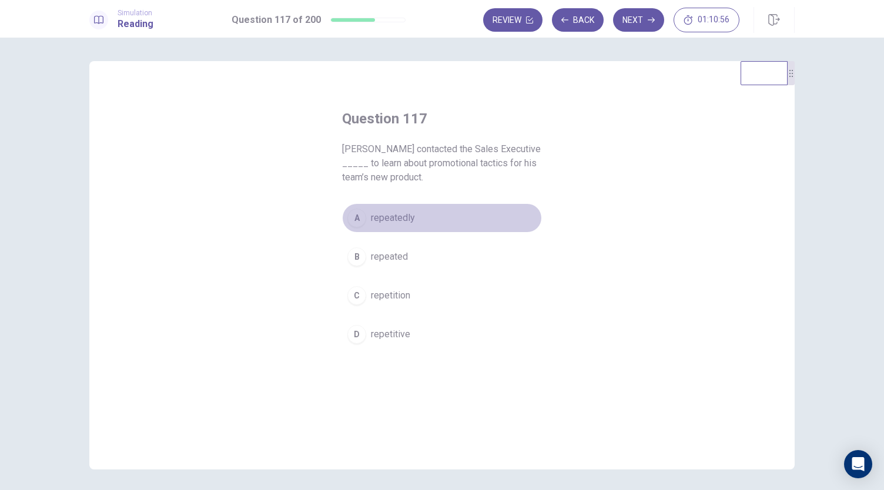
click at [417, 226] on button "A repeatedly" at bounding box center [442, 217] width 200 height 29
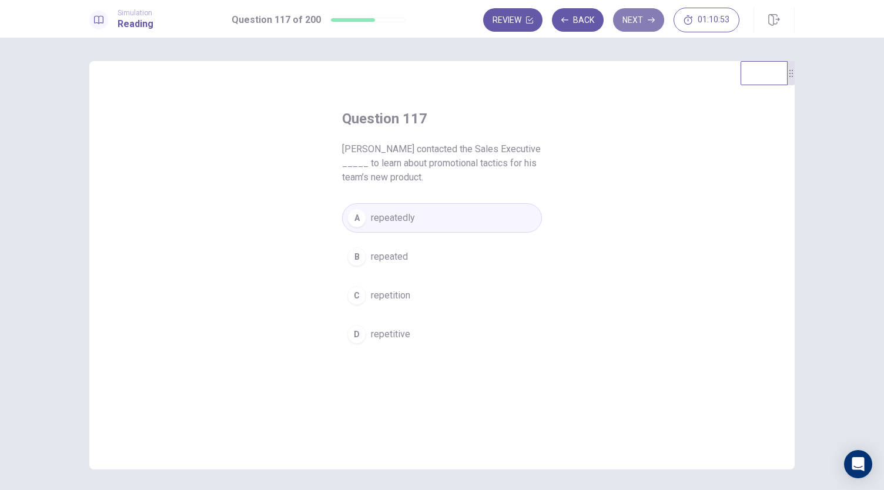
click at [627, 21] on button "Next" at bounding box center [638, 19] width 51 height 23
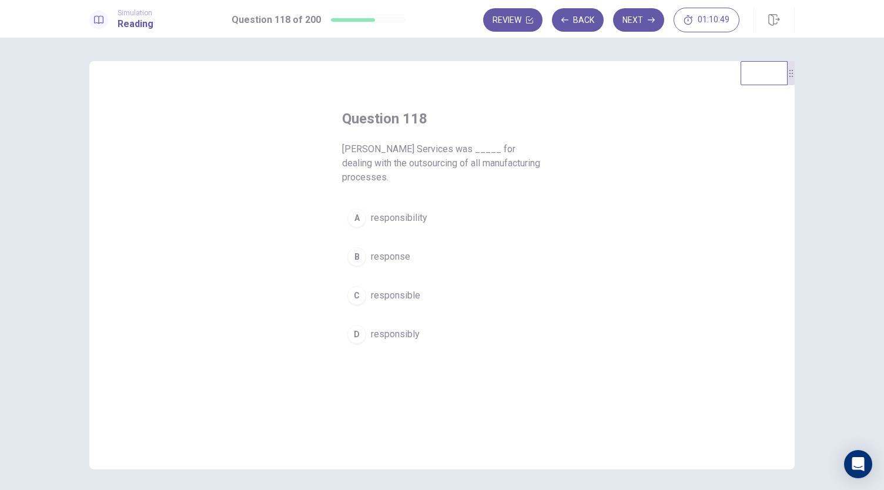
click at [409, 301] on button "C responsible" at bounding box center [442, 295] width 200 height 29
click at [634, 22] on button "Next" at bounding box center [638, 19] width 51 height 23
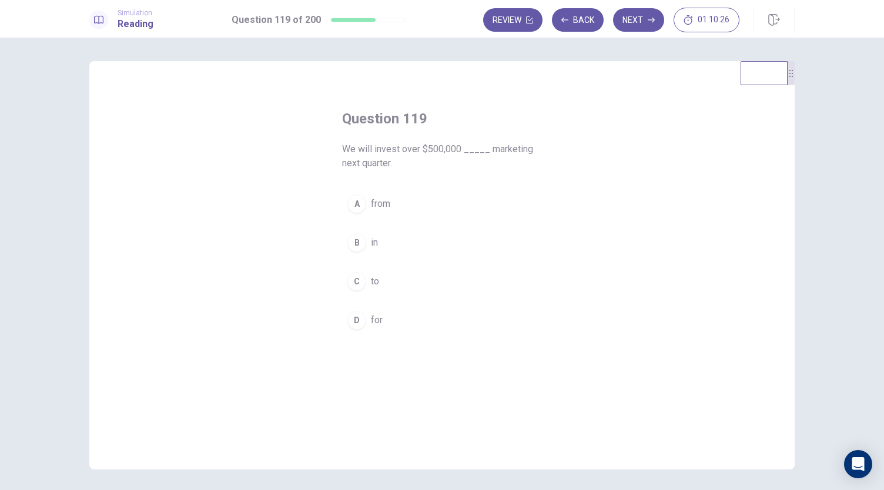
click at [387, 246] on button "B in" at bounding box center [442, 242] width 200 height 29
click at [635, 23] on button "Next" at bounding box center [638, 19] width 51 height 23
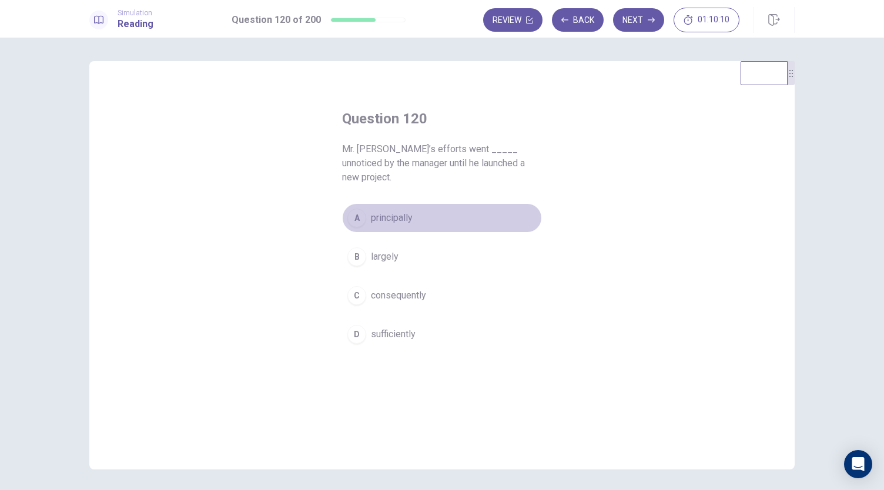
click at [407, 211] on span "principally" at bounding box center [392, 218] width 42 height 14
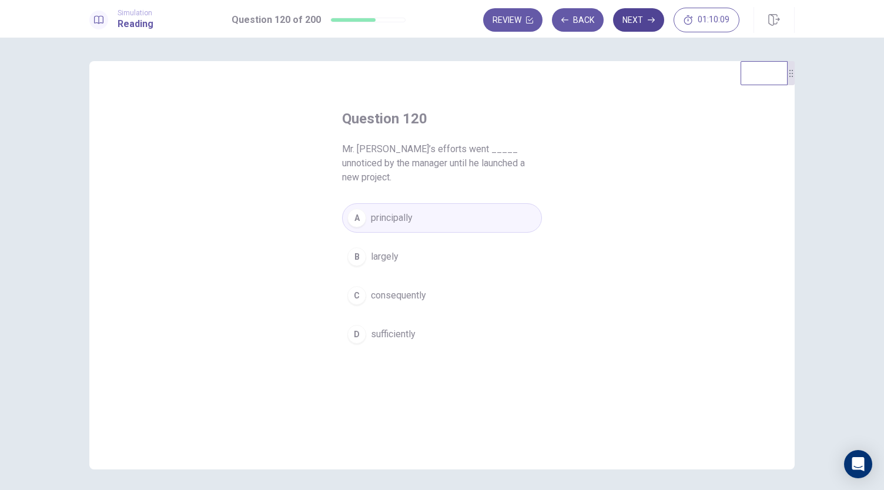
click at [637, 29] on button "Next" at bounding box center [638, 19] width 51 height 23
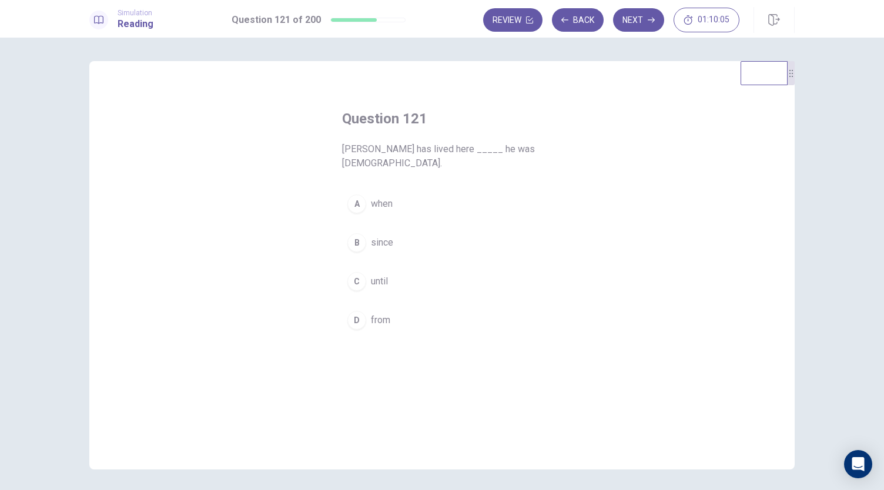
click at [391, 243] on button "B since" at bounding box center [442, 242] width 200 height 29
click at [648, 19] on icon "button" at bounding box center [650, 19] width 7 height 7
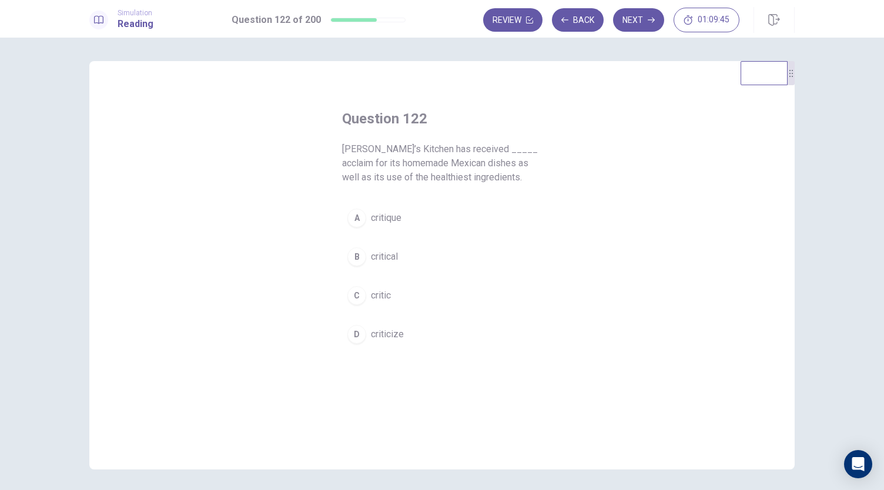
click at [387, 265] on button "B critical" at bounding box center [442, 256] width 200 height 29
click at [642, 17] on button "Next" at bounding box center [638, 19] width 51 height 23
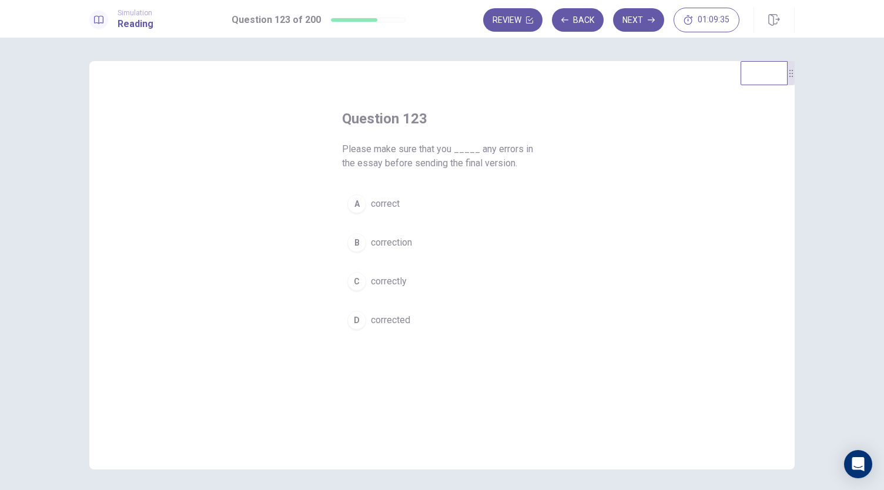
click at [393, 206] on span "correct" at bounding box center [385, 204] width 29 height 14
click at [385, 321] on span "corrected" at bounding box center [390, 320] width 39 height 14
click at [617, 21] on button "Next" at bounding box center [638, 19] width 51 height 23
click at [412, 200] on button "A favorable" at bounding box center [442, 203] width 200 height 29
click at [637, 28] on button "Next" at bounding box center [638, 19] width 51 height 23
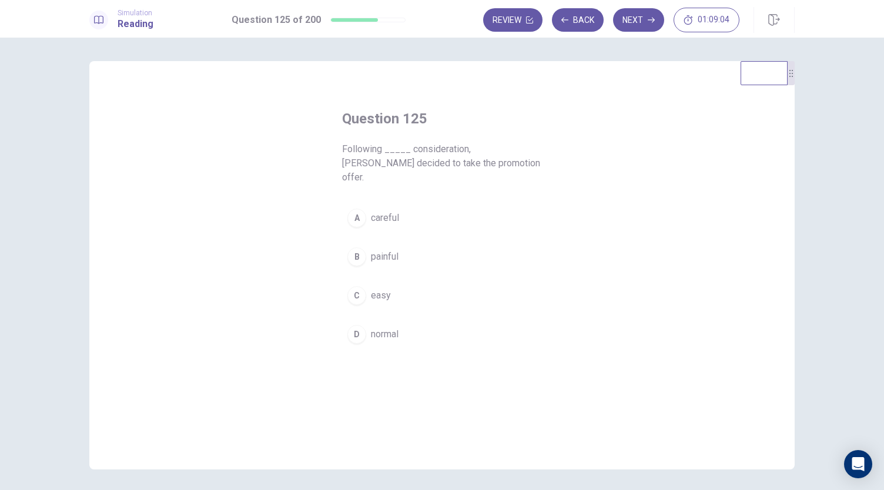
click at [395, 211] on span "careful" at bounding box center [385, 218] width 28 height 14
click at [643, 26] on button "Next" at bounding box center [638, 19] width 51 height 23
click at [366, 260] on button "B by" at bounding box center [442, 256] width 200 height 29
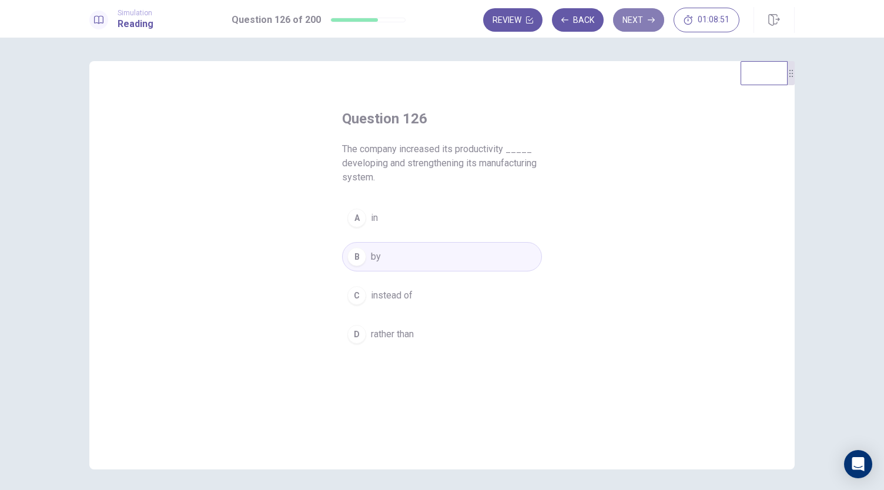
click at [631, 25] on button "Next" at bounding box center [638, 19] width 51 height 23
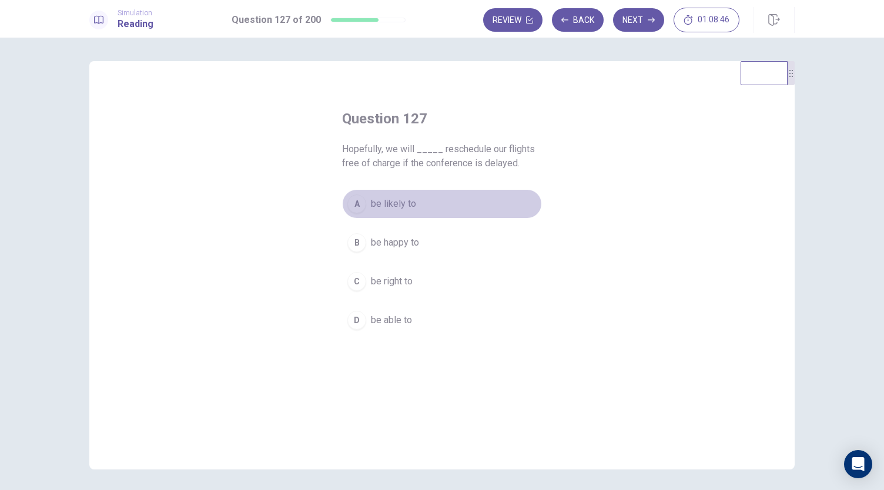
click at [411, 209] on span "be likely to" at bounding box center [393, 204] width 45 height 14
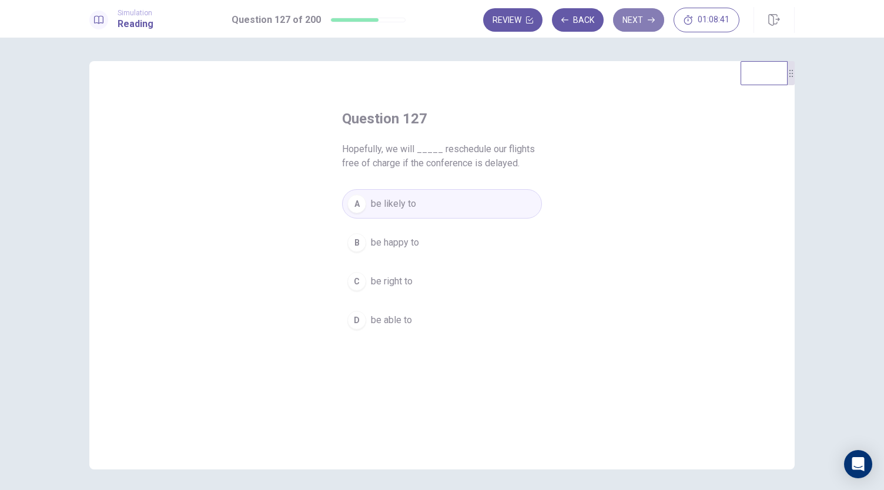
click at [645, 22] on button "Next" at bounding box center [638, 19] width 51 height 23
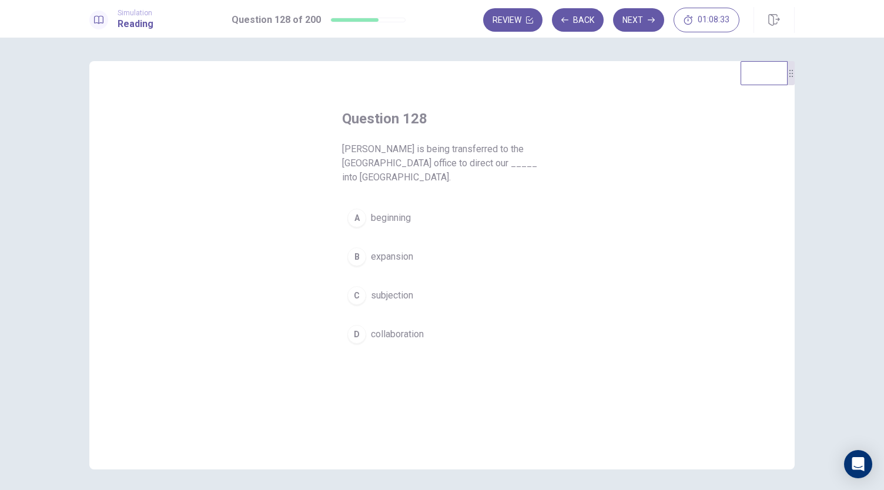
click at [398, 250] on span "expansion" at bounding box center [392, 257] width 42 height 14
click at [651, 19] on icon "button" at bounding box center [650, 19] width 7 height 7
click at [387, 218] on span "Unless" at bounding box center [385, 218] width 29 height 14
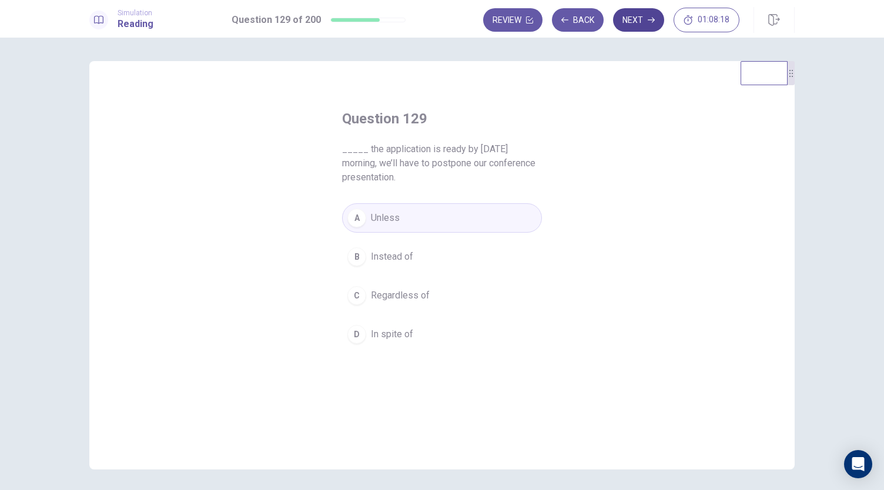
click at [650, 14] on button "Next" at bounding box center [638, 19] width 51 height 23
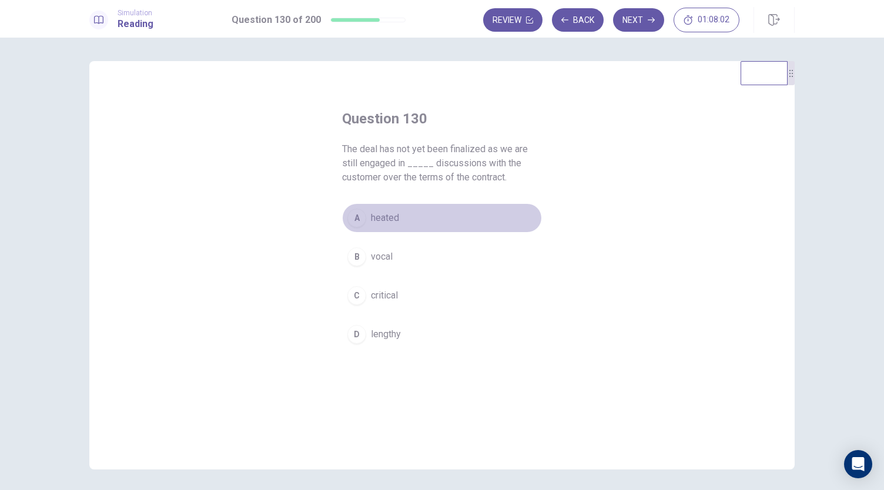
click at [382, 220] on span "heated" at bounding box center [385, 218] width 28 height 14
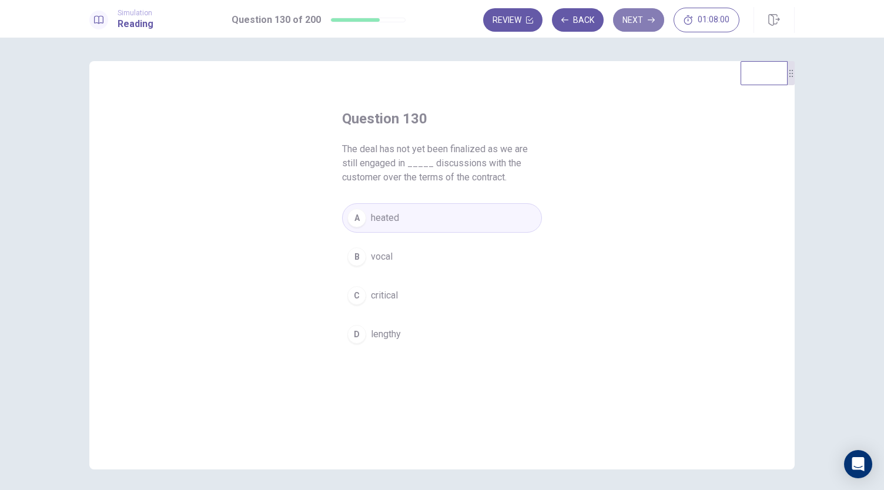
click at [644, 19] on button "Next" at bounding box center [638, 19] width 51 height 23
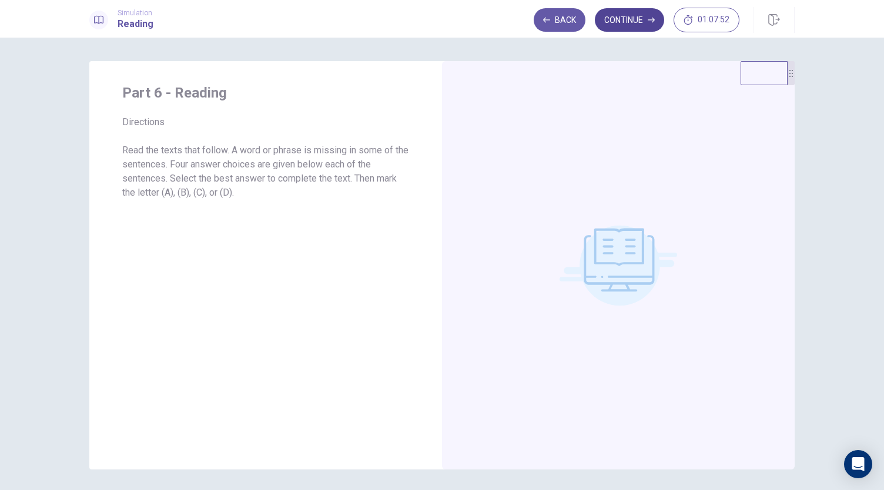
click at [643, 19] on button "Continue" at bounding box center [629, 19] width 69 height 23
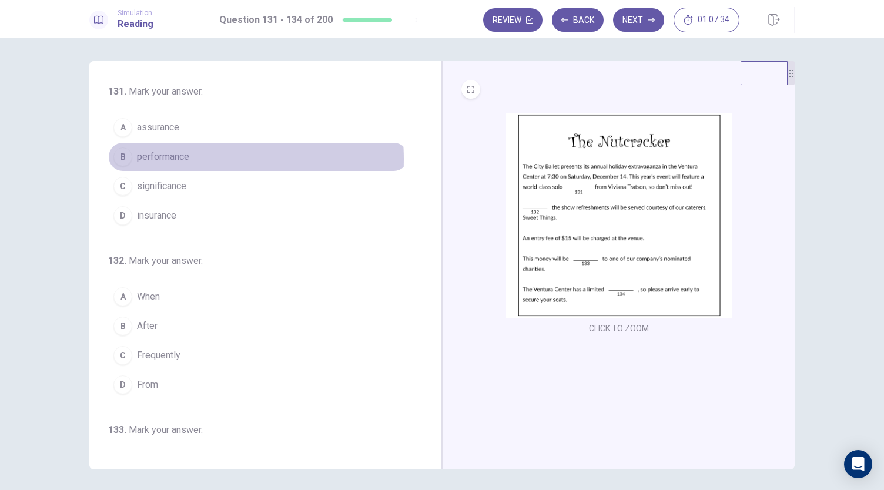
click at [179, 159] on span "performance" at bounding box center [163, 157] width 52 height 14
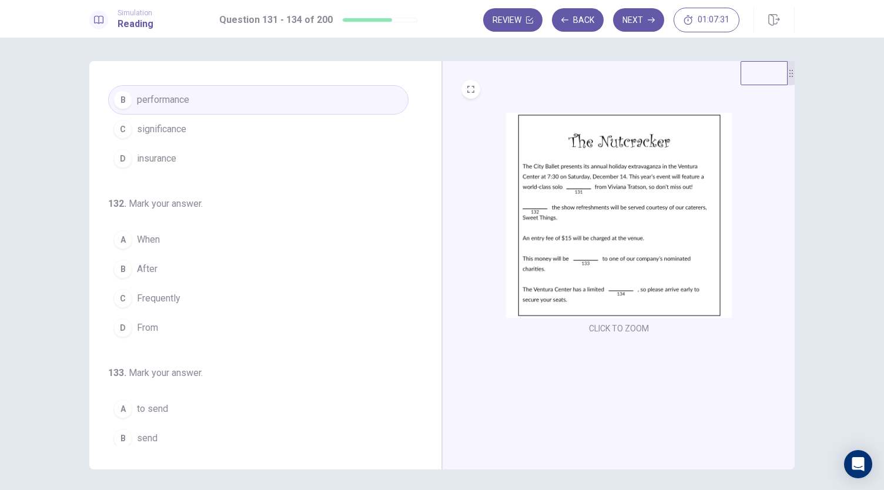
scroll to position [58, 0]
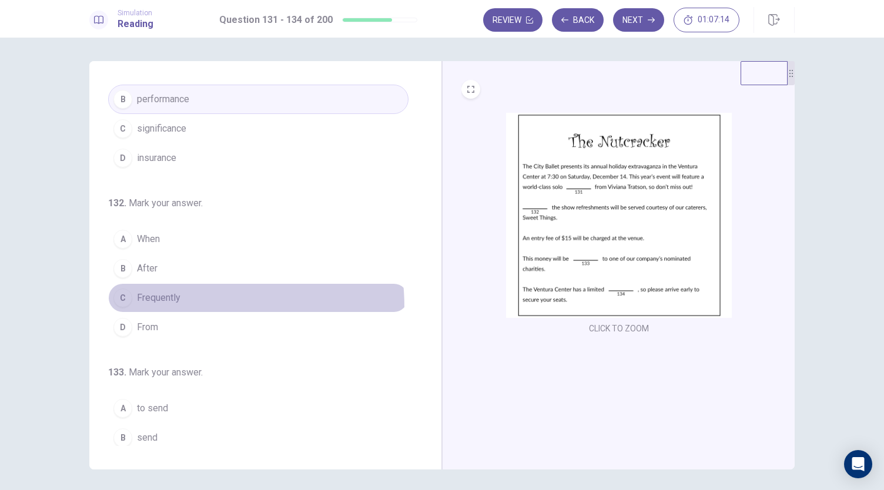
click at [162, 304] on button "C Frequently" at bounding box center [258, 297] width 300 height 29
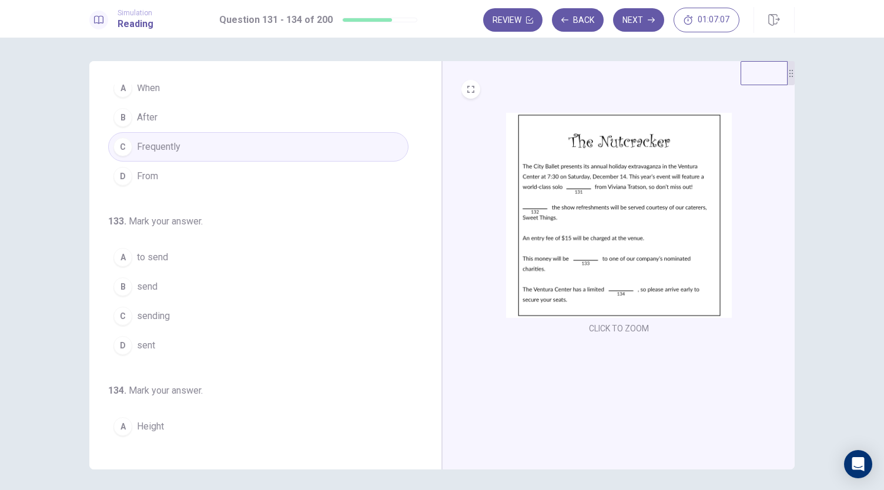
scroll to position [221, 0]
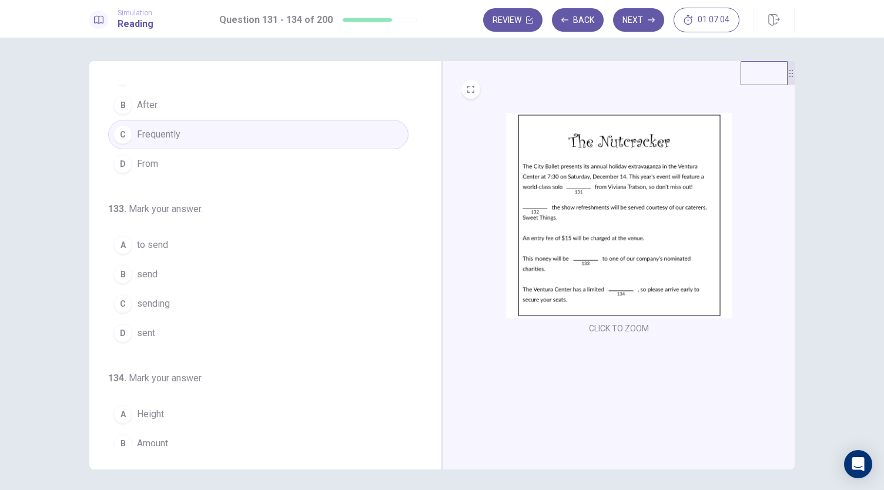
click at [140, 267] on span "send" at bounding box center [147, 274] width 21 height 14
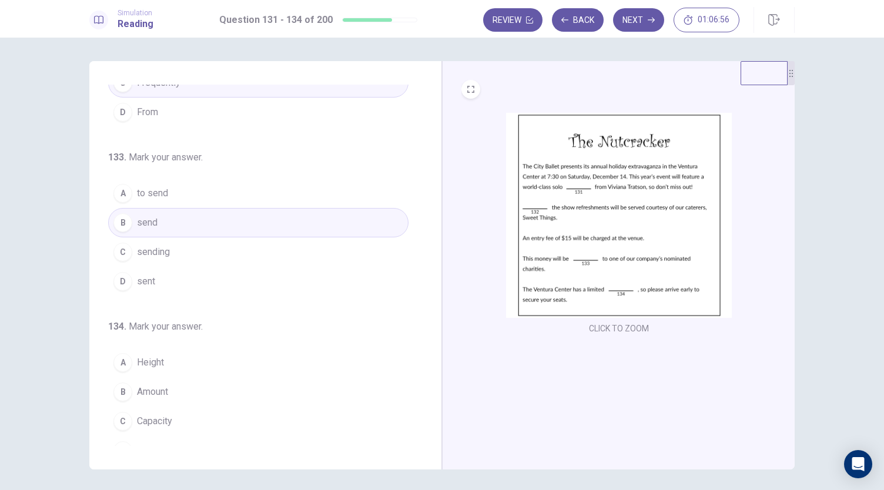
scroll to position [286, 0]
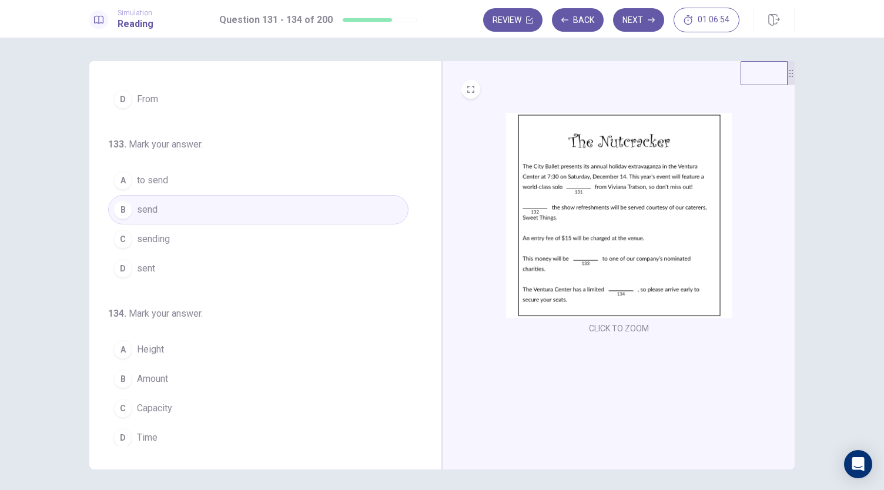
click at [152, 401] on span "Capacity" at bounding box center [154, 408] width 35 height 14
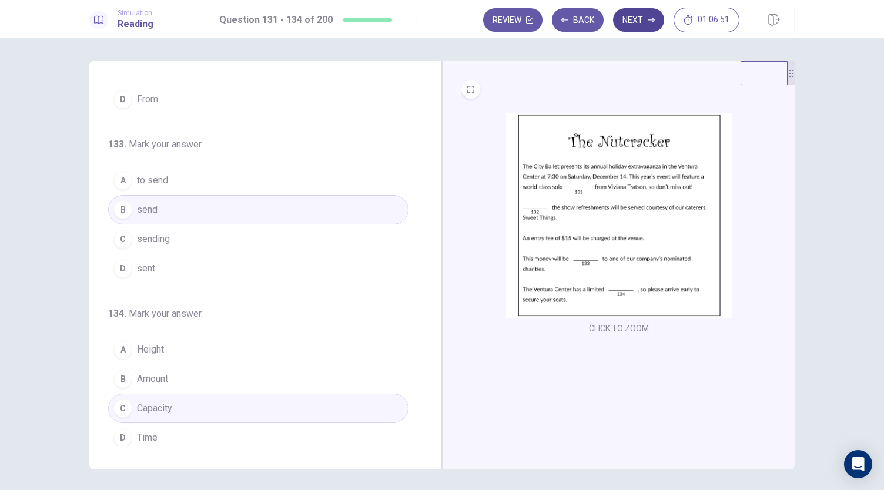
click at [650, 24] on button "Next" at bounding box center [638, 19] width 51 height 23
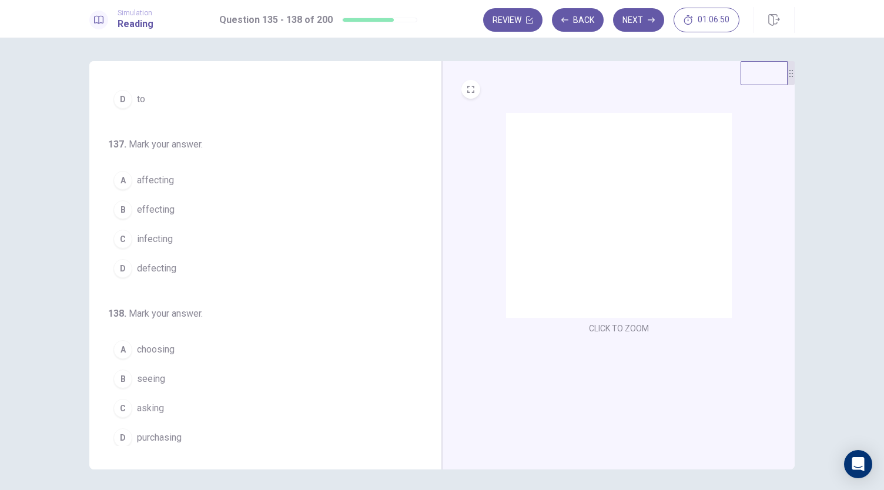
scroll to position [0, 0]
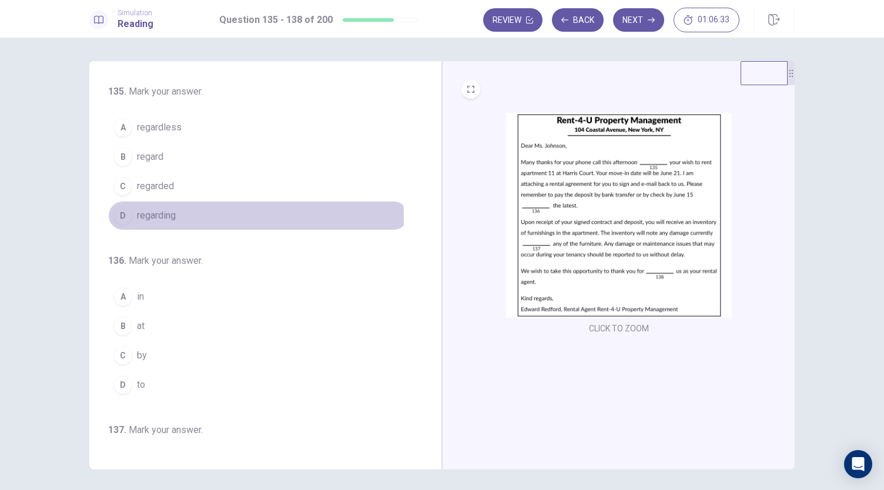
click at [159, 216] on span "regarding" at bounding box center [156, 216] width 39 height 14
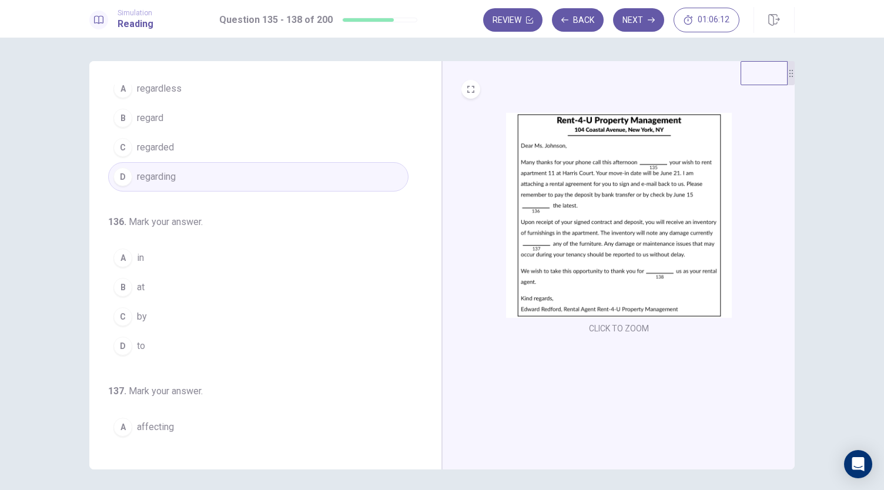
scroll to position [39, 0]
click at [140, 280] on span "at" at bounding box center [141, 287] width 8 height 14
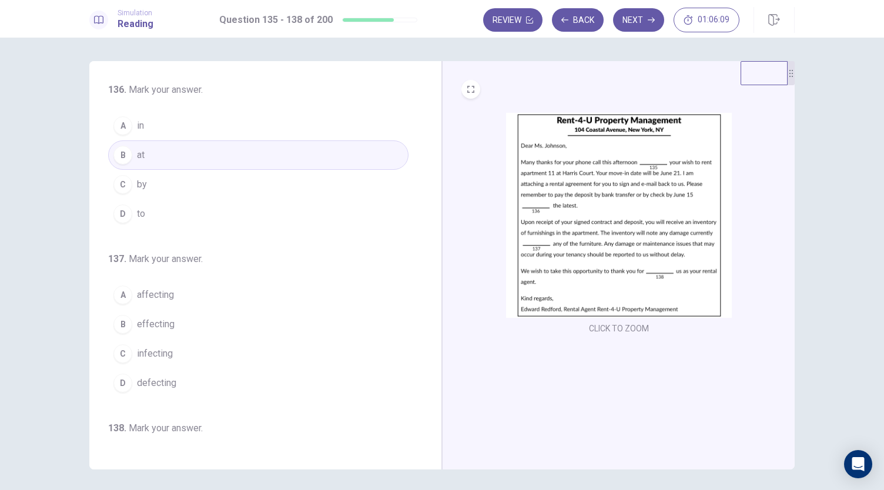
scroll to position [172, 0]
click at [168, 287] on span "affecting" at bounding box center [155, 294] width 37 height 14
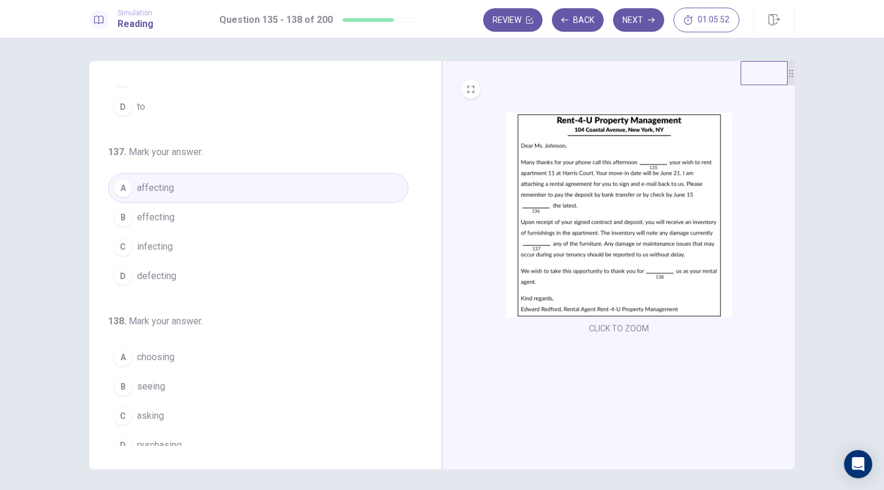
scroll to position [286, 0]
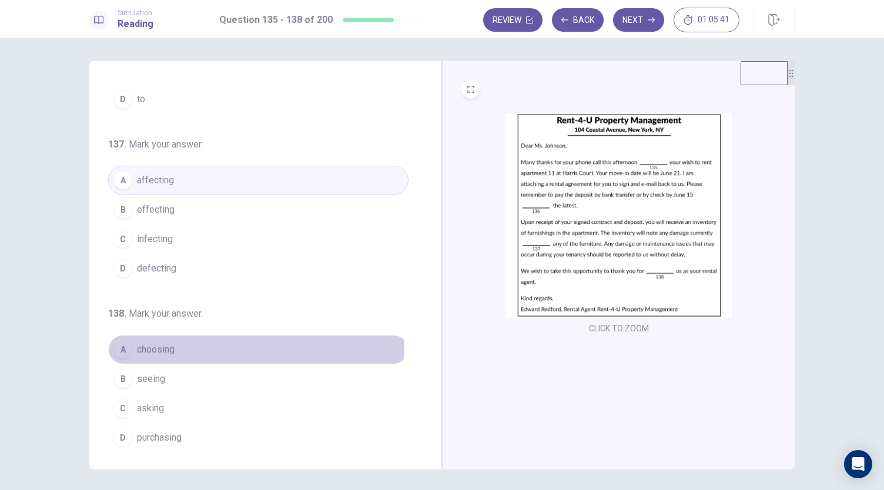
click at [156, 335] on button "A choosing" at bounding box center [258, 349] width 300 height 29
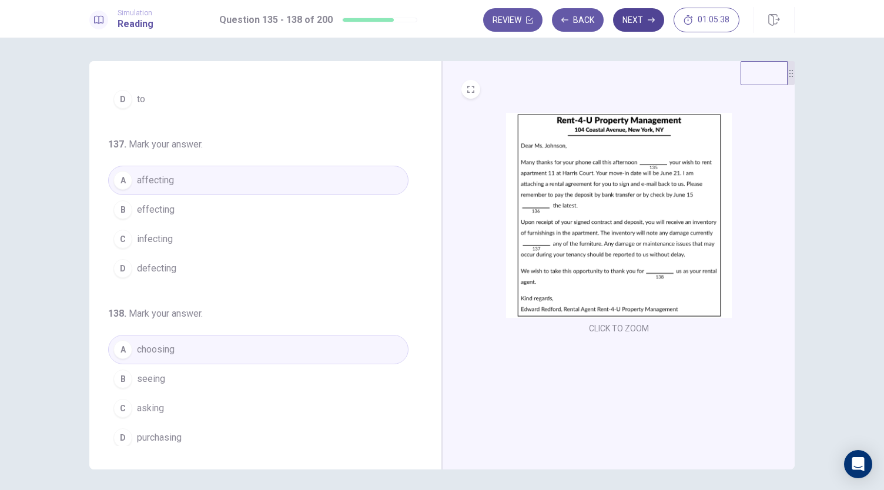
click at [632, 26] on button "Next" at bounding box center [638, 19] width 51 height 23
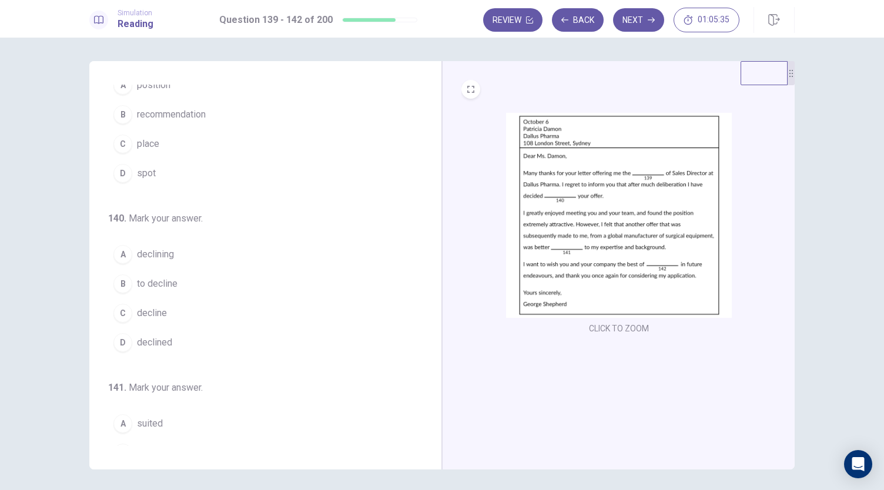
scroll to position [0, 0]
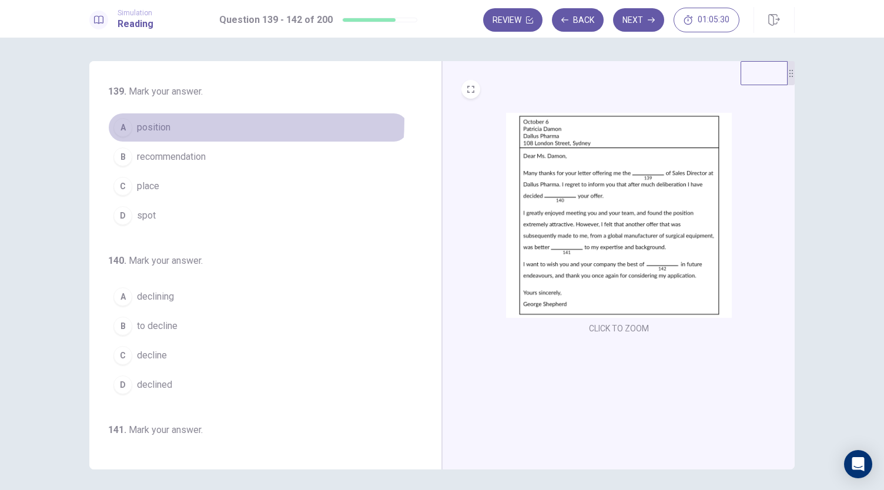
click at [150, 120] on span "position" at bounding box center [153, 127] width 33 height 14
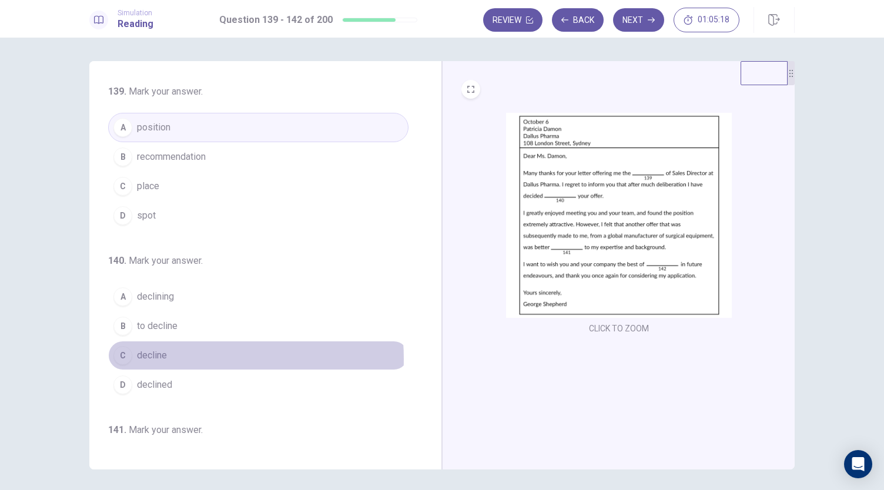
click at [156, 357] on span "decline" at bounding box center [152, 355] width 30 height 14
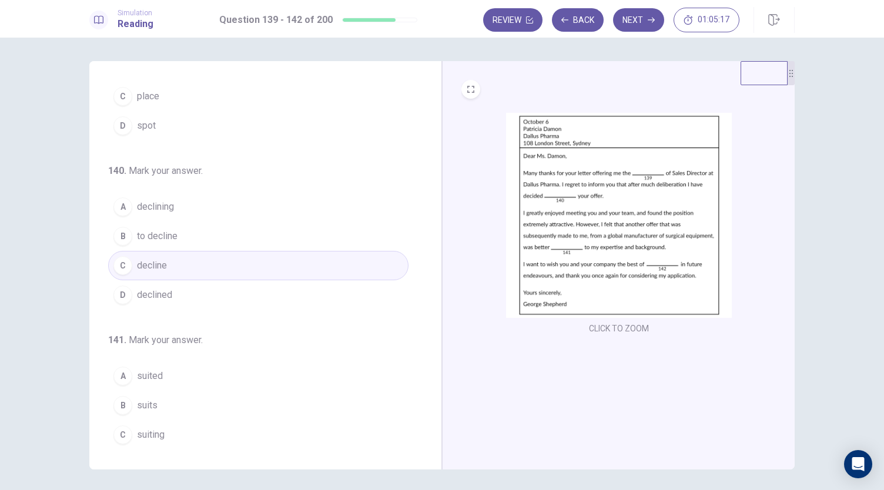
scroll to position [91, 0]
click at [172, 231] on span "to decline" at bounding box center [157, 235] width 41 height 14
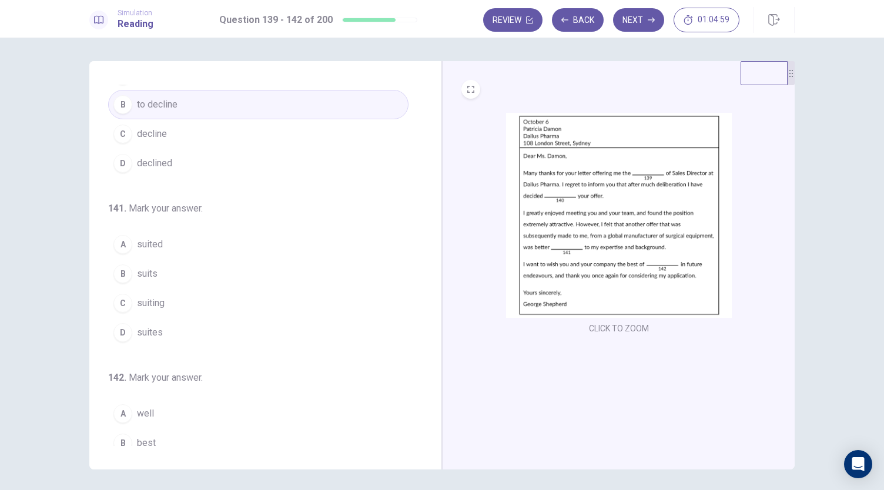
scroll to position [222, 0]
click at [154, 247] on span "suited" at bounding box center [150, 244] width 26 height 14
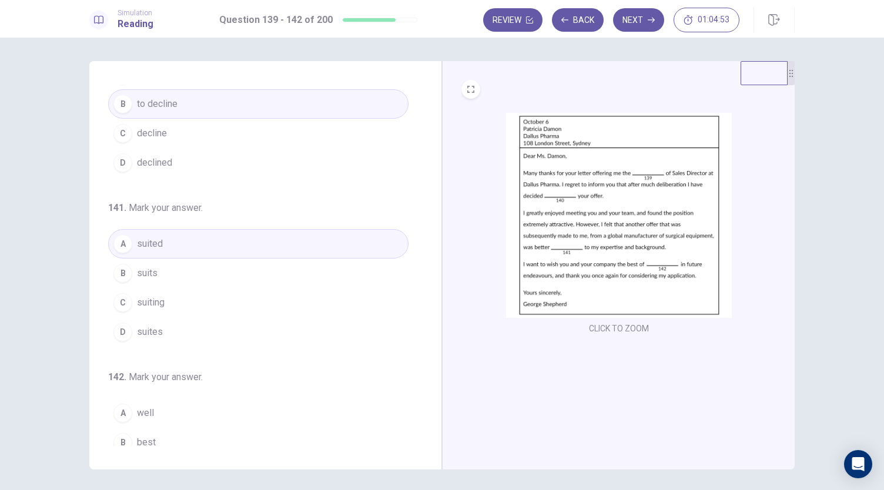
scroll to position [286, 0]
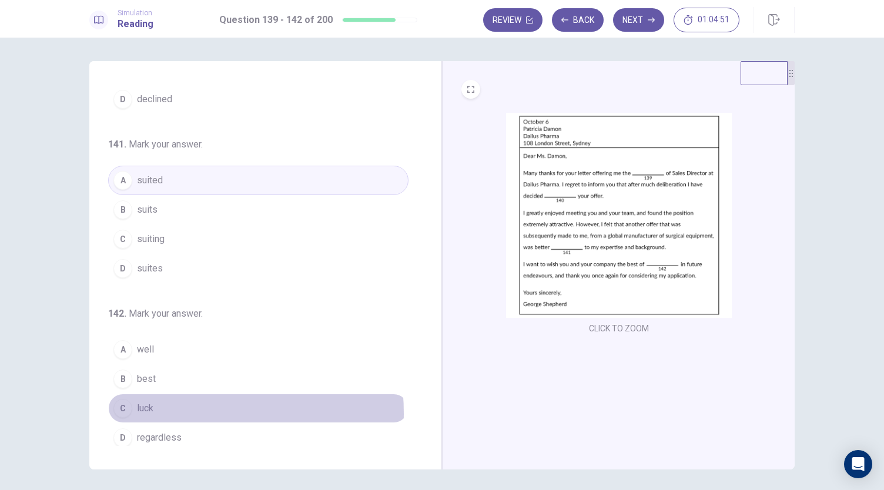
click at [145, 408] on span "luck" at bounding box center [145, 408] width 16 height 14
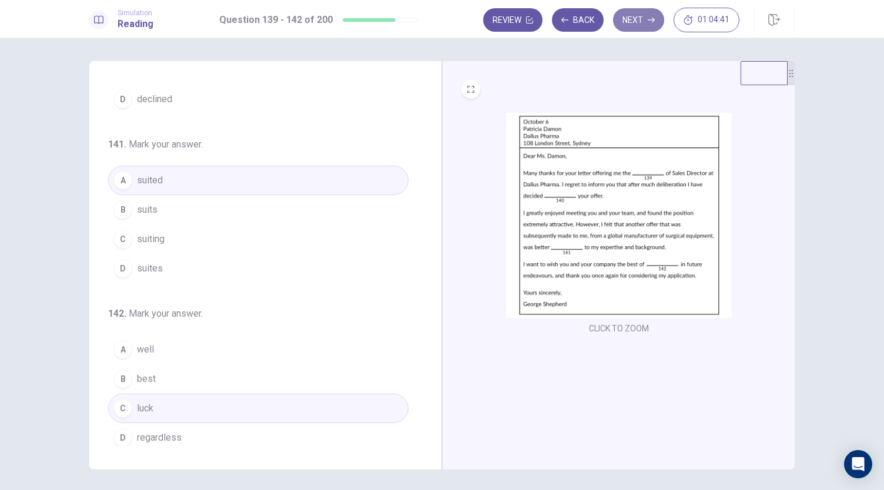
click at [633, 26] on button "Next" at bounding box center [638, 19] width 51 height 23
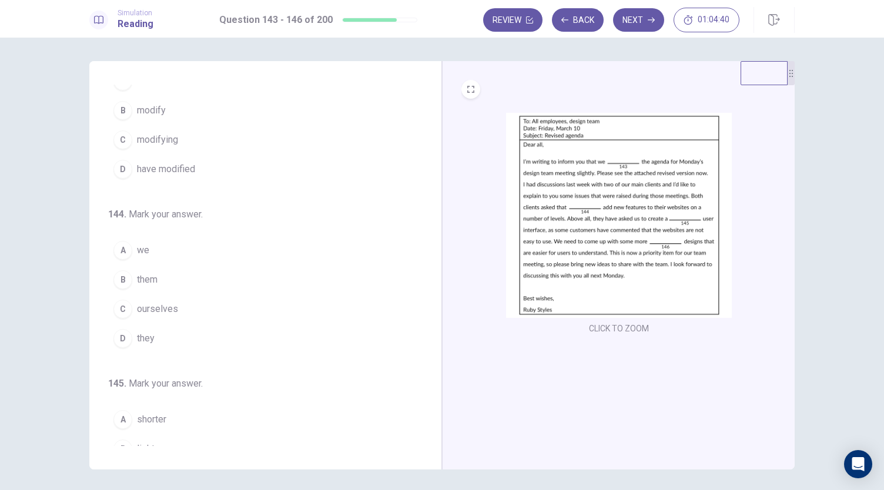
scroll to position [0, 0]
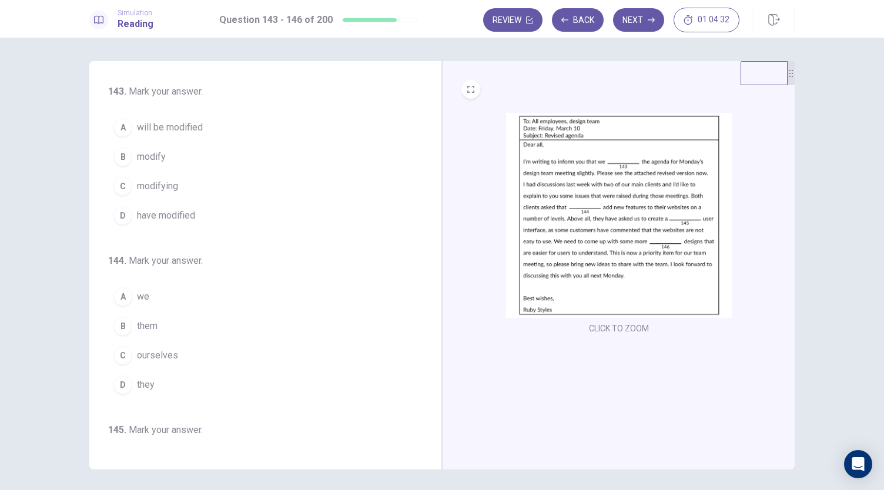
click at [150, 210] on span "have modified" at bounding box center [166, 216] width 58 height 14
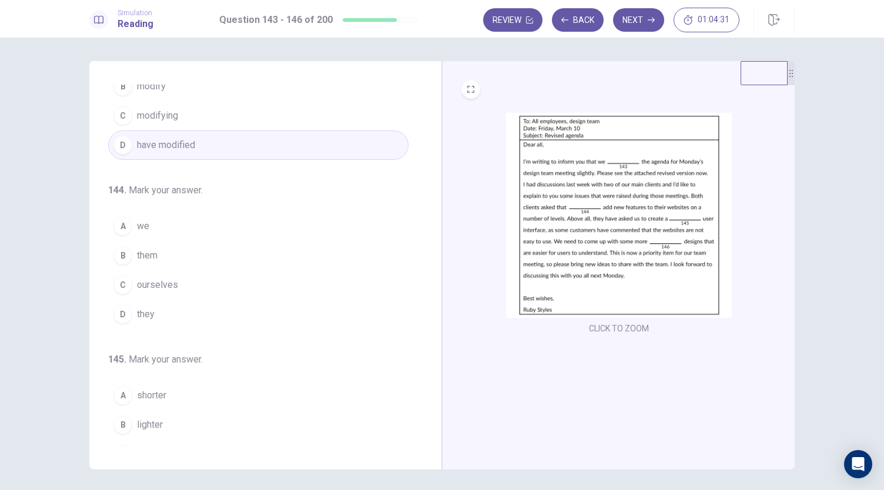
scroll to position [73, 0]
click at [145, 226] on span "we" at bounding box center [143, 223] width 12 height 14
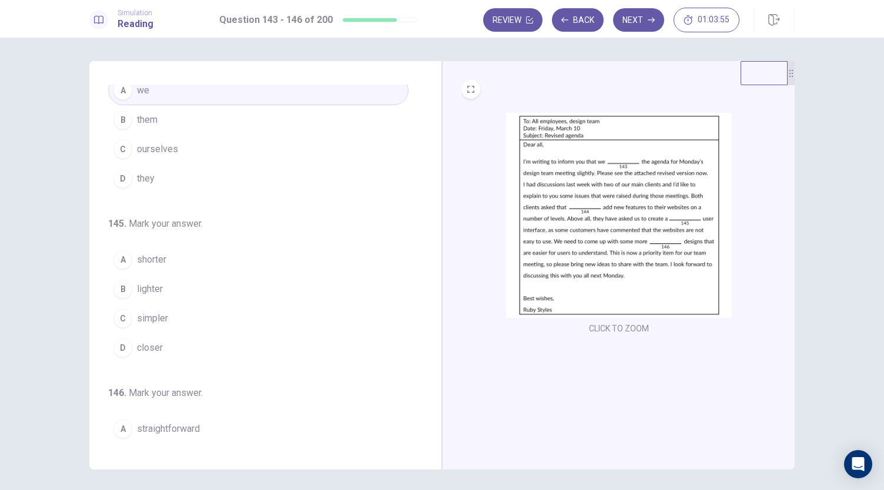
scroll to position [213, 0]
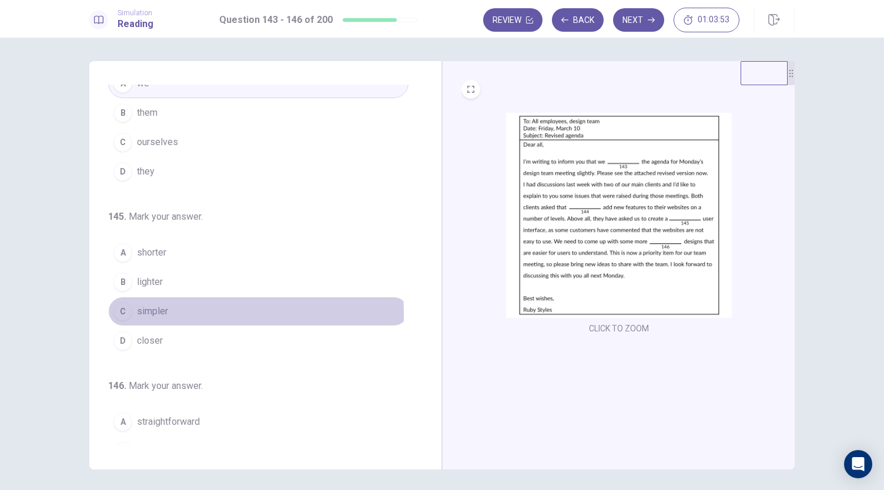
click at [168, 310] on button "C simpler" at bounding box center [258, 311] width 300 height 29
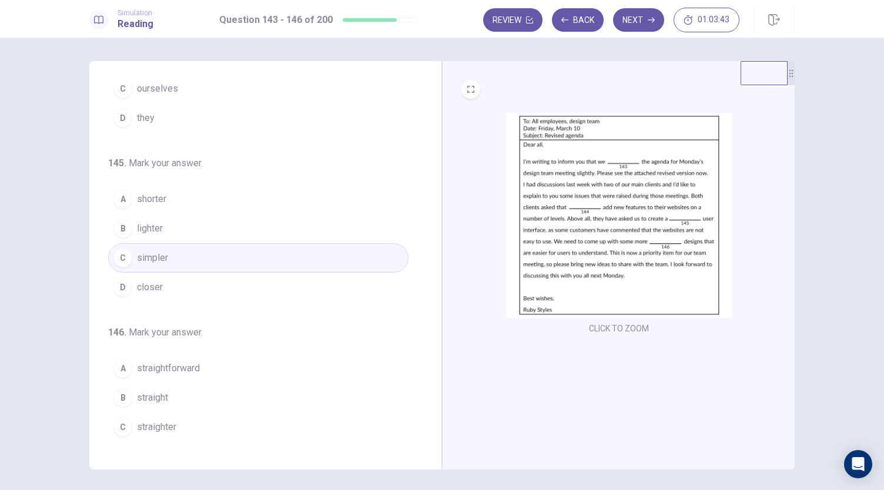
scroll to position [286, 0]
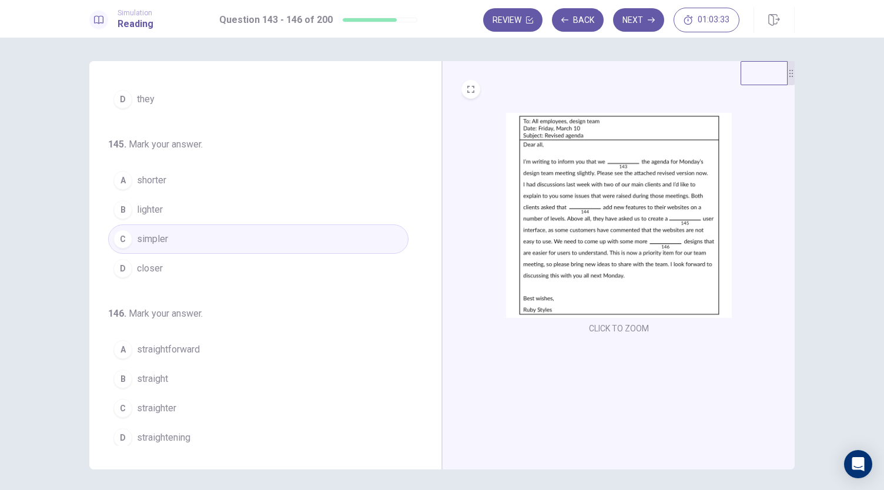
click at [157, 374] on span "straight" at bounding box center [152, 379] width 31 height 14
click at [620, 17] on button "Next" at bounding box center [638, 19] width 51 height 23
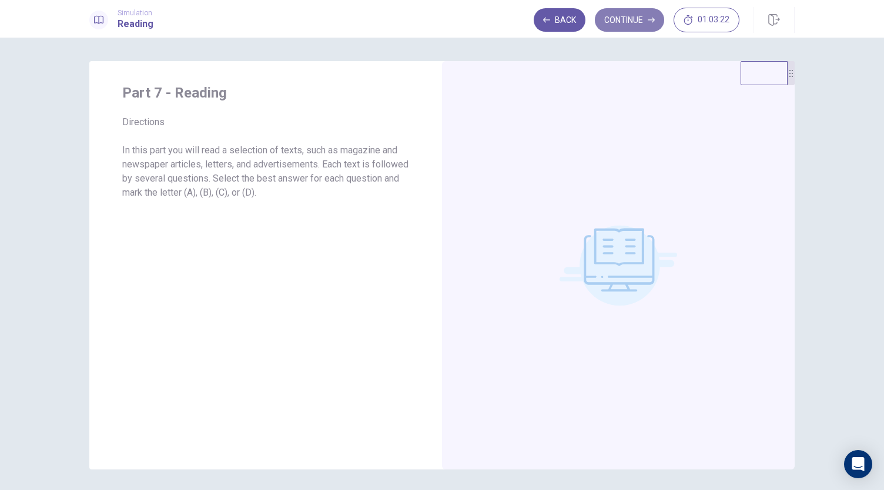
click at [620, 17] on button "Continue" at bounding box center [629, 19] width 69 height 23
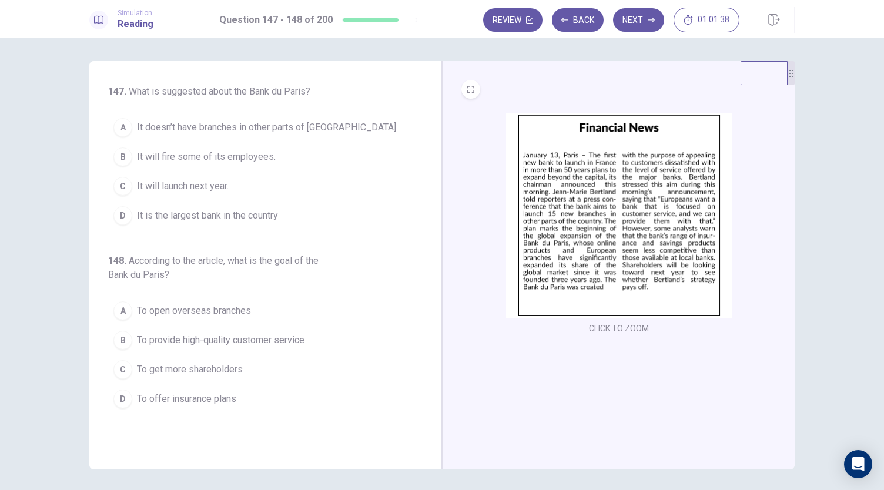
click at [223, 184] on span "It will launch next year." at bounding box center [183, 186] width 92 height 14
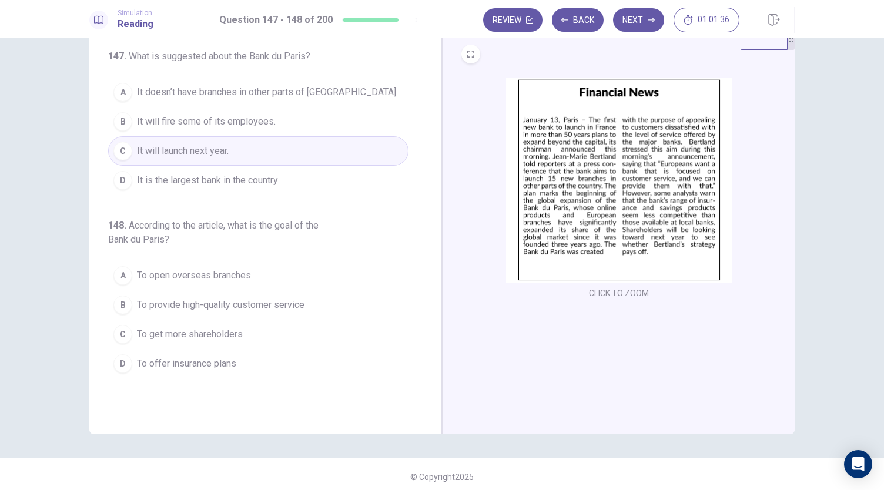
scroll to position [41, 0]
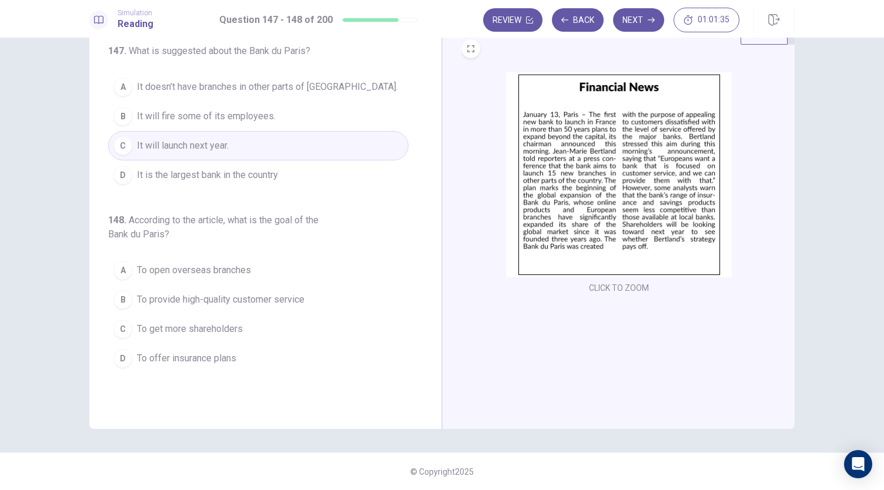
click at [304, 216] on span "According to the article, what is the goal of the Bank du Paris?" at bounding box center [213, 226] width 210 height 25
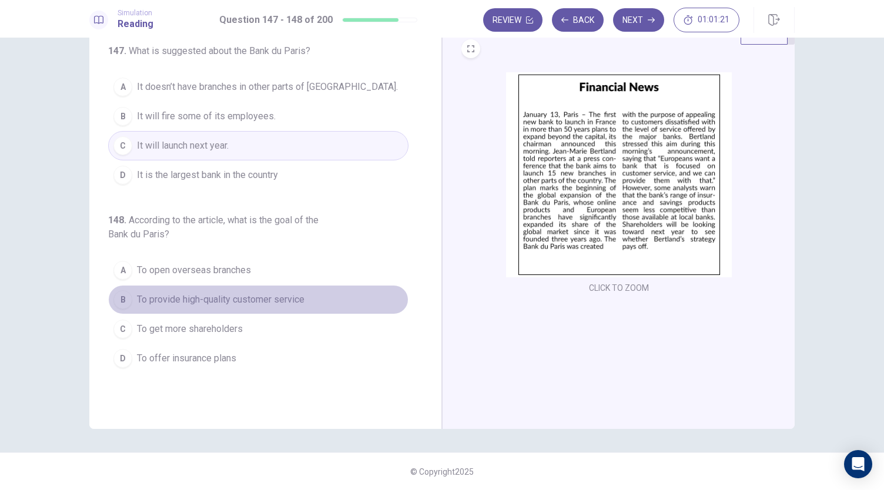
click at [197, 304] on span "To provide high-quality customer service" at bounding box center [220, 300] width 167 height 14
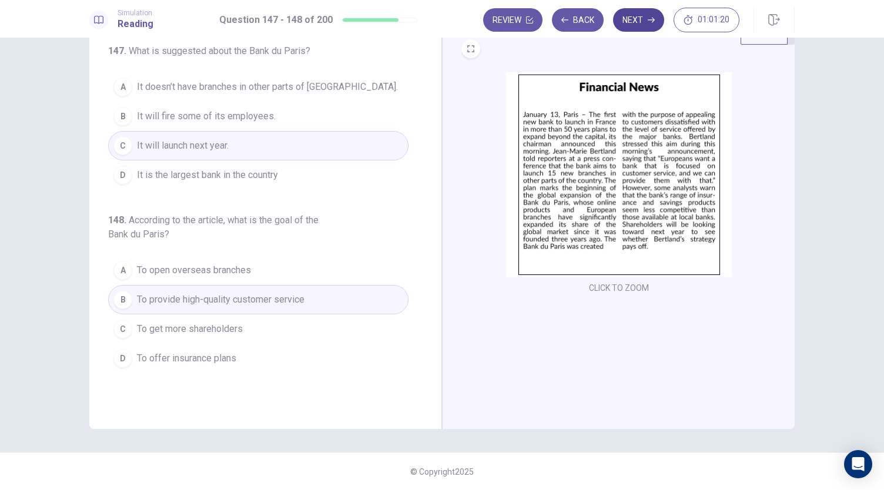
click at [640, 22] on button "Next" at bounding box center [638, 19] width 51 height 23
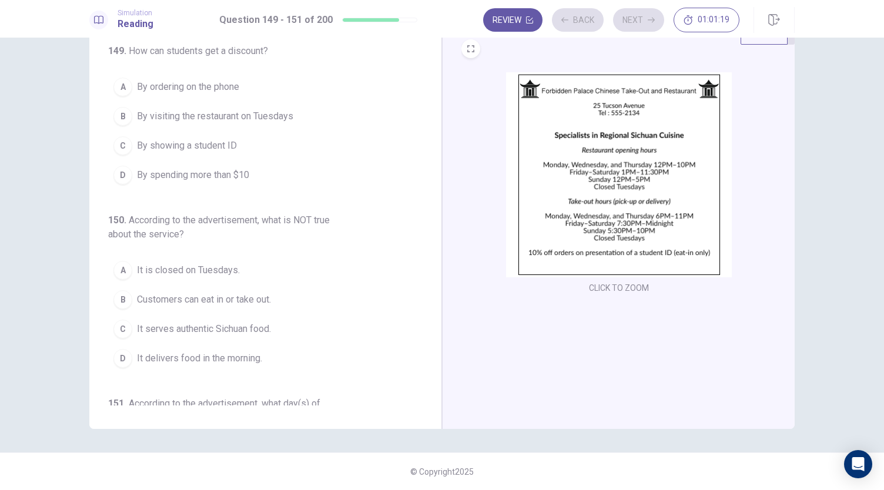
scroll to position [0, 0]
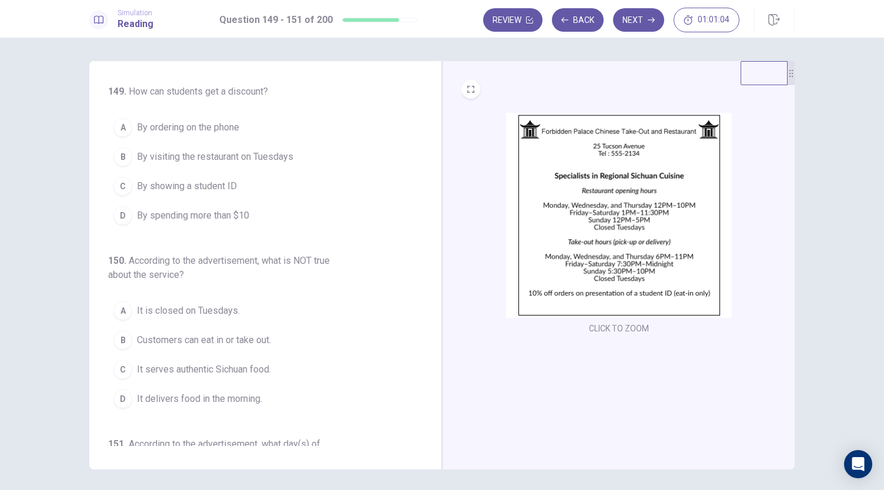
click at [219, 186] on span "By showing a student ID" at bounding box center [187, 186] width 100 height 14
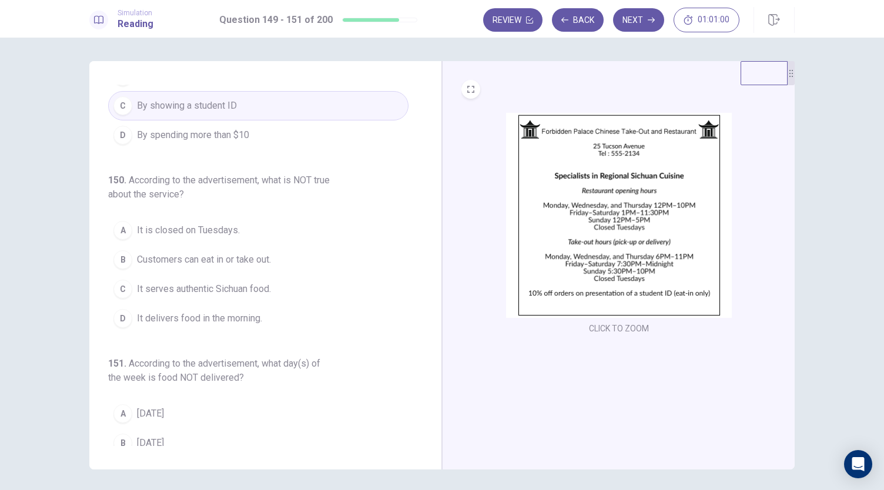
scroll to position [83, 0]
click at [258, 314] on span "It delivers food in the morning." at bounding box center [199, 316] width 125 height 14
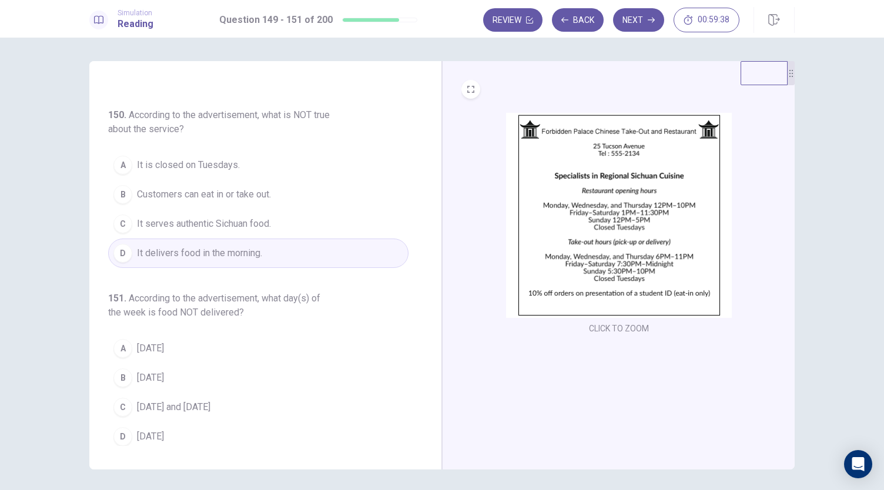
click at [170, 336] on button "A [DATE]" at bounding box center [258, 348] width 300 height 29
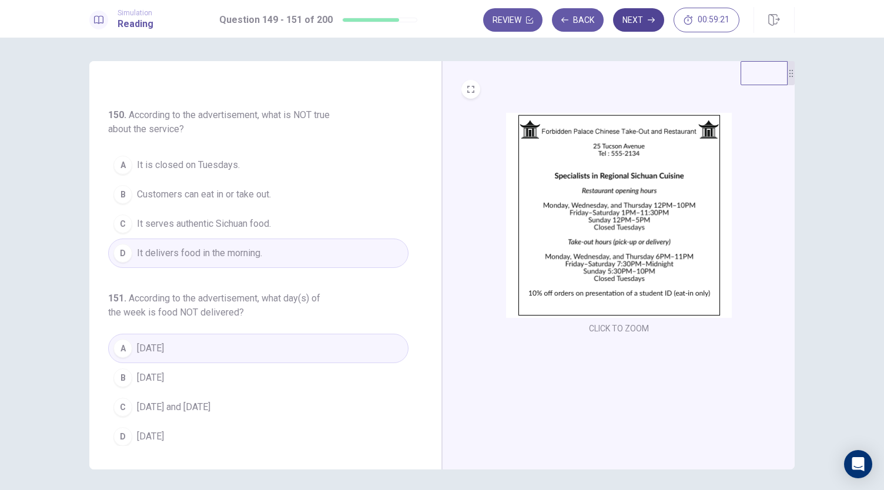
click at [651, 25] on button "Next" at bounding box center [638, 19] width 51 height 23
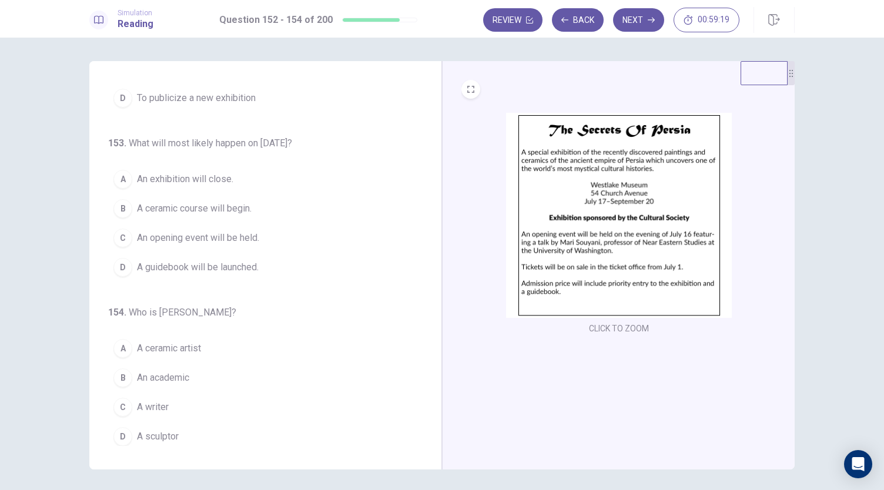
scroll to position [0, 0]
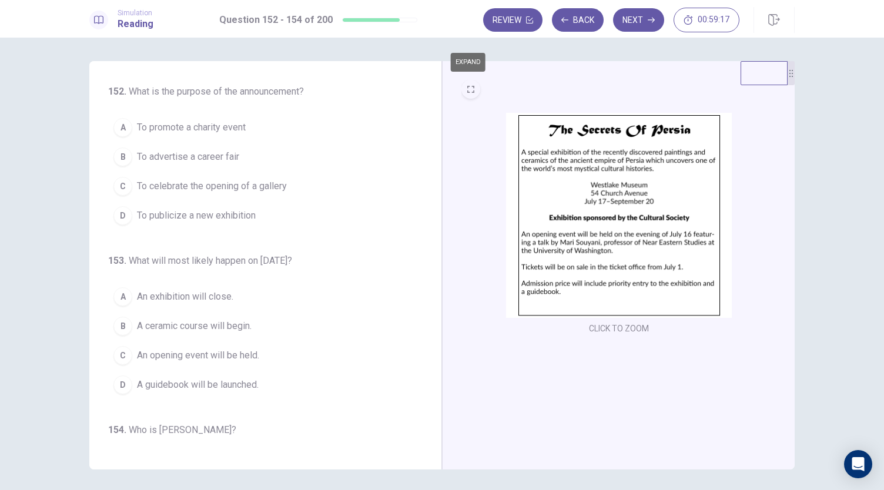
click at [472, 90] on button "EXPAND" at bounding box center [470, 89] width 19 height 19
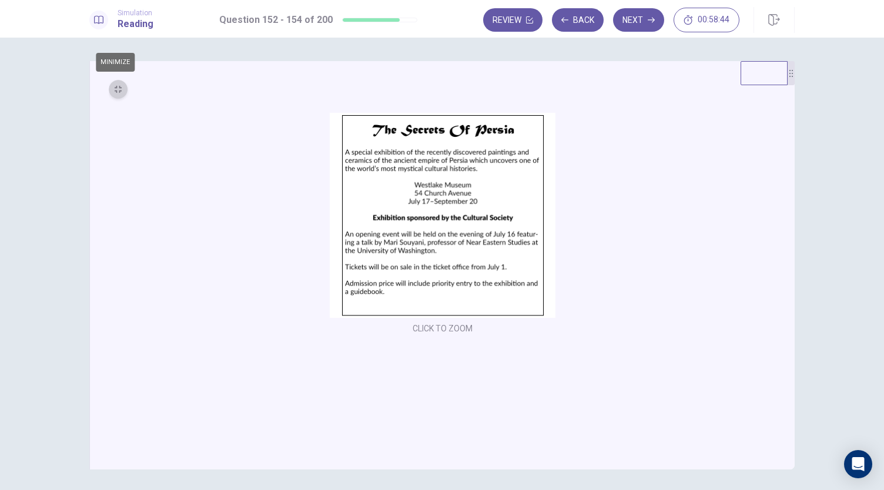
click at [115, 90] on icon "MINIMIZE" at bounding box center [118, 89] width 7 height 7
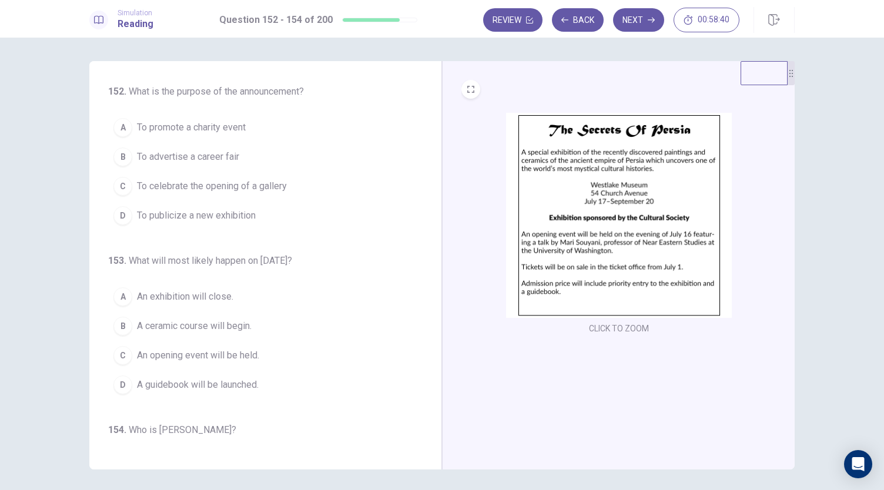
click at [229, 187] on span "To celebrate the opening of a gallery" at bounding box center [212, 186] width 150 height 14
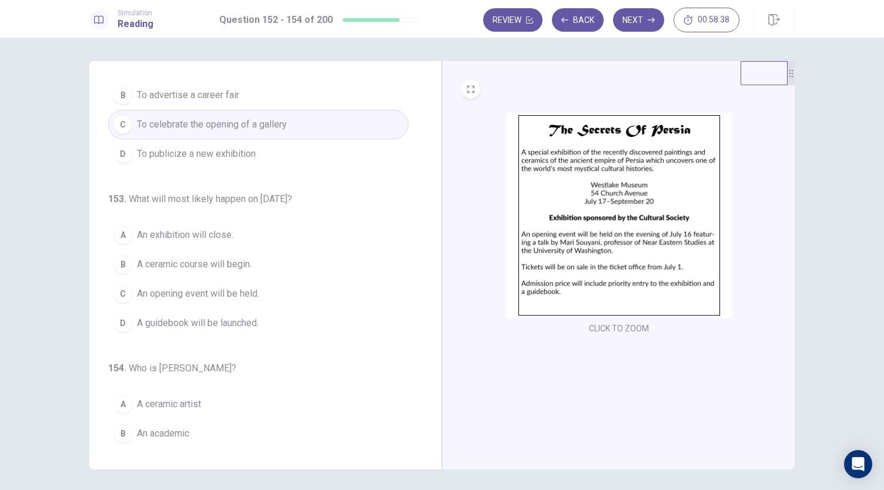
scroll to position [62, 0]
click at [253, 156] on span "To publicize a new exhibition" at bounding box center [196, 153] width 119 height 14
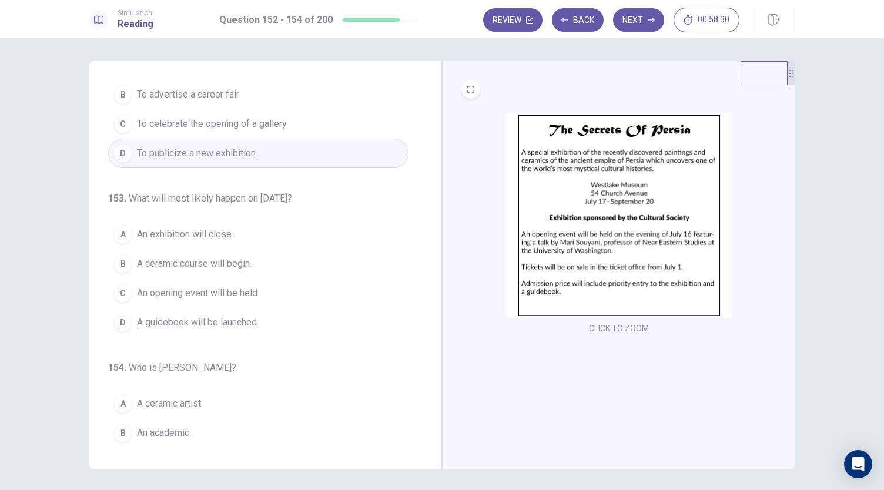
click at [226, 239] on span "An exhibition will close." at bounding box center [185, 234] width 96 height 14
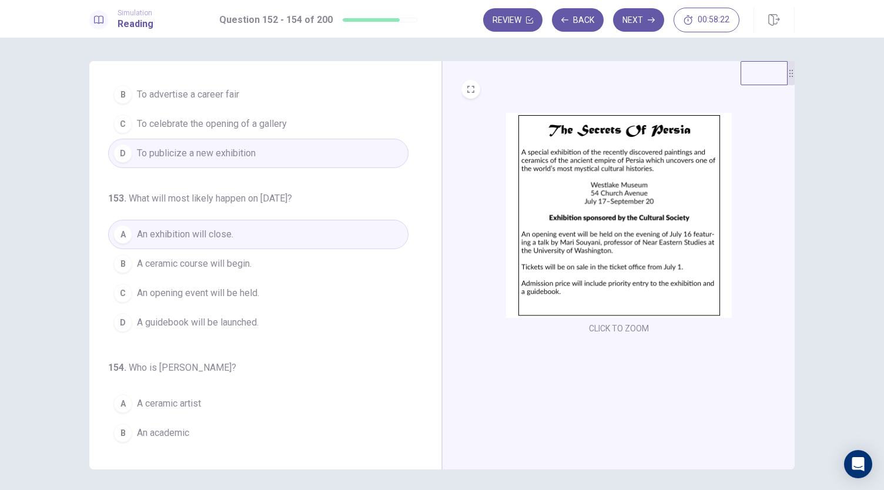
scroll to position [117, 0]
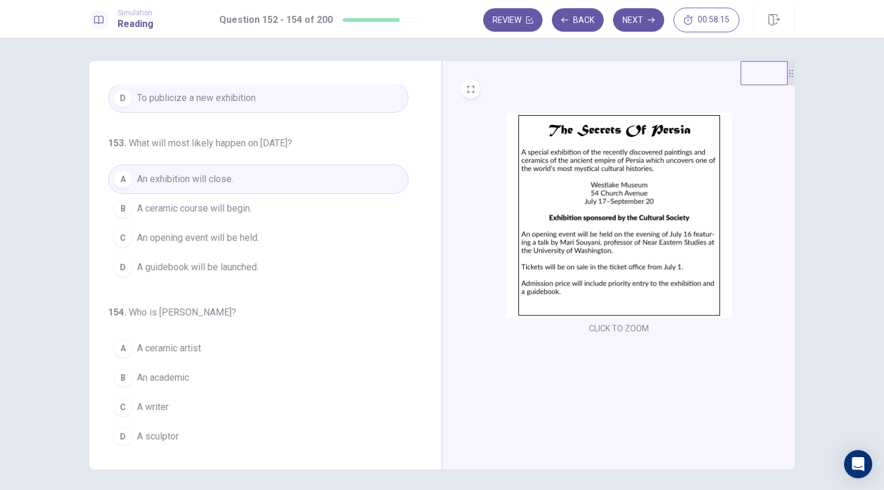
click at [189, 377] on button "B An academic" at bounding box center [258, 377] width 300 height 29
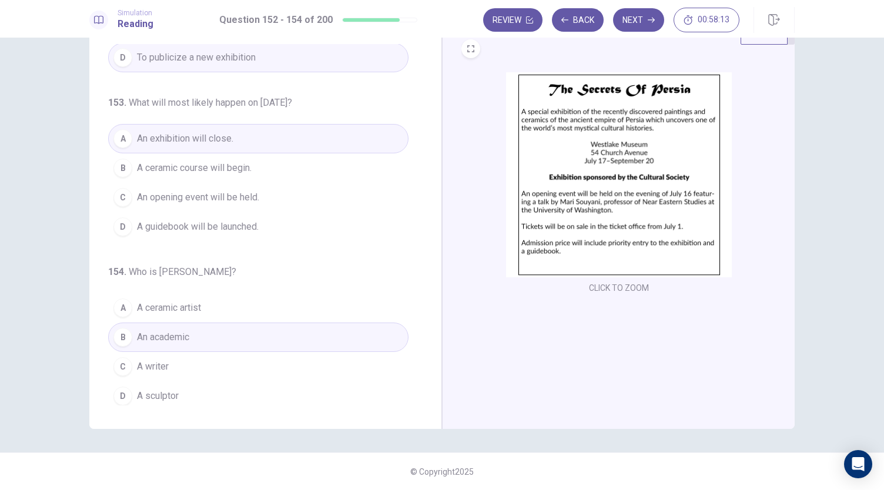
scroll to position [0, 0]
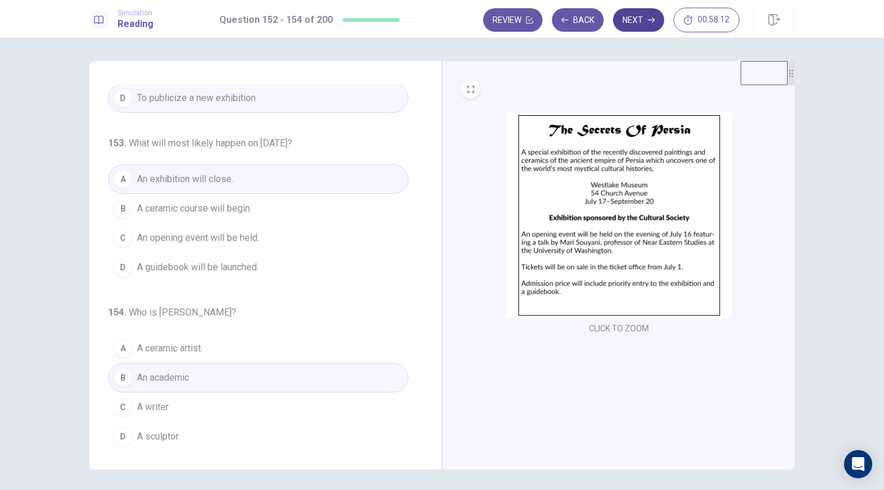
click at [643, 21] on button "Next" at bounding box center [638, 19] width 51 height 23
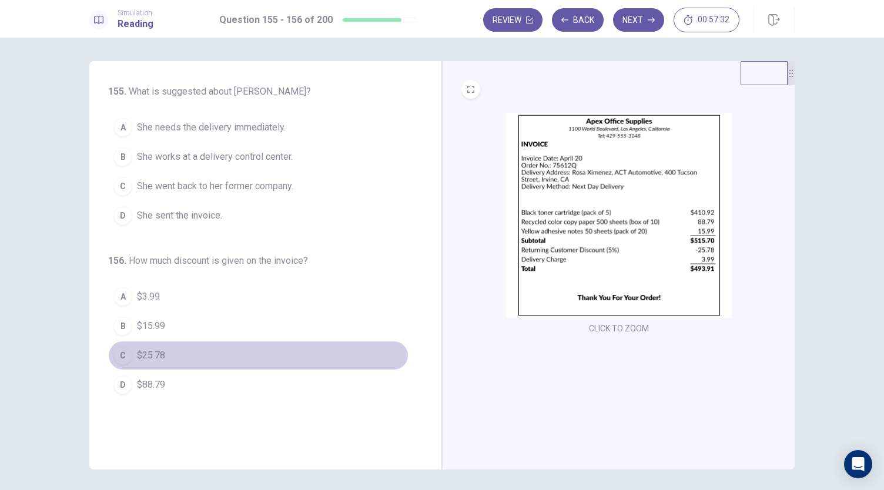
click at [151, 357] on span "$25.78" at bounding box center [151, 355] width 28 height 14
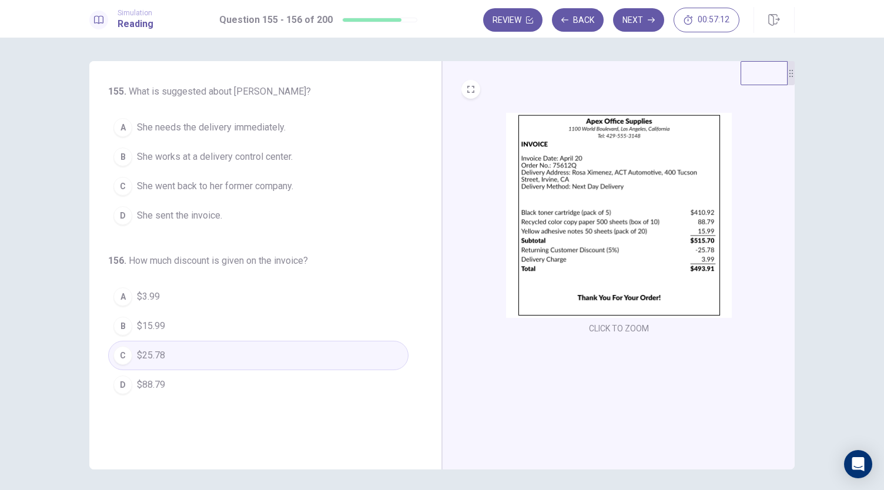
click at [290, 162] on span "She works at a delivery control center." at bounding box center [215, 157] width 156 height 14
click at [650, 21] on icon "button" at bounding box center [650, 19] width 7 height 7
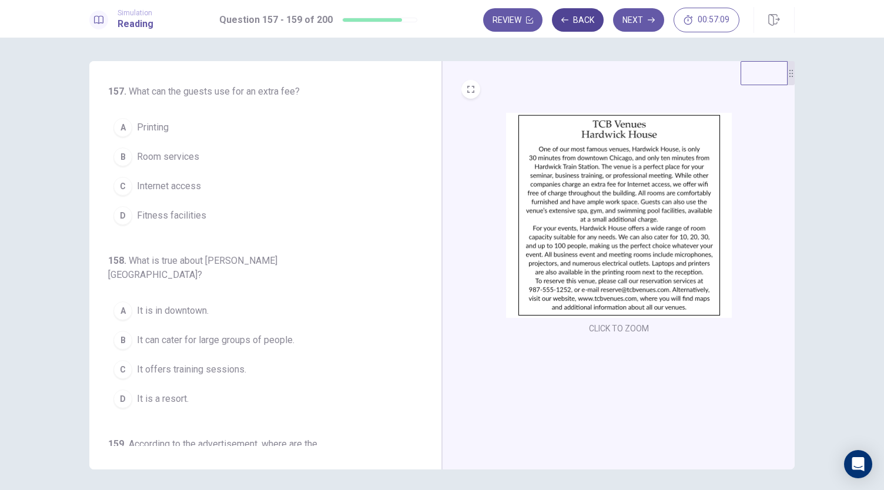
click at [587, 24] on button "Back" at bounding box center [578, 19] width 52 height 23
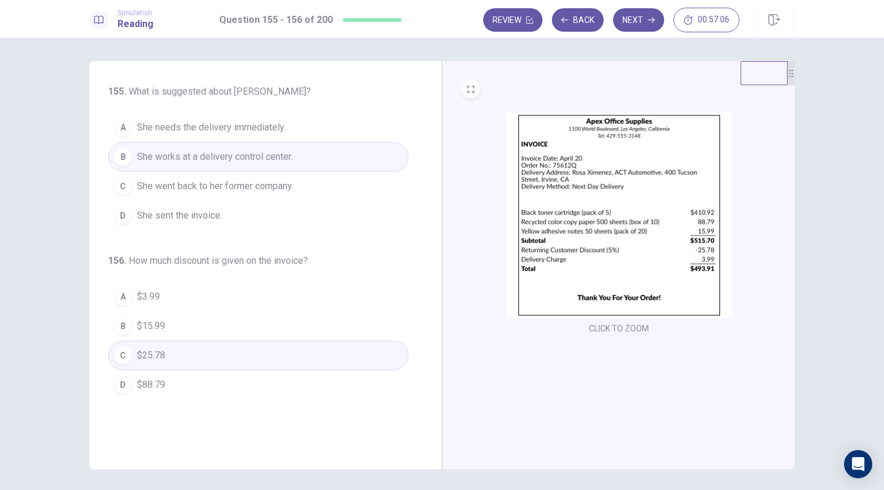
click at [307, 138] on button "A She needs the delivery immediately." at bounding box center [258, 127] width 300 height 29
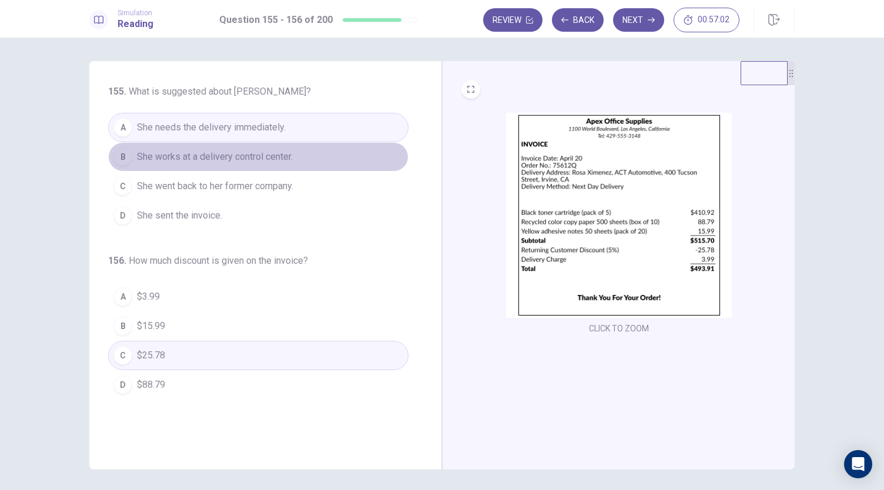
click at [347, 152] on button "B She works at a delivery control center." at bounding box center [258, 156] width 300 height 29
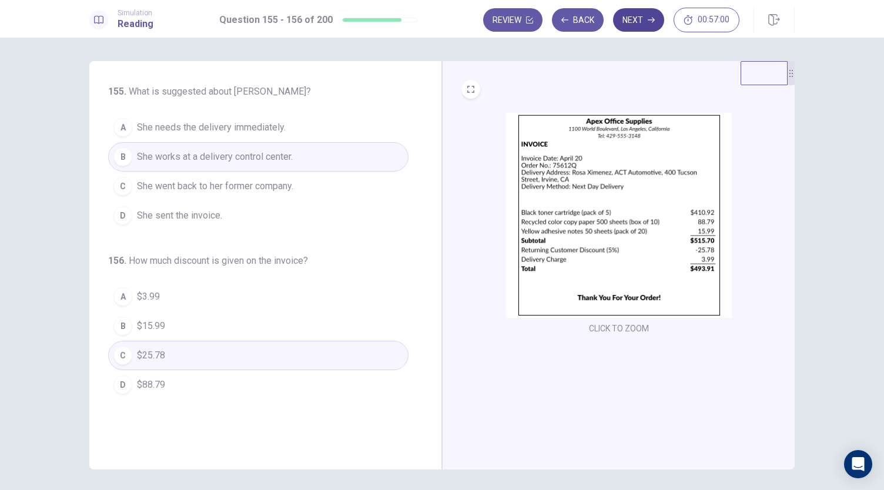
click at [645, 24] on button "Next" at bounding box center [638, 19] width 51 height 23
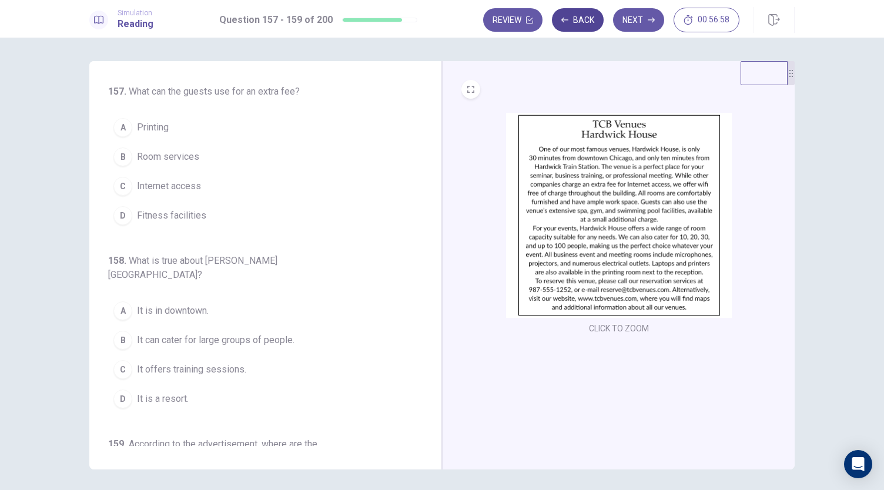
click at [587, 19] on button "Back" at bounding box center [578, 19] width 52 height 23
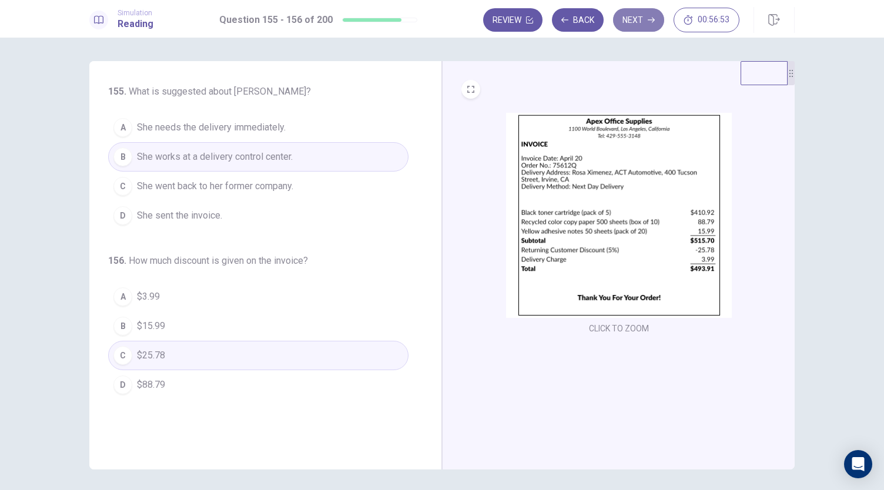
click at [629, 16] on button "Next" at bounding box center [638, 19] width 51 height 23
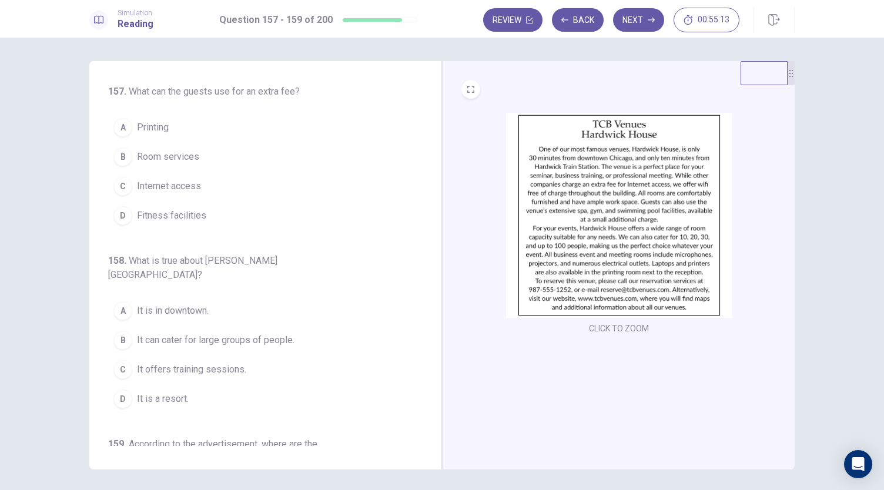
click at [205, 214] on button "D Fitness facilities" at bounding box center [258, 215] width 300 height 29
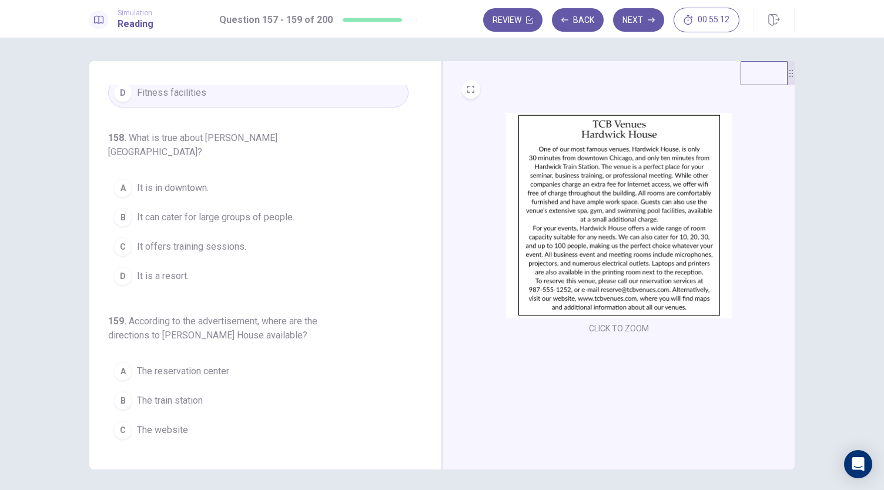
scroll to position [126, 0]
click at [213, 173] on button "A It is in downtown." at bounding box center [258, 184] width 300 height 29
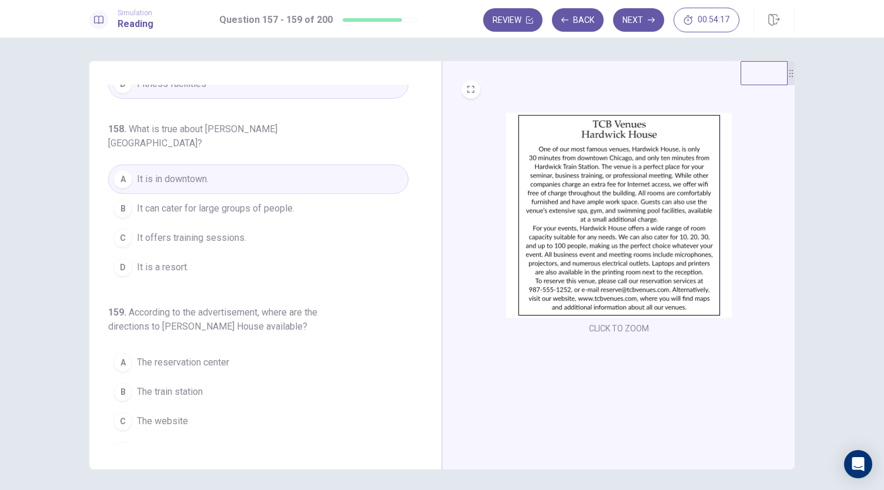
click at [174, 414] on span "The website" at bounding box center [162, 421] width 51 height 14
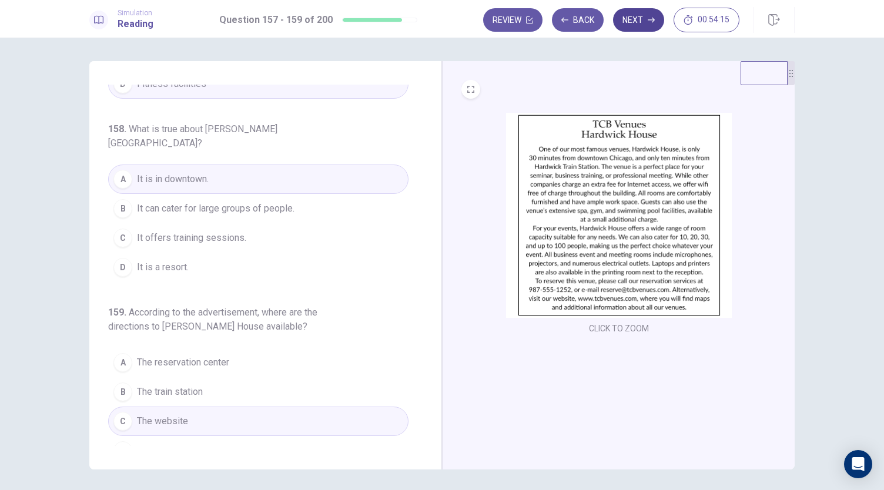
click at [637, 23] on button "Next" at bounding box center [638, 19] width 51 height 23
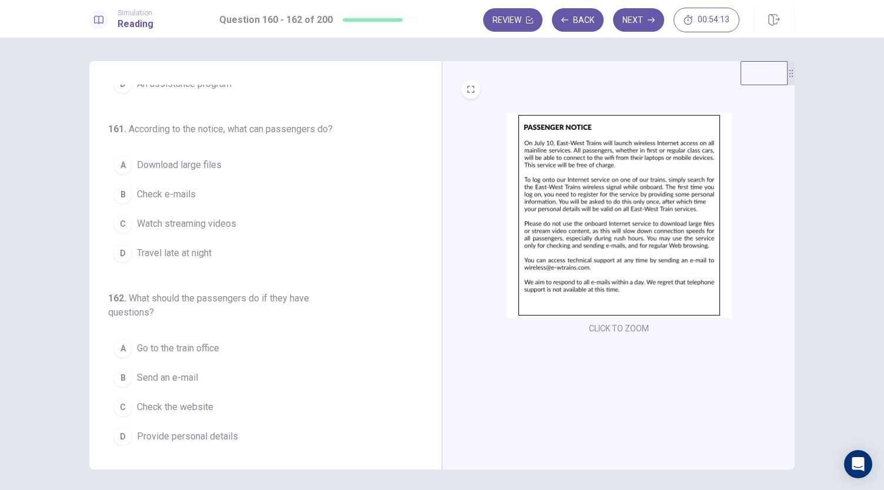
scroll to position [0, 0]
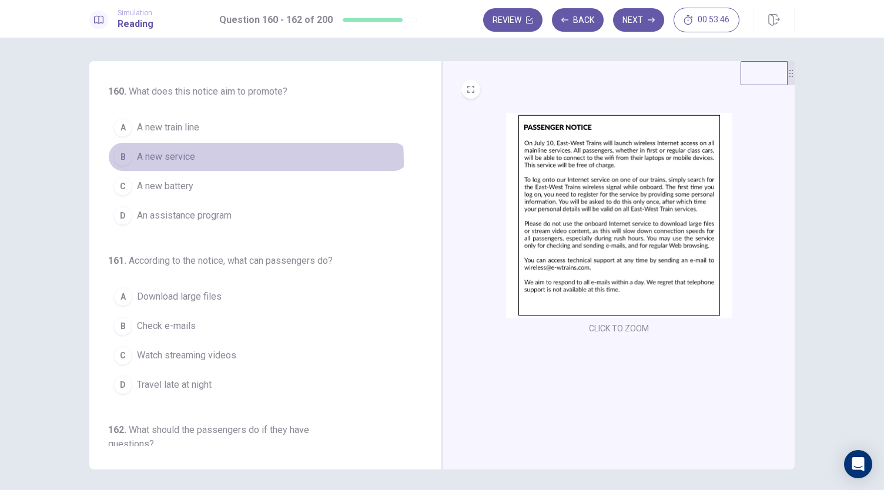
click at [151, 162] on span "A new service" at bounding box center [166, 157] width 58 height 14
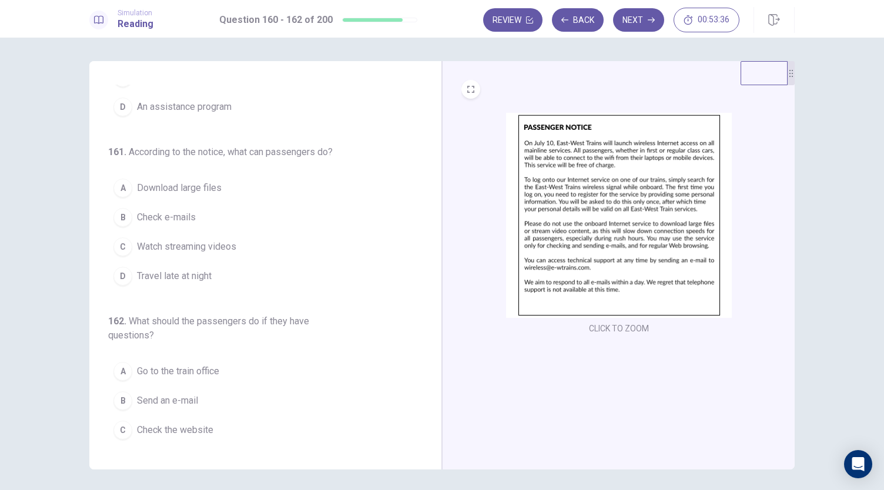
scroll to position [109, 0]
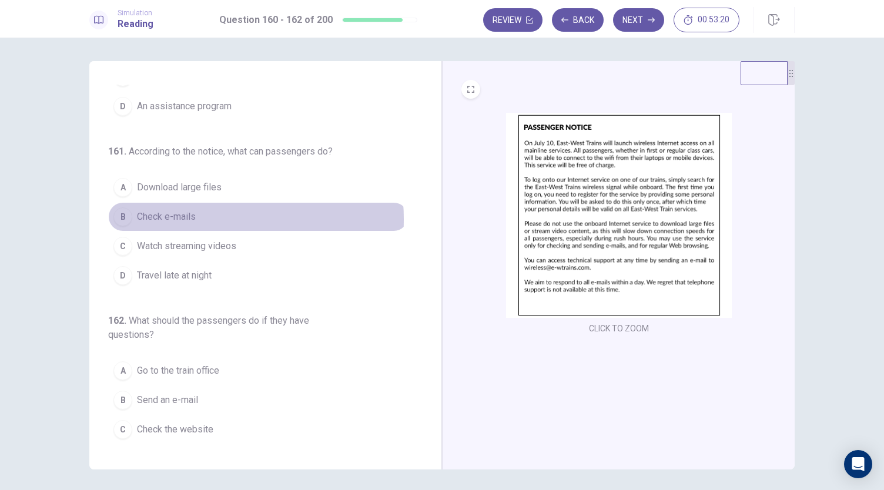
click at [184, 224] on span "Check e-mails" at bounding box center [166, 217] width 59 height 14
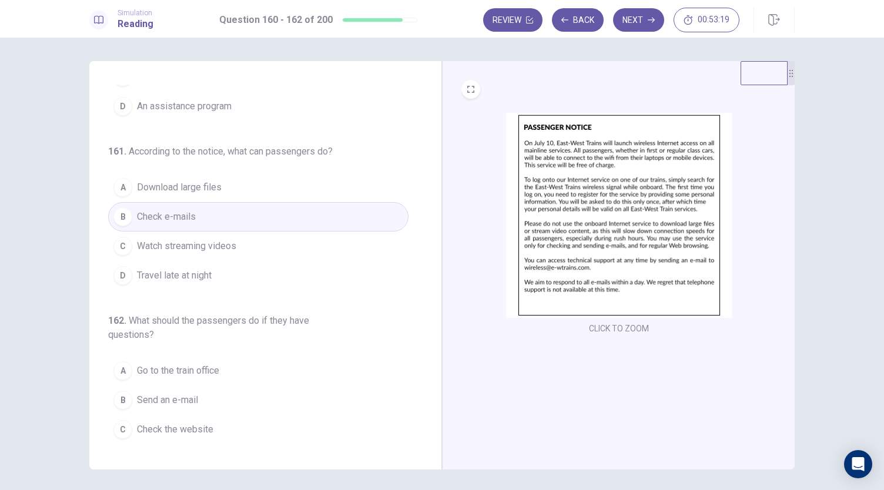
scroll to position [146, 0]
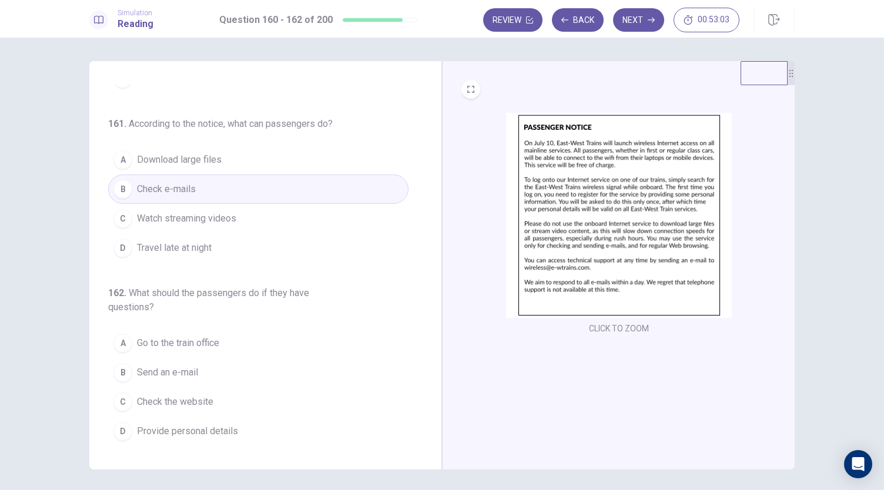
click at [190, 381] on button "B Send an e-mail" at bounding box center [258, 372] width 300 height 29
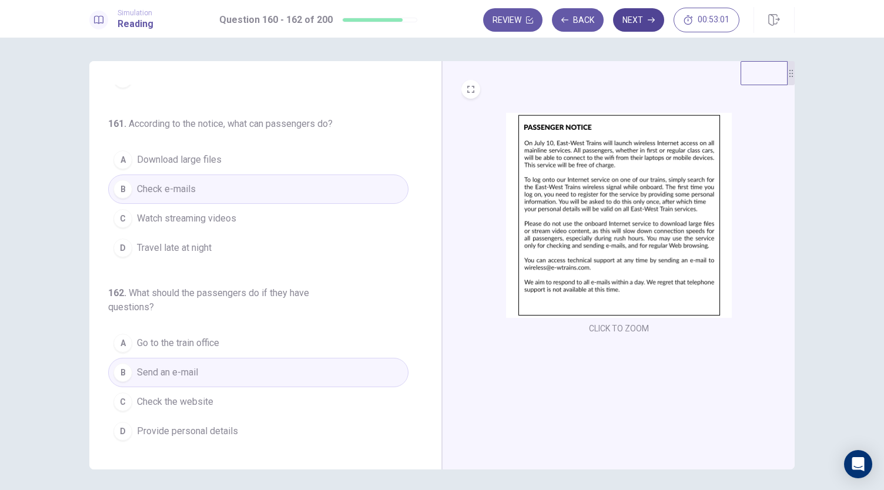
click at [644, 16] on button "Next" at bounding box center [638, 19] width 51 height 23
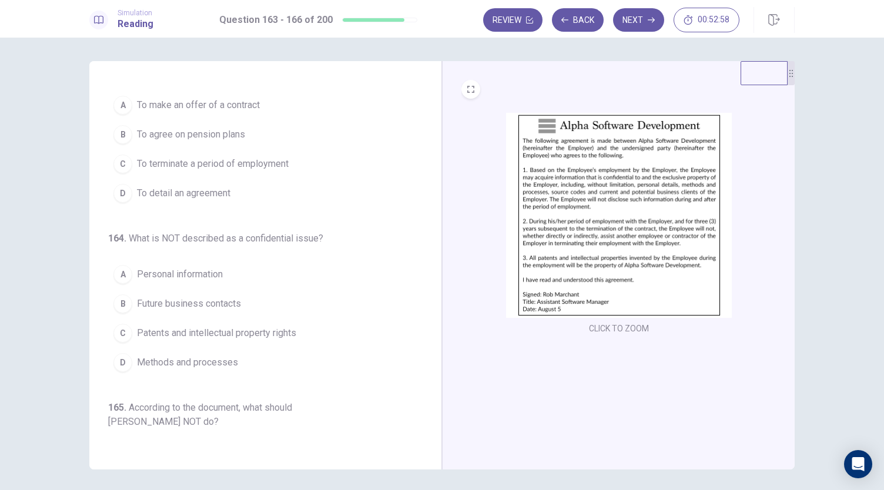
scroll to position [0, 0]
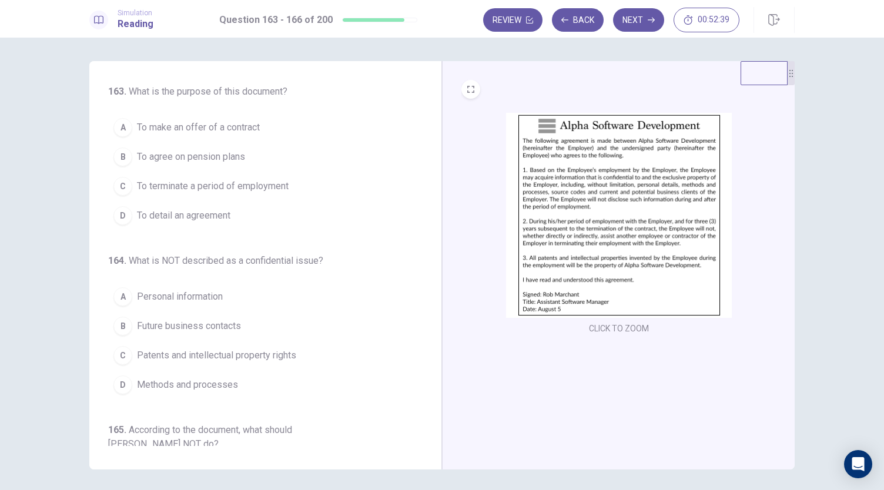
click at [224, 211] on span "To detail an agreement" at bounding box center [183, 216] width 93 height 14
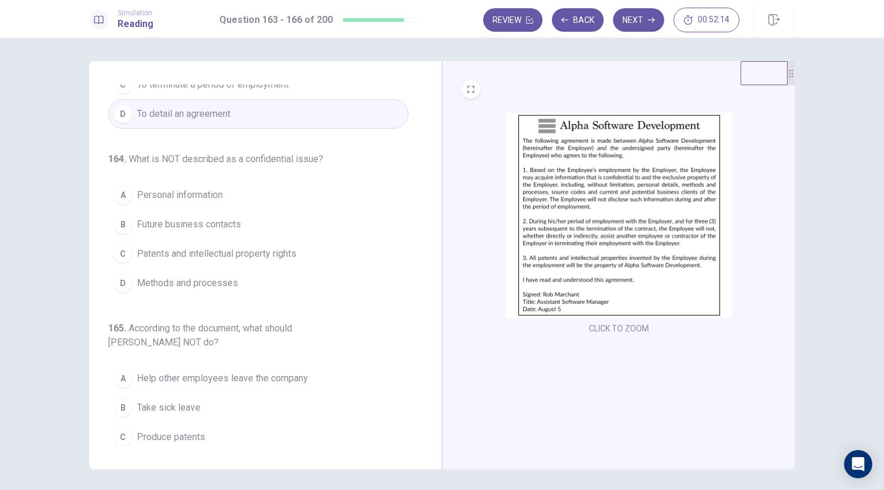
scroll to position [101, 0]
click at [298, 255] on button "C Patents and intellectual property rights" at bounding box center [258, 254] width 300 height 29
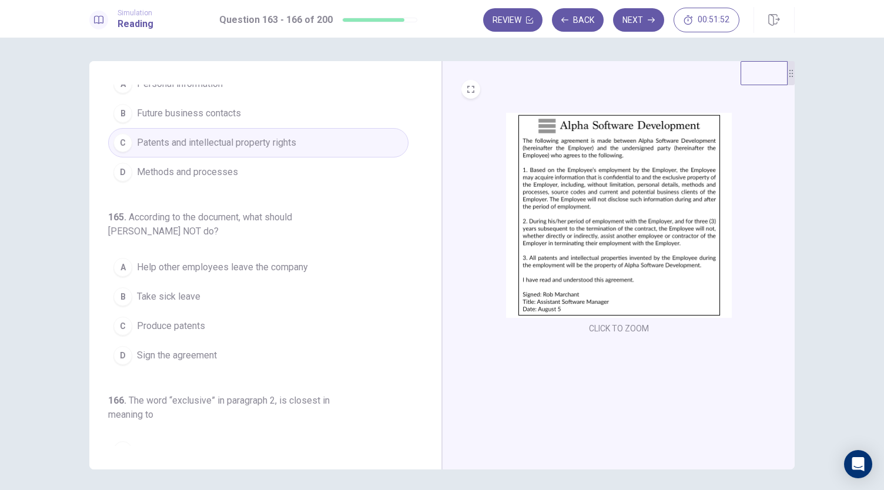
scroll to position [213, 0]
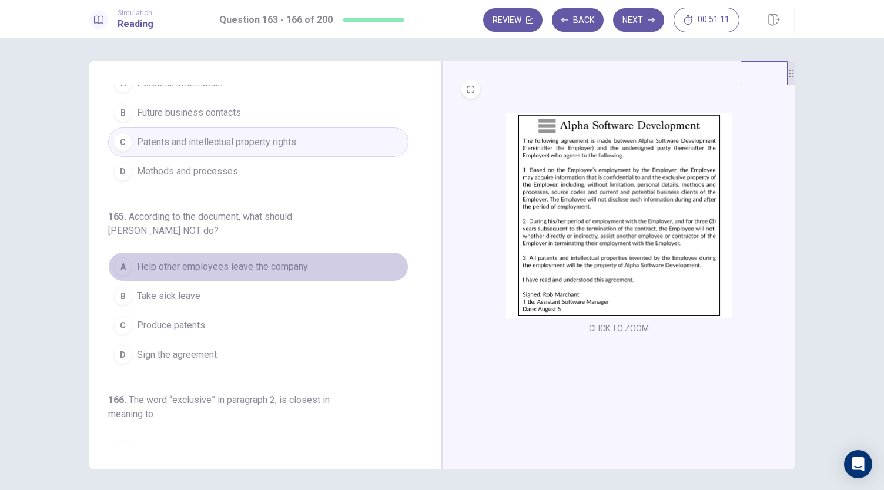
click at [302, 260] on span "Help other employees leave the company" at bounding box center [222, 267] width 171 height 14
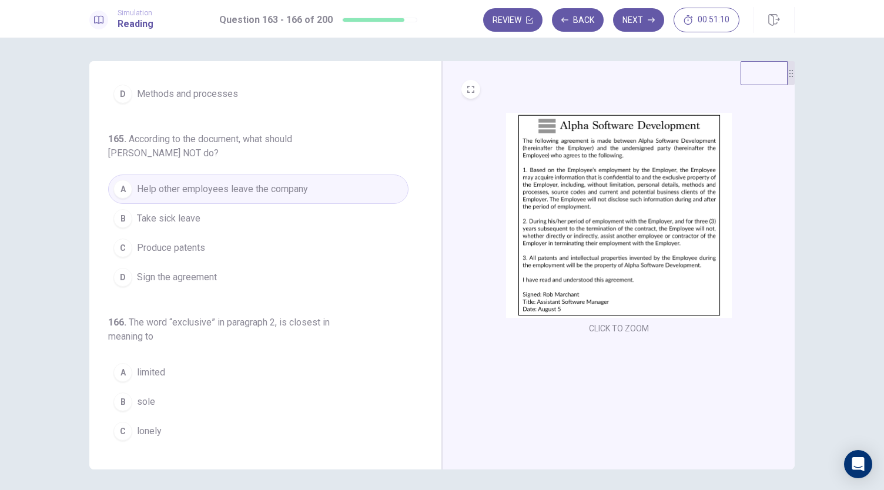
scroll to position [314, 0]
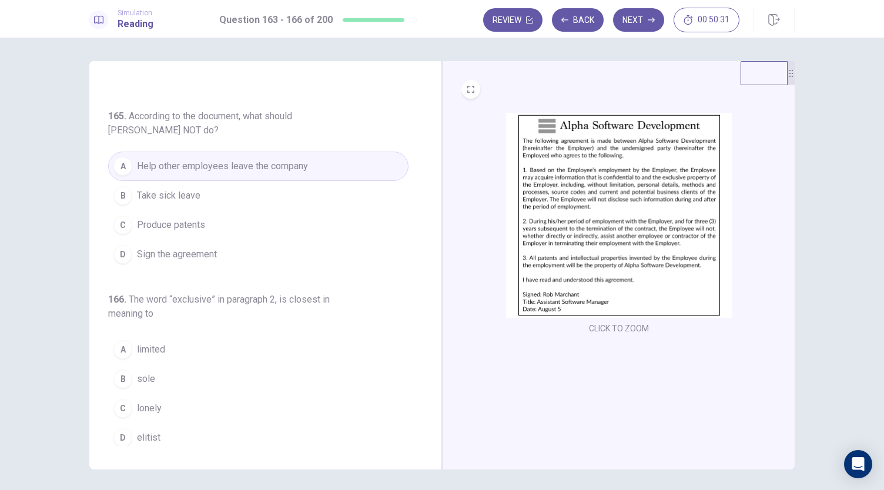
click at [142, 342] on span "limited" at bounding box center [151, 349] width 28 height 14
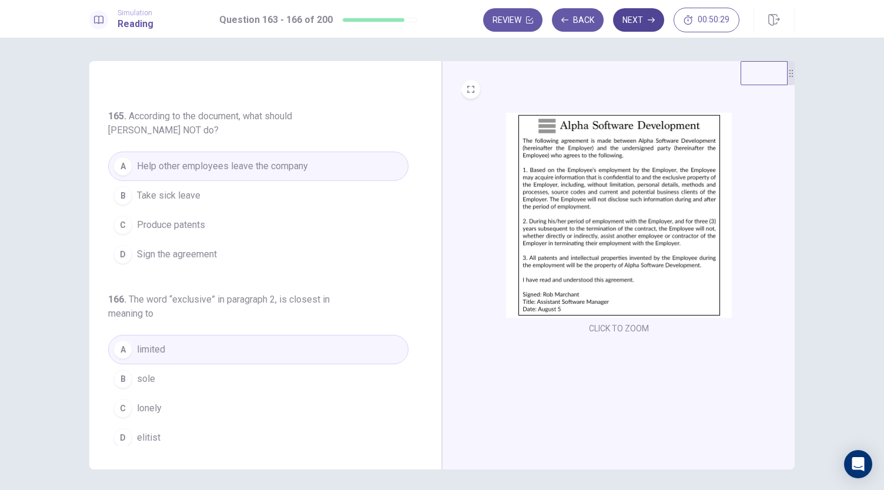
click at [646, 14] on button "Next" at bounding box center [638, 19] width 51 height 23
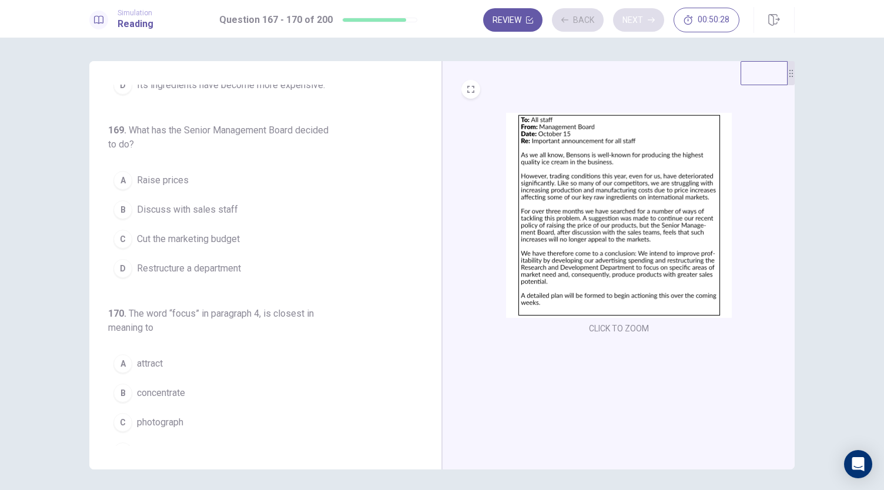
scroll to position [328, 0]
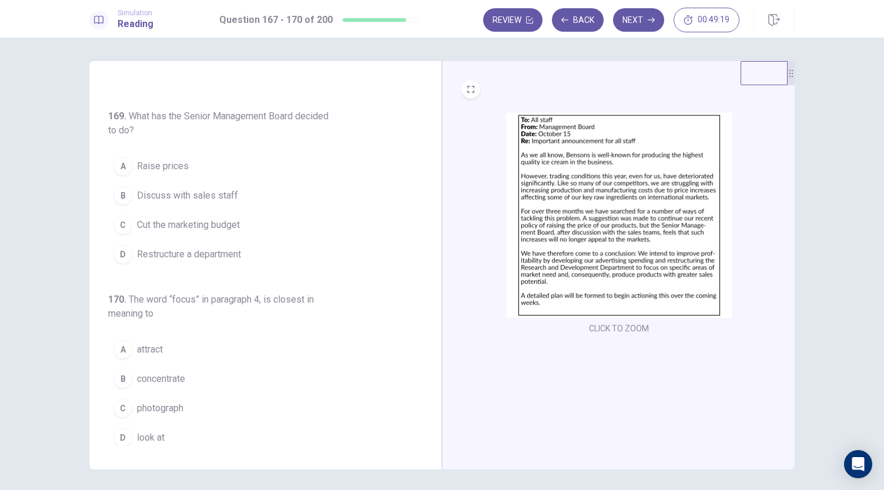
click at [209, 247] on span "Restructure a department" at bounding box center [189, 254] width 104 height 14
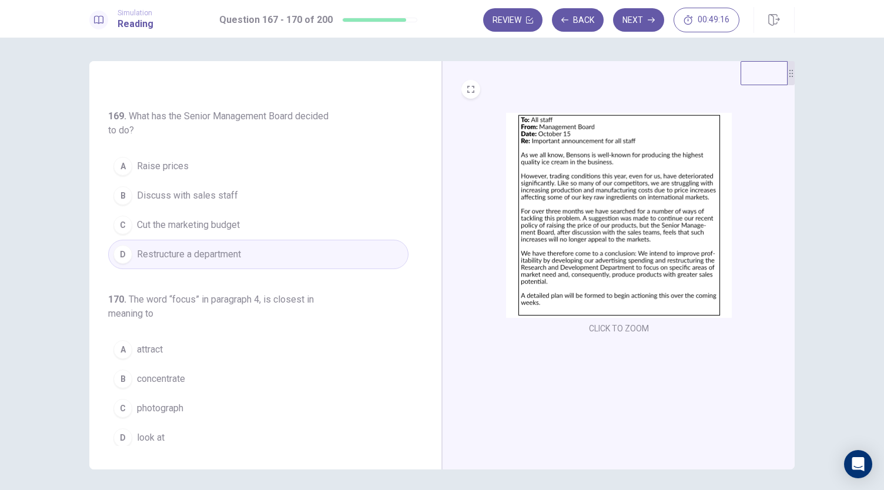
scroll to position [41, 0]
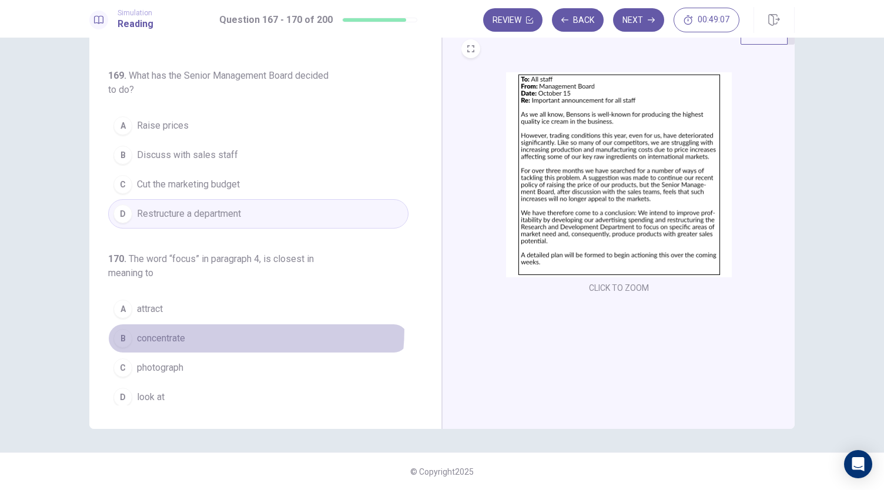
click at [182, 324] on button "B concentrate" at bounding box center [258, 338] width 300 height 29
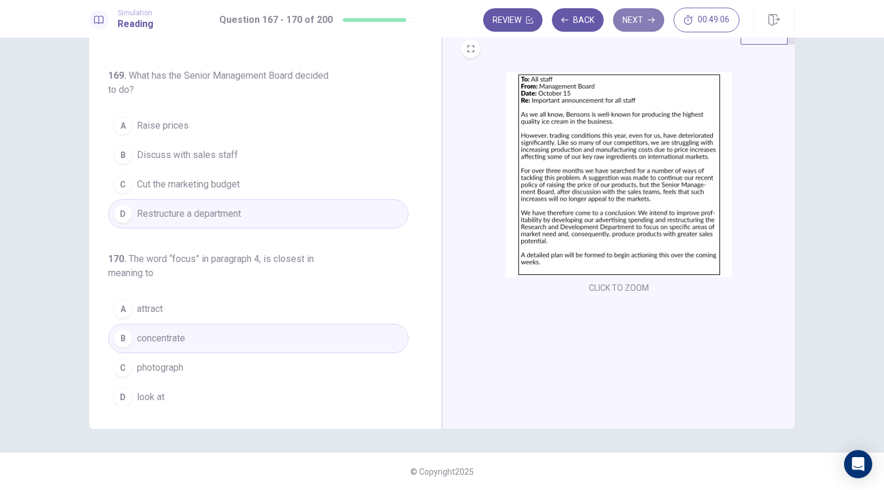
click at [641, 24] on button "Next" at bounding box center [638, 19] width 51 height 23
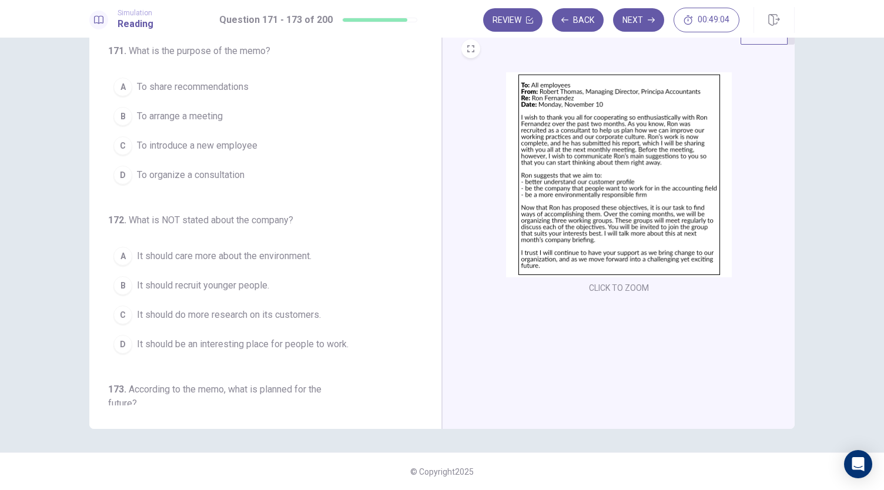
scroll to position [0, 0]
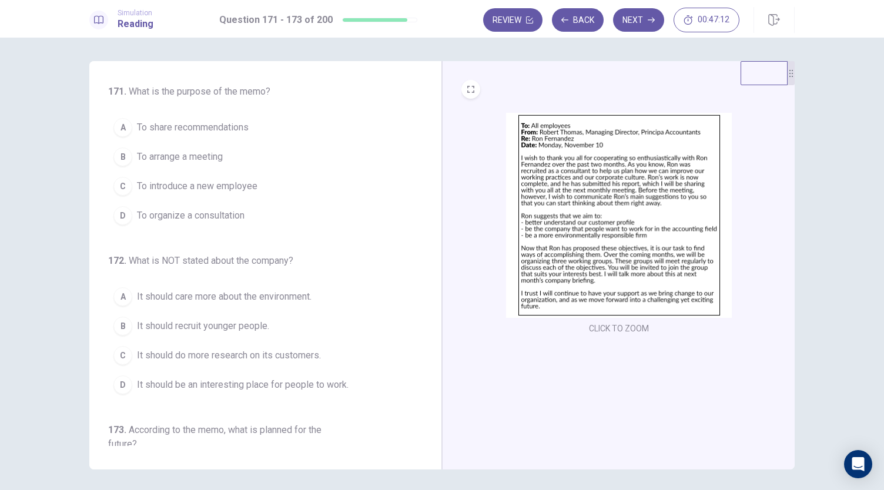
click at [238, 132] on span "To share recommendations" at bounding box center [193, 127] width 112 height 14
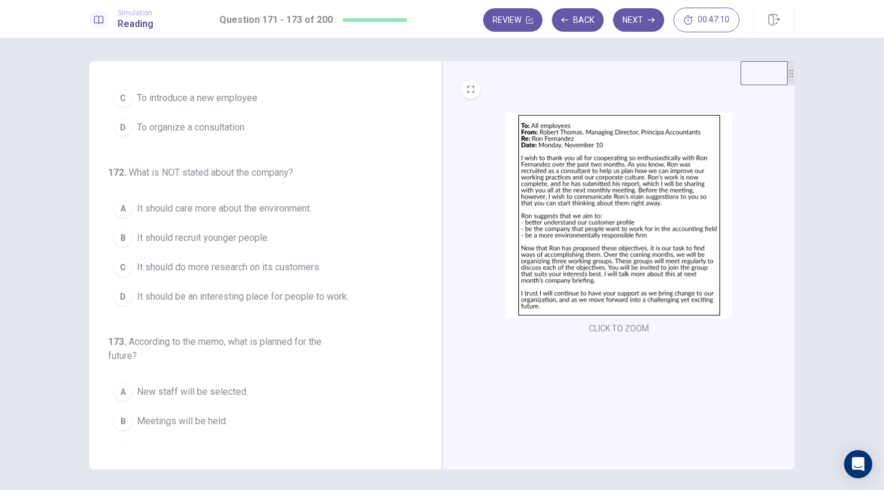
scroll to position [89, 0]
click at [271, 243] on button "B It should recruit younger people." at bounding box center [258, 237] width 300 height 29
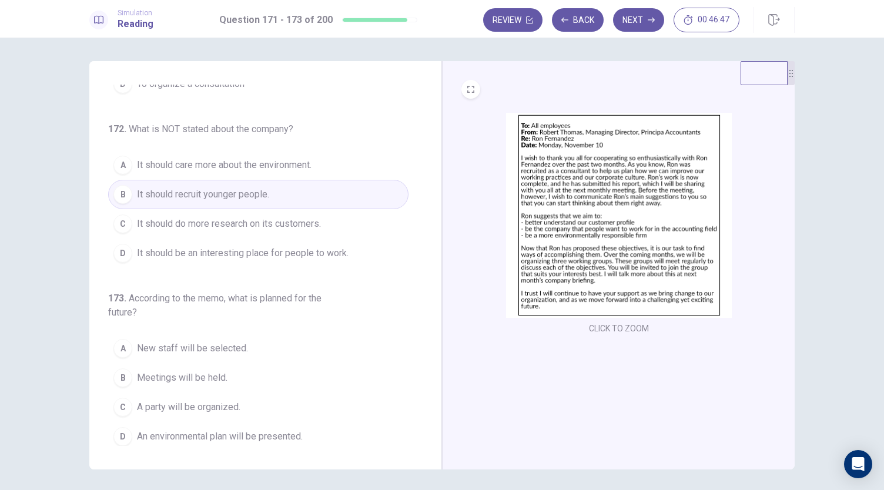
click at [186, 371] on span "Meetings will be held." at bounding box center [182, 378] width 90 height 14
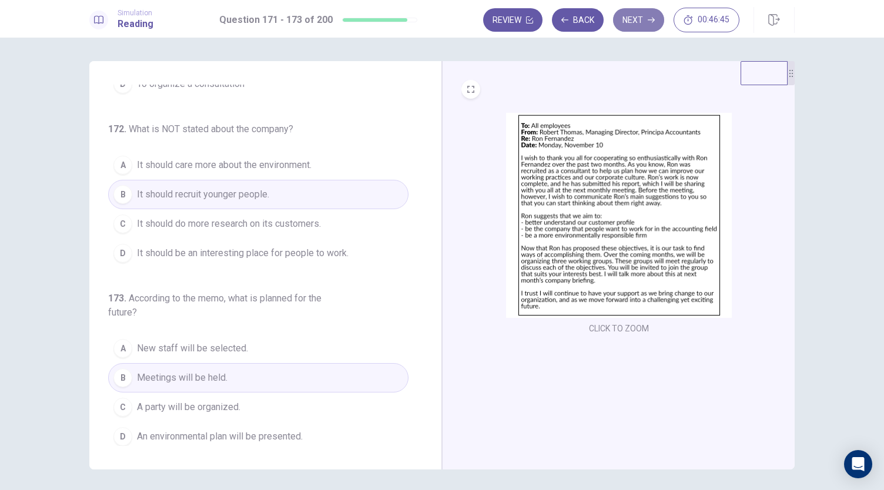
click at [641, 22] on button "Next" at bounding box center [638, 19] width 51 height 23
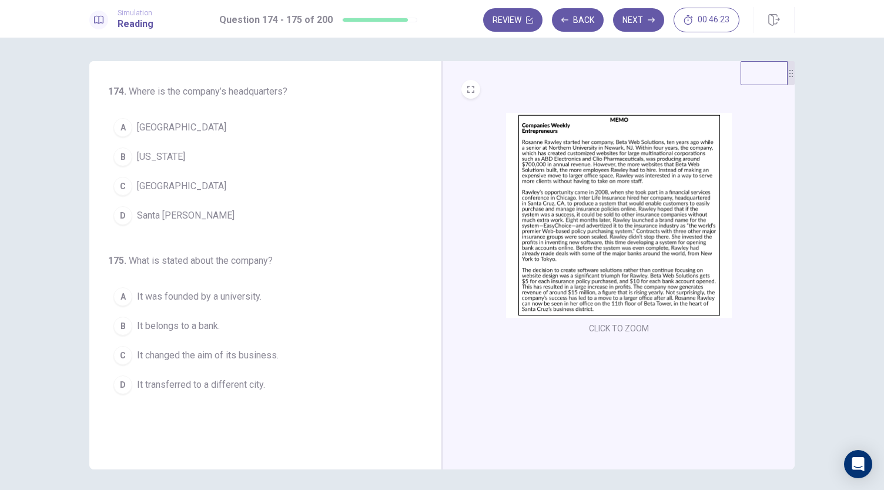
click at [168, 216] on span "Santa [PERSON_NAME]" at bounding box center [186, 216] width 98 height 14
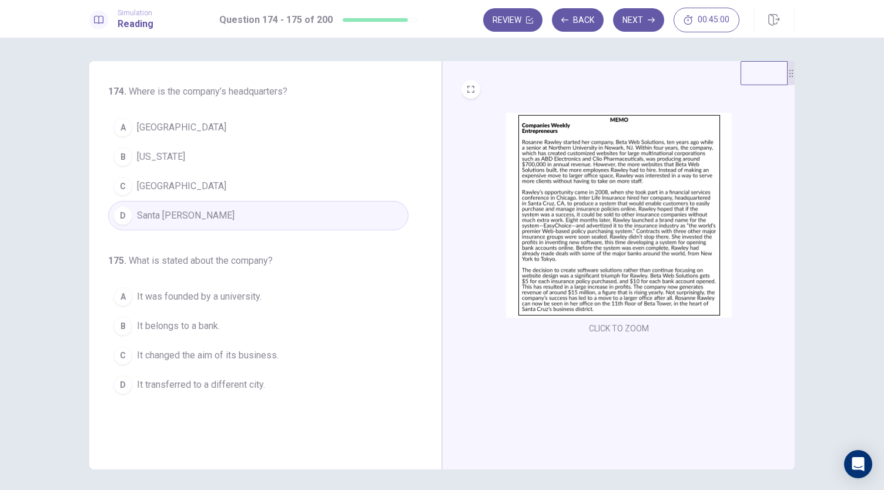
click at [192, 334] on button "B It belongs to a bank." at bounding box center [258, 325] width 300 height 29
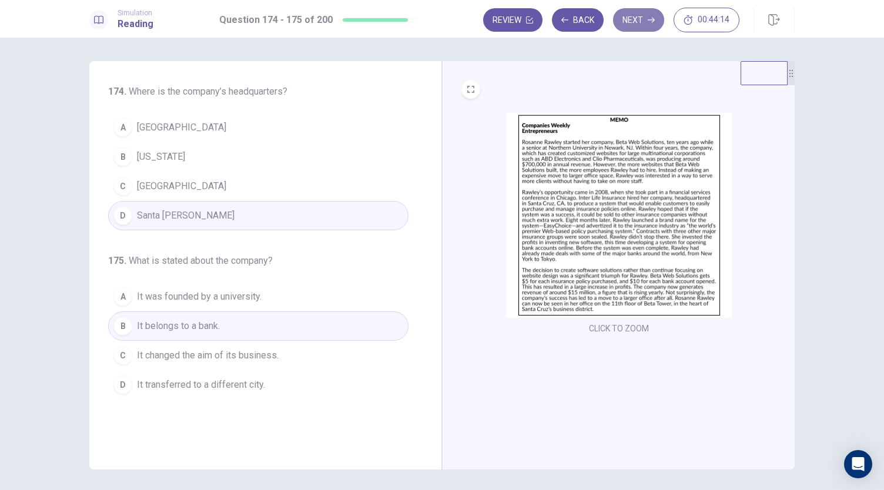
click at [632, 28] on button "Next" at bounding box center [638, 19] width 51 height 23
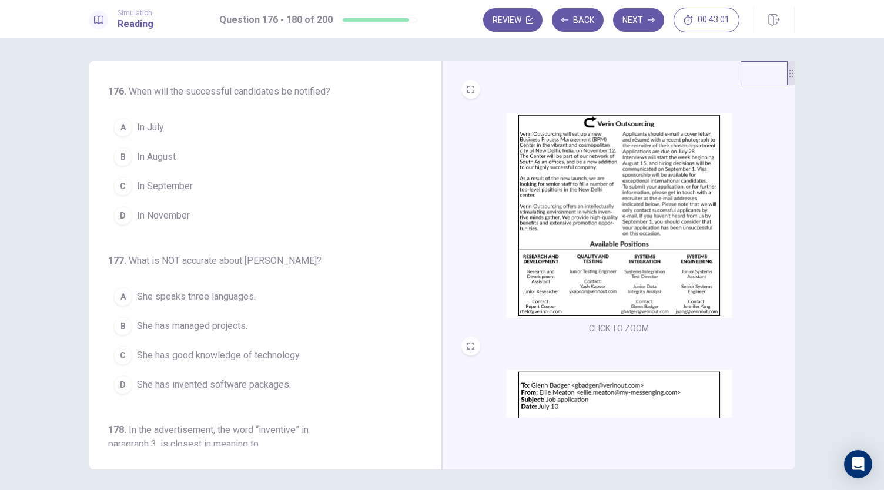
click at [154, 189] on span "In September" at bounding box center [165, 186] width 56 height 14
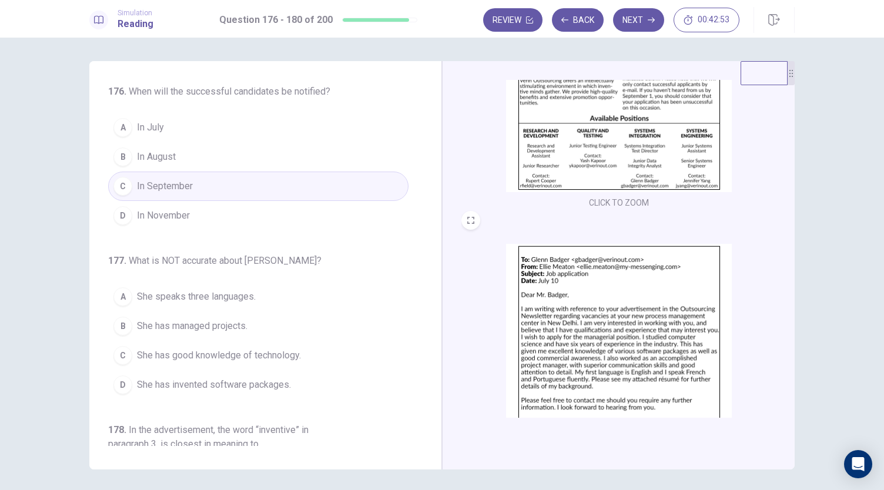
scroll to position [175, 0]
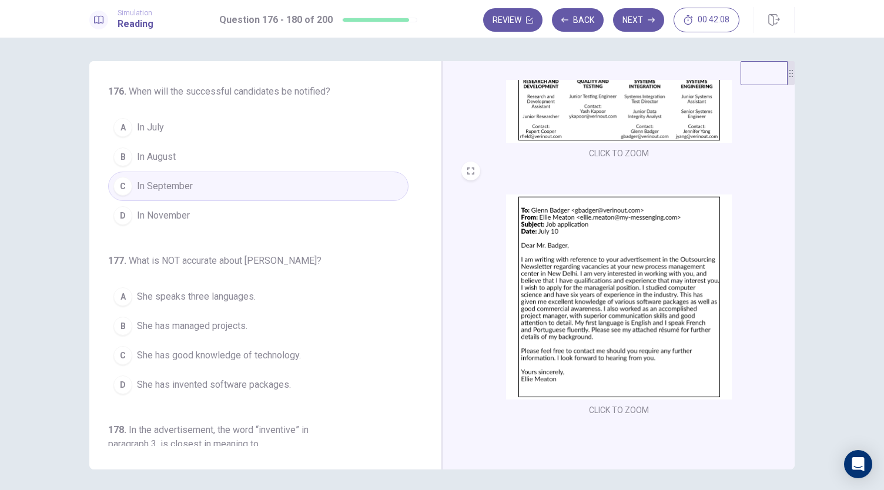
click at [281, 384] on span "She has invented software packages." at bounding box center [214, 385] width 154 height 14
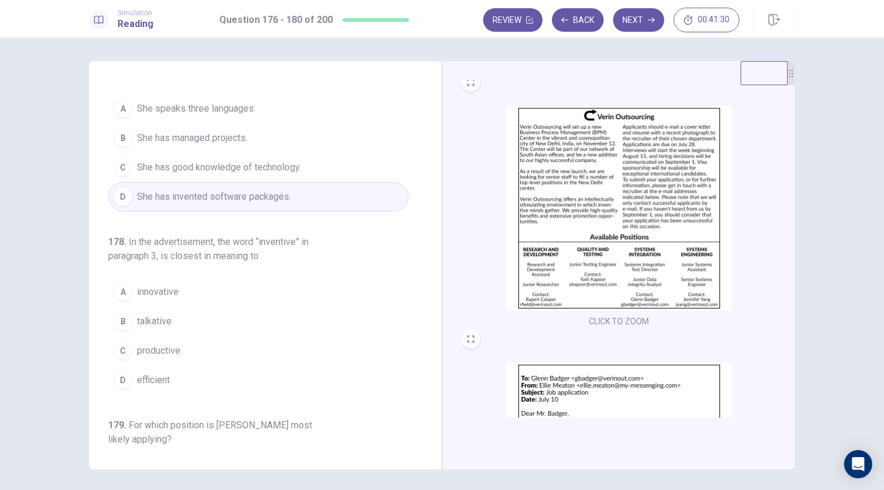
scroll to position [6, 0]
click at [183, 288] on button "A innovative" at bounding box center [258, 291] width 300 height 29
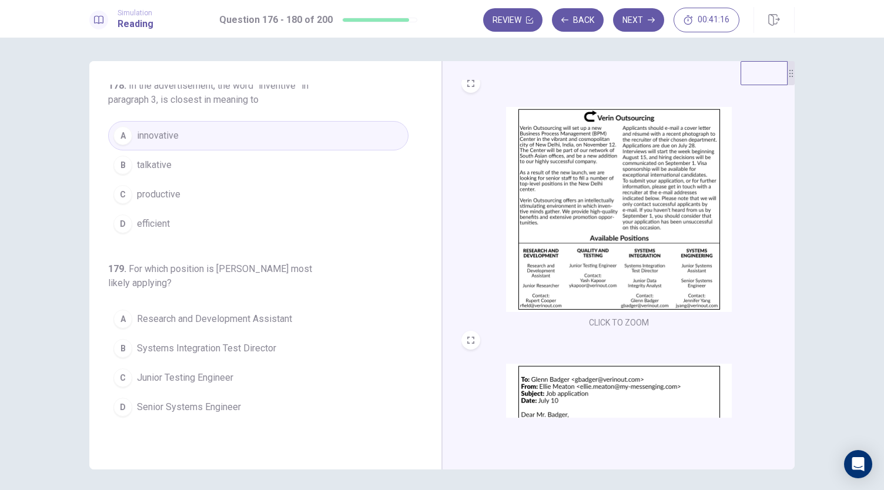
scroll to position [362, 0]
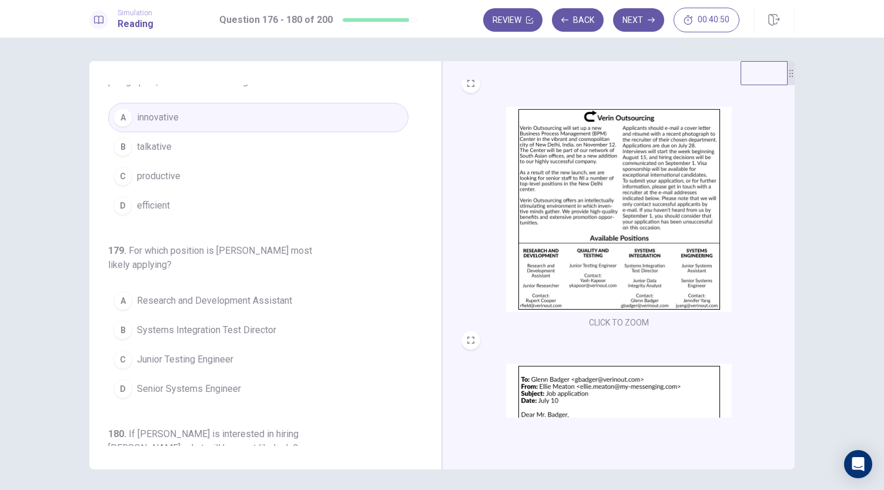
click at [253, 330] on span "Systems Integration Test Director" at bounding box center [206, 330] width 139 height 14
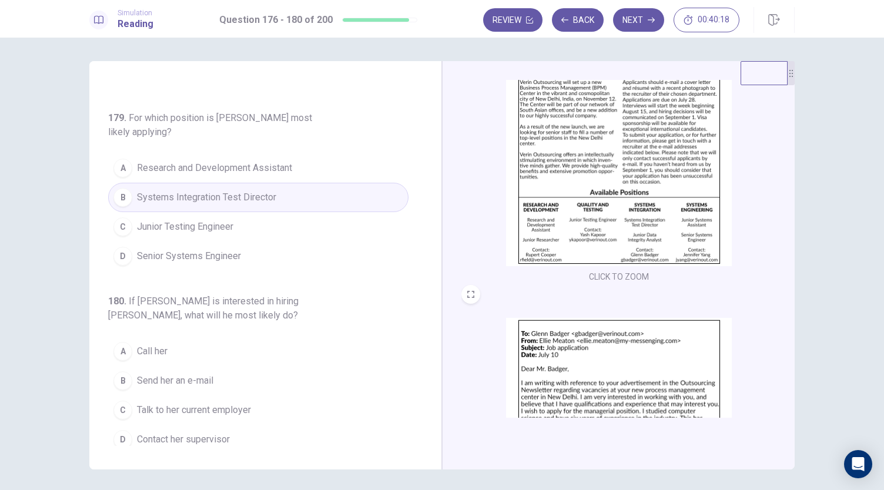
scroll to position [0, 0]
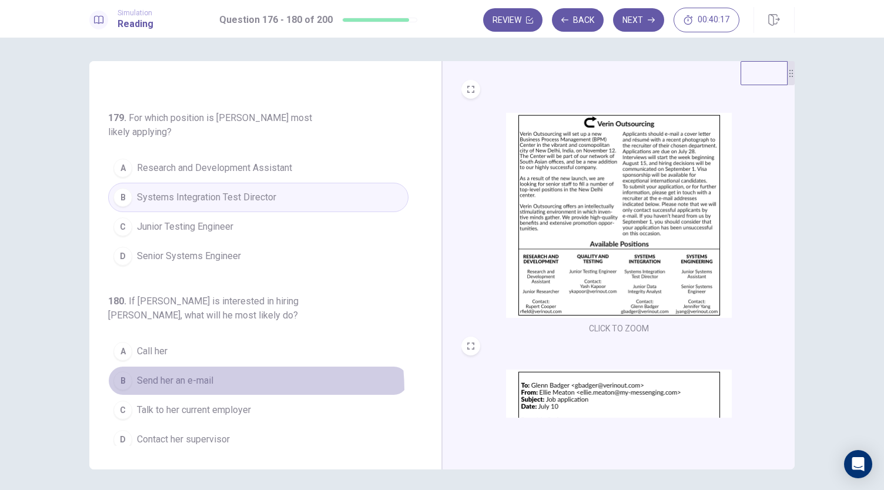
click at [204, 382] on button "B Send her an e-mail" at bounding box center [258, 380] width 300 height 29
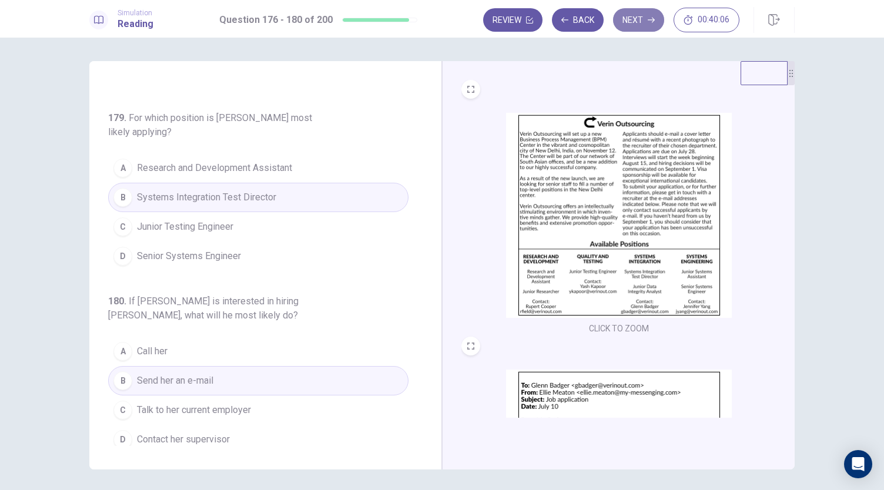
click at [640, 24] on button "Next" at bounding box center [638, 19] width 51 height 23
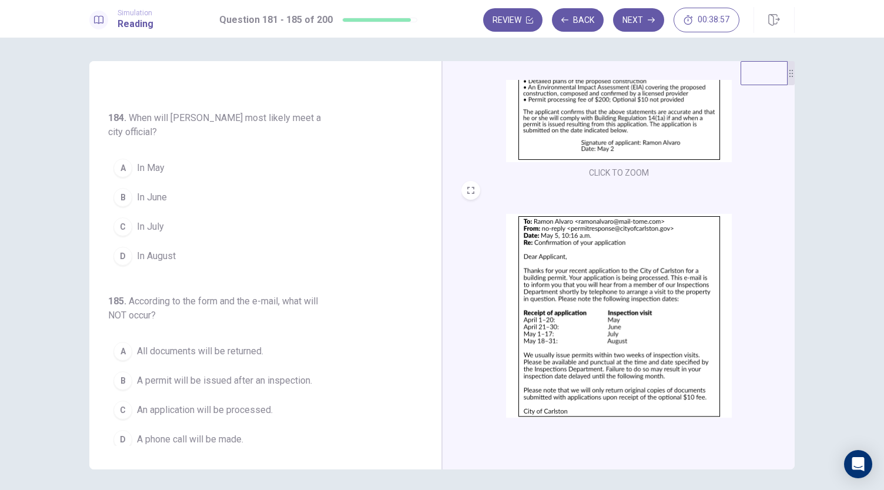
scroll to position [156, 0]
click at [148, 220] on span "In July" at bounding box center [150, 227] width 27 height 14
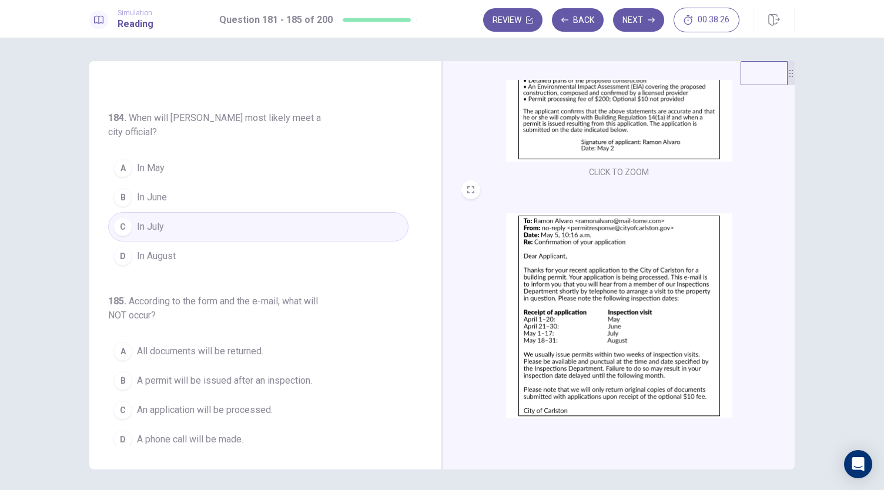
scroll to position [41, 0]
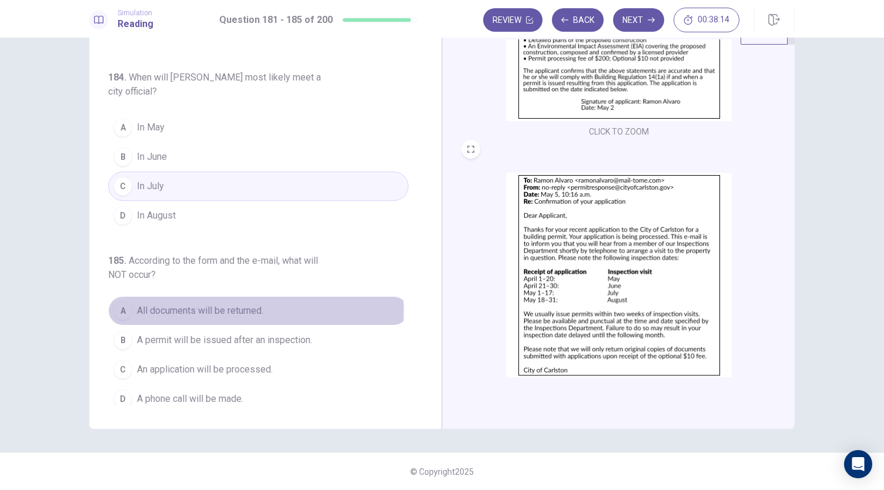
click at [250, 304] on span "All documents will be returned." at bounding box center [200, 311] width 126 height 14
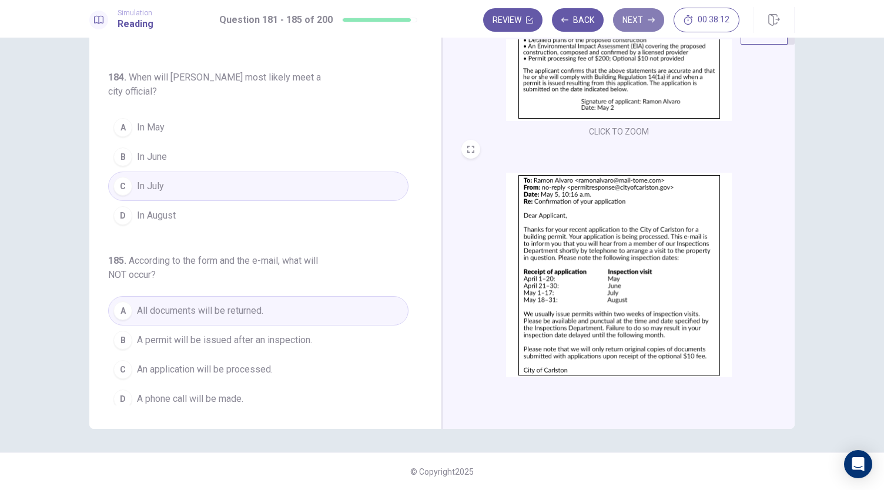
click at [640, 23] on button "Next" at bounding box center [638, 19] width 51 height 23
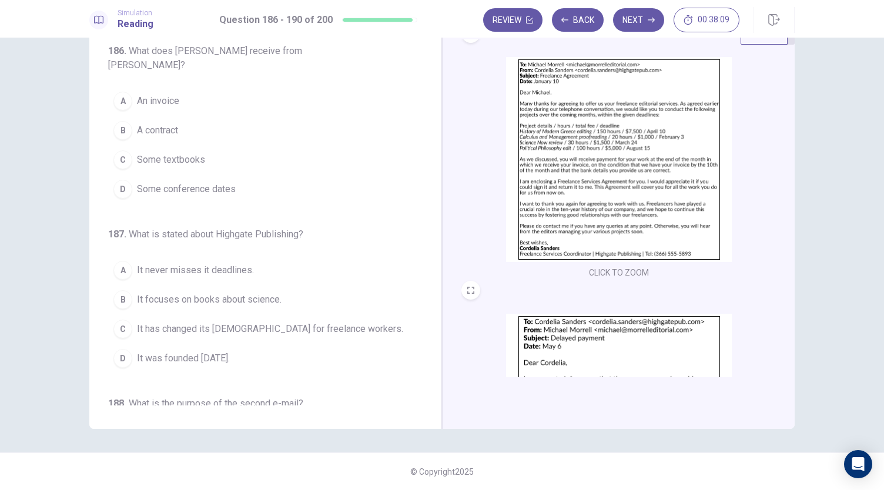
scroll to position [0, 0]
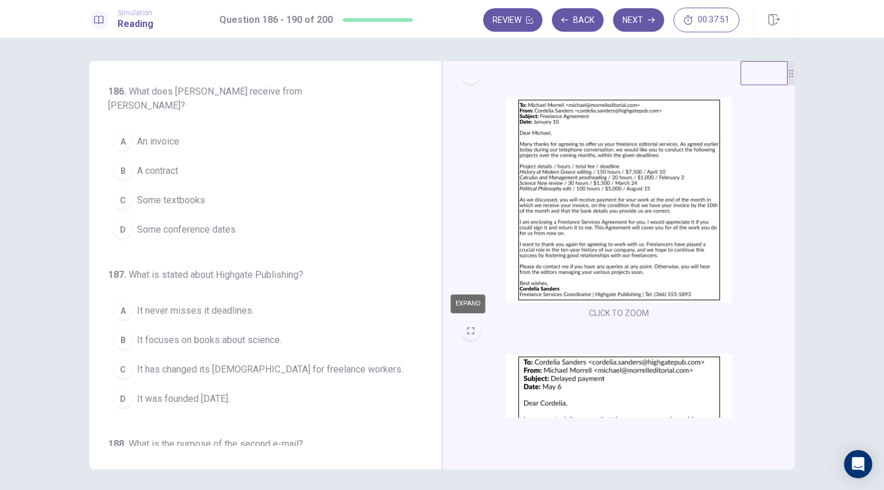
click at [465, 338] on button "EXPAND" at bounding box center [470, 330] width 19 height 19
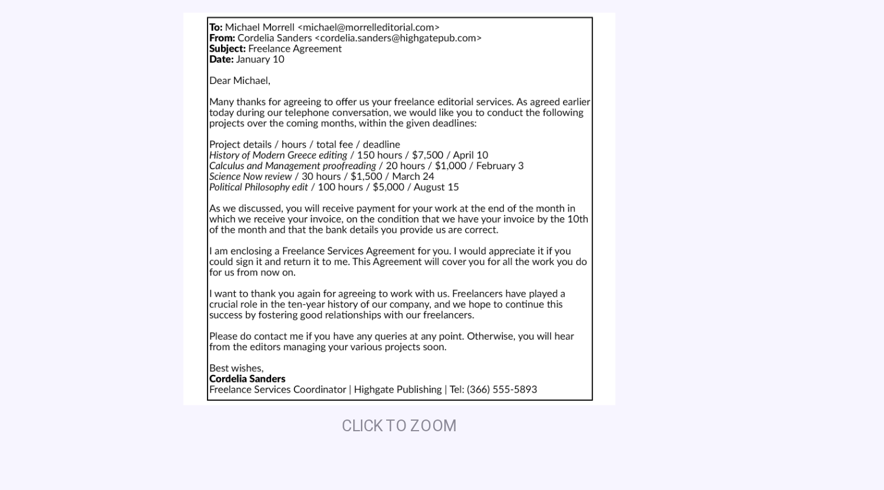
click at [563, 234] on div "CLICK TO ZOOM" at bounding box center [442, 225] width 667 height 224
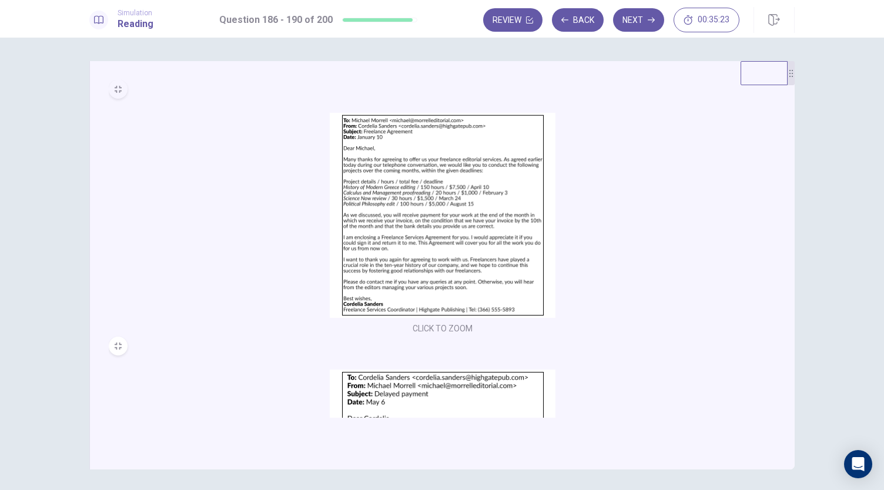
click at [121, 95] on button "MINIMIZE" at bounding box center [118, 89] width 19 height 19
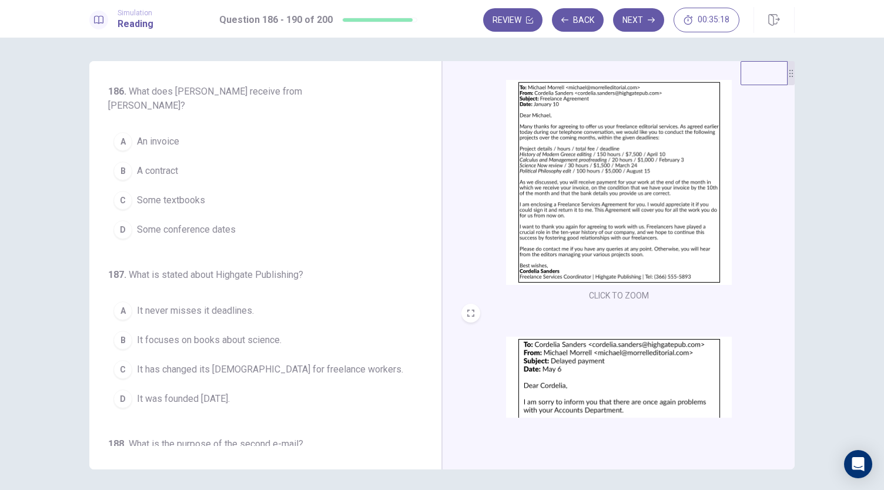
scroll to position [32, 0]
click at [180, 169] on button "B A contract" at bounding box center [258, 170] width 300 height 29
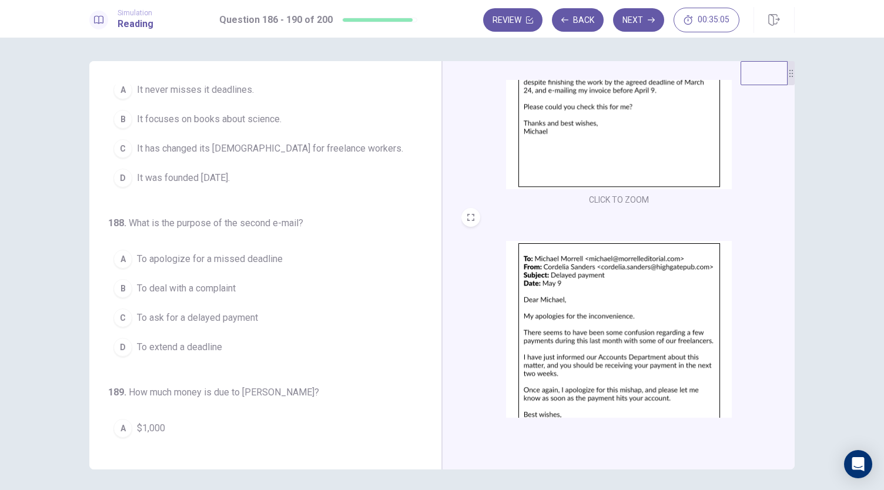
scroll to position [227, 0]
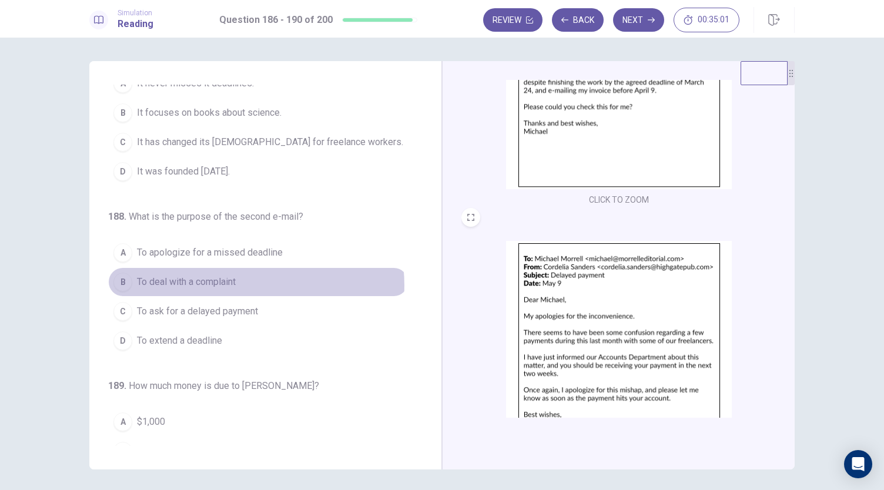
click at [230, 281] on span "To deal with a complaint" at bounding box center [186, 282] width 99 height 14
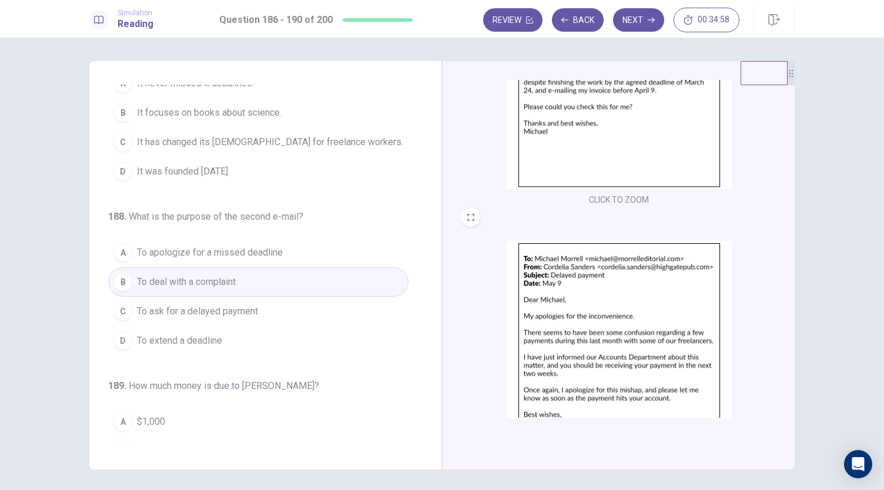
click at [223, 305] on span "To ask for a delayed payment" at bounding box center [197, 311] width 121 height 14
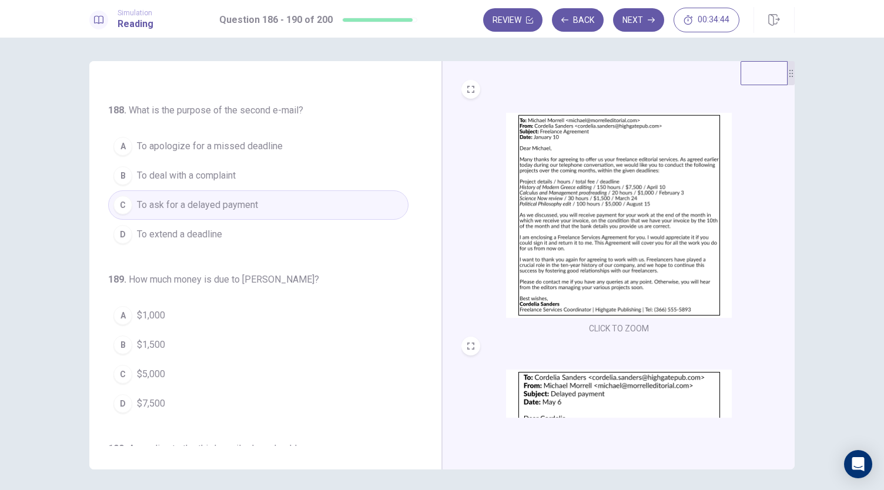
scroll to position [1, 0]
click at [137, 399] on span "$7,500" at bounding box center [151, 404] width 28 height 14
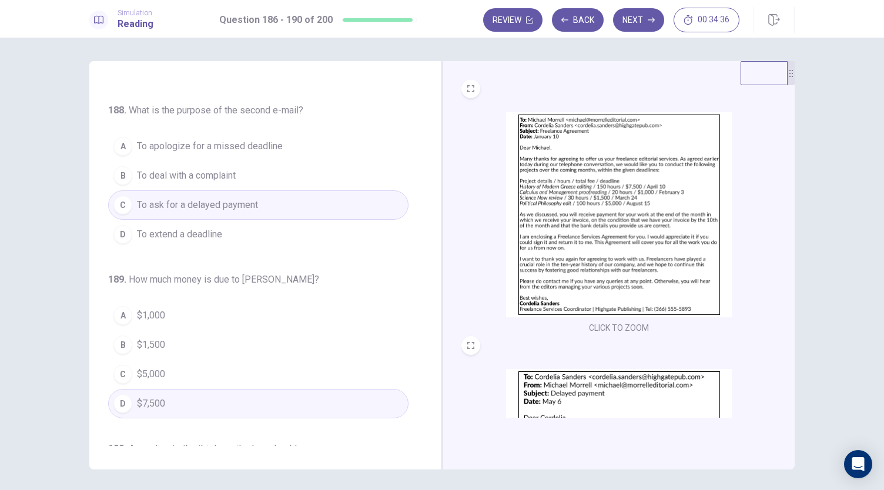
scroll to position [481, 0]
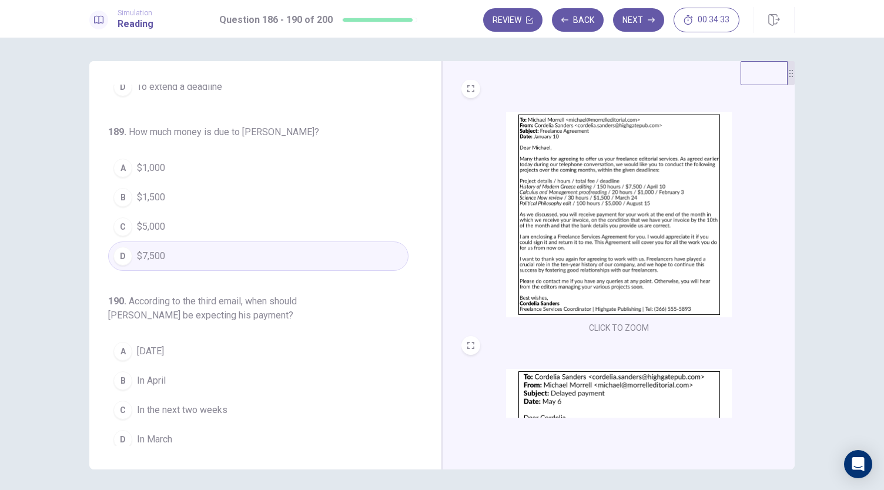
click at [192, 395] on button "C In the next two weeks" at bounding box center [258, 409] width 300 height 29
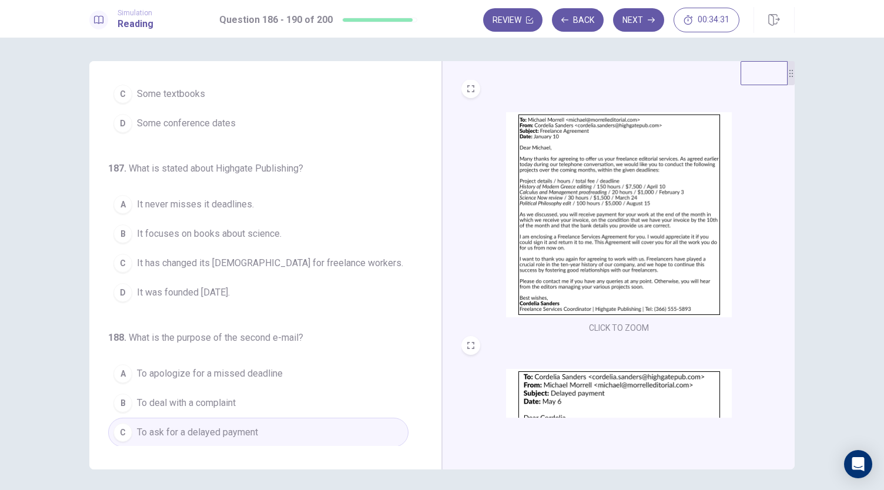
scroll to position [96, 0]
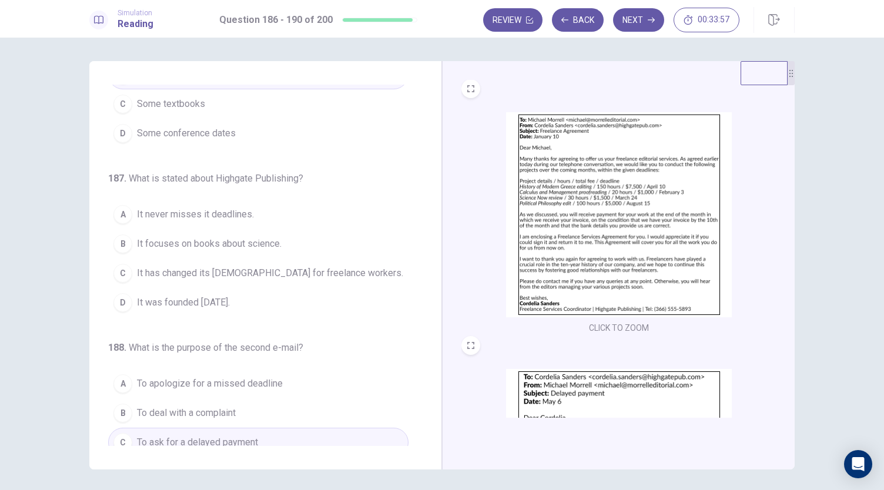
click at [230, 300] on span "It was founded [DATE]." at bounding box center [183, 302] width 93 height 14
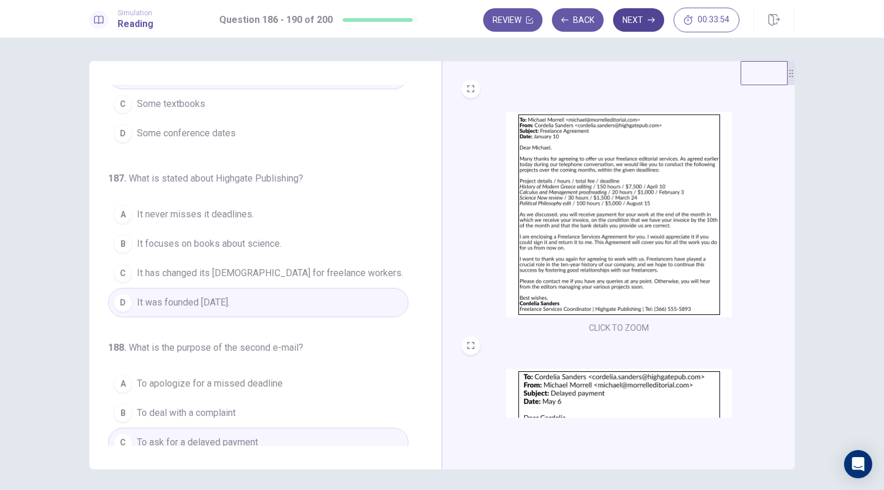
click at [638, 27] on button "Next" at bounding box center [638, 19] width 51 height 23
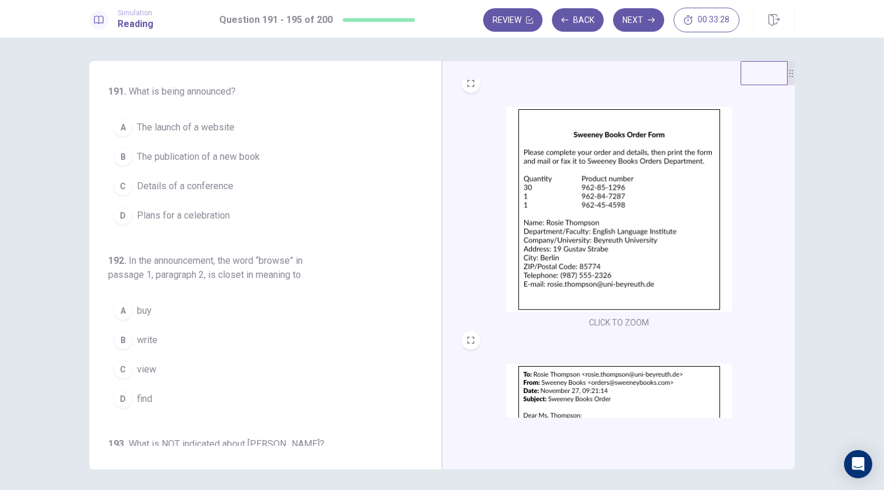
scroll to position [0, 0]
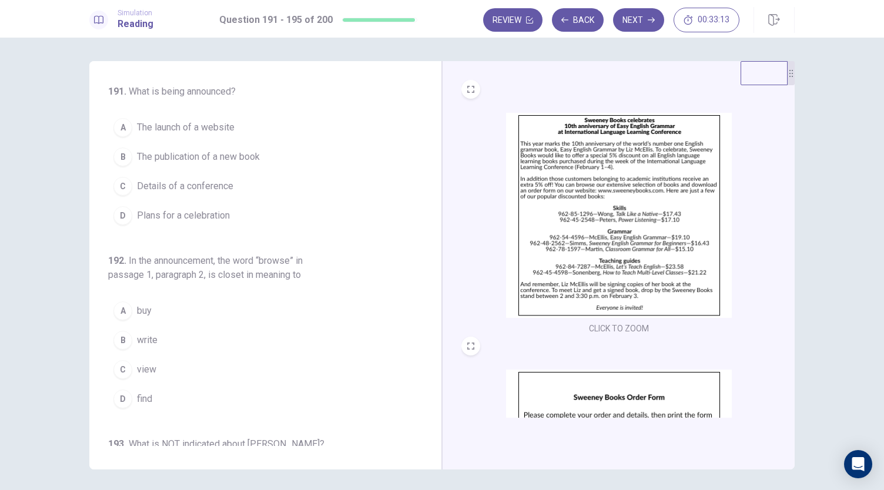
click at [475, 96] on div "CLICK TO ZOOM" at bounding box center [618, 208] width 315 height 257
click at [473, 93] on button "EXPAND" at bounding box center [470, 89] width 19 height 19
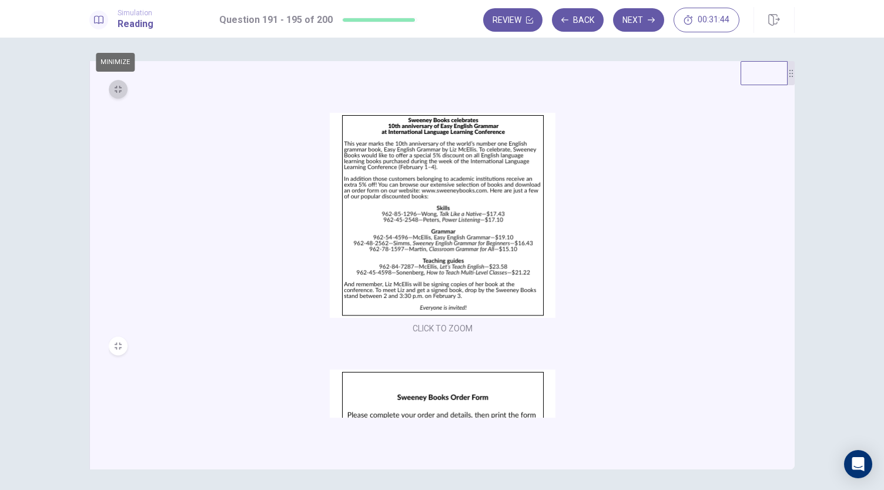
click at [117, 92] on icon "MINIMIZE" at bounding box center [118, 89] width 7 height 7
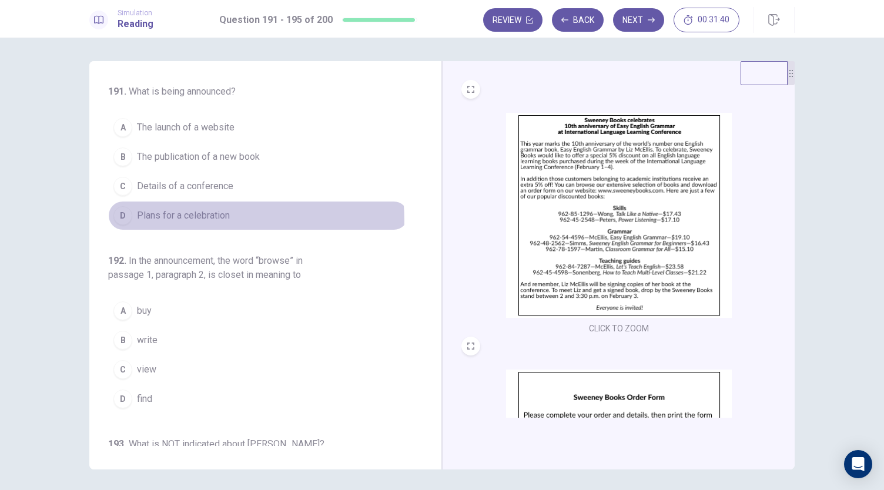
click at [213, 219] on span "Plans for a celebration" at bounding box center [183, 216] width 93 height 14
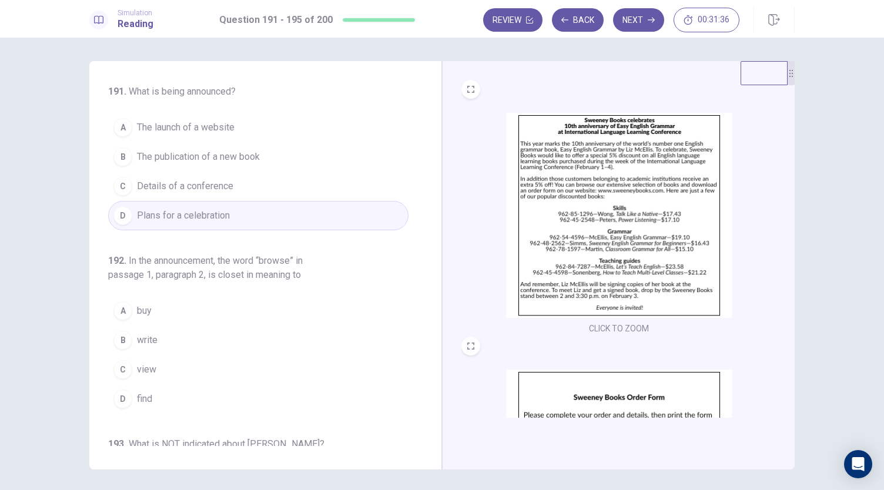
scroll to position [46, 0]
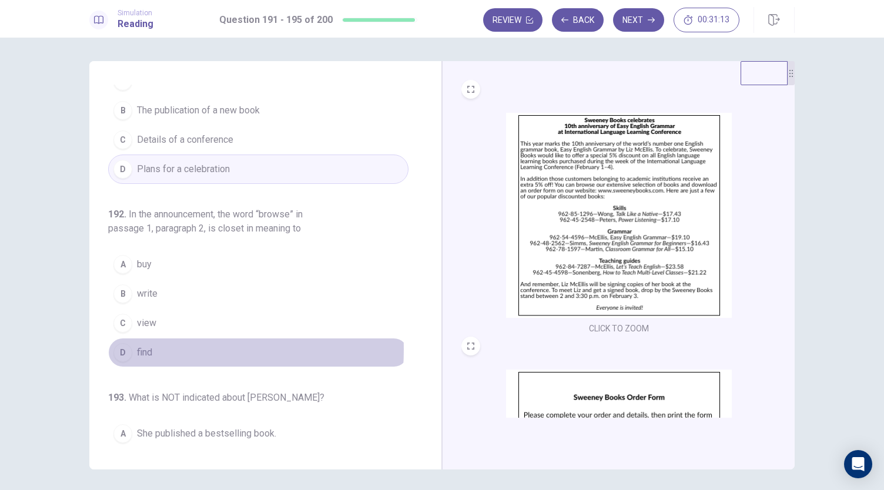
click at [139, 347] on span "find" at bounding box center [144, 352] width 15 height 14
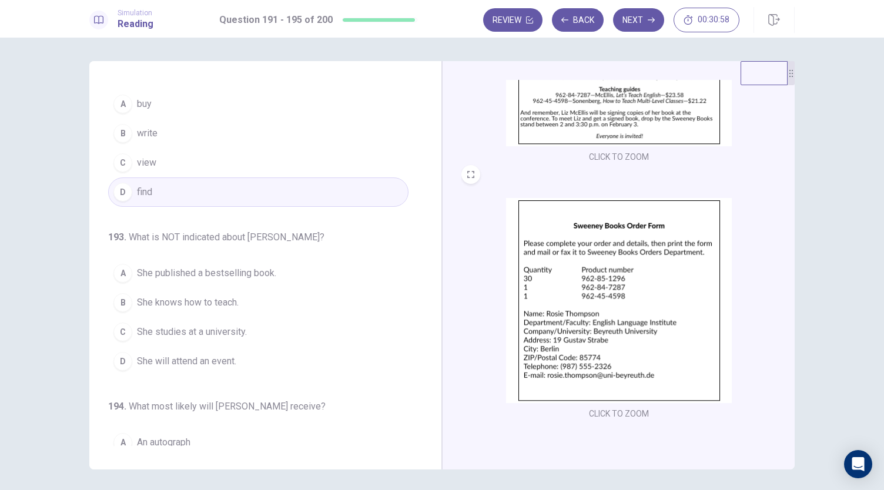
scroll to position [0, 0]
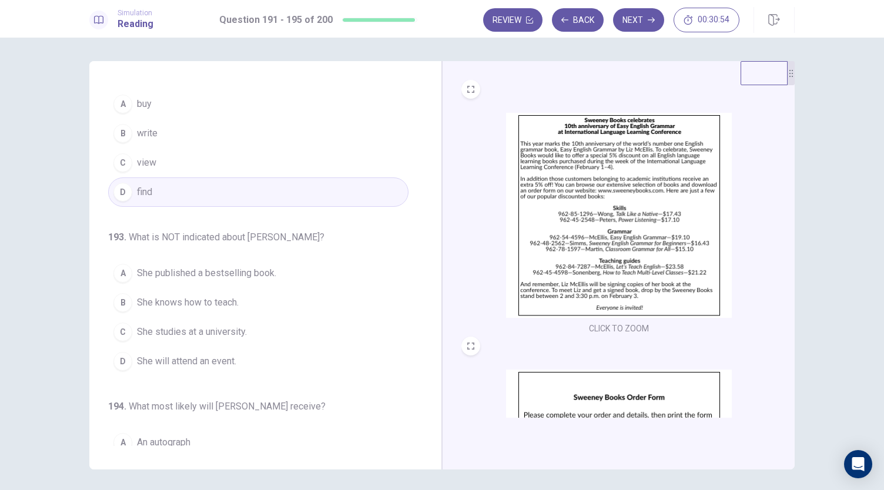
click at [239, 331] on span "She studies at a university." at bounding box center [192, 332] width 110 height 14
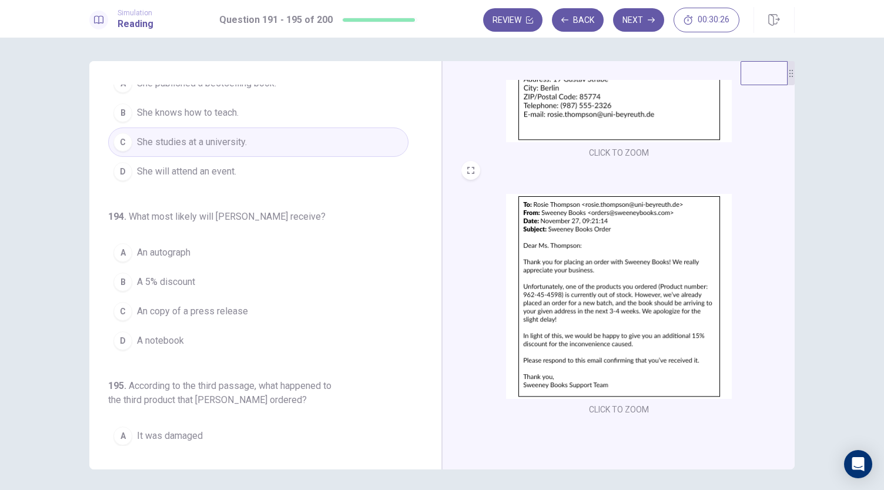
scroll to position [397, 0]
click at [200, 274] on button "B A 5% discount" at bounding box center [258, 281] width 300 height 29
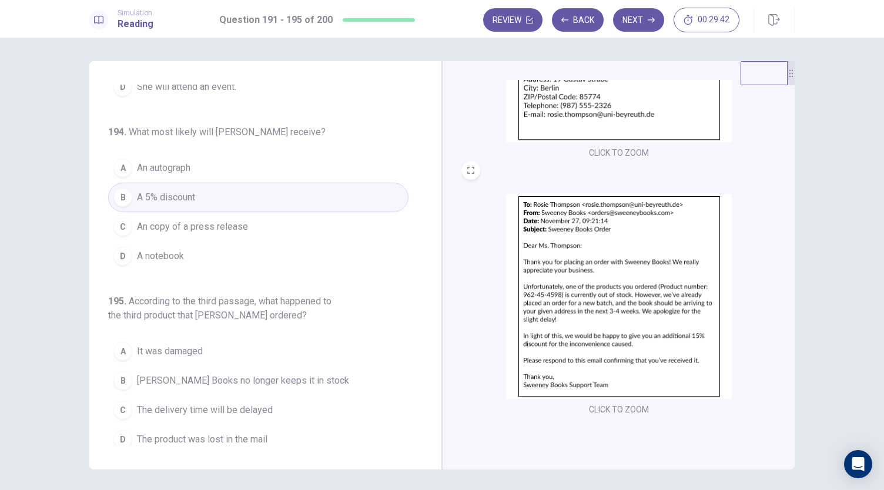
scroll to position [41, 0]
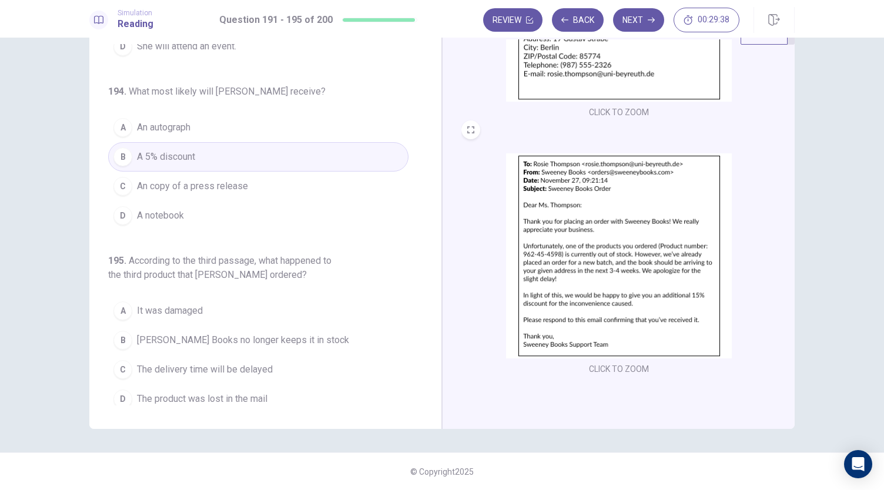
click at [200, 274] on h6 "195 . According to the third passage, what happened to the third product that […" at bounding box center [221, 268] width 226 height 28
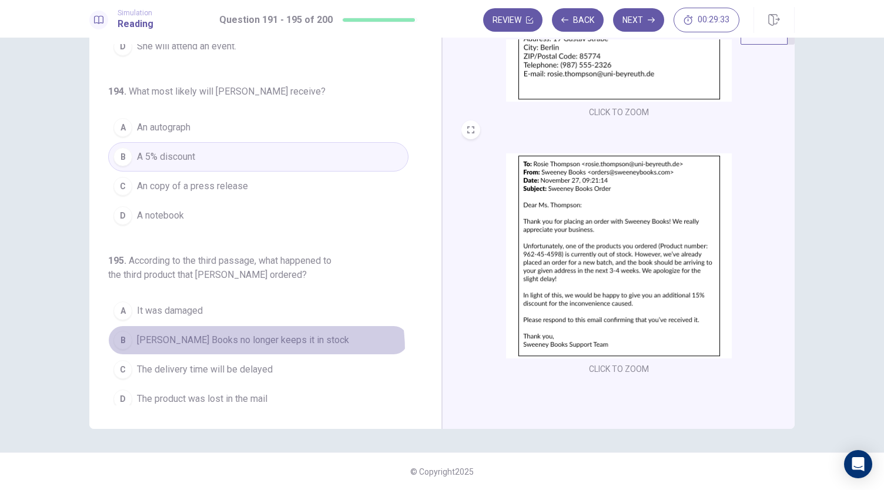
click at [230, 343] on button "B [PERSON_NAME] Books no longer keeps it in stock" at bounding box center [258, 339] width 300 height 29
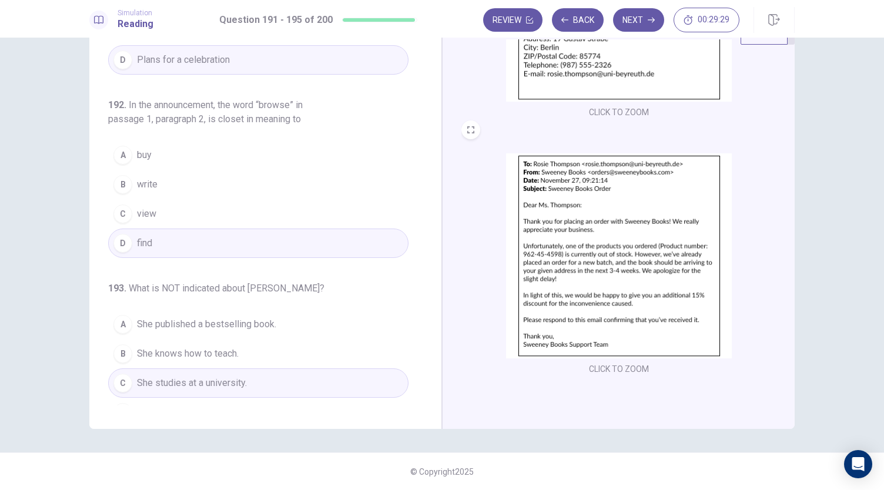
scroll to position [0, 0]
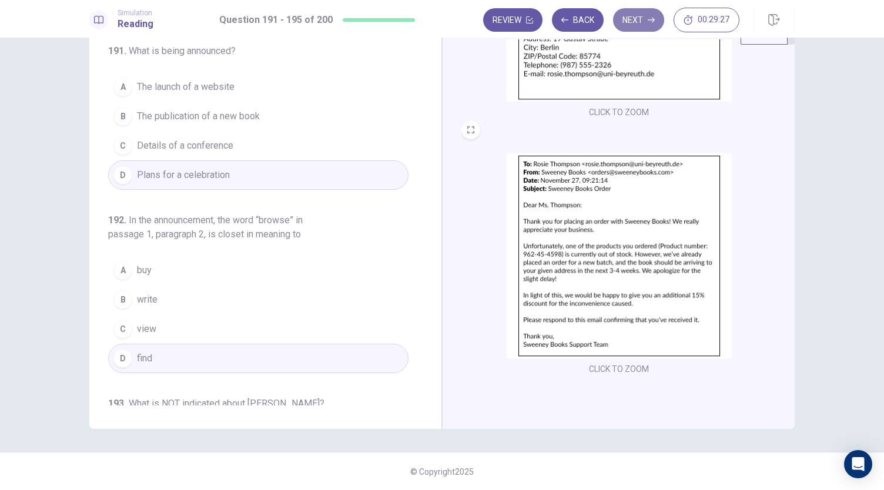
click at [637, 28] on button "Next" at bounding box center [638, 19] width 51 height 23
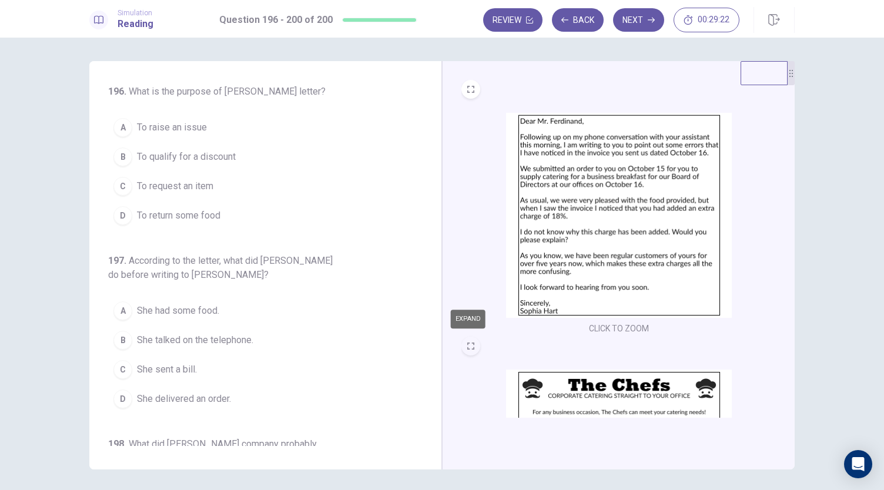
click at [468, 345] on icon "EXPAND" at bounding box center [470, 345] width 7 height 7
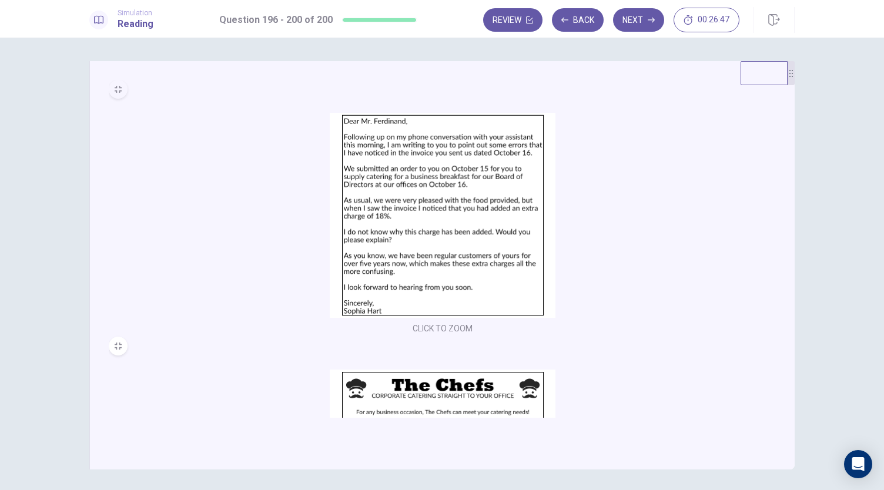
click at [115, 91] on icon "MINIMIZE" at bounding box center [118, 89] width 7 height 7
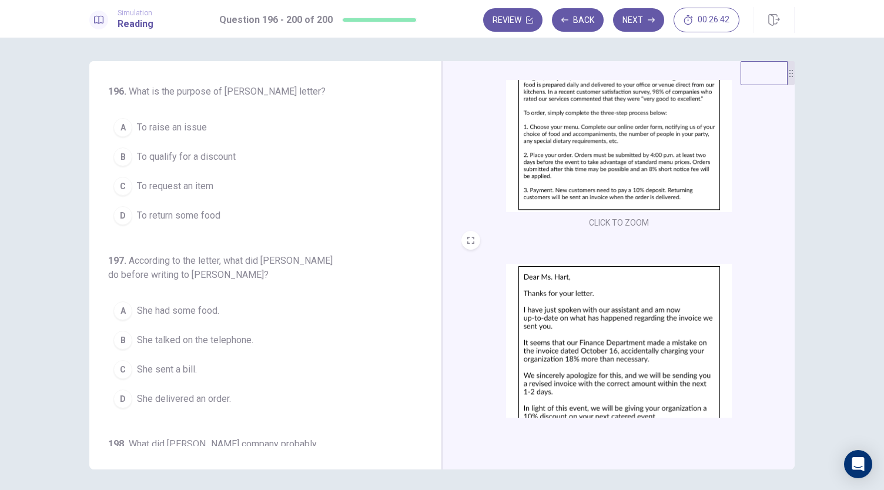
scroll to position [432, 0]
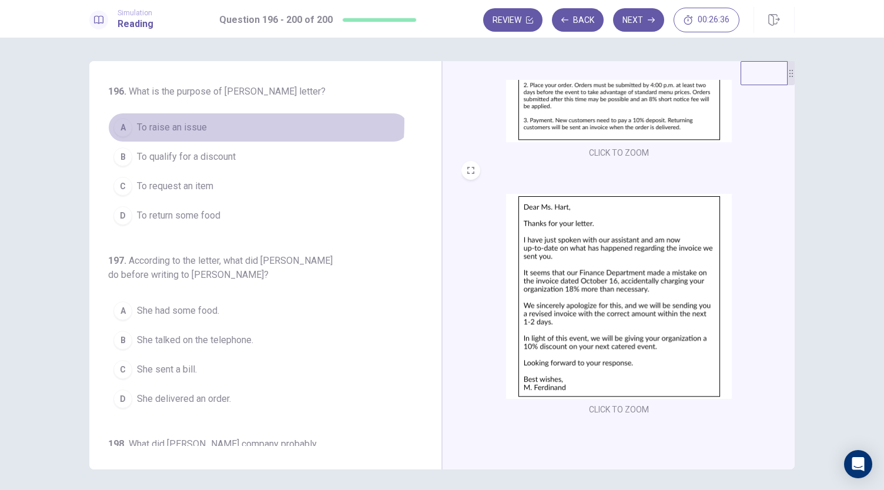
click at [197, 123] on span "To raise an issue" at bounding box center [172, 127] width 70 height 14
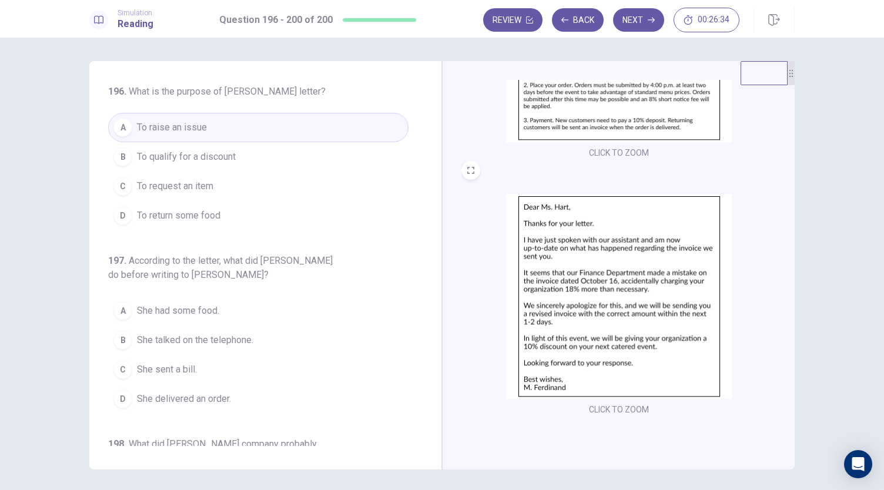
click at [328, 234] on div "196 . What is the purpose of [PERSON_NAME] letter? A To raise an issue B To qua…" at bounding box center [258, 289] width 300 height 408
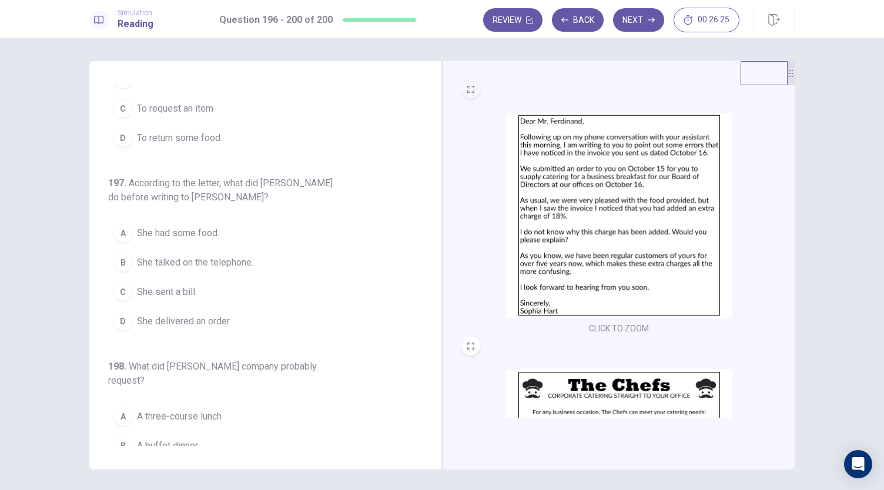
scroll to position [83, 0]
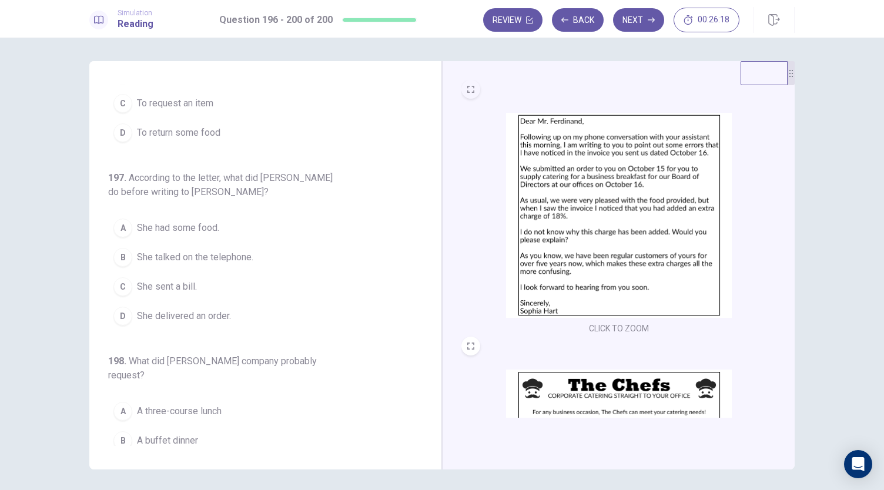
click at [253, 256] on button "B She talked on the telephone." at bounding box center [258, 257] width 300 height 29
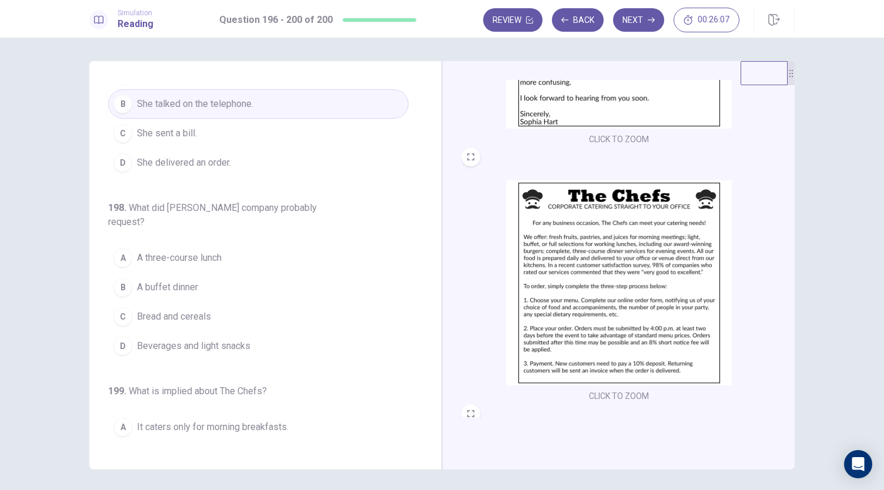
scroll to position [194, 0]
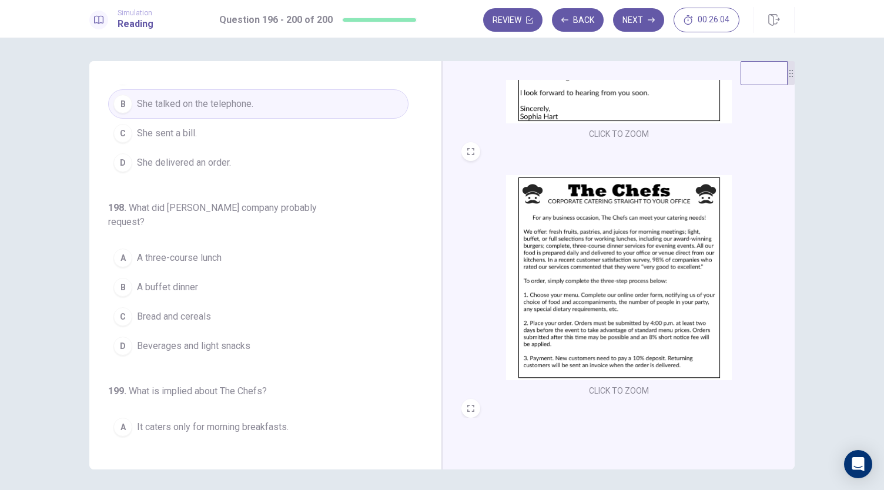
click at [209, 249] on button "A A three-course lunch" at bounding box center [258, 257] width 300 height 29
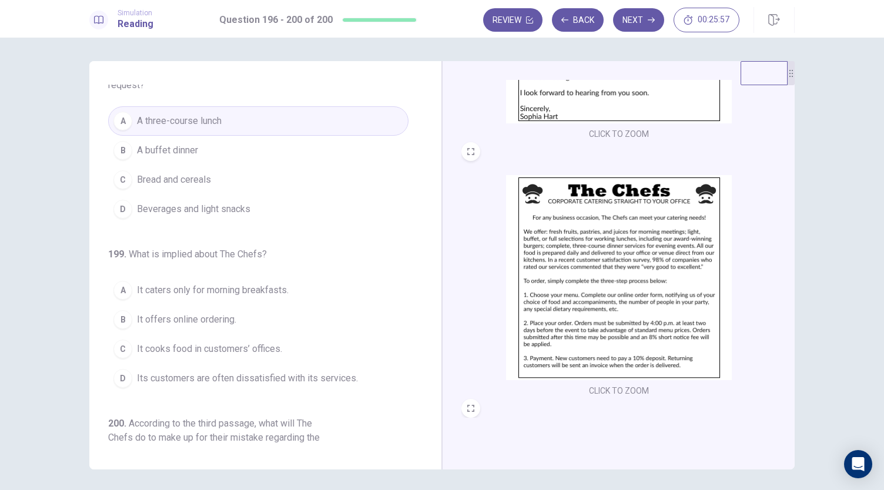
scroll to position [374, 0]
click at [278, 283] on span "It caters only for morning breakfasts." at bounding box center [213, 290] width 152 height 14
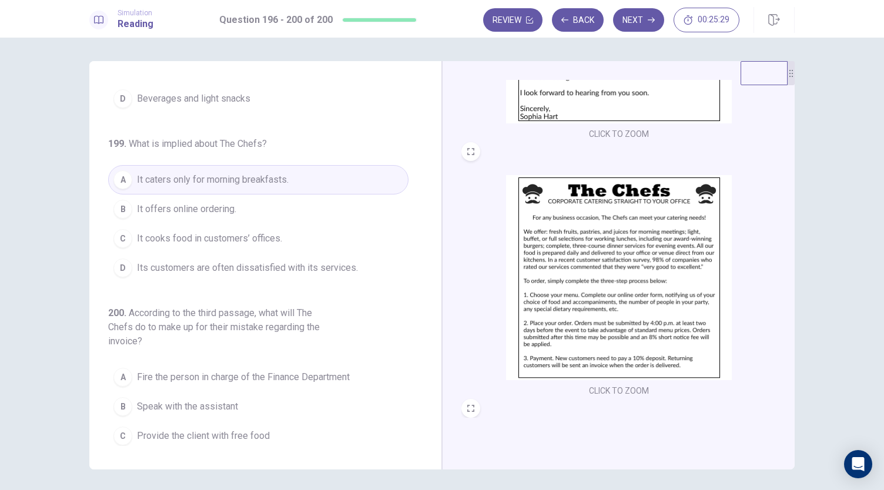
scroll to position [495, 0]
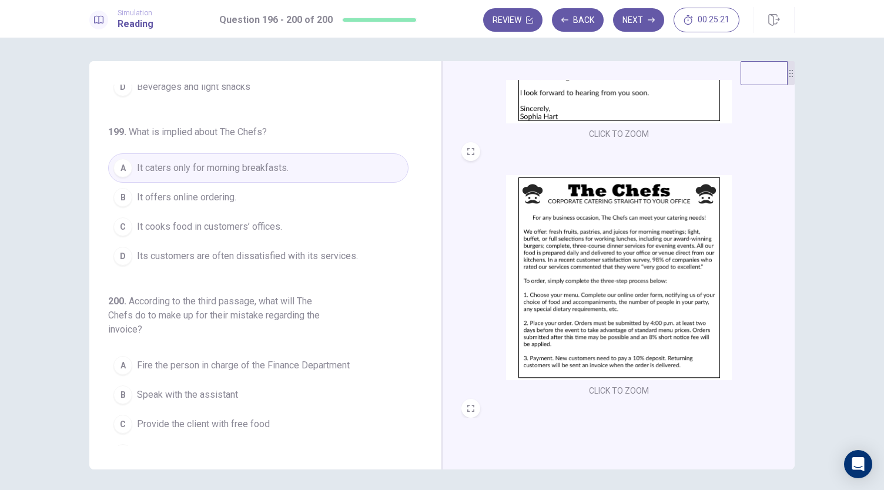
click at [243, 220] on span "It cooks food in customers’ offices." at bounding box center [209, 227] width 145 height 14
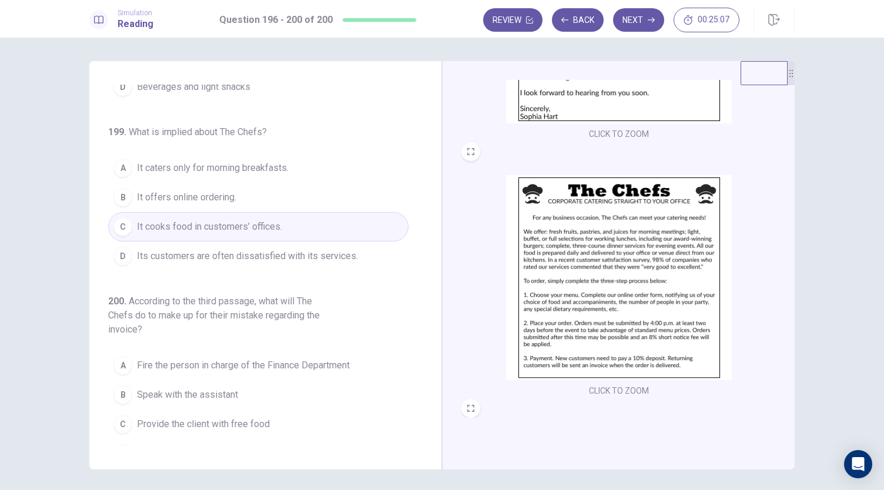
scroll to position [41, 0]
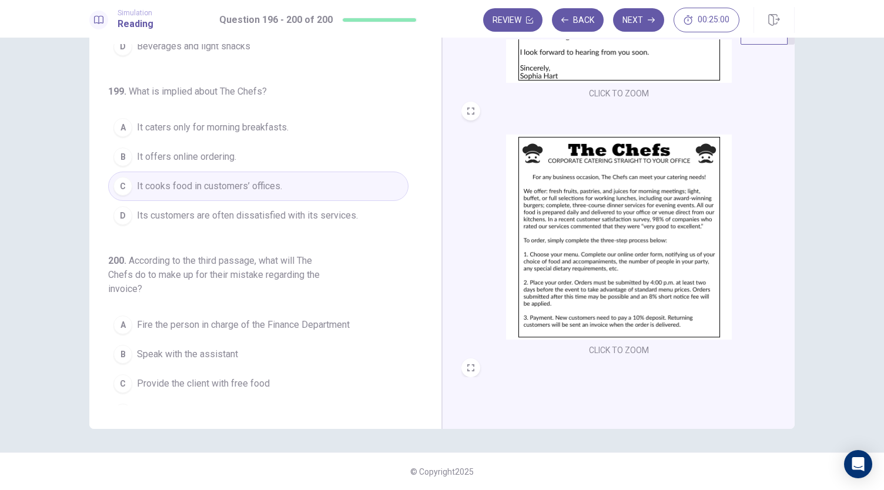
click at [251, 406] on span "Give the client a 10% discount on their next purchase" at bounding box center [245, 413] width 216 height 14
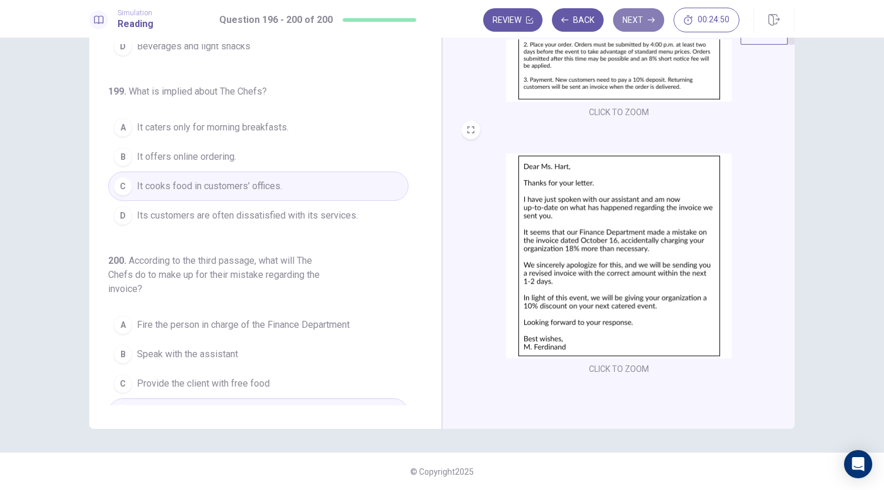
click at [648, 23] on icon "button" at bounding box center [650, 19] width 7 height 7
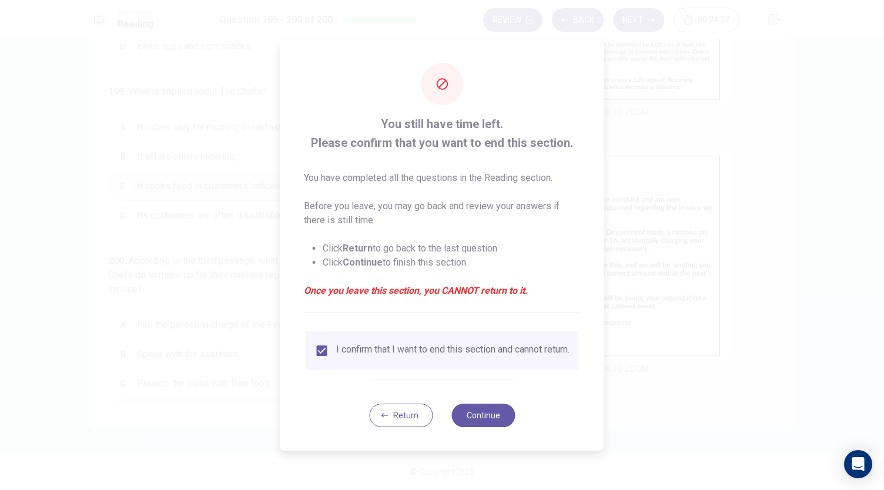
click at [421, 405] on div "Return Continue" at bounding box center [442, 414] width 146 height 71
click at [408, 425] on button "Return" at bounding box center [400, 415] width 63 height 23
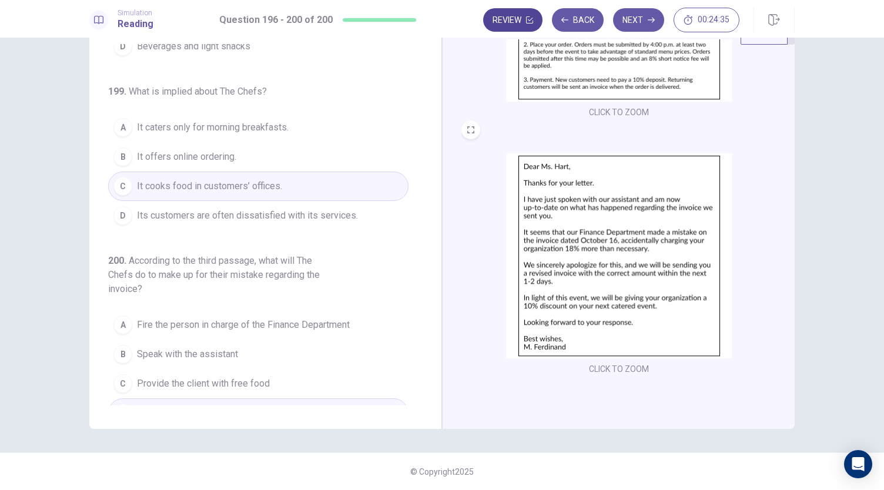
click at [529, 18] on icon "button" at bounding box center [529, 19] width 7 height 7
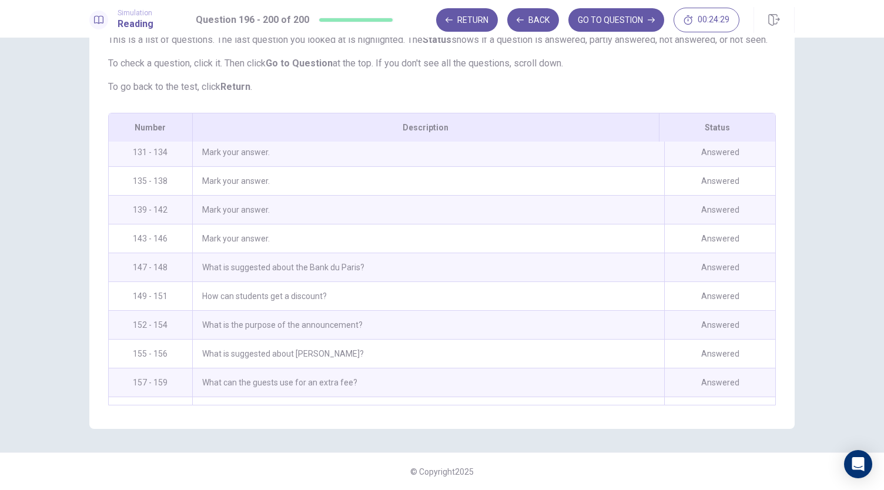
scroll to position [1162, 0]
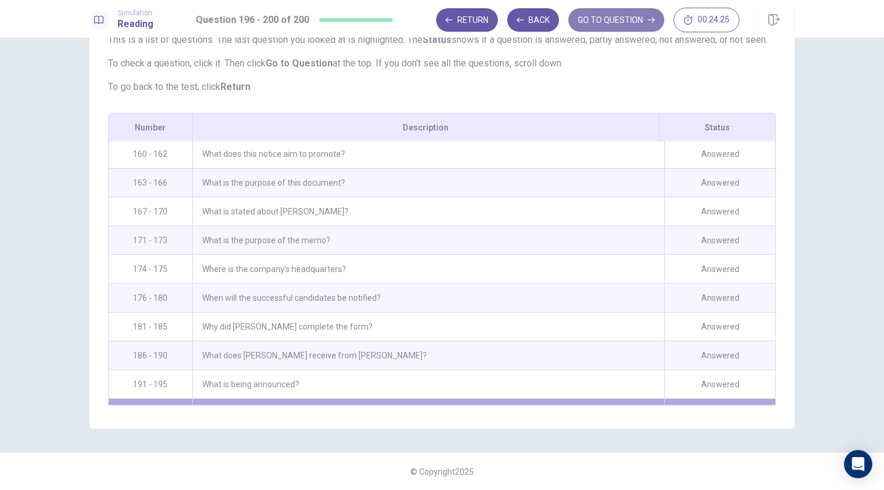
click at [620, 30] on button "GO TO QUESTION" at bounding box center [616, 19] width 96 height 23
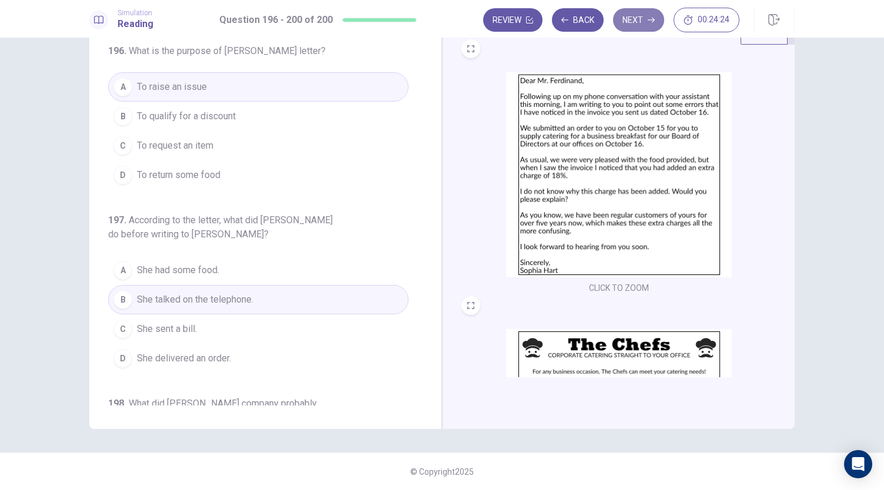
click at [651, 22] on icon "button" at bounding box center [650, 19] width 7 height 7
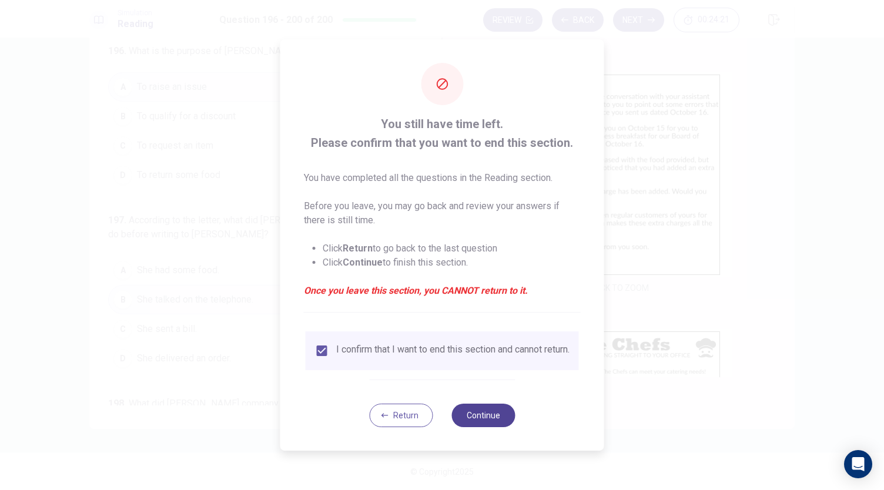
click at [470, 409] on button "Continue" at bounding box center [482, 415] width 63 height 23
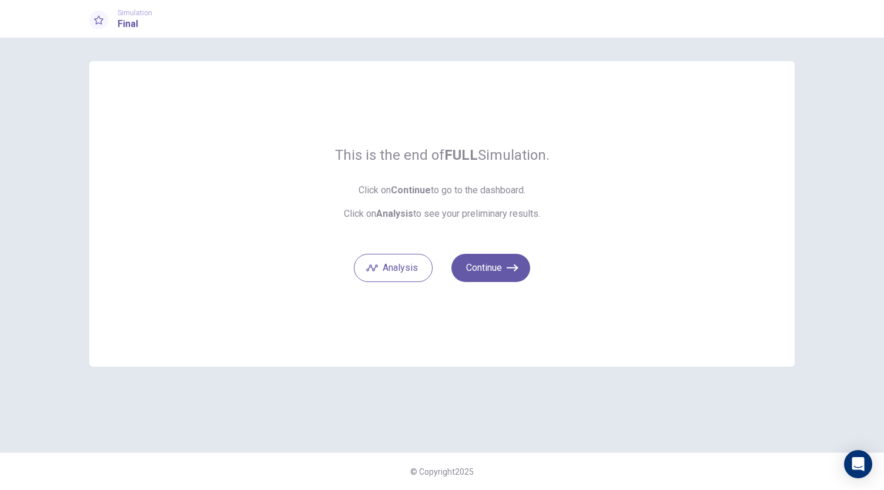
scroll to position [0, 0]
click at [506, 263] on icon "button" at bounding box center [512, 268] width 12 height 12
